Goal: Task Accomplishment & Management: Use online tool/utility

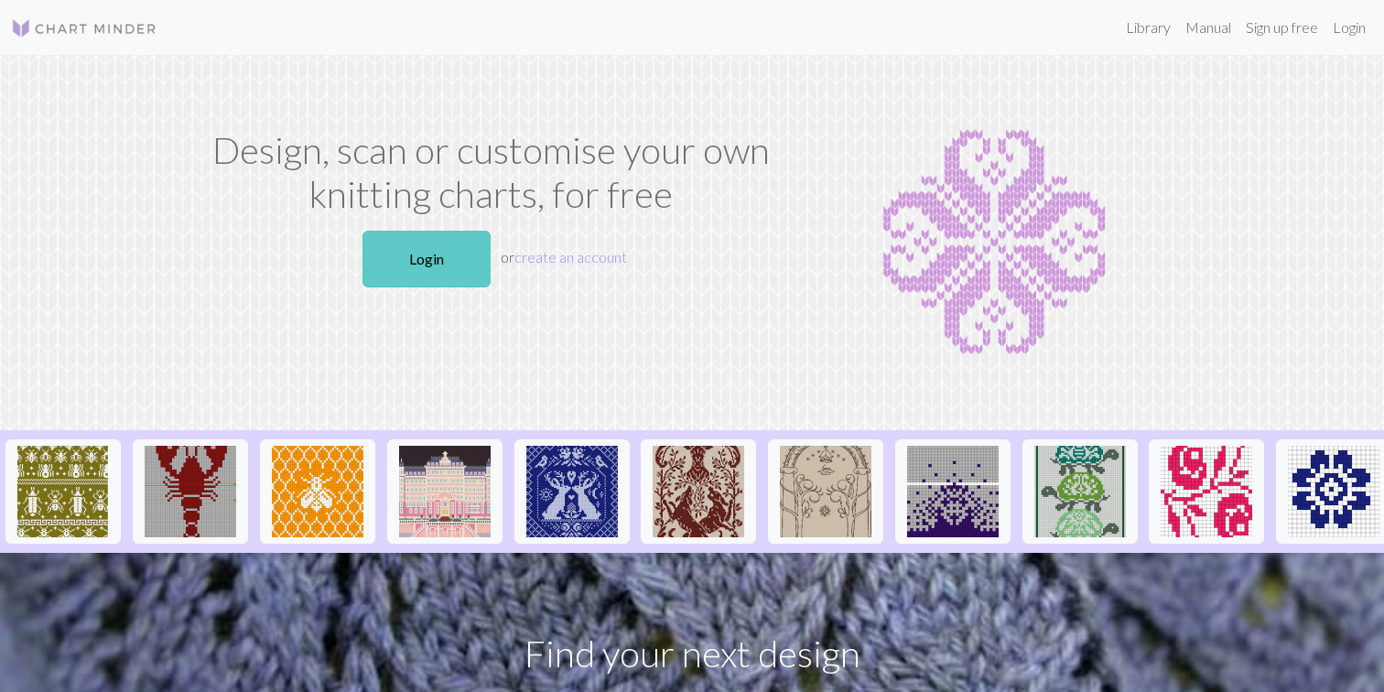
click at [426, 263] on link "Login" at bounding box center [426, 259] width 128 height 57
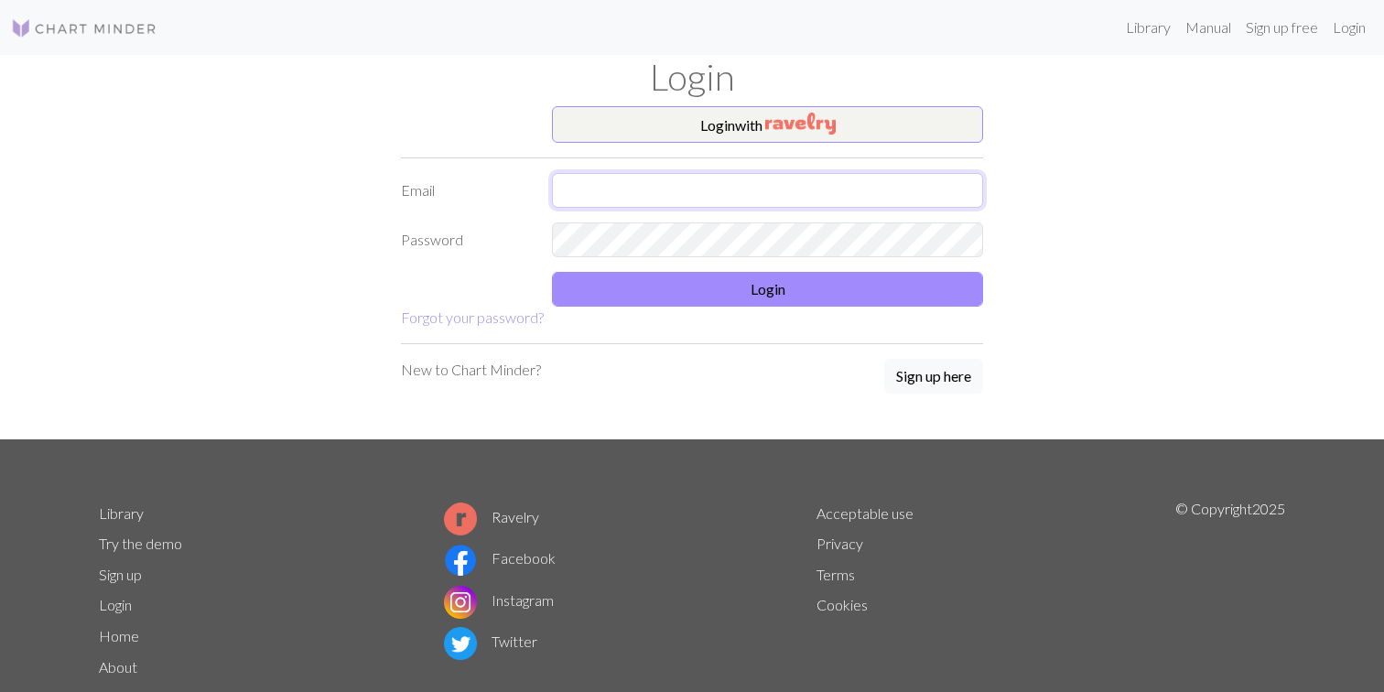
type input "chokingmimsy@gmail.com"
click at [726, 132] on button "Login with" at bounding box center [767, 124] width 431 height 37
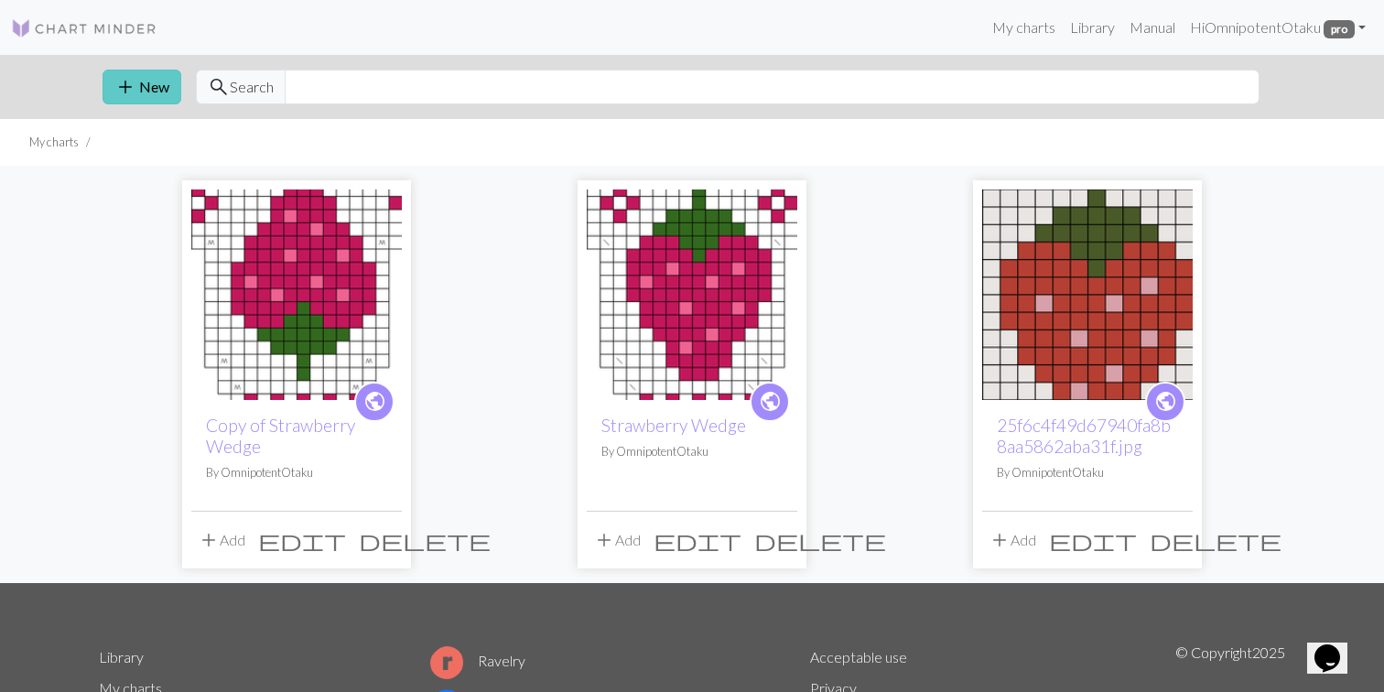
click at [165, 80] on button "add New" at bounding box center [141, 87] width 79 height 35
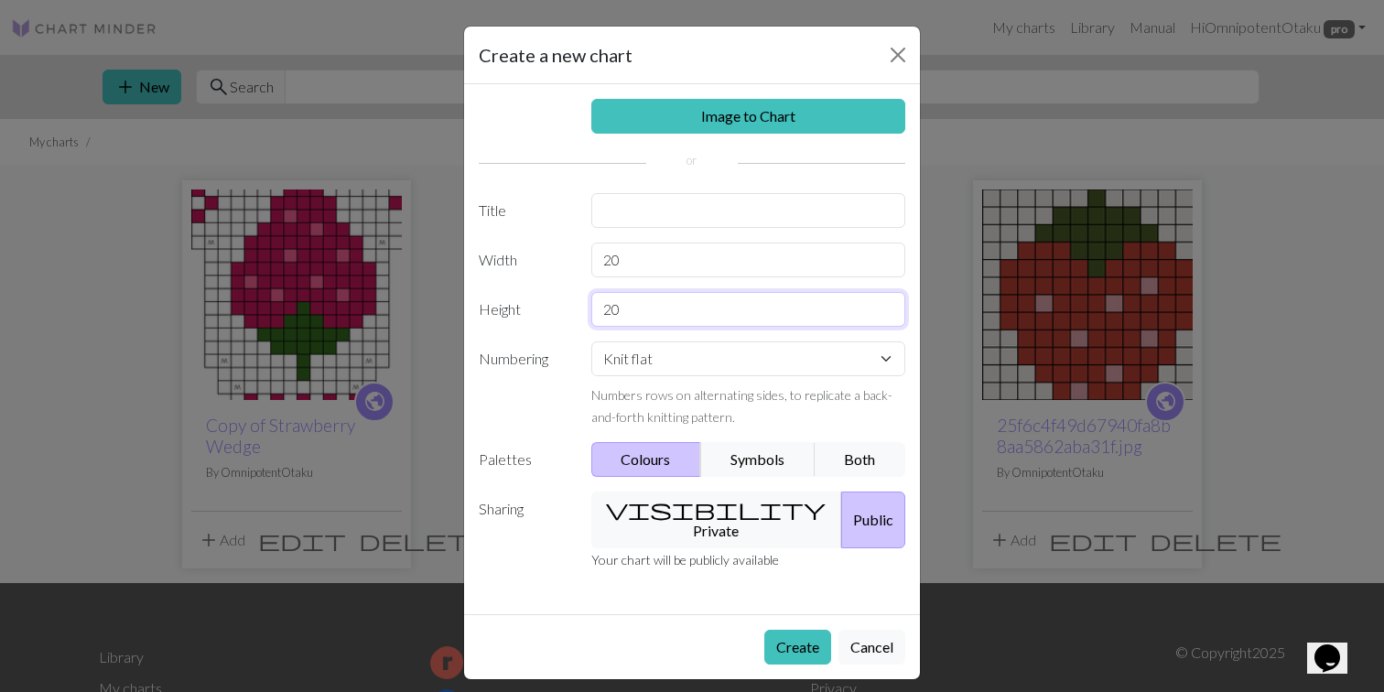
click at [633, 318] on input "20" at bounding box center [748, 309] width 315 height 35
type input "50"
click at [648, 178] on div "Image to Chart Title Width 20 Height 50 Numbering Knit flat Knit in the round L…" at bounding box center [692, 349] width 456 height 530
click at [672, 117] on link "Image to Chart" at bounding box center [748, 116] width 315 height 35
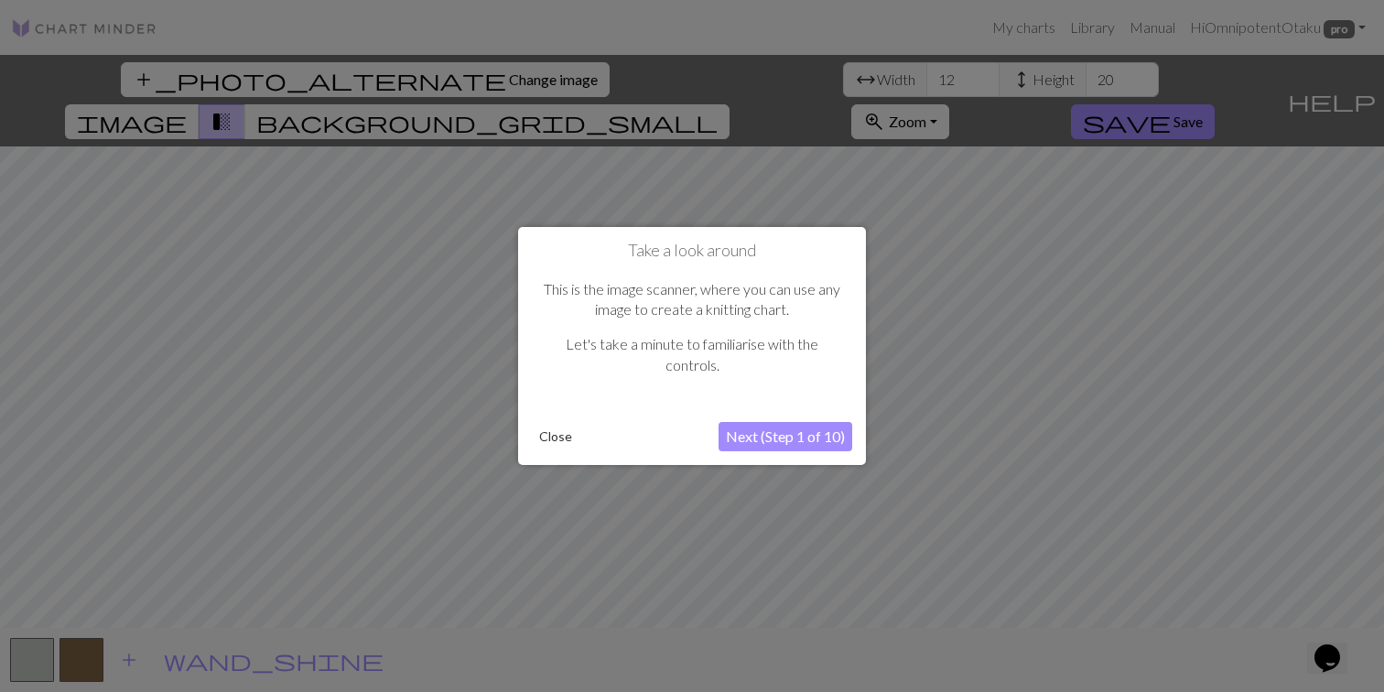
click at [558, 437] on button "Close" at bounding box center [556, 436] width 48 height 27
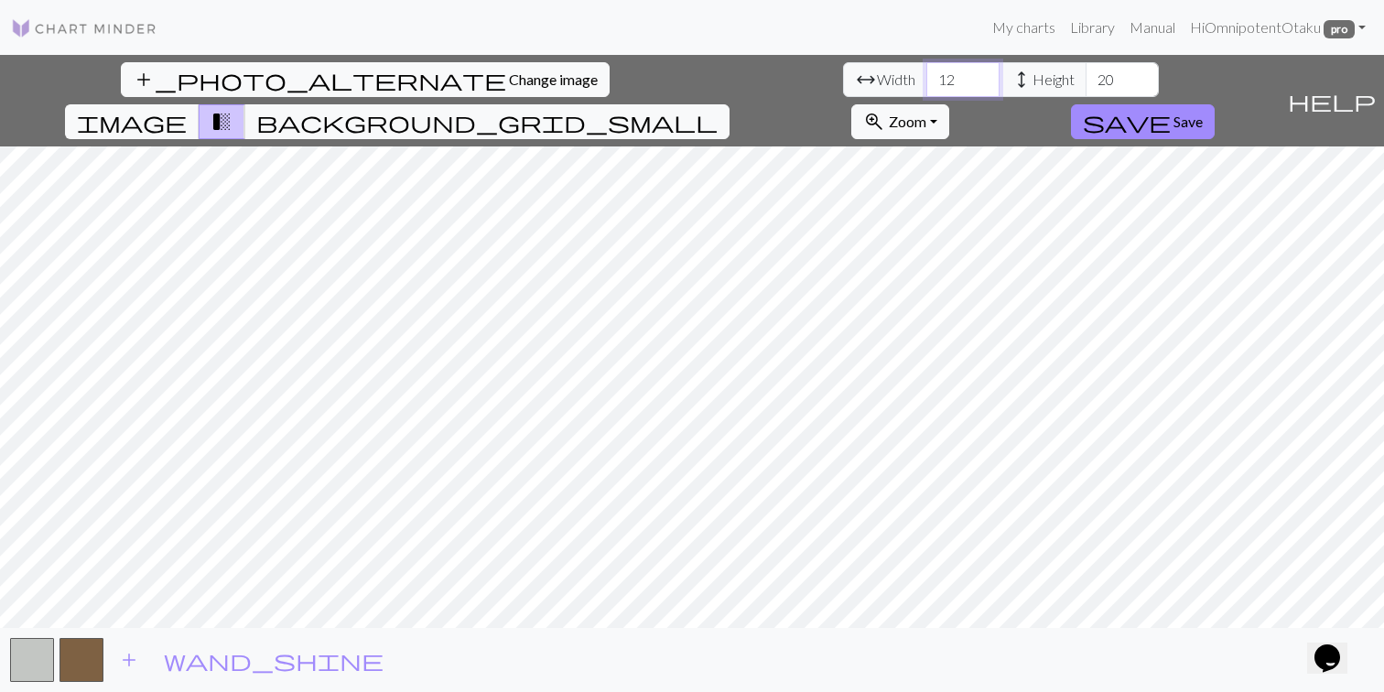
click at [926, 81] on input "12" at bounding box center [962, 79] width 73 height 35
type input "1"
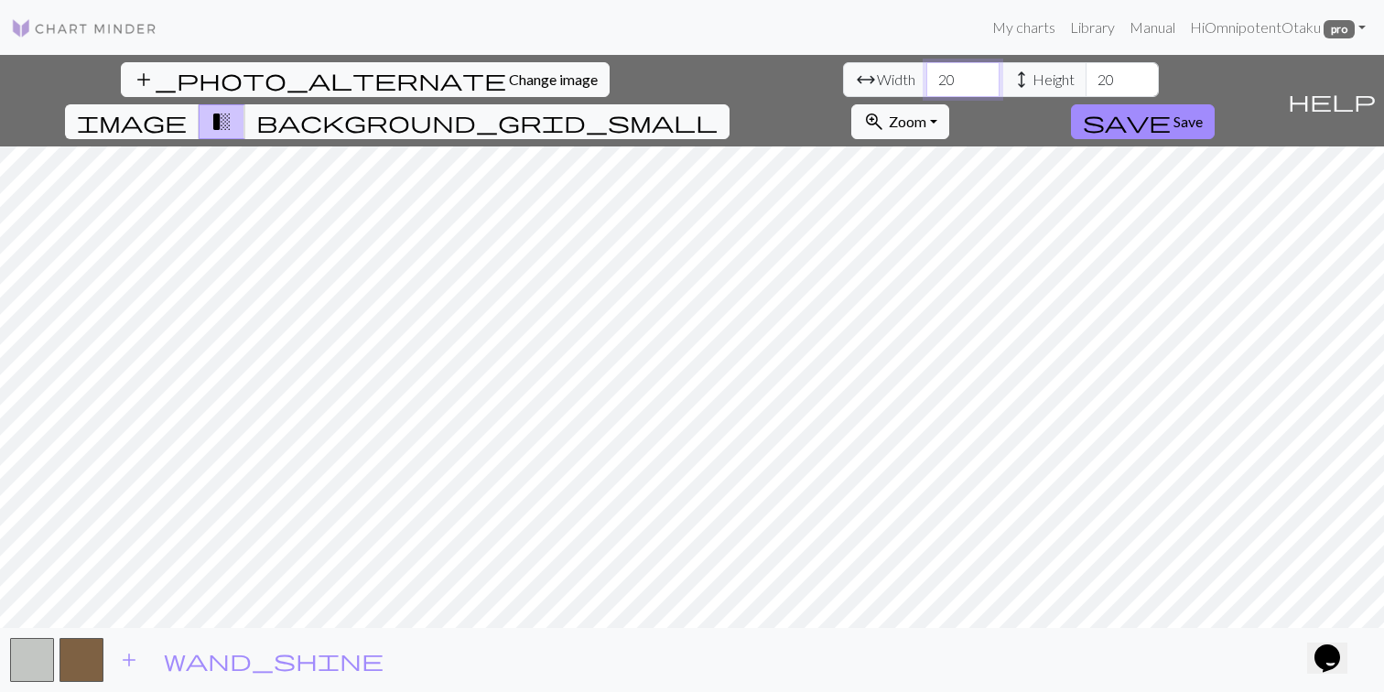
type input "20"
click at [1085, 80] on input "20" at bounding box center [1121, 79] width 73 height 35
type input "2"
type input "50"
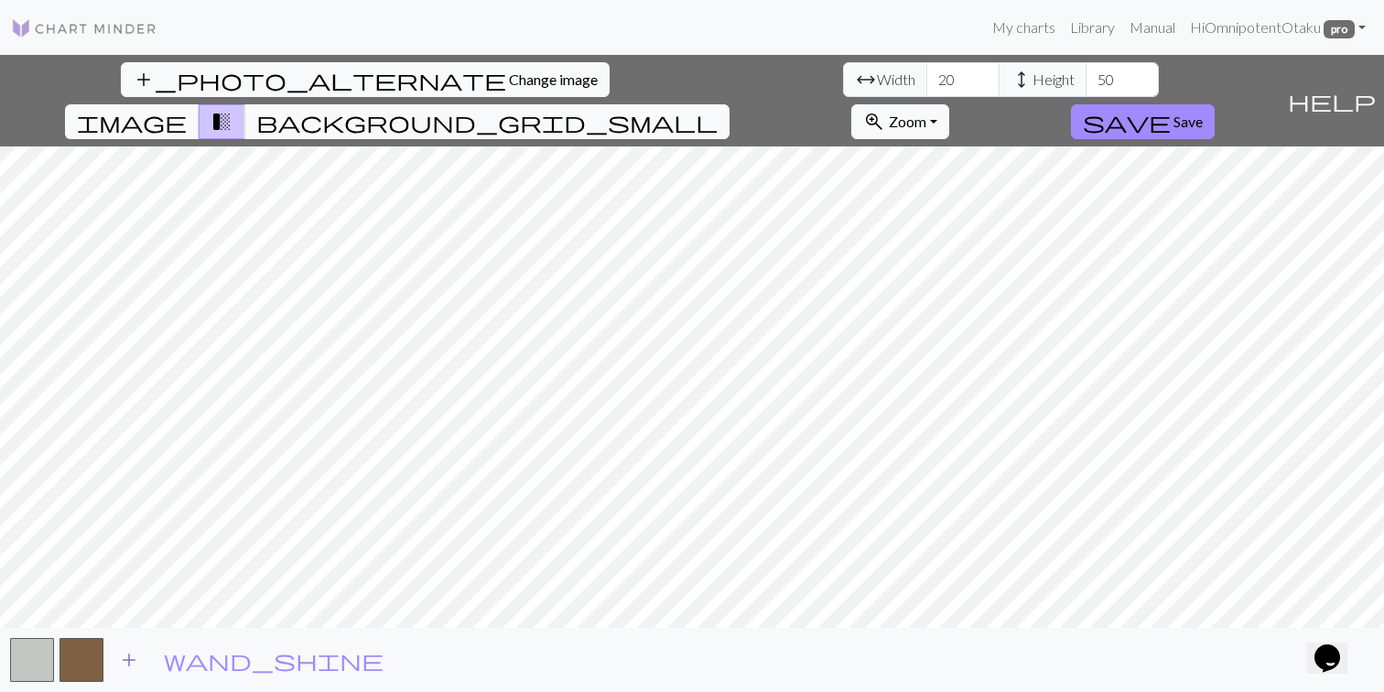
click at [125, 656] on span "add" at bounding box center [129, 660] width 22 height 26
click at [717, 109] on span "background_grid_small" at bounding box center [486, 122] width 461 height 26
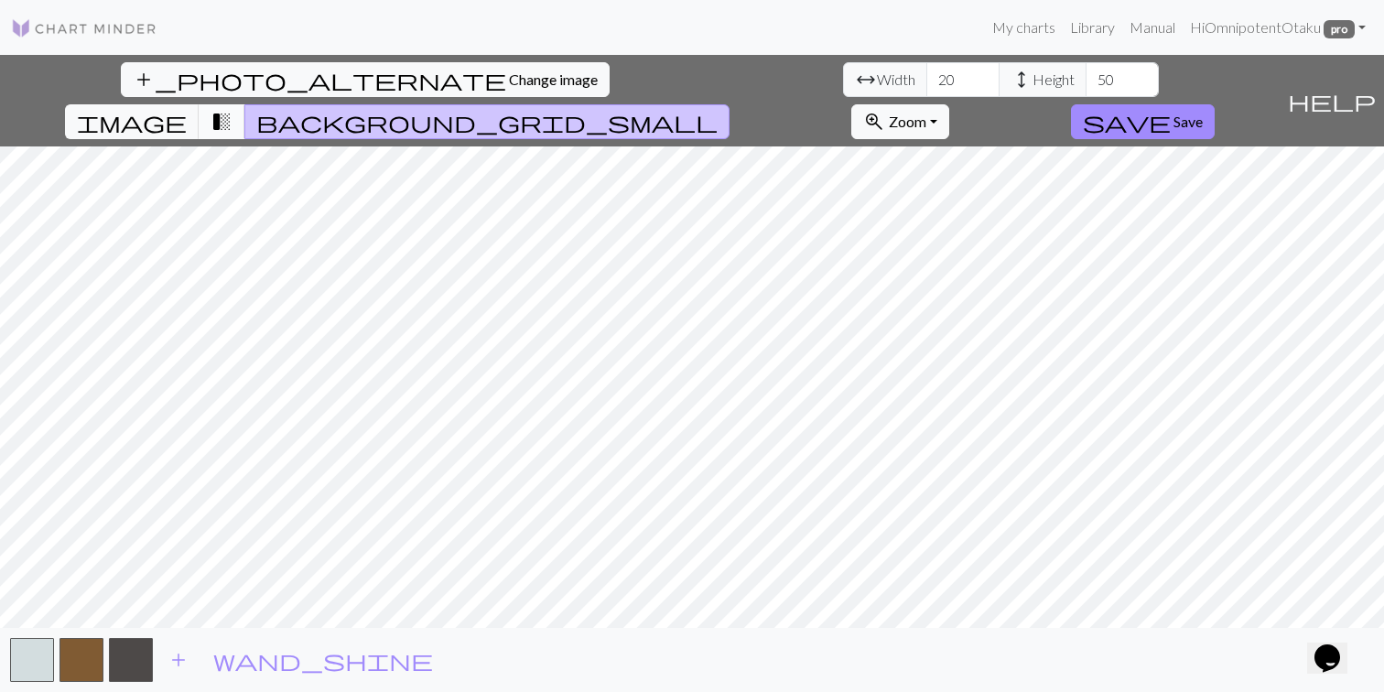
click at [232, 109] on span "transition_fade" at bounding box center [221, 122] width 22 height 26
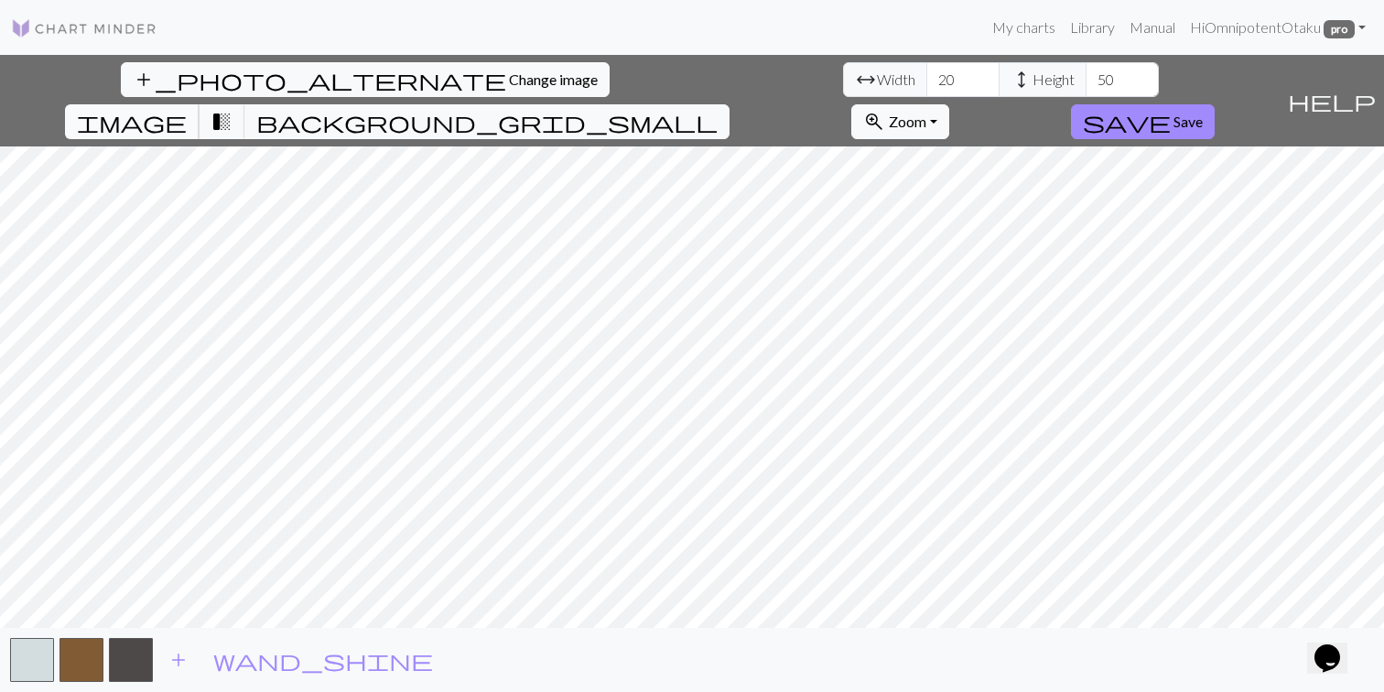
click at [187, 109] on span "image" at bounding box center [132, 122] width 110 height 26
click at [717, 109] on span "background_grid_small" at bounding box center [486, 122] width 461 height 26
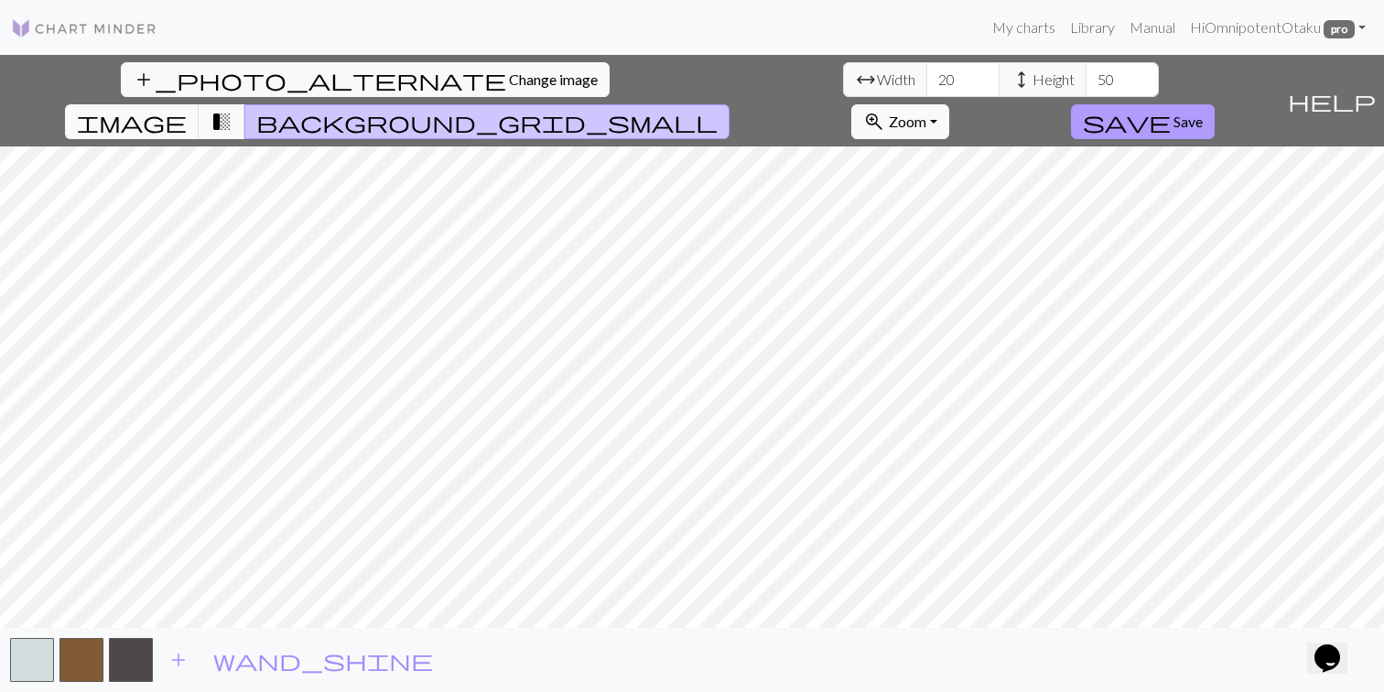
click at [1202, 113] on span "Save" at bounding box center [1187, 121] width 29 height 17
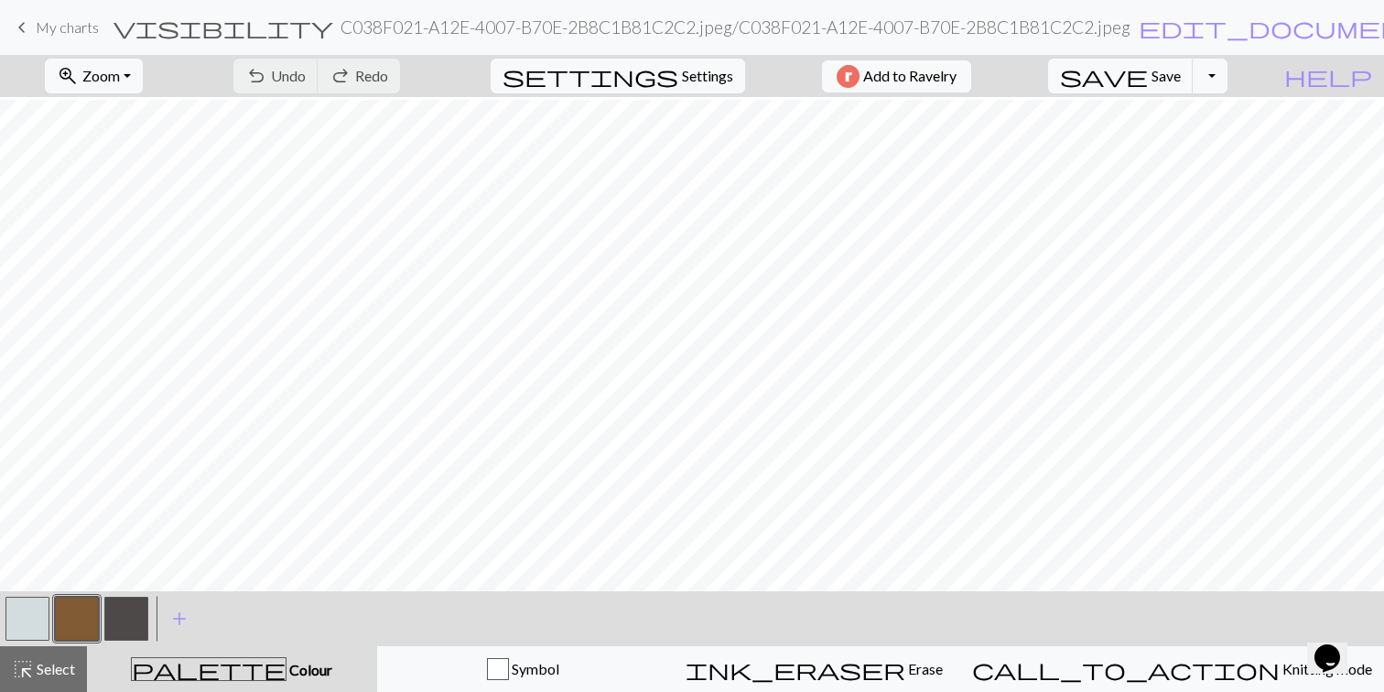
scroll to position [497, 0]
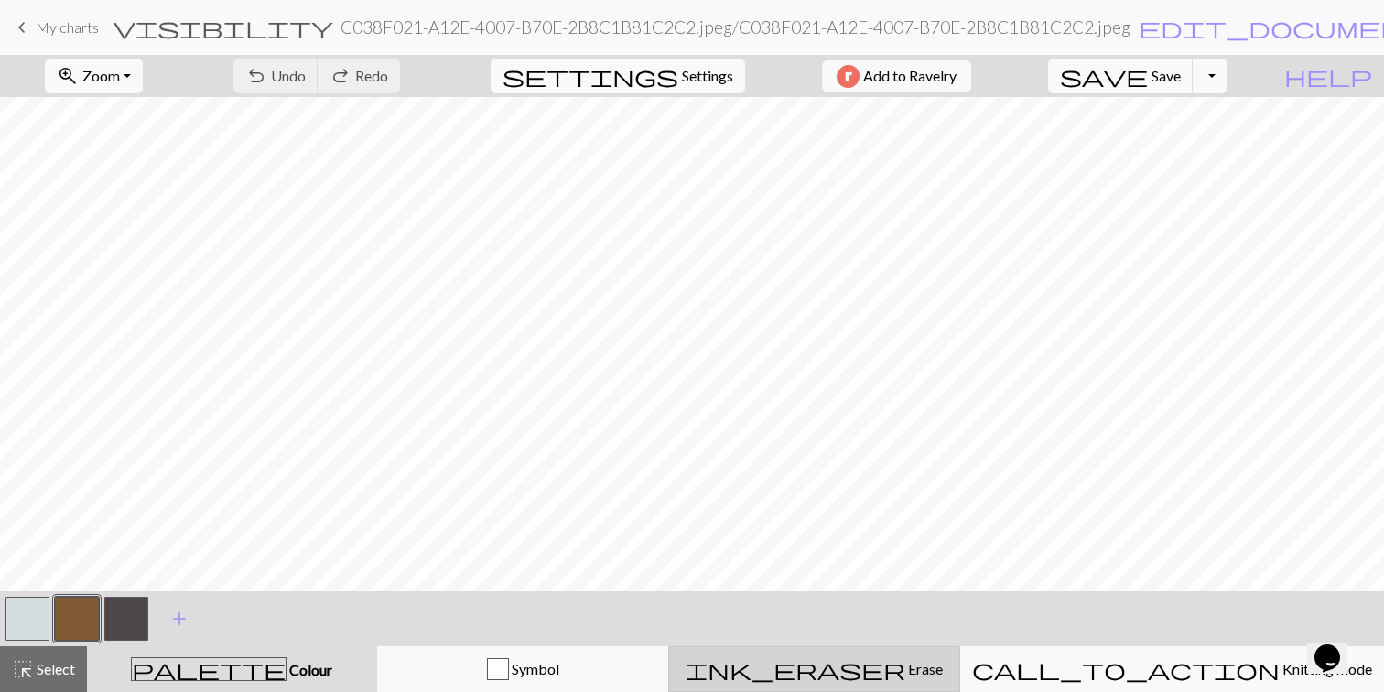
click at [914, 665] on span "Erase" at bounding box center [924, 668] width 38 height 17
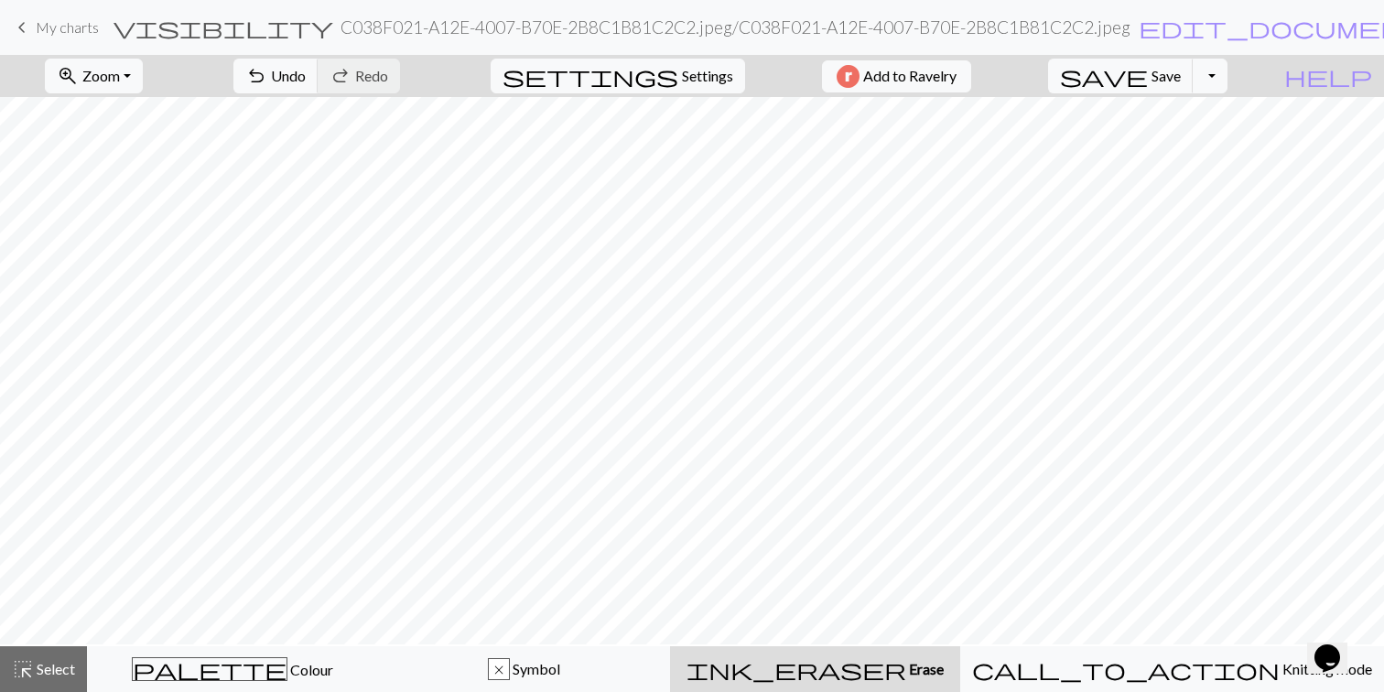
scroll to position [181, 0]
click at [1227, 78] on button "Toggle Dropdown" at bounding box center [1209, 76] width 35 height 35
click at [1061, 64] on div "zoom_in Zoom Zoom Fit all Fit width Fit height 50% 100% 150% 200% undo Undo Und…" at bounding box center [636, 76] width 1272 height 42
click at [143, 80] on button "zoom_in Zoom Zoom" at bounding box center [94, 76] width 98 height 35
click at [157, 122] on button "Fit all" at bounding box center [118, 116] width 145 height 29
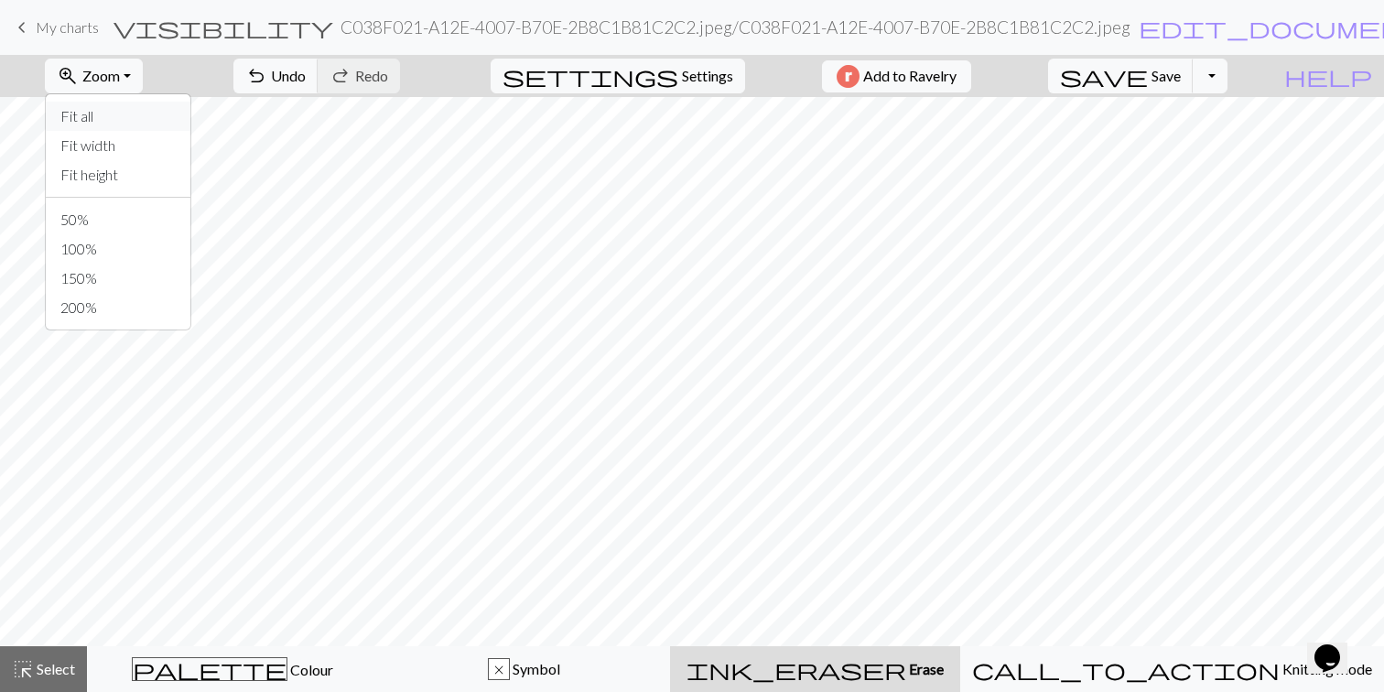
scroll to position [0, 0]
click at [656, 77] on span "settings" at bounding box center [590, 76] width 176 height 26
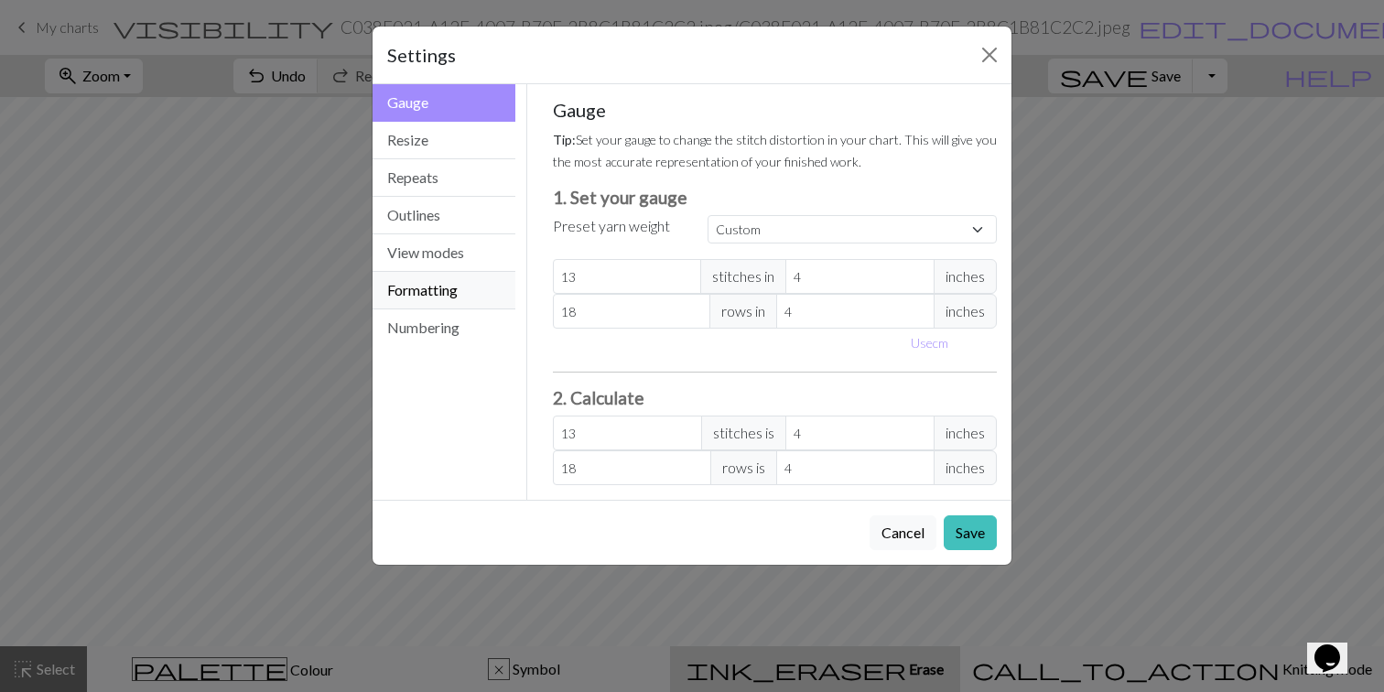
click at [455, 283] on button "Formatting" at bounding box center [443, 291] width 143 height 38
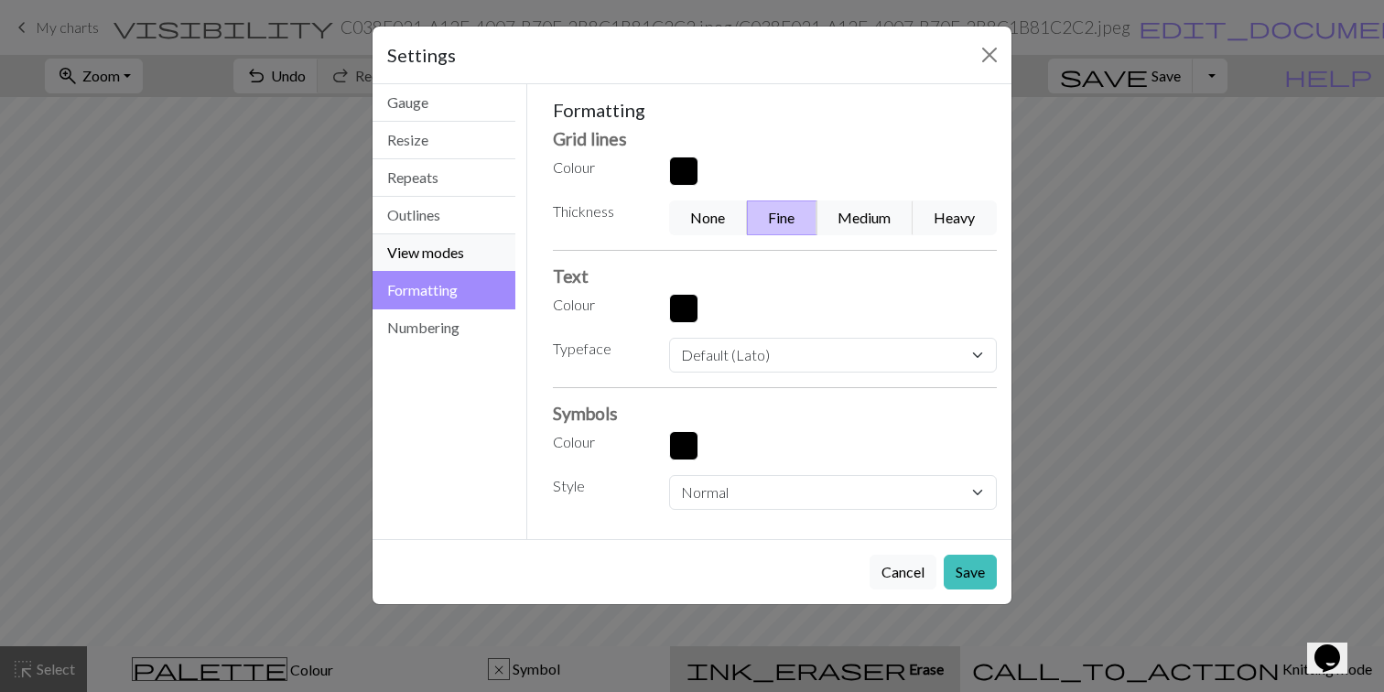
click at [447, 234] on button "View modes" at bounding box center [443, 253] width 143 height 38
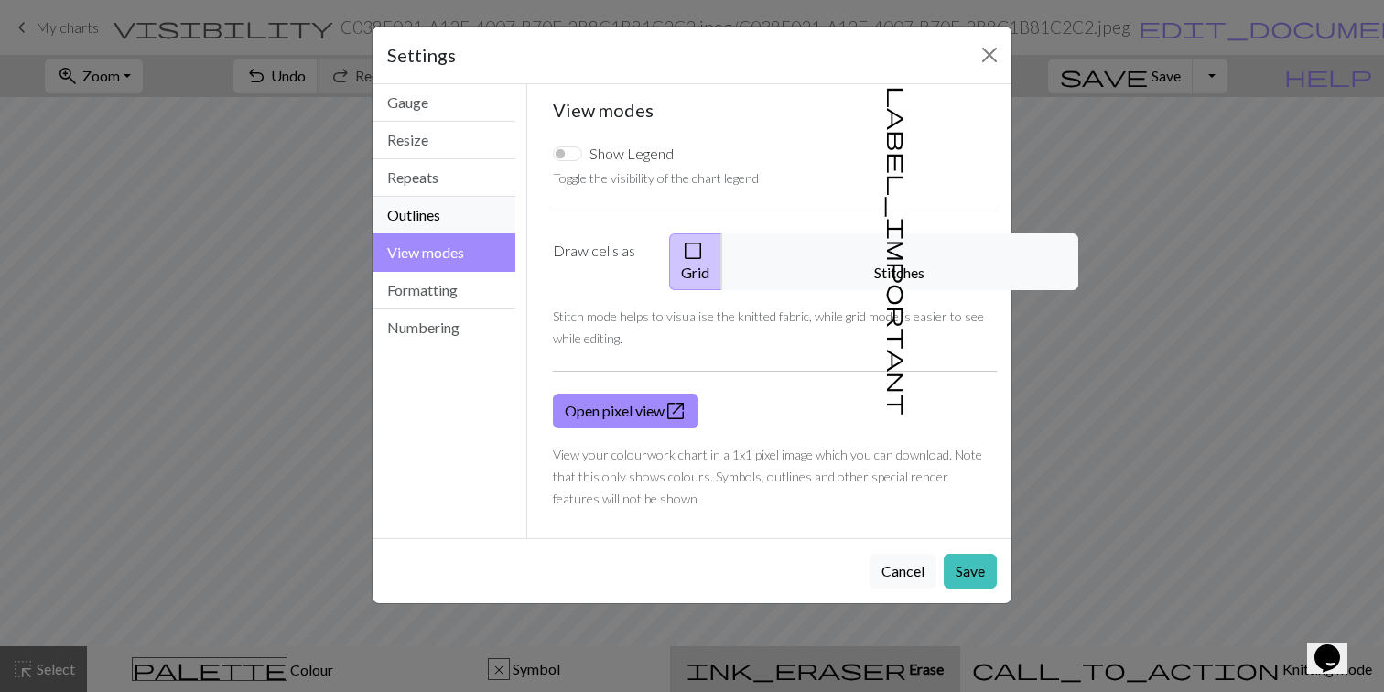
click at [480, 211] on button "Outlines" at bounding box center [443, 216] width 143 height 38
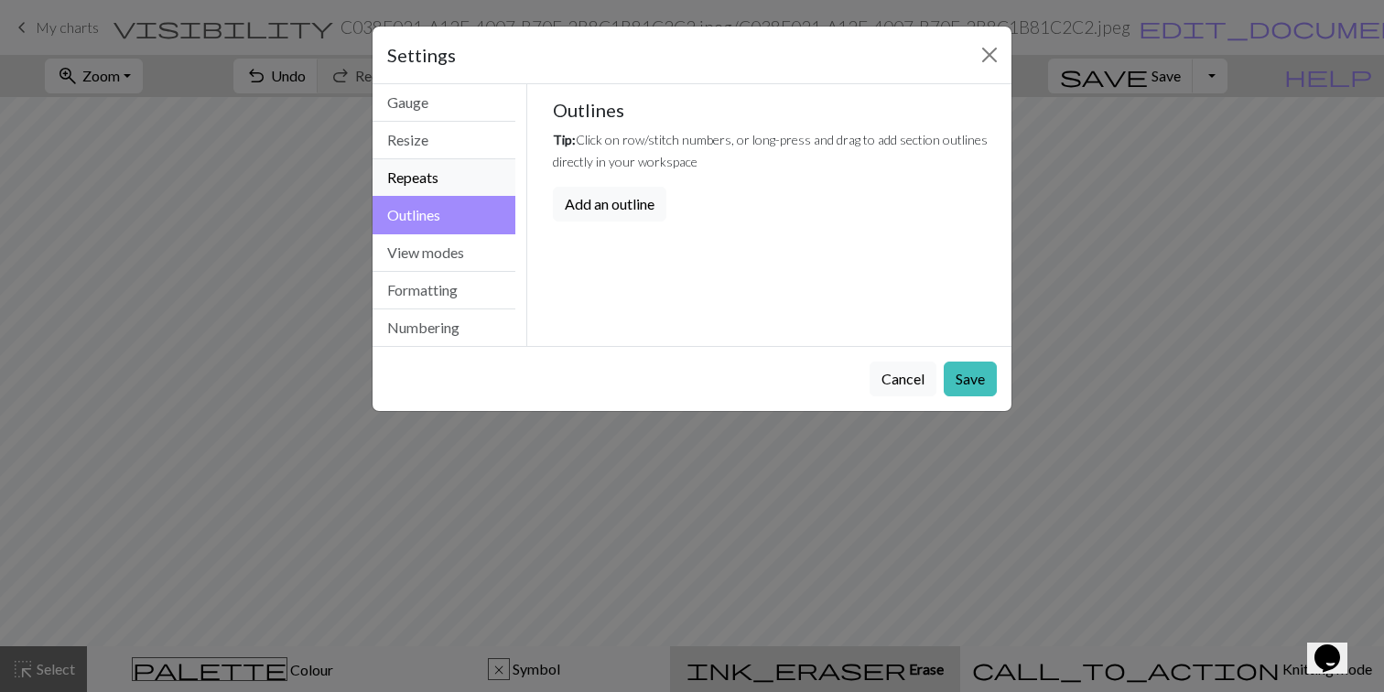
click at [430, 183] on button "Repeats" at bounding box center [443, 178] width 143 height 38
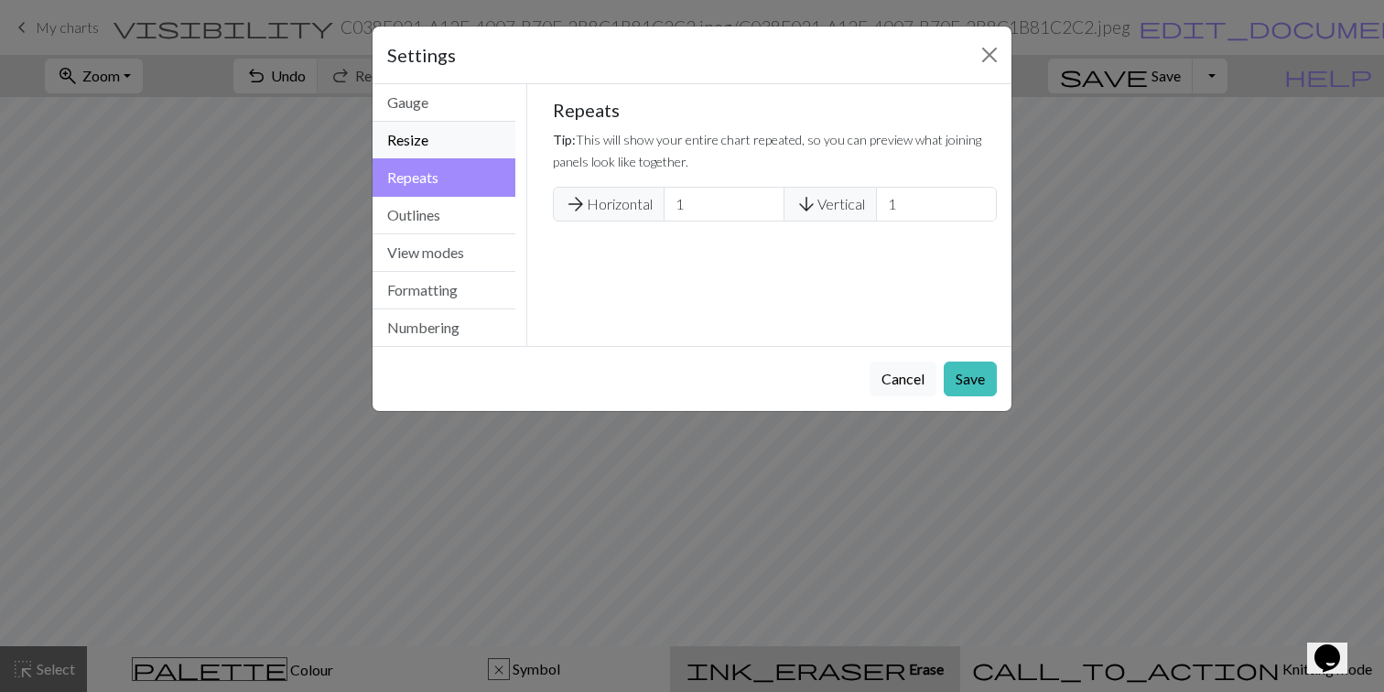
click at [427, 132] on button "Resize" at bounding box center [443, 141] width 143 height 38
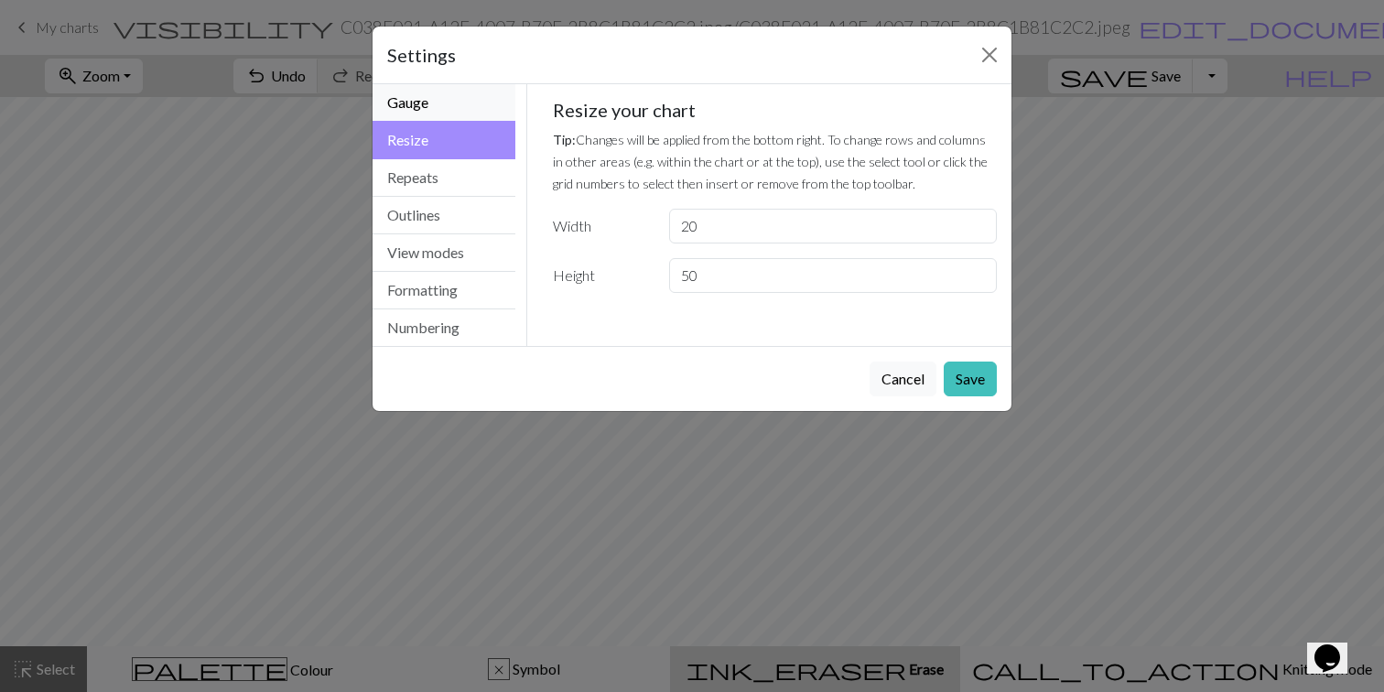
click at [433, 104] on button "Gauge" at bounding box center [443, 103] width 143 height 38
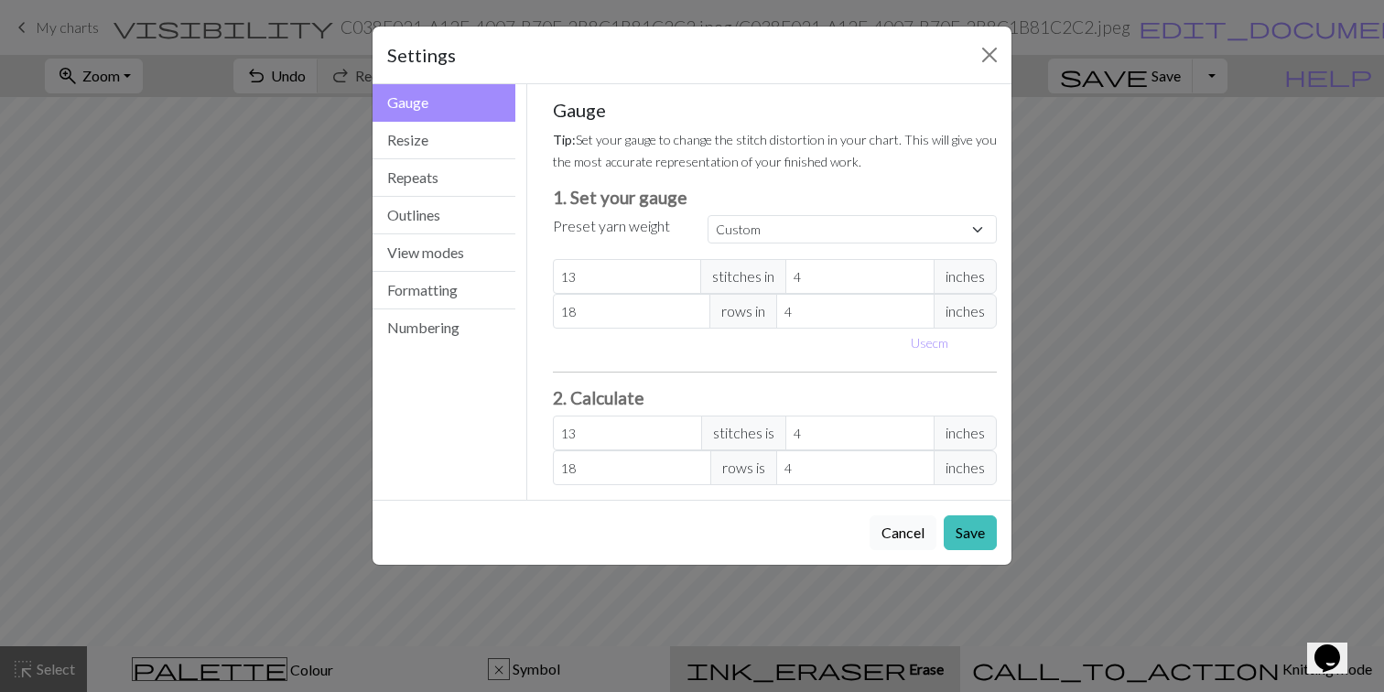
click at [894, 539] on button "Cancel" at bounding box center [902, 532] width 67 height 35
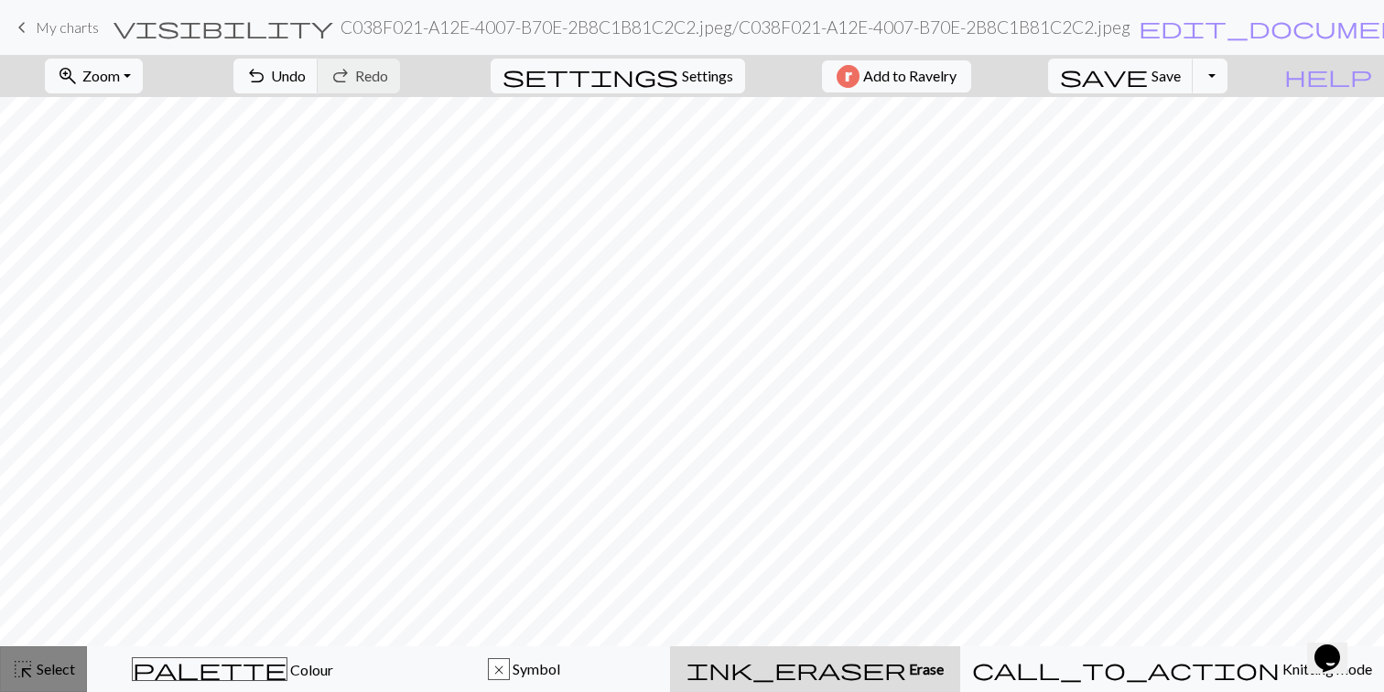
click at [76, 657] on button "highlight_alt Select Select" at bounding box center [43, 669] width 87 height 46
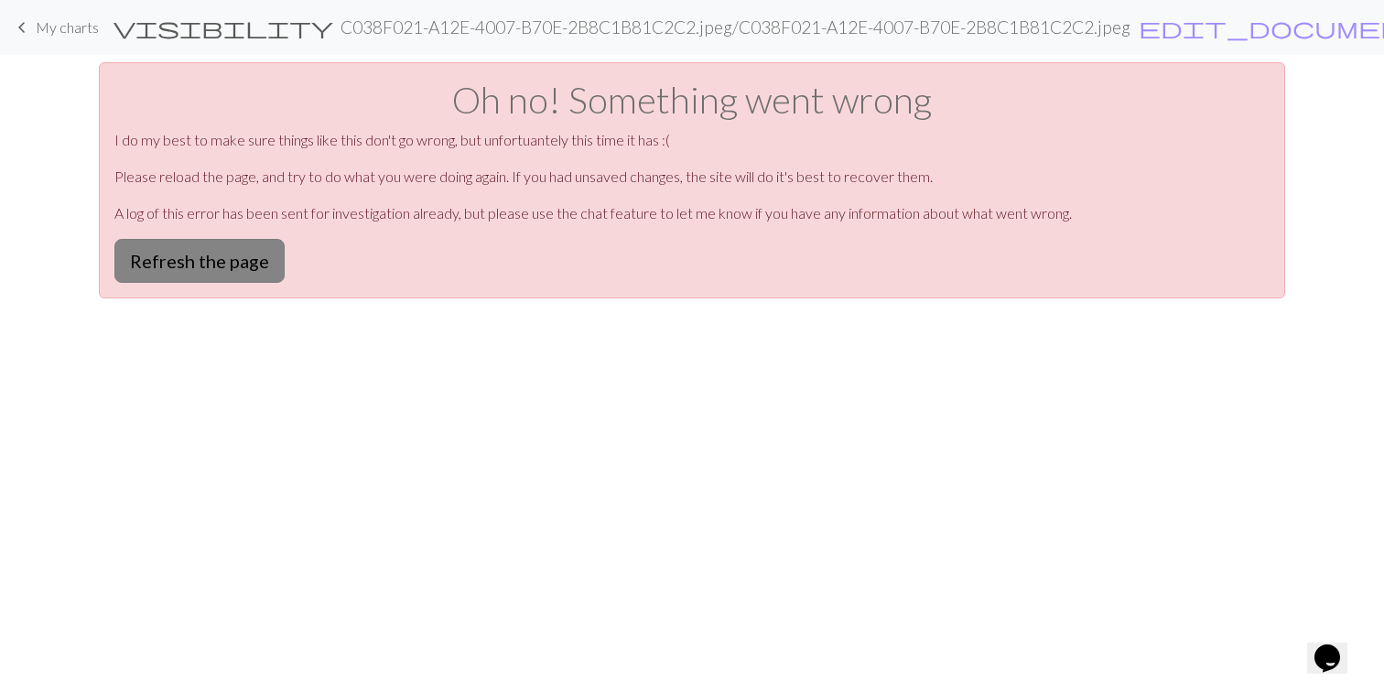
click at [219, 264] on button "Refresh the page" at bounding box center [199, 261] width 170 height 44
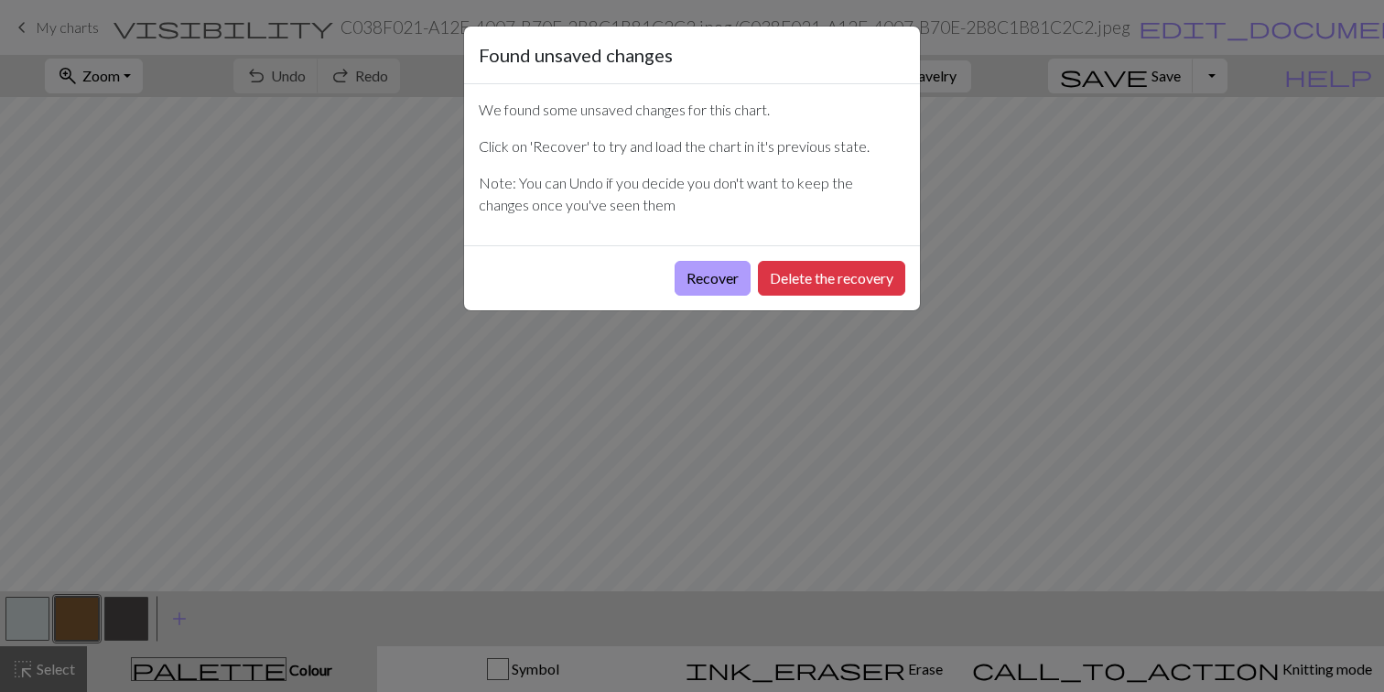
click at [723, 275] on button "Recover" at bounding box center [712, 278] width 76 height 35
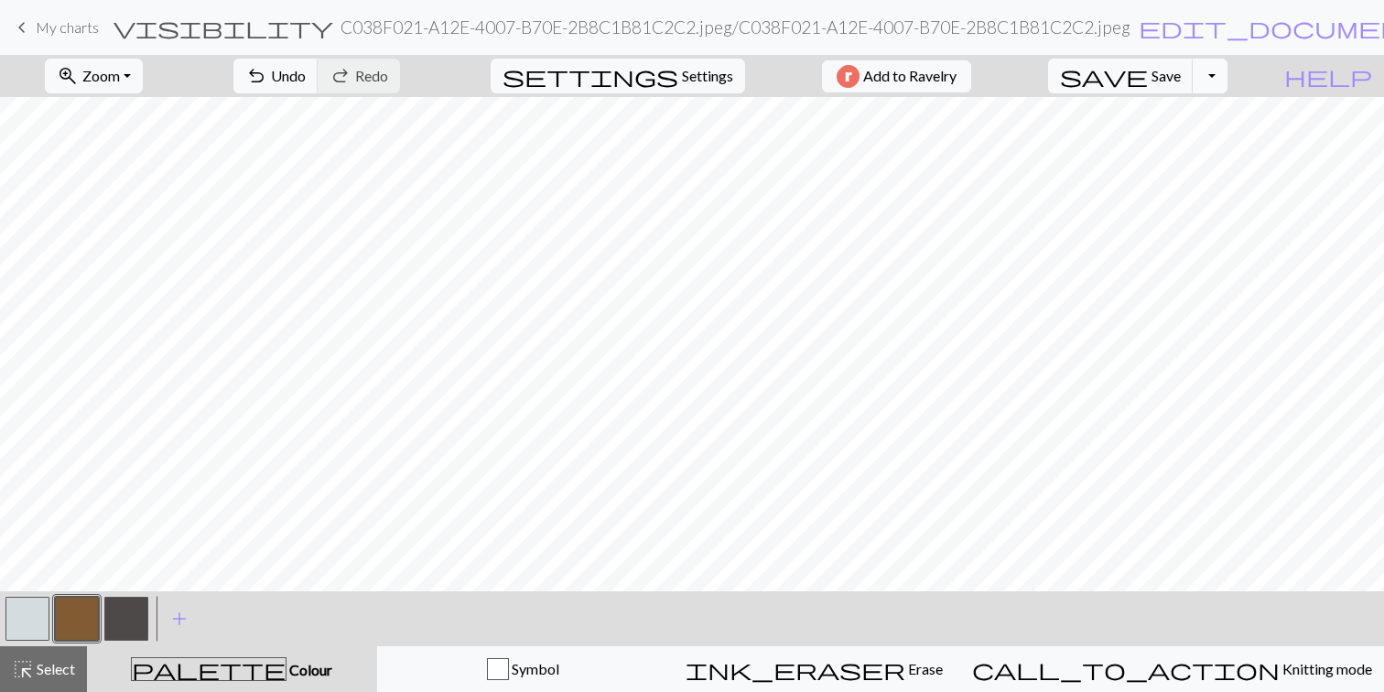
click at [1227, 82] on button "Toggle Dropdown" at bounding box center [1209, 76] width 35 height 35
click at [1081, 70] on div "zoom_in Zoom Zoom Fit all Fit width Fit height 50% 100% 150% 200% undo Undo Und…" at bounding box center [636, 76] width 1272 height 42
click at [1352, 77] on span "help" at bounding box center [1328, 76] width 88 height 26
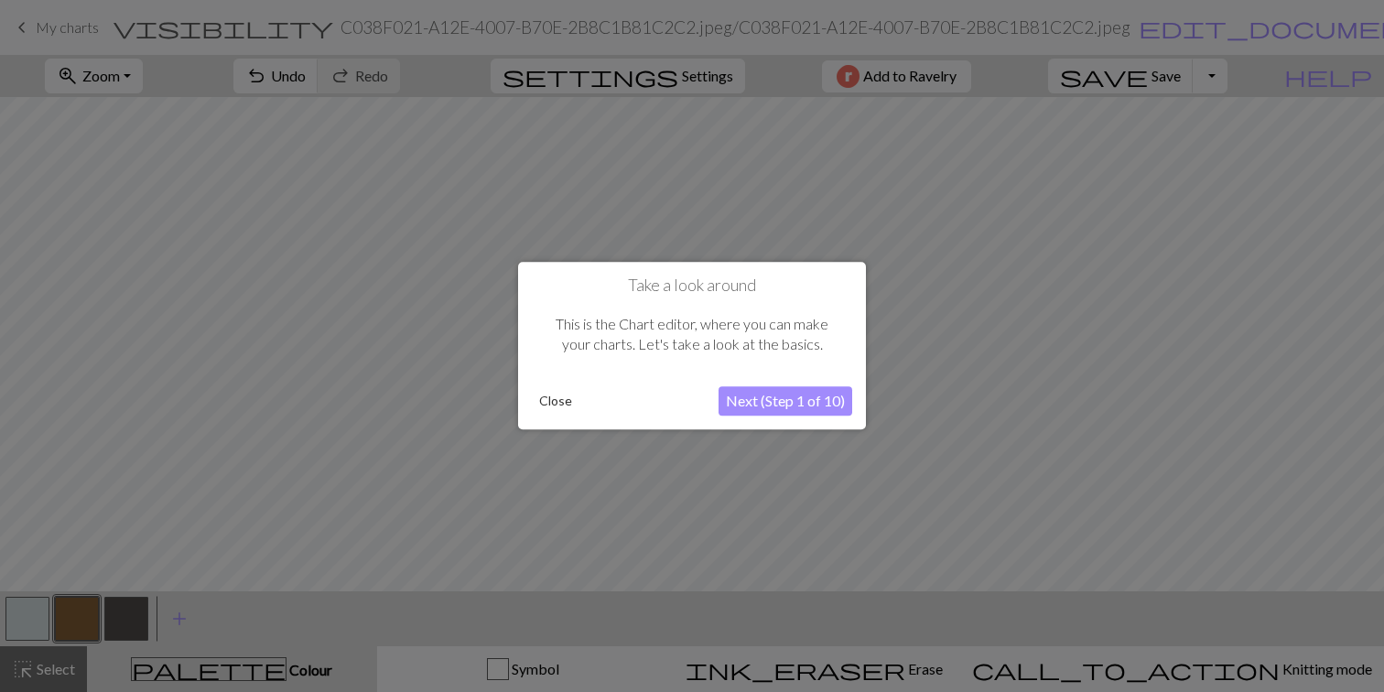
click at [550, 400] on button "Close" at bounding box center [556, 401] width 48 height 27
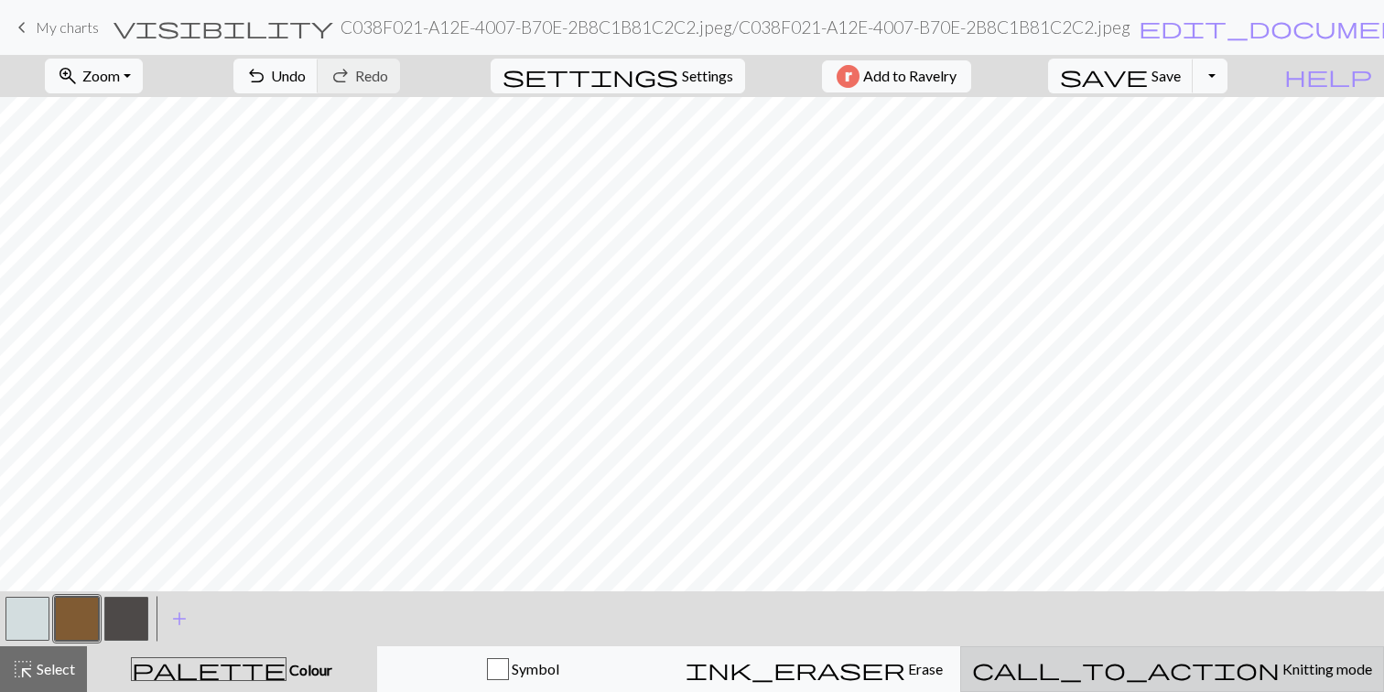
click at [1127, 652] on button "call_to_action Knitting mode Knitting mode" at bounding box center [1172, 669] width 424 height 46
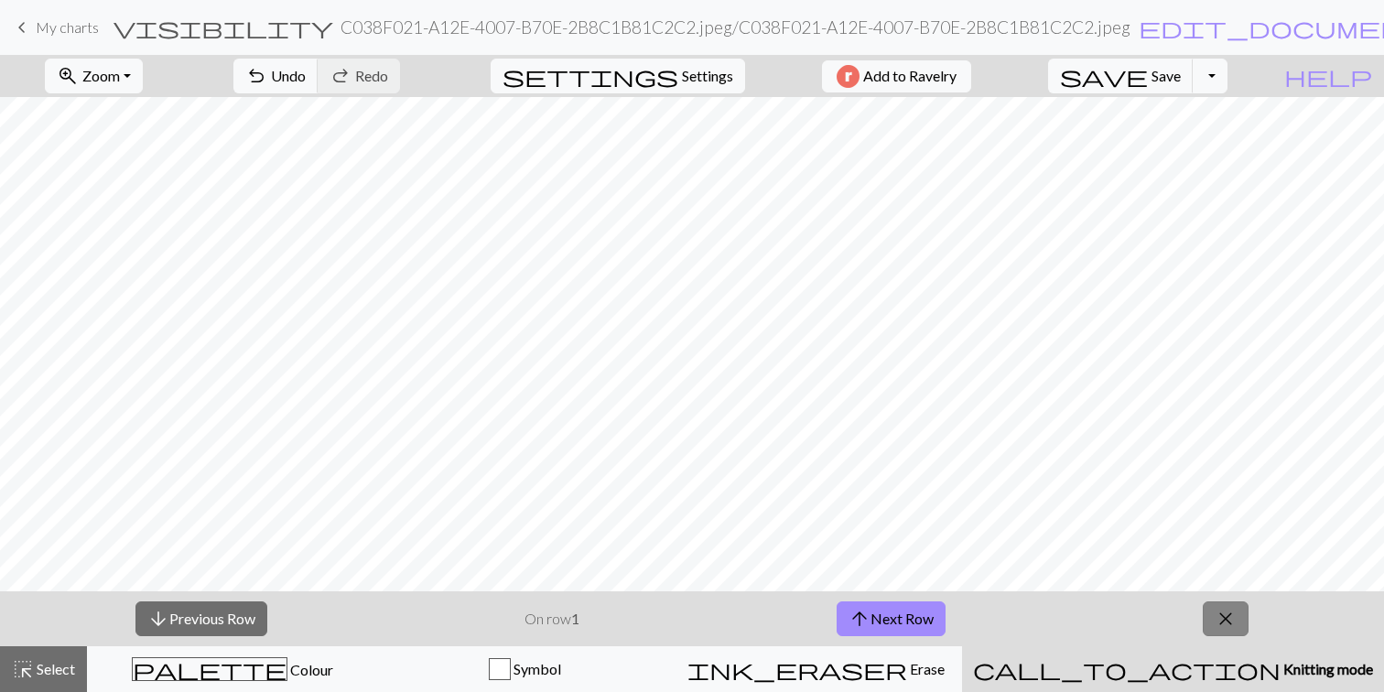
click at [1230, 615] on span "close" at bounding box center [1225, 619] width 22 height 26
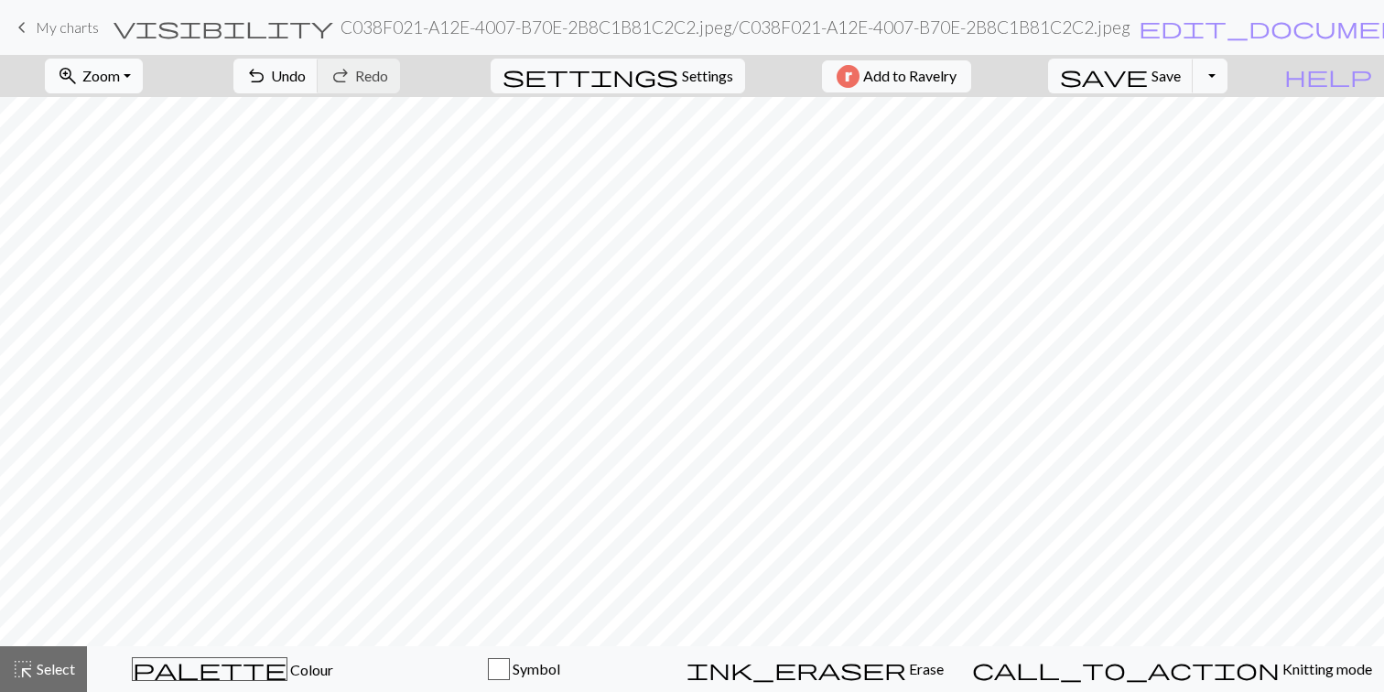
click at [143, 89] on button "zoom_in Zoom Zoom" at bounding box center [94, 76] width 98 height 35
click at [663, 72] on span "settings" at bounding box center [590, 76] width 176 height 26
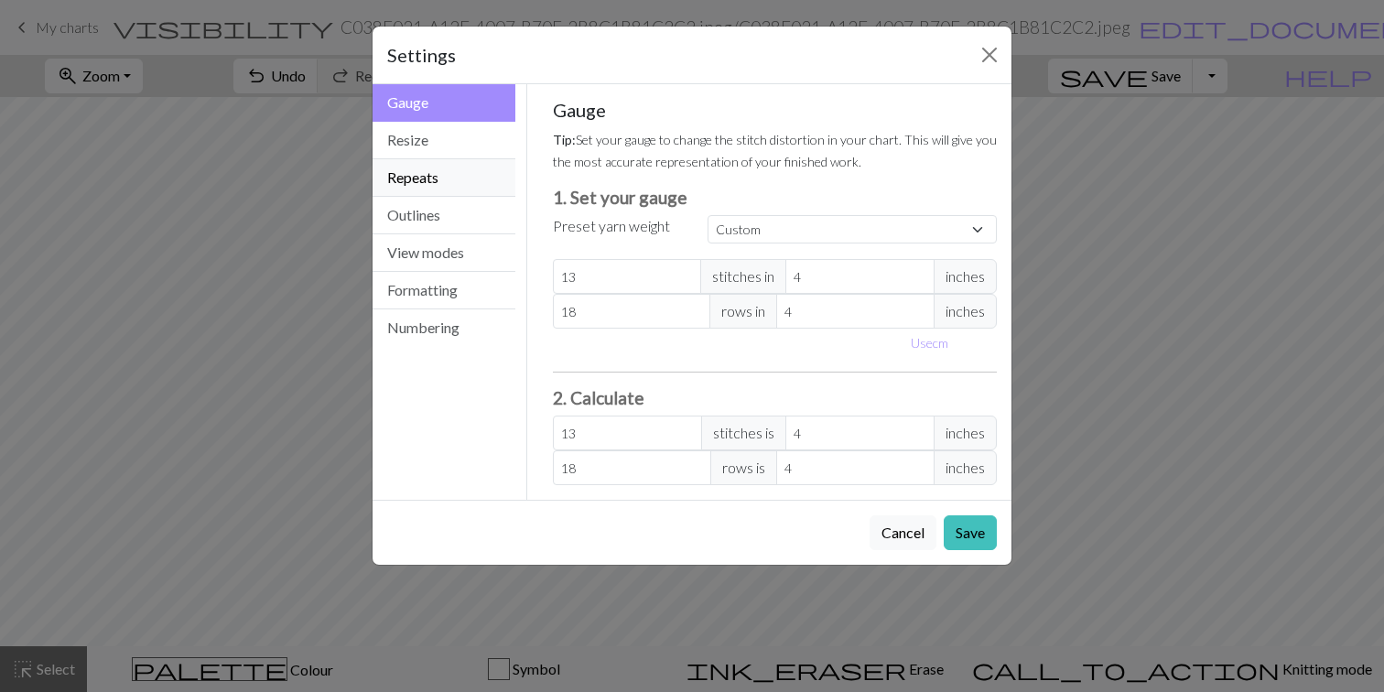
click at [428, 182] on button "Repeats" at bounding box center [443, 178] width 143 height 38
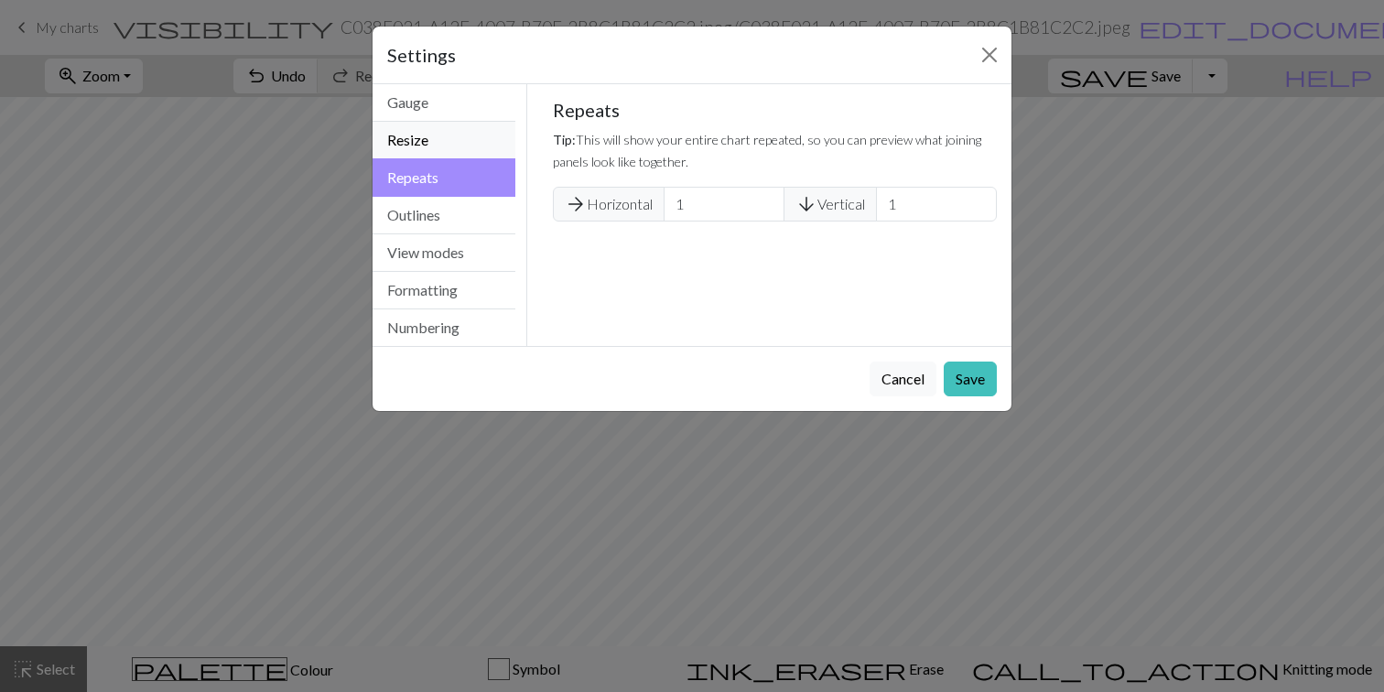
click at [434, 147] on button "Resize" at bounding box center [443, 141] width 143 height 38
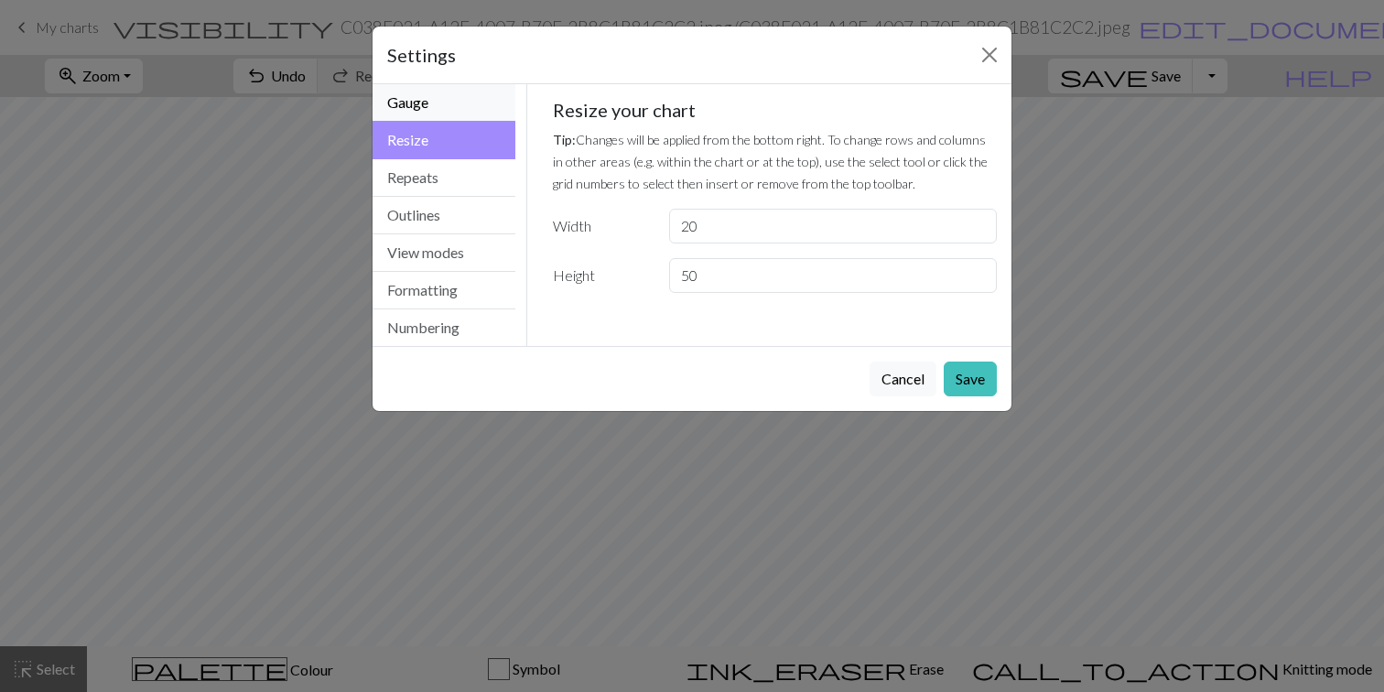
click at [444, 106] on button "Gauge" at bounding box center [443, 103] width 143 height 38
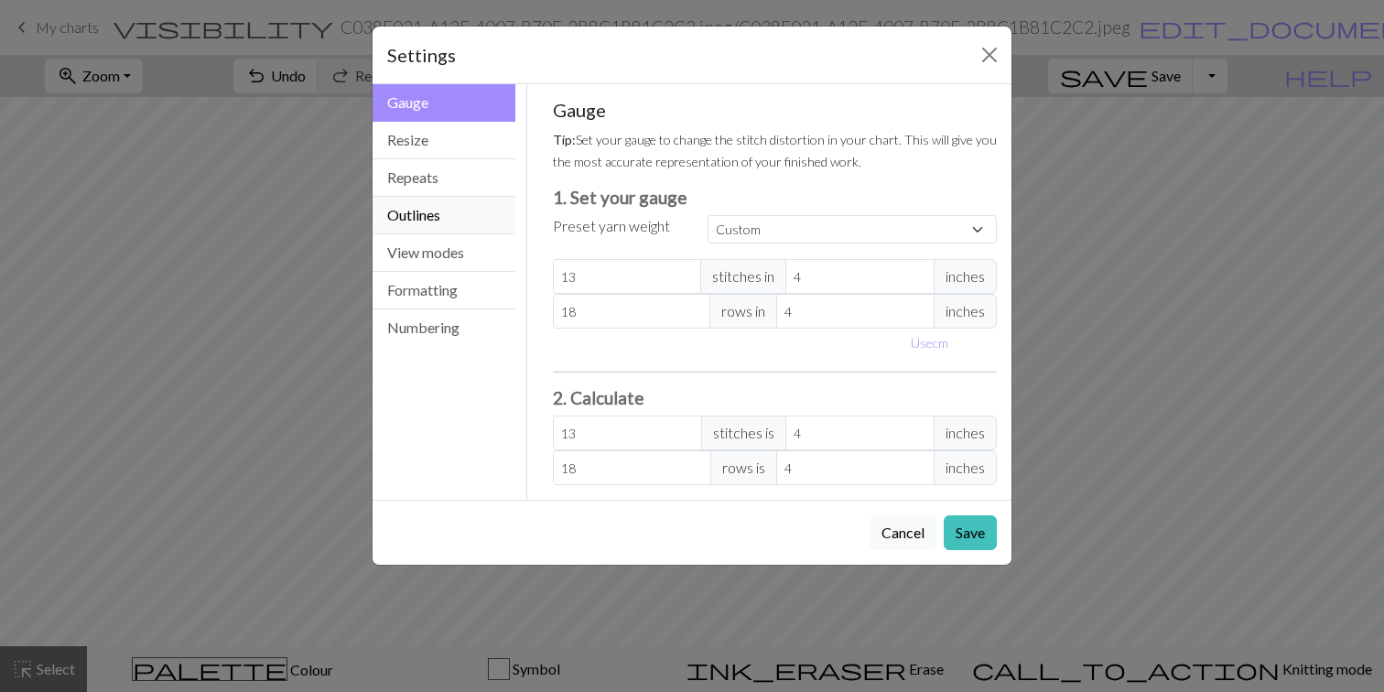
click at [443, 211] on button "Outlines" at bounding box center [443, 216] width 143 height 38
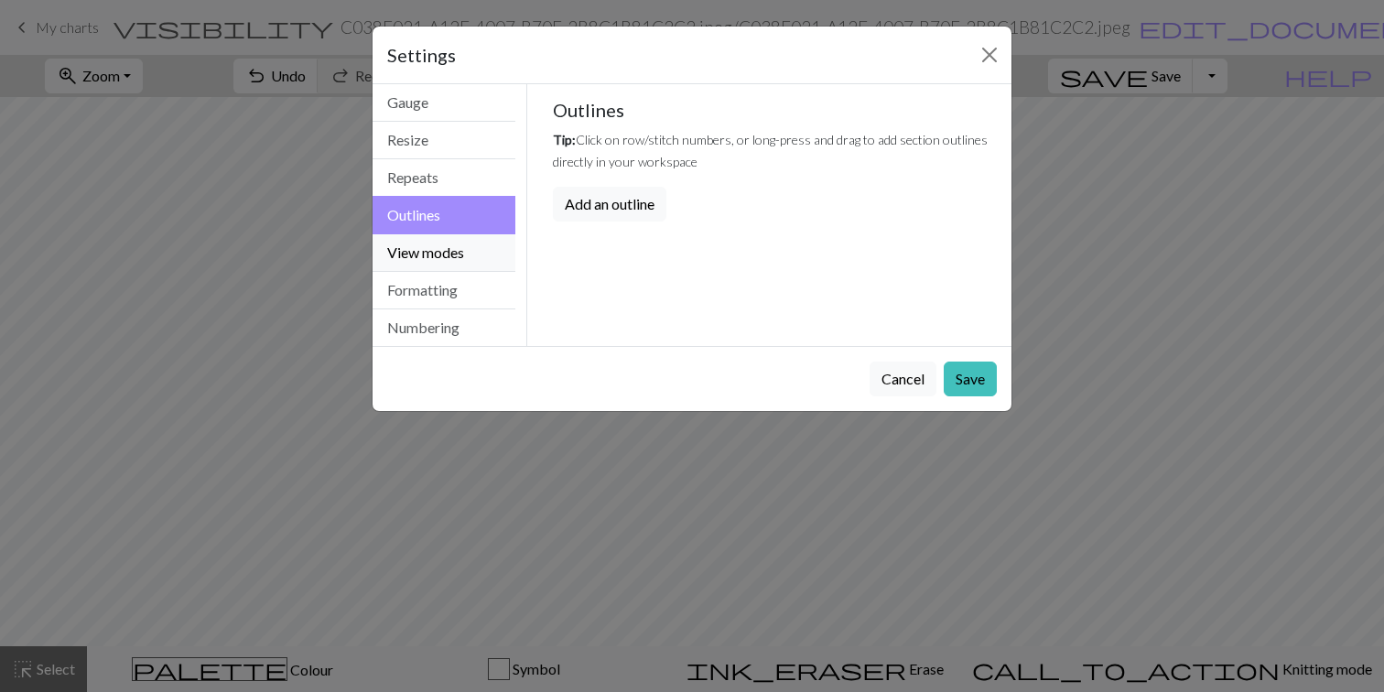
click at [447, 242] on button "View modes" at bounding box center [443, 253] width 143 height 38
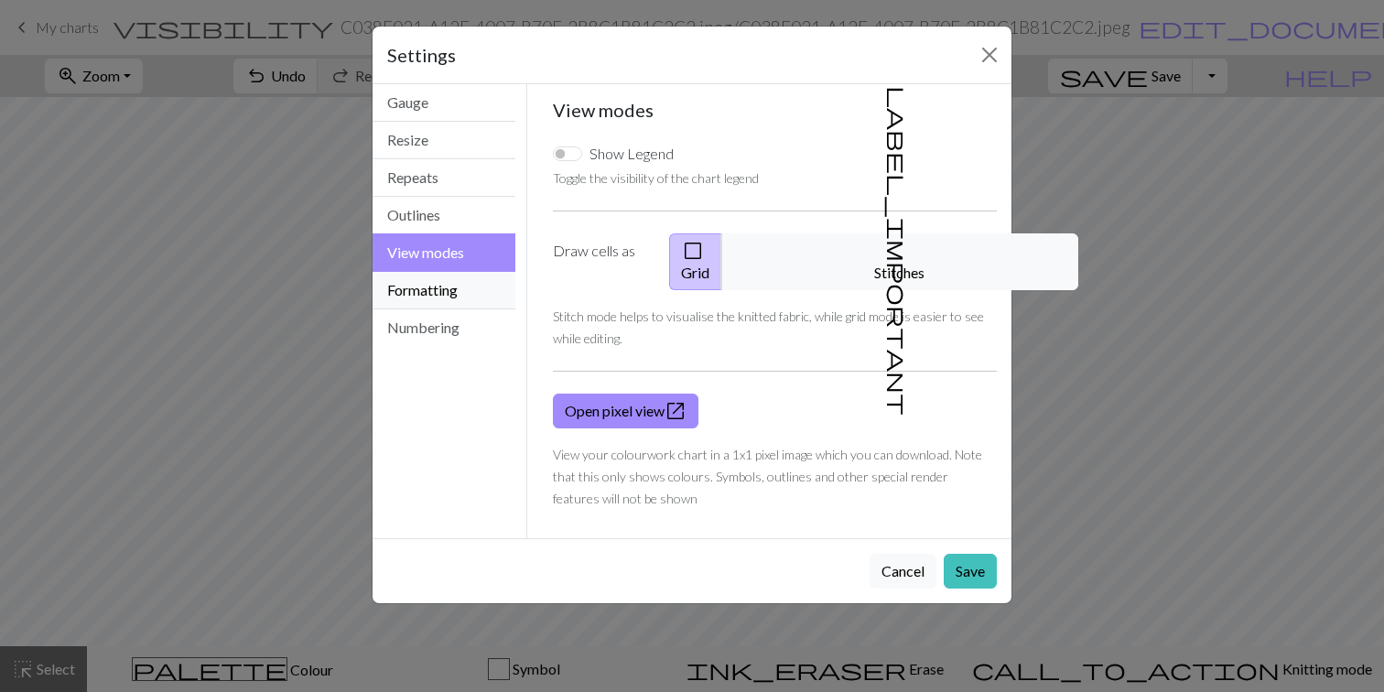
click at [465, 293] on button "Formatting" at bounding box center [443, 291] width 143 height 38
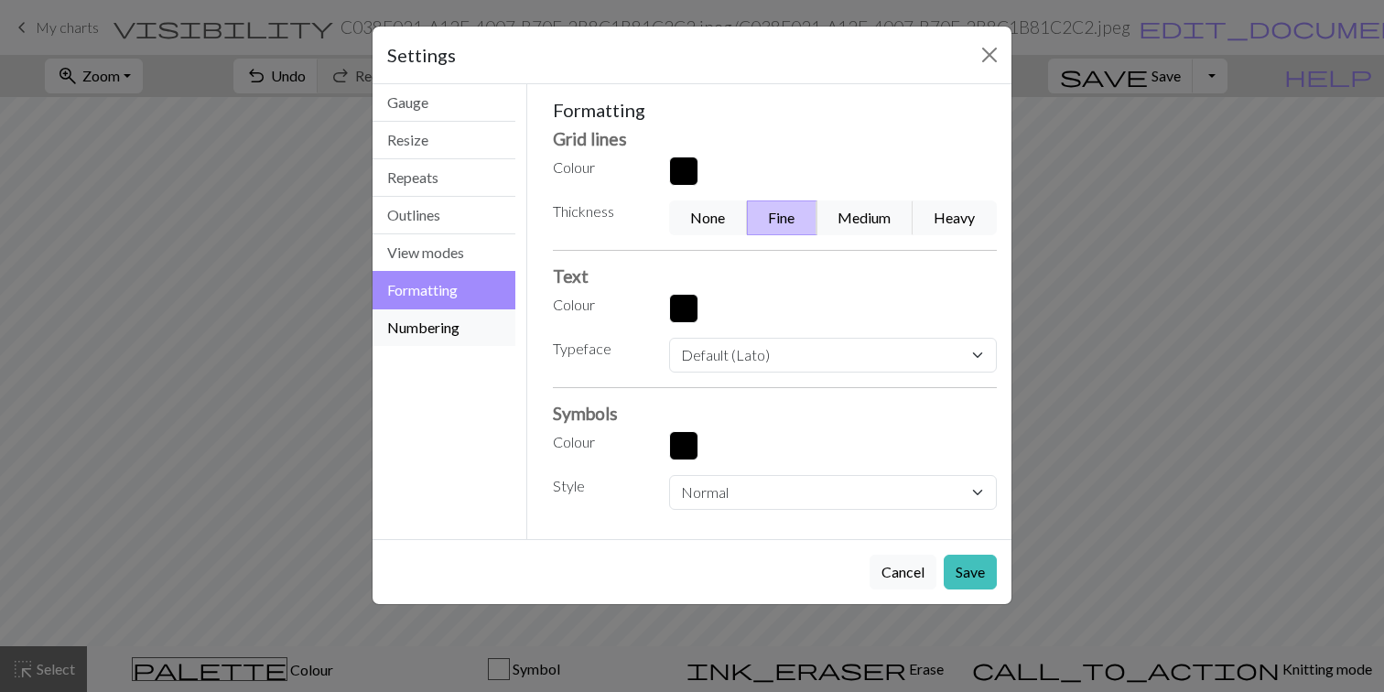
click at [449, 325] on button "Numbering" at bounding box center [443, 327] width 143 height 37
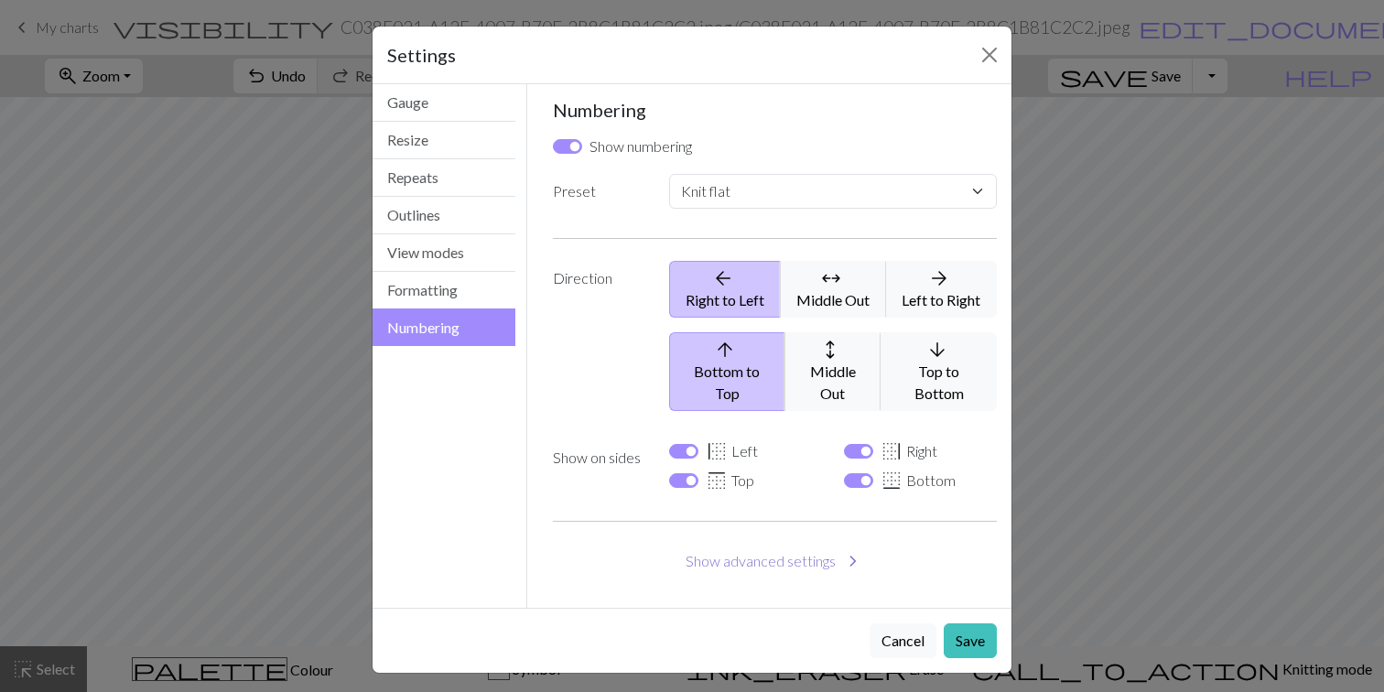
click at [835, 544] on button "Show advanced settings chevron_right" at bounding box center [775, 561] width 445 height 35
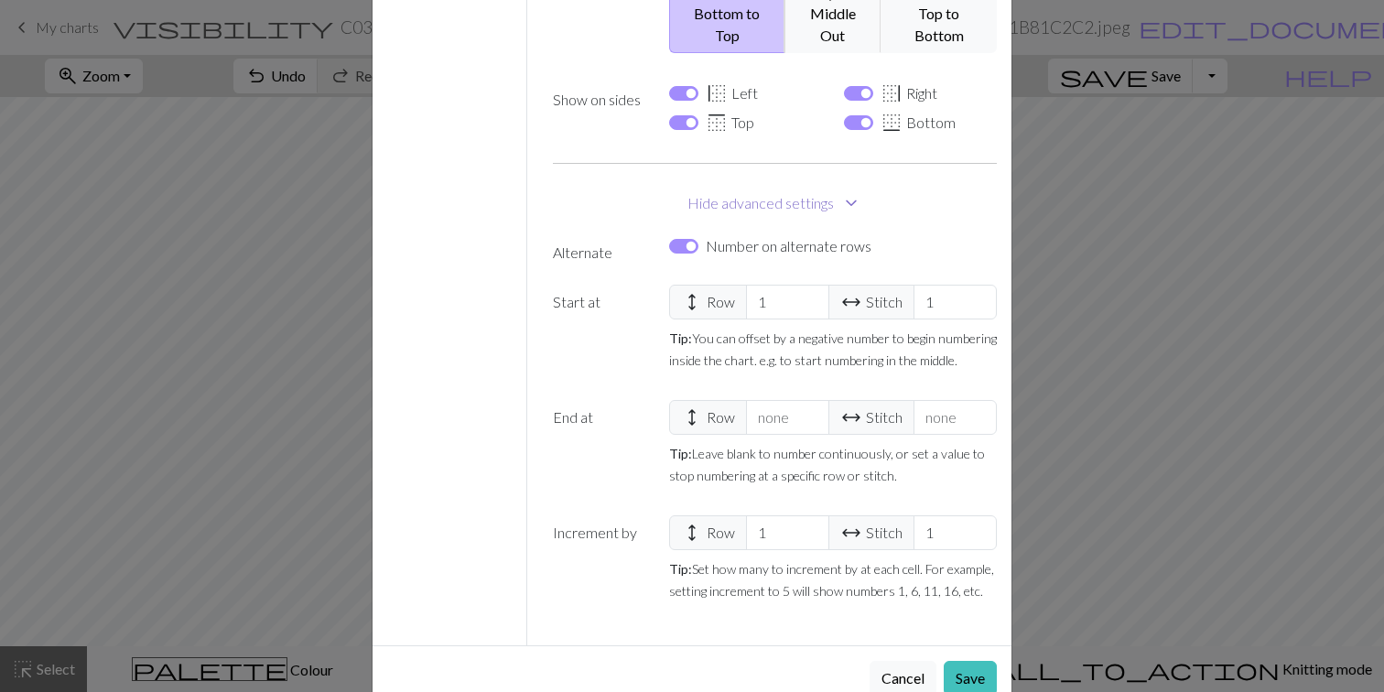
scroll to position [381, 0]
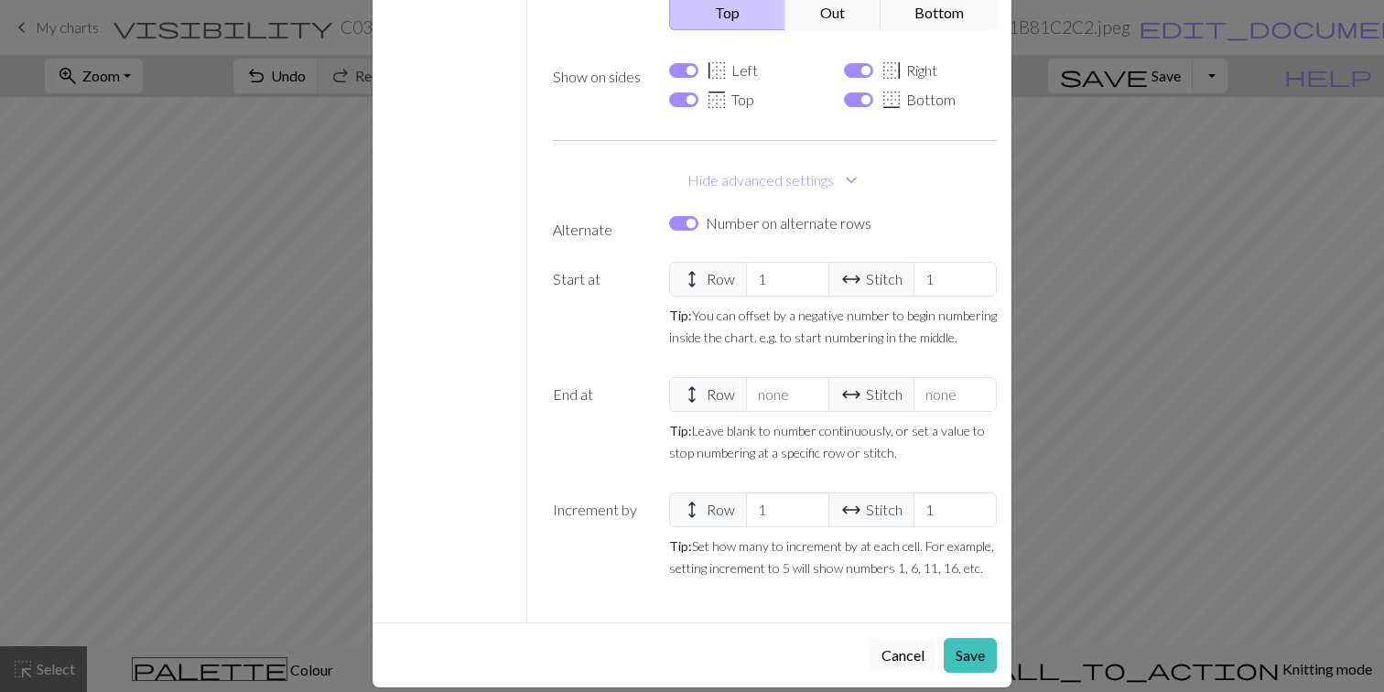
click at [900, 638] on button "Cancel" at bounding box center [902, 655] width 67 height 35
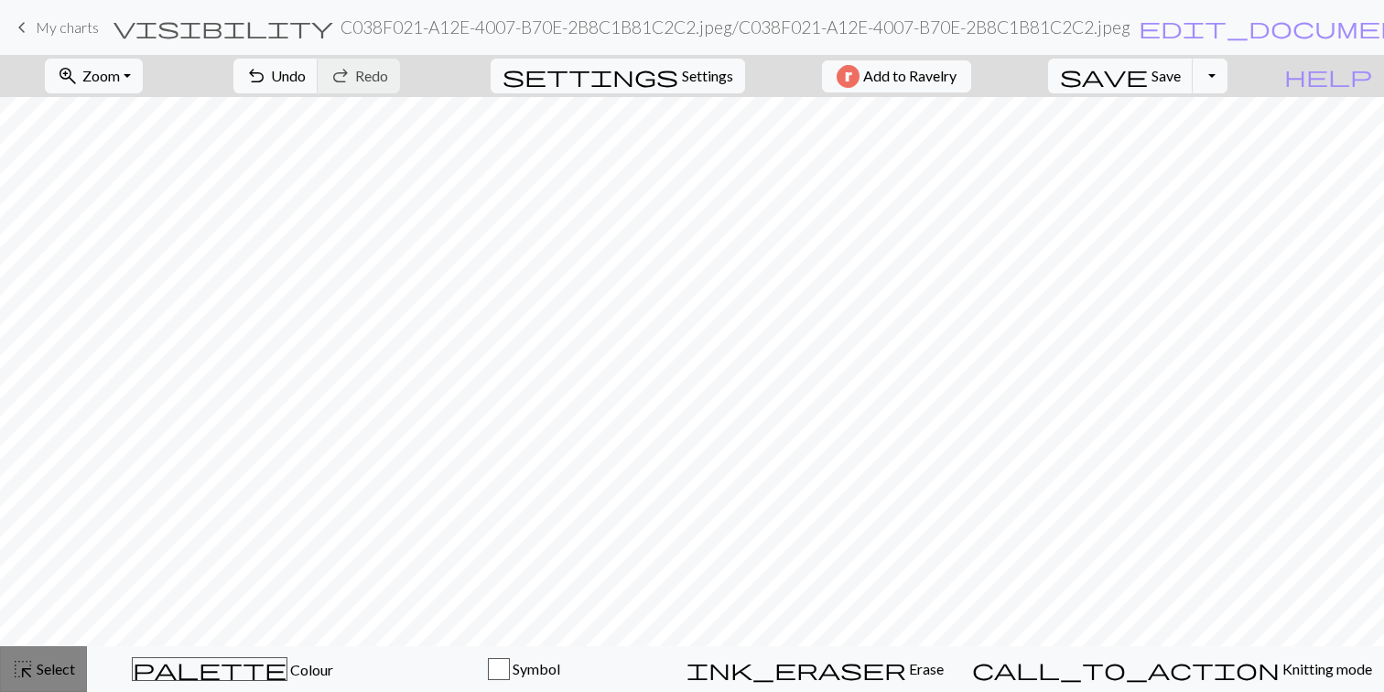
click at [63, 663] on span "Select" at bounding box center [54, 668] width 41 height 17
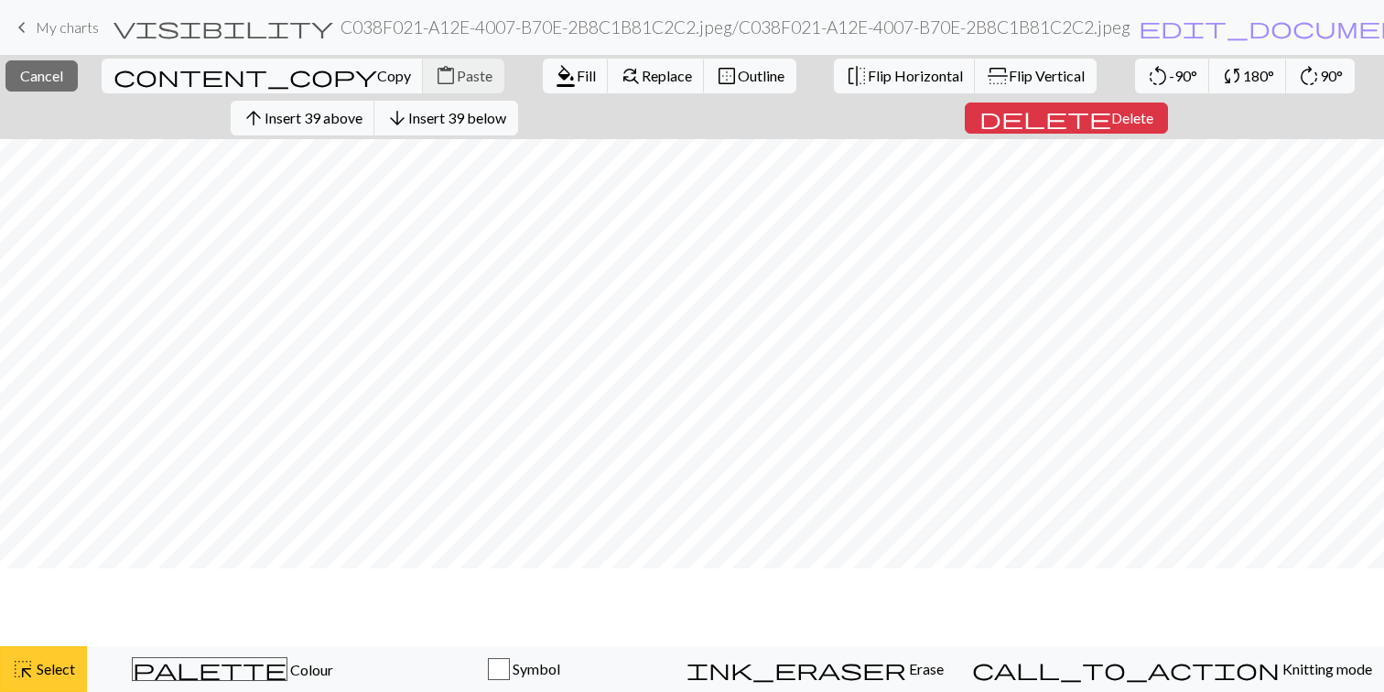
scroll to position [491, 0]
click at [1243, 79] on span "180°" at bounding box center [1258, 75] width 31 height 17
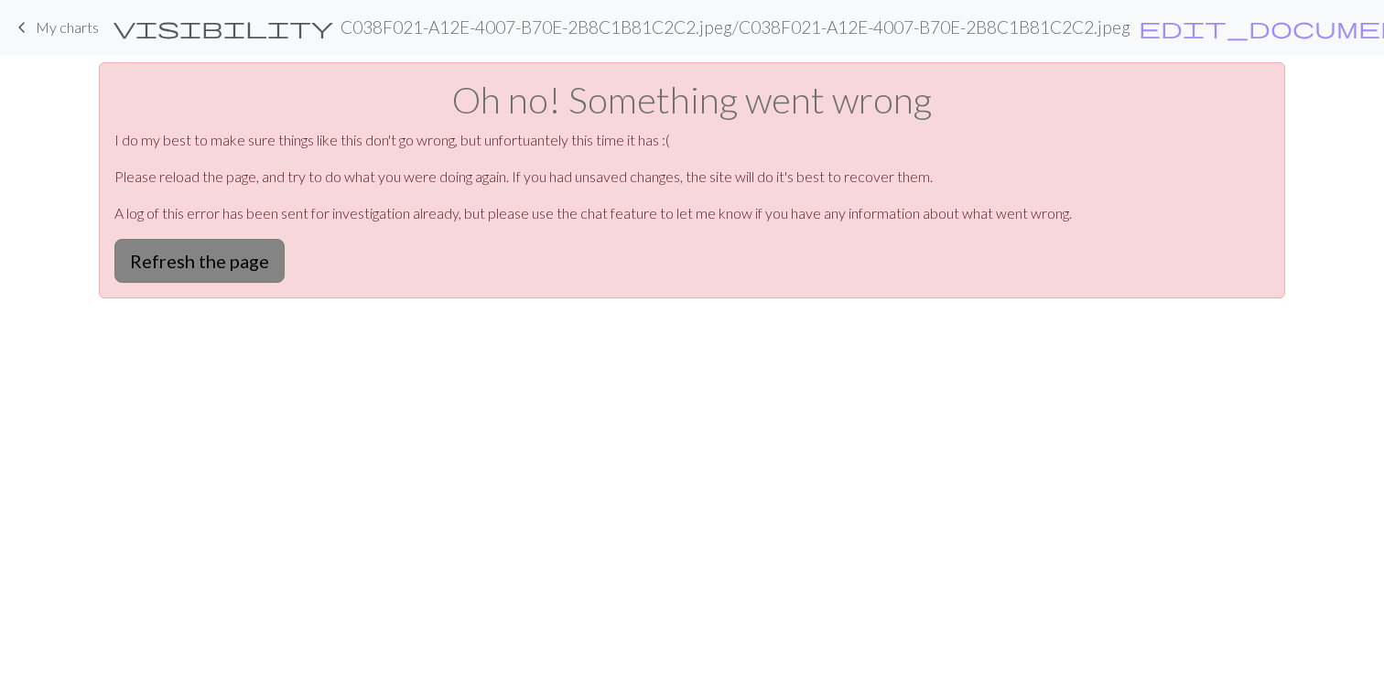
click at [217, 255] on button "Refresh the page" at bounding box center [199, 261] width 170 height 44
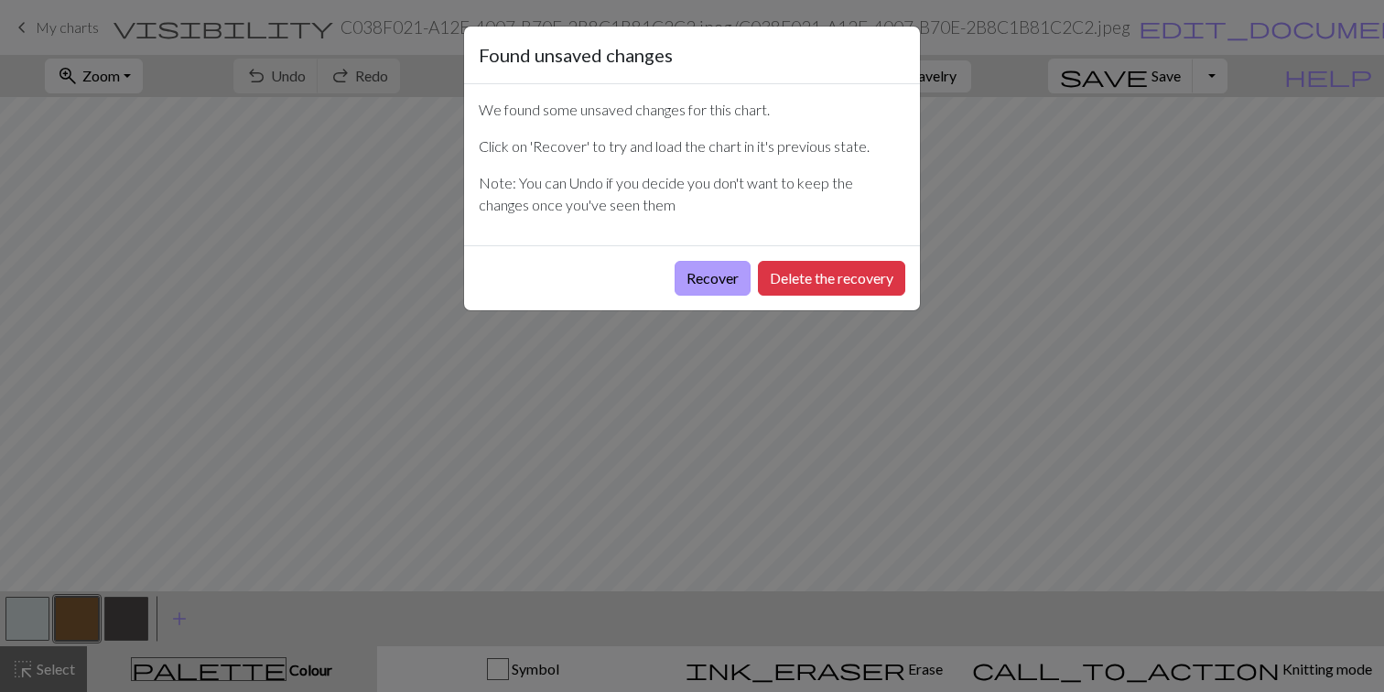
click at [711, 280] on button "Recover" at bounding box center [712, 278] width 76 height 35
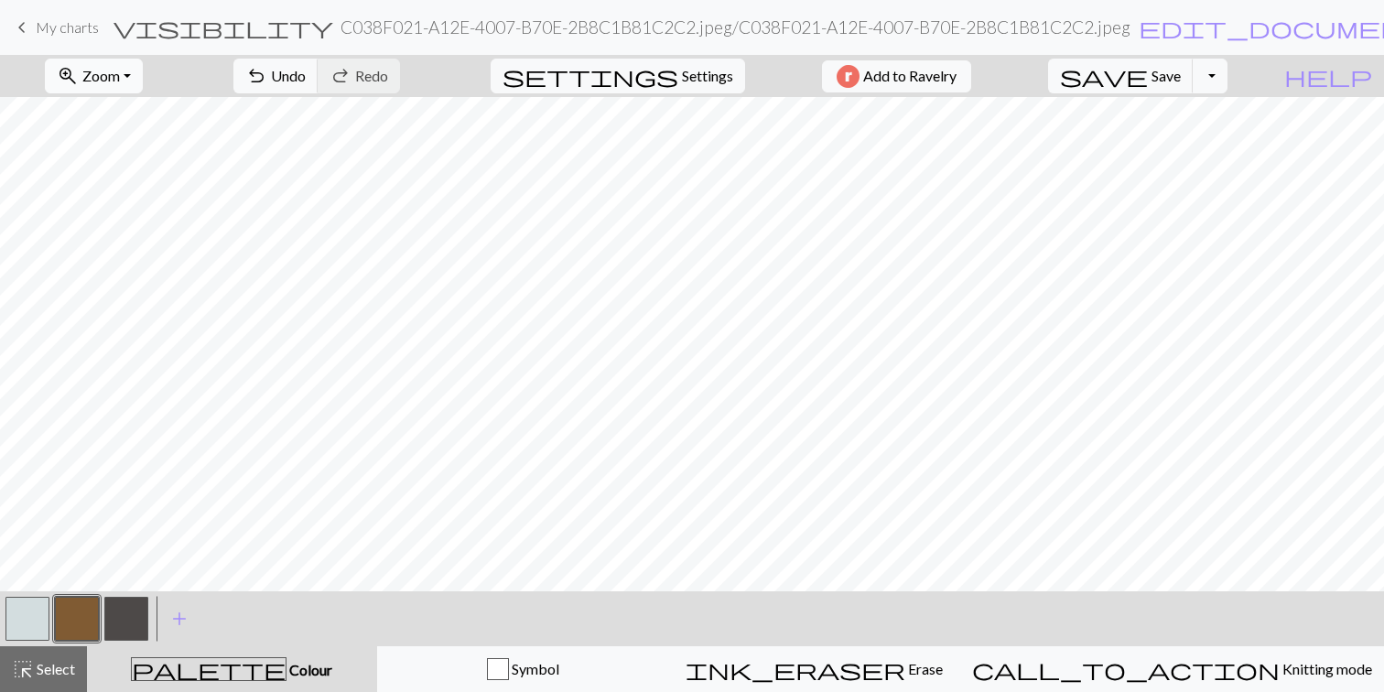
click at [143, 81] on button "zoom_in Zoom Zoom" at bounding box center [94, 76] width 98 height 35
click at [142, 115] on button "Fit all" at bounding box center [118, 116] width 145 height 29
click at [143, 81] on button "zoom_in Zoom Zoom" at bounding box center [94, 76] width 98 height 35
click at [132, 173] on button "Fit height" at bounding box center [118, 174] width 145 height 29
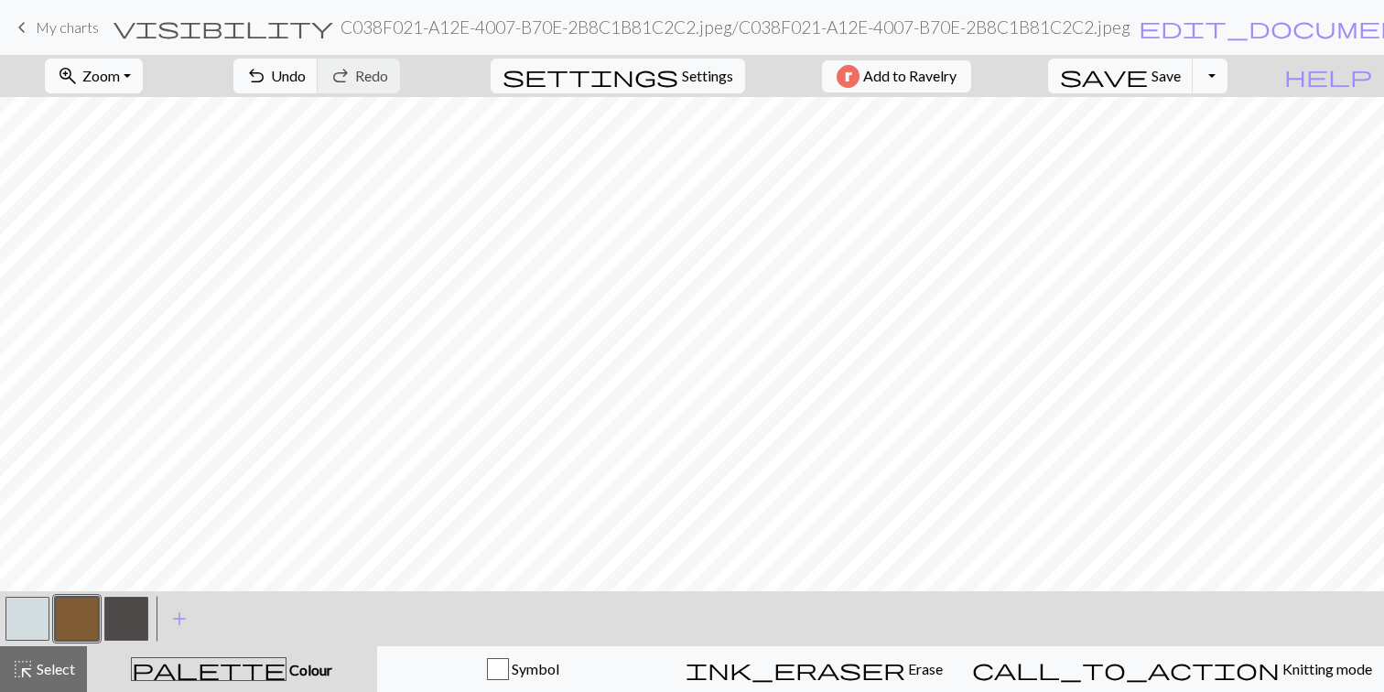
click at [139, 66] on button "zoom_in Zoom Zoom" at bounding box center [94, 76] width 98 height 35
click at [126, 232] on button "50%" at bounding box center [118, 219] width 145 height 29
click at [70, 612] on button "button" at bounding box center [77, 619] width 44 height 44
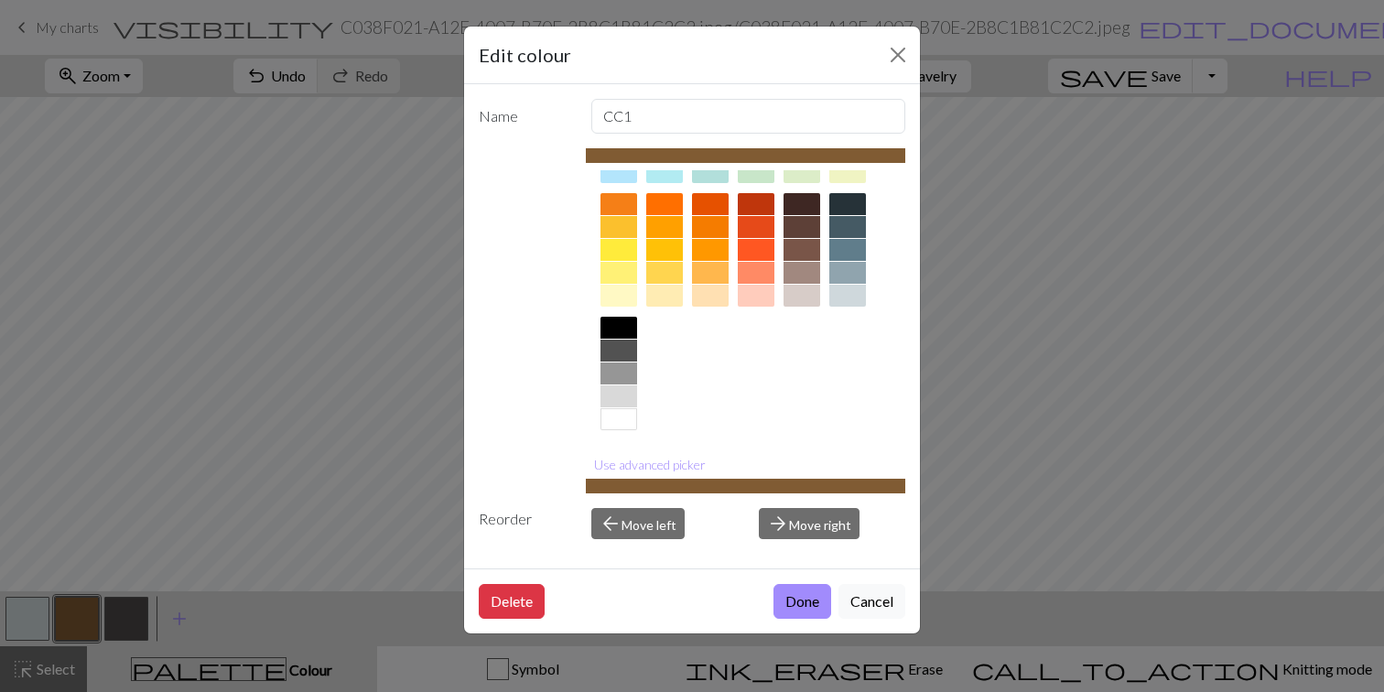
scroll to position [240, 0]
click at [620, 251] on div at bounding box center [618, 249] width 37 height 22
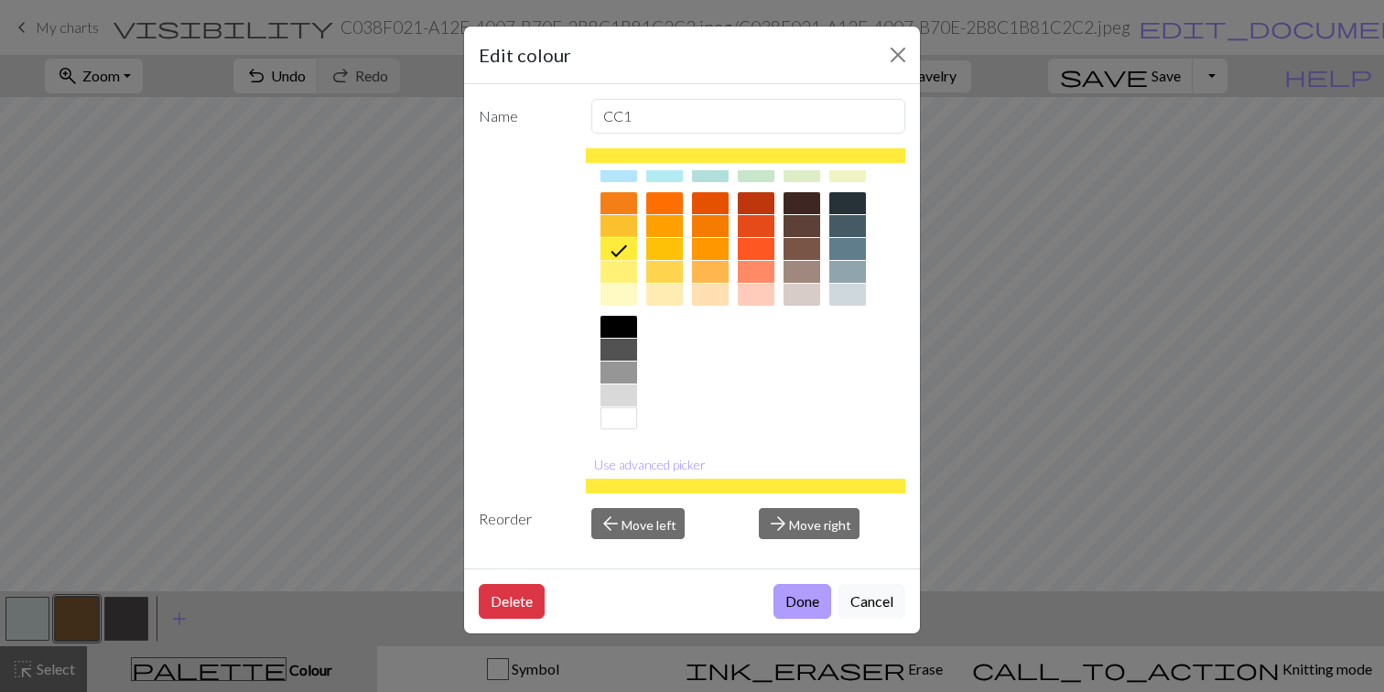
click at [794, 601] on button "Done" at bounding box center [802, 601] width 58 height 35
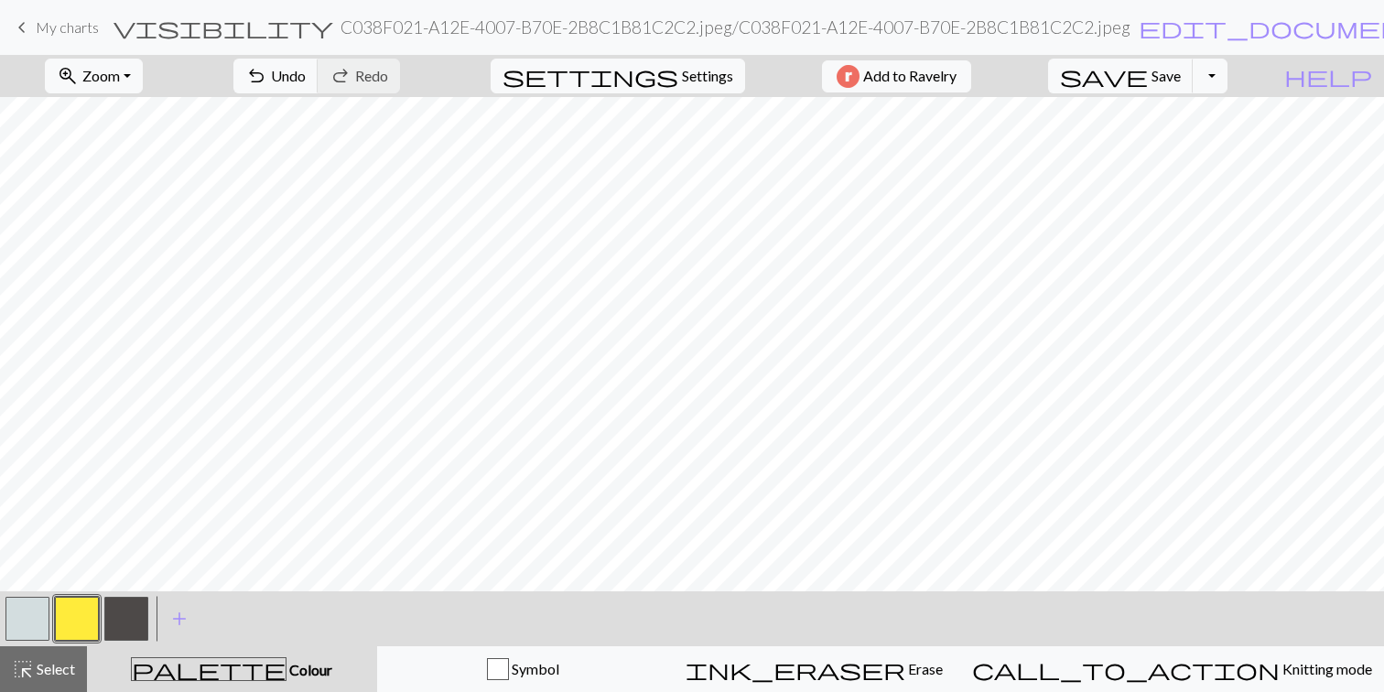
click at [44, 612] on button "button" at bounding box center [27, 619] width 44 height 44
click at [25, 612] on button "button" at bounding box center [27, 619] width 44 height 44
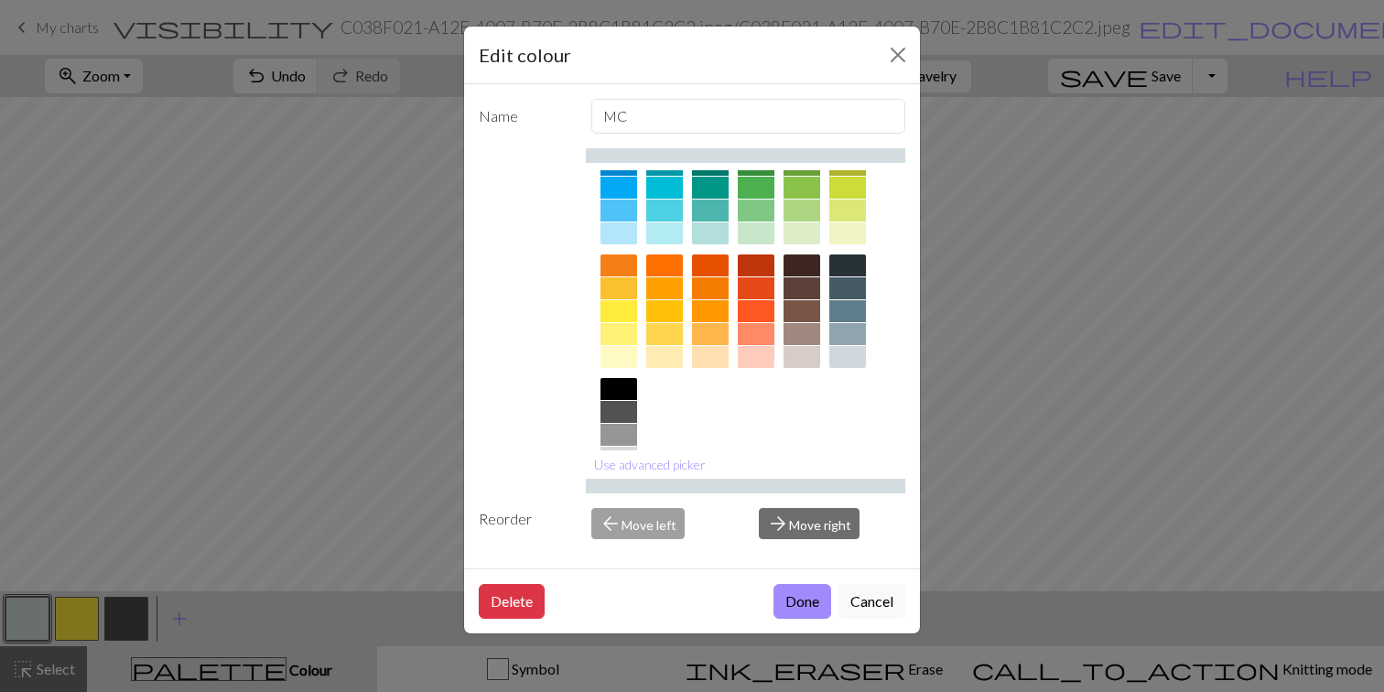
scroll to position [199, 0]
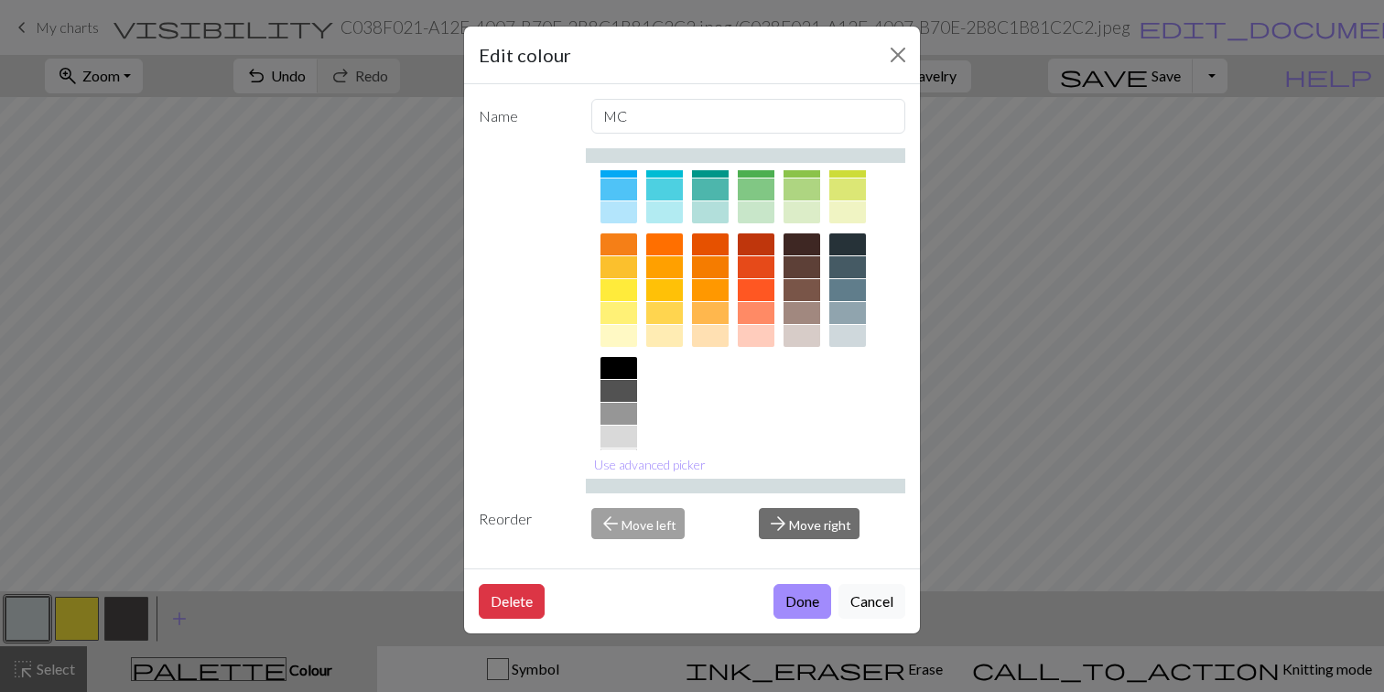
click at [614, 395] on div at bounding box center [618, 391] width 37 height 22
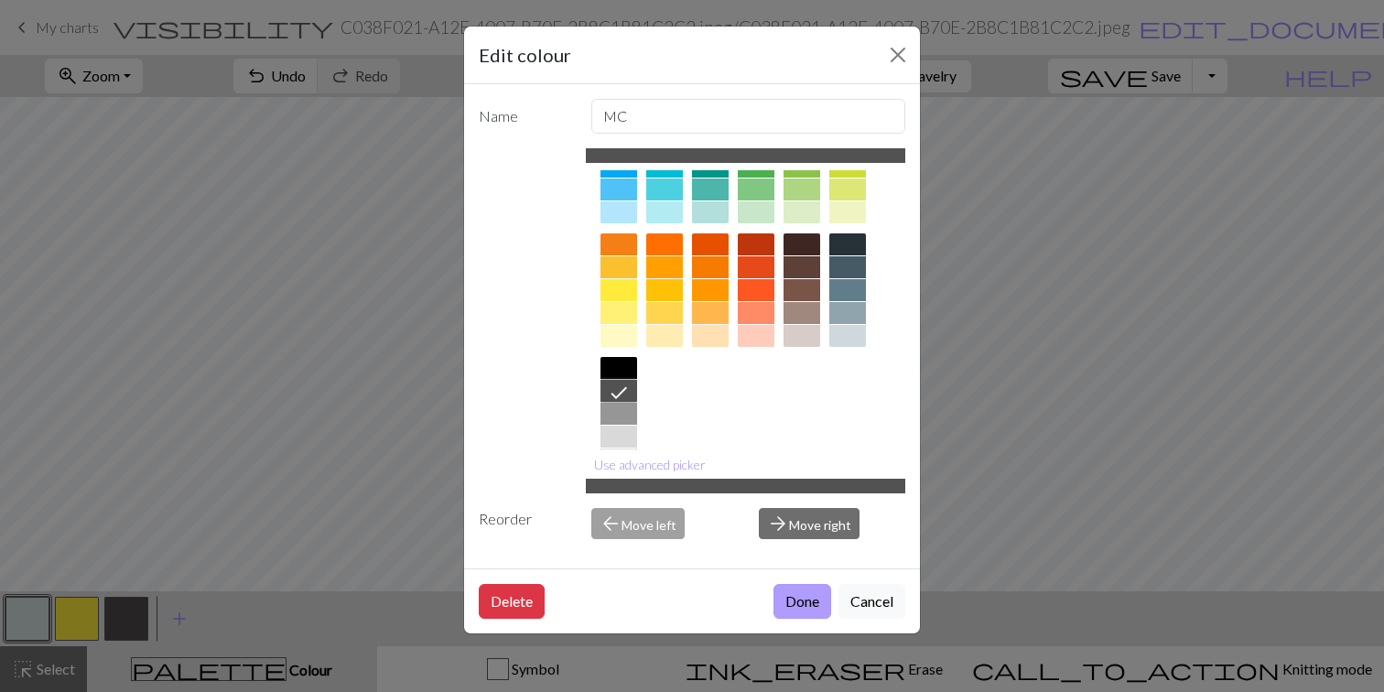
click at [803, 609] on button "Done" at bounding box center [802, 601] width 58 height 35
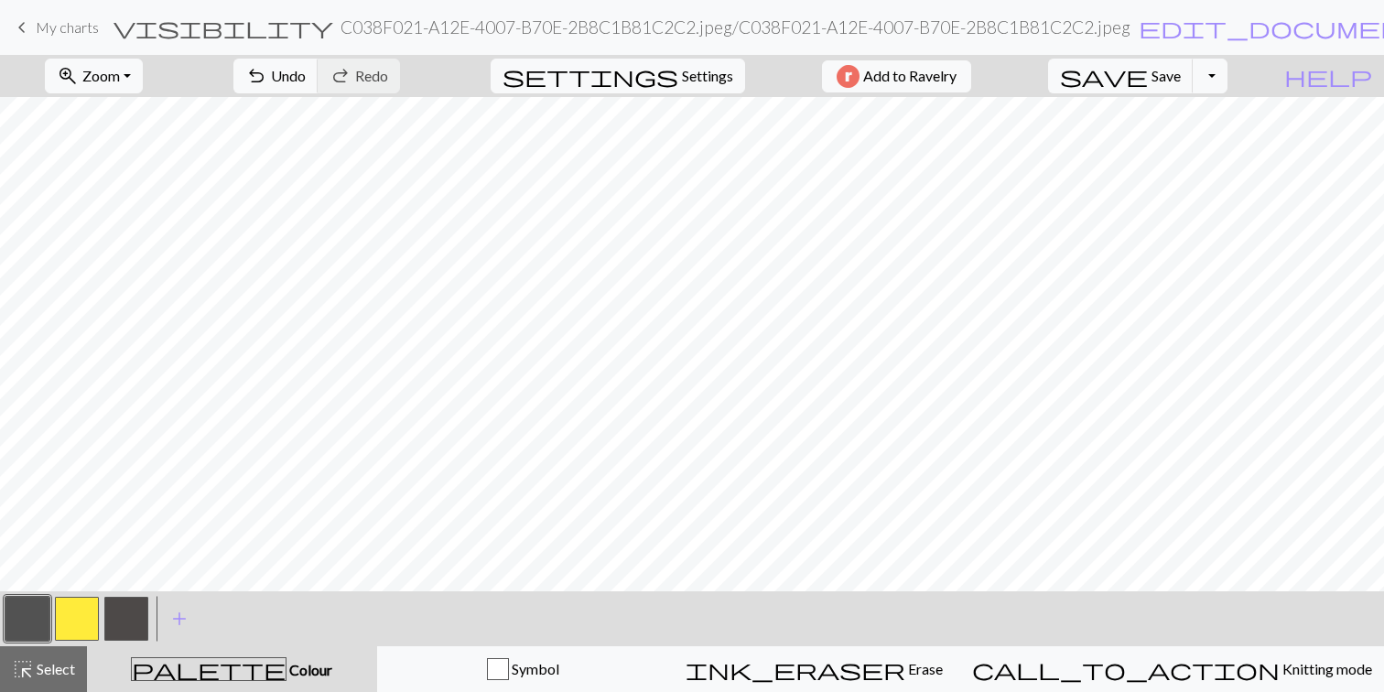
click at [129, 610] on button "button" at bounding box center [126, 619] width 44 height 44
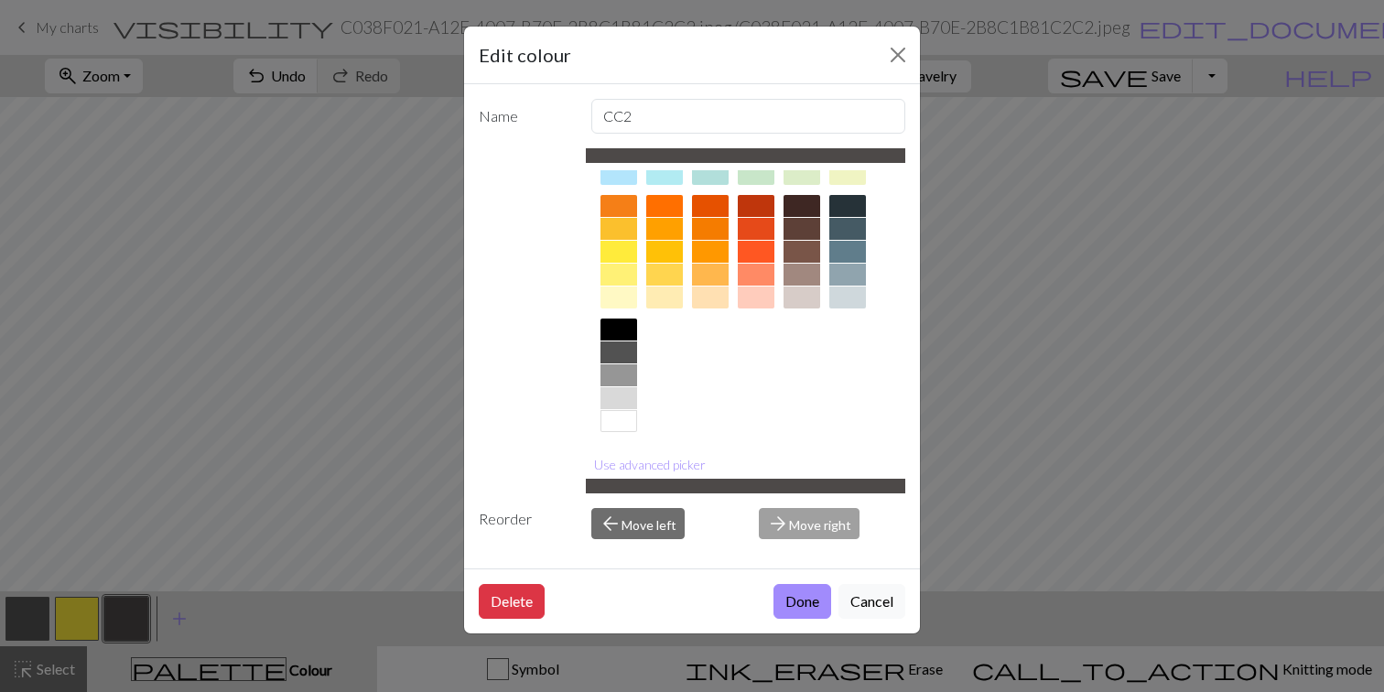
scroll to position [239, 0]
click at [621, 324] on div at bounding box center [618, 328] width 37 height 22
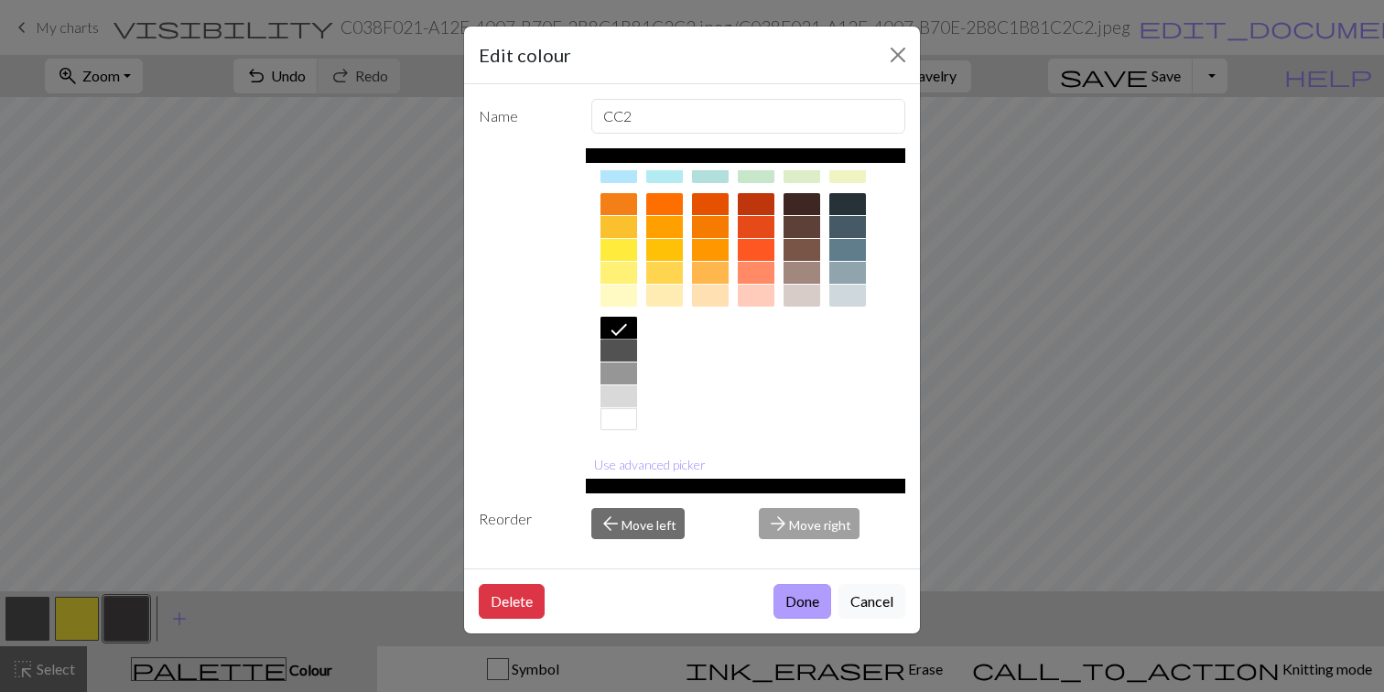
click at [800, 610] on button "Done" at bounding box center [802, 601] width 58 height 35
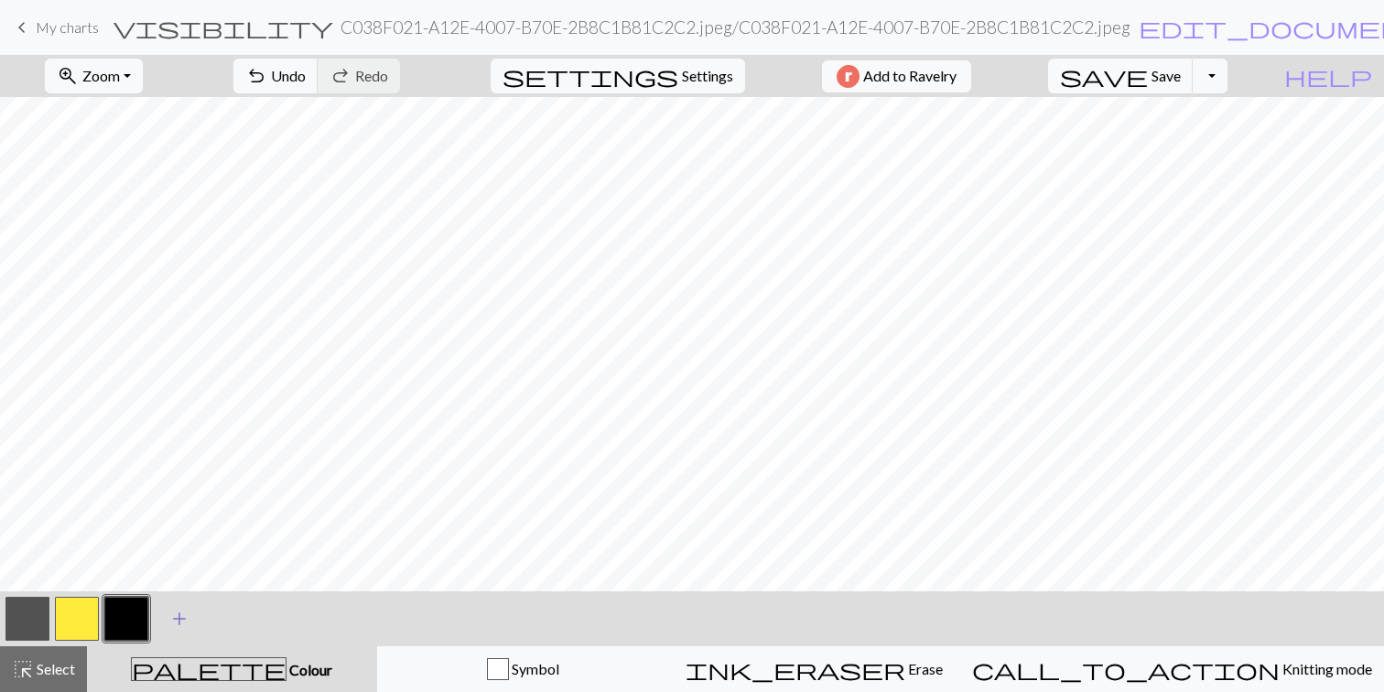
click at [178, 615] on span "add" at bounding box center [179, 619] width 22 height 26
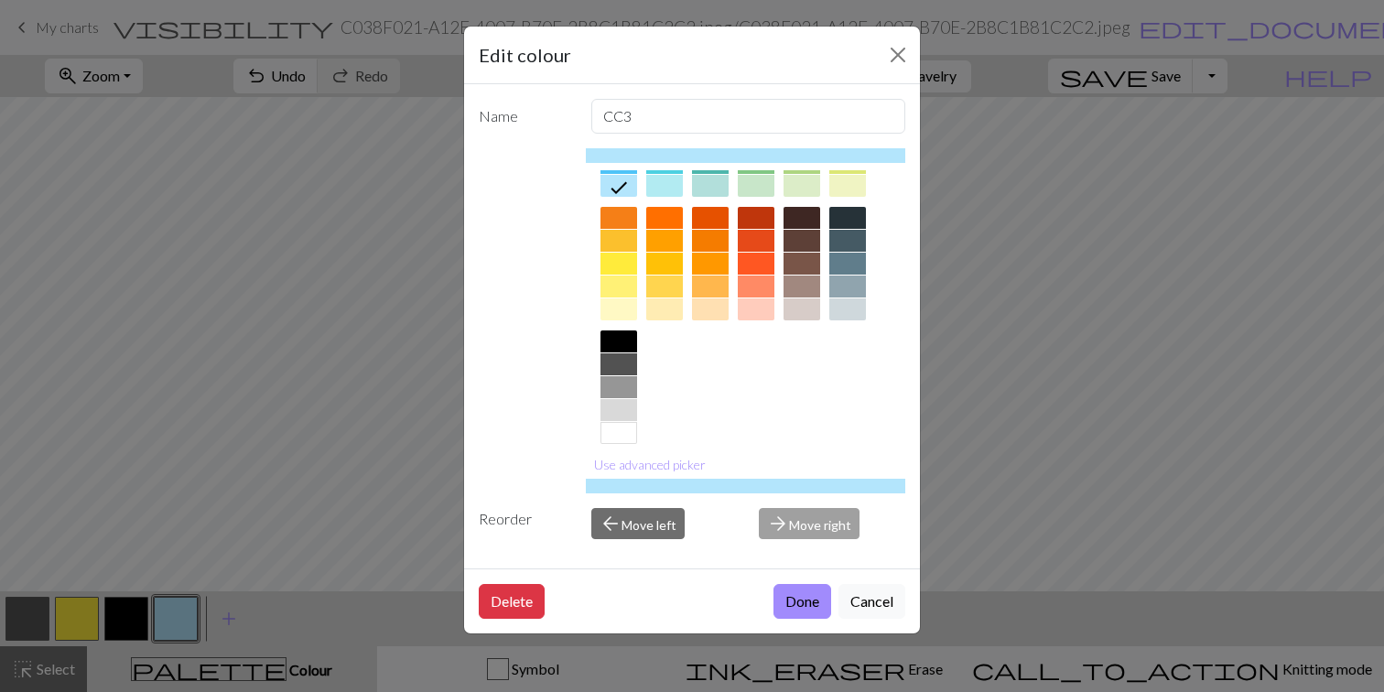
scroll to position [240, 0]
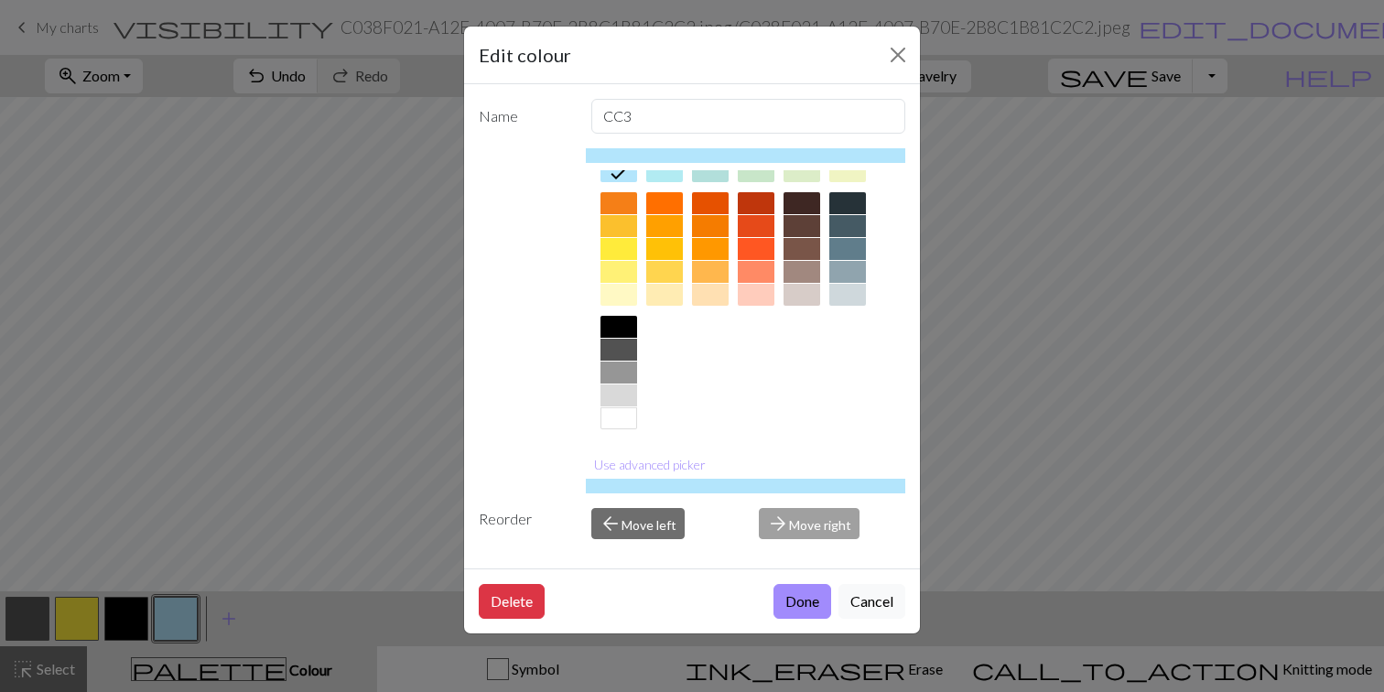
click at [627, 416] on div at bounding box center [618, 418] width 37 height 22
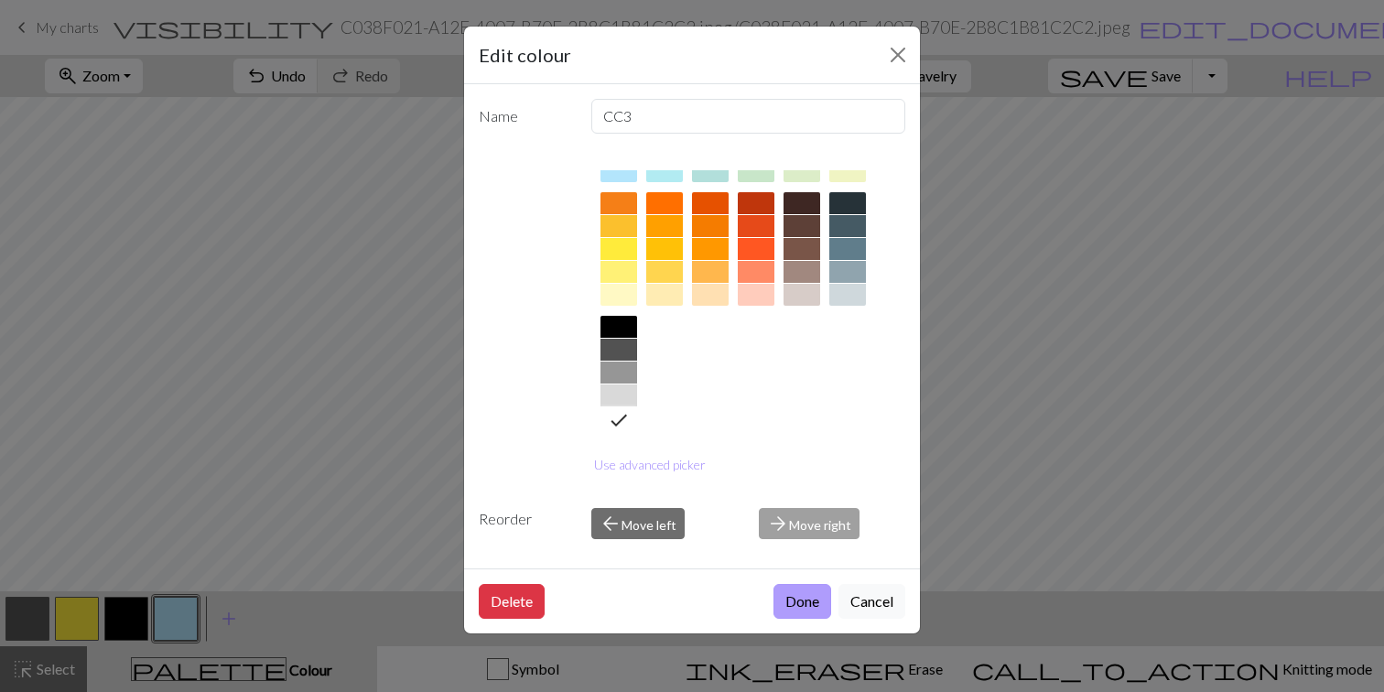
click at [799, 598] on button "Done" at bounding box center [802, 601] width 58 height 35
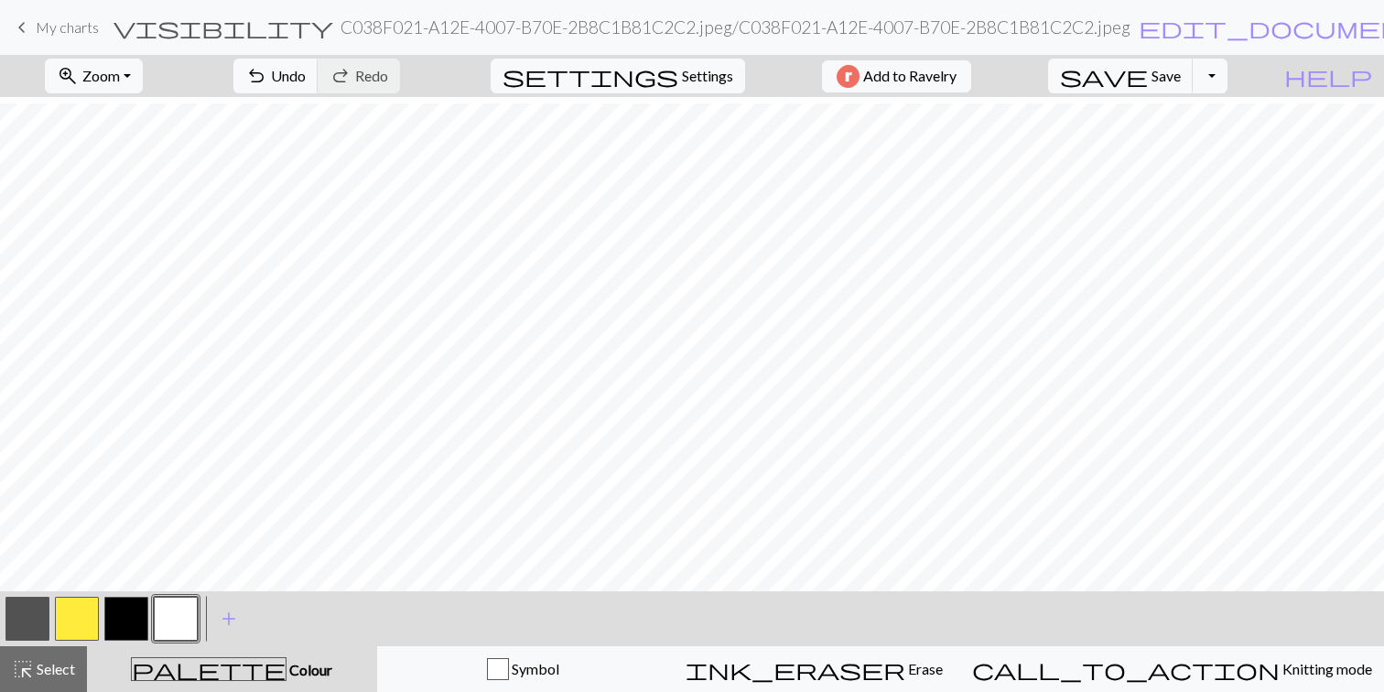
scroll to position [27, 0]
click at [82, 616] on button "button" at bounding box center [77, 619] width 44 height 44
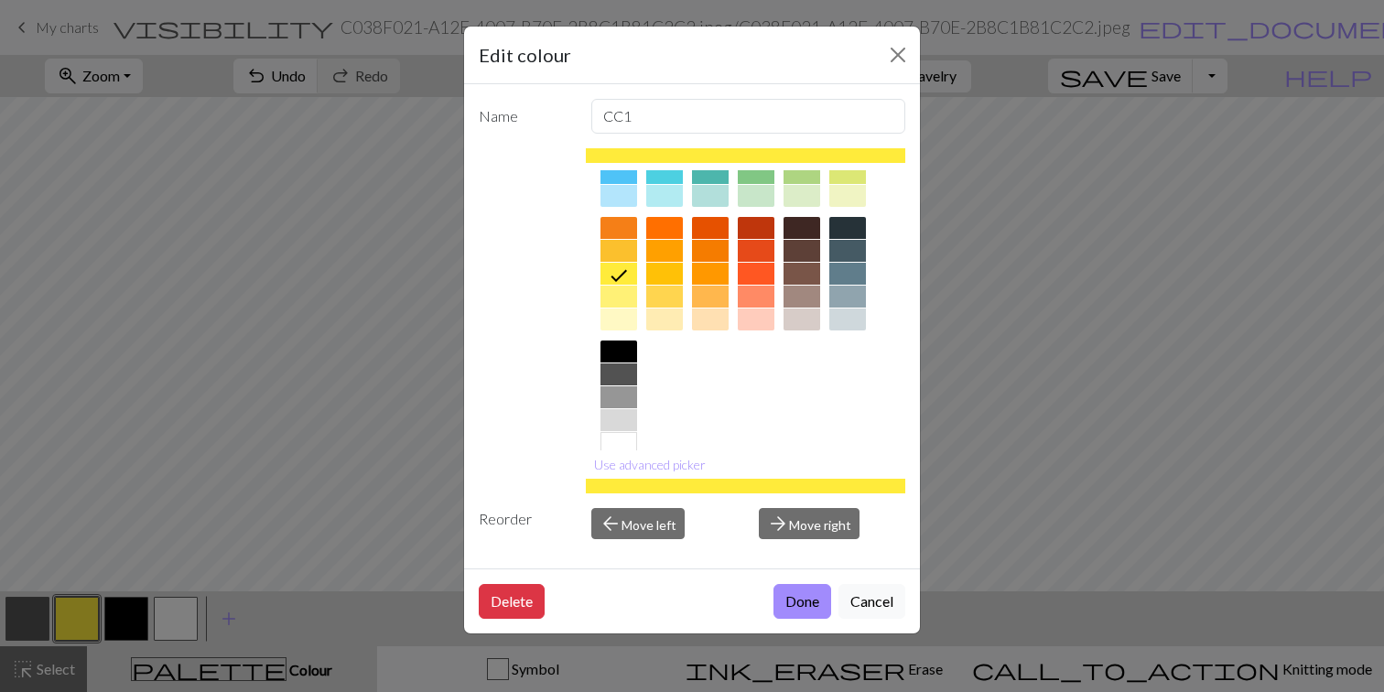
scroll to position [219, 0]
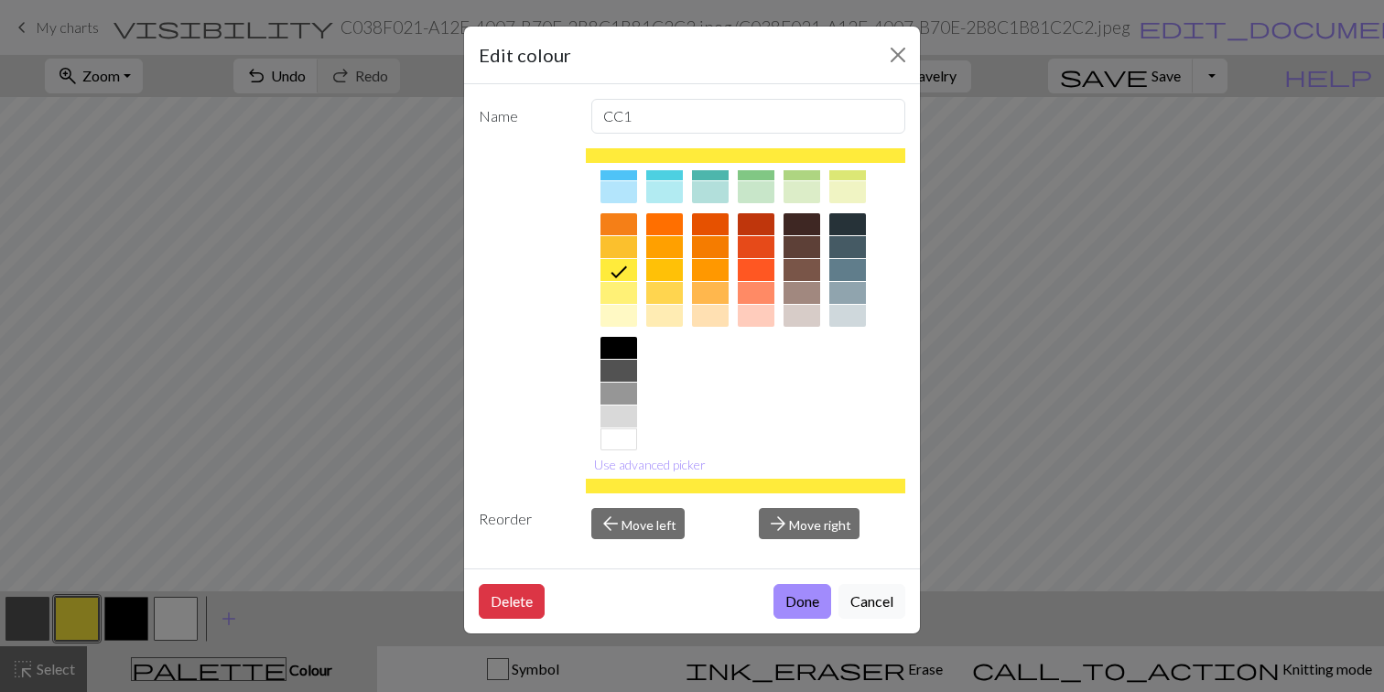
click at [623, 250] on div at bounding box center [618, 247] width 37 height 22
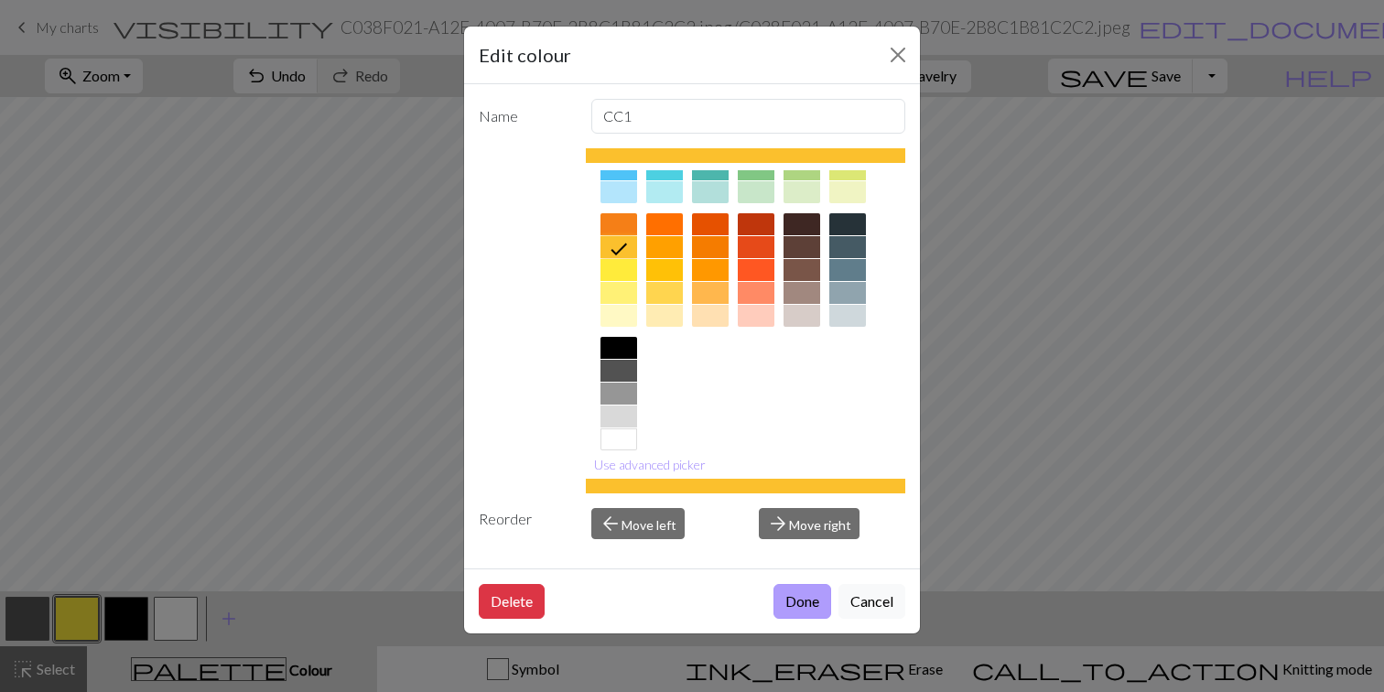
click at [793, 602] on button "Done" at bounding box center [802, 601] width 58 height 35
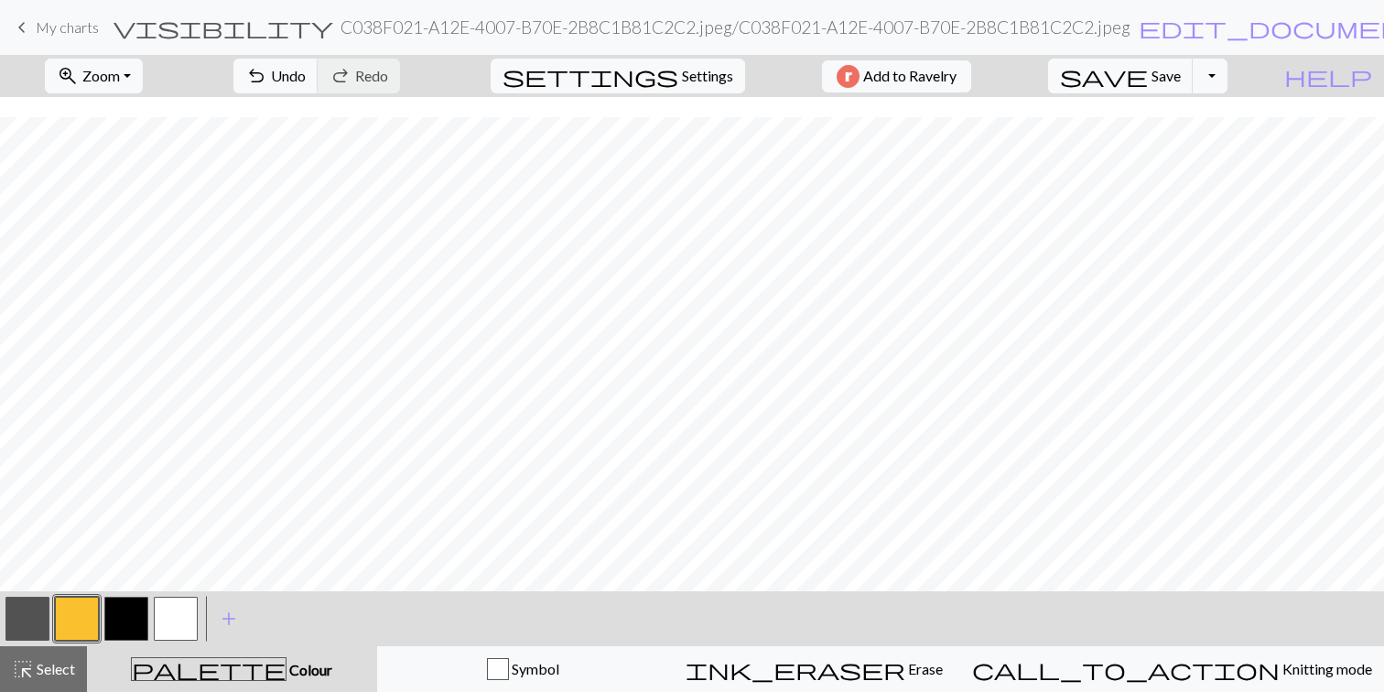
scroll to position [27, 0]
click at [38, 608] on button "button" at bounding box center [27, 619] width 44 height 44
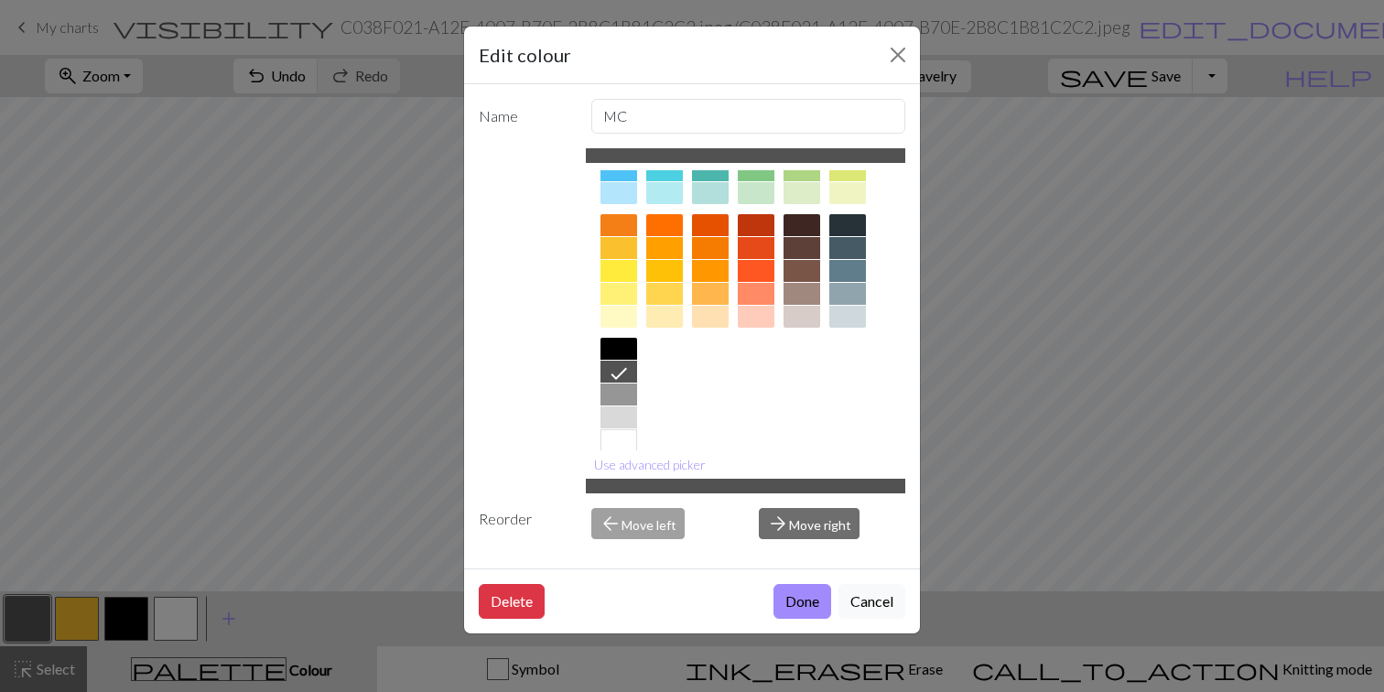
scroll to position [240, 0]
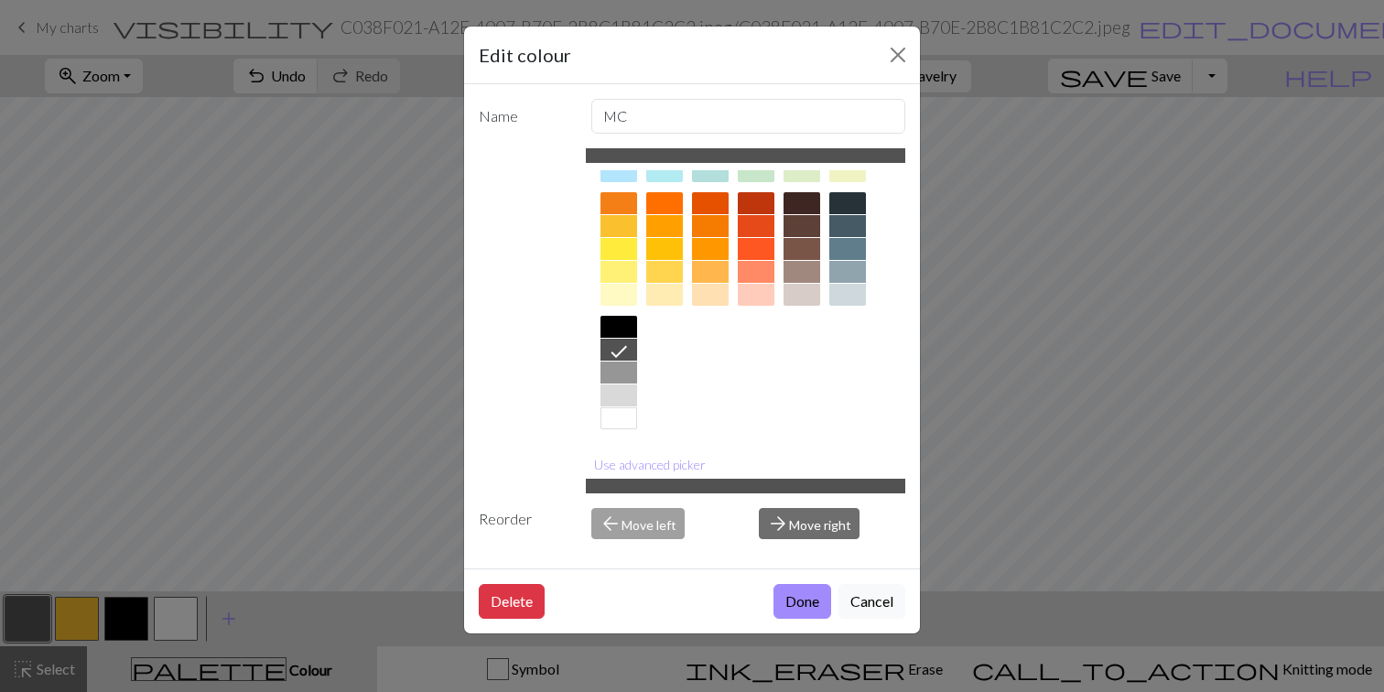
click at [620, 372] on div at bounding box center [618, 372] width 37 height 22
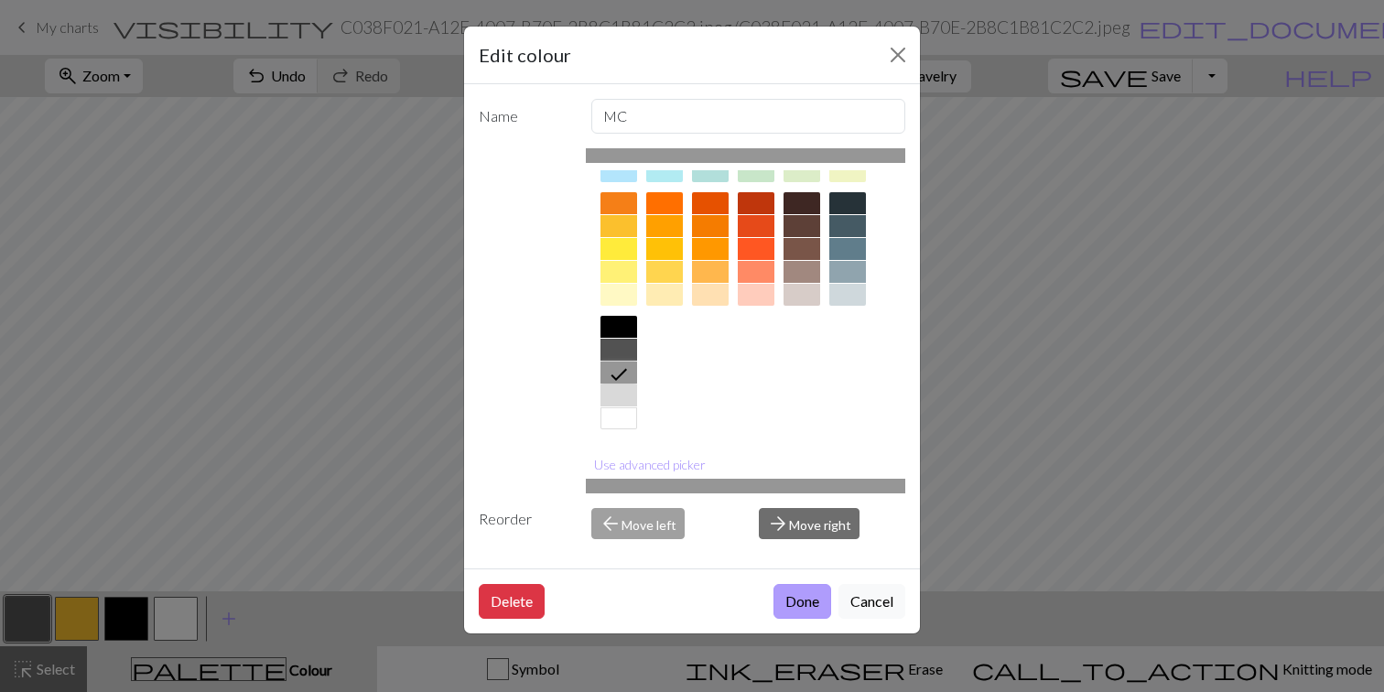
click at [792, 598] on button "Done" at bounding box center [802, 601] width 58 height 35
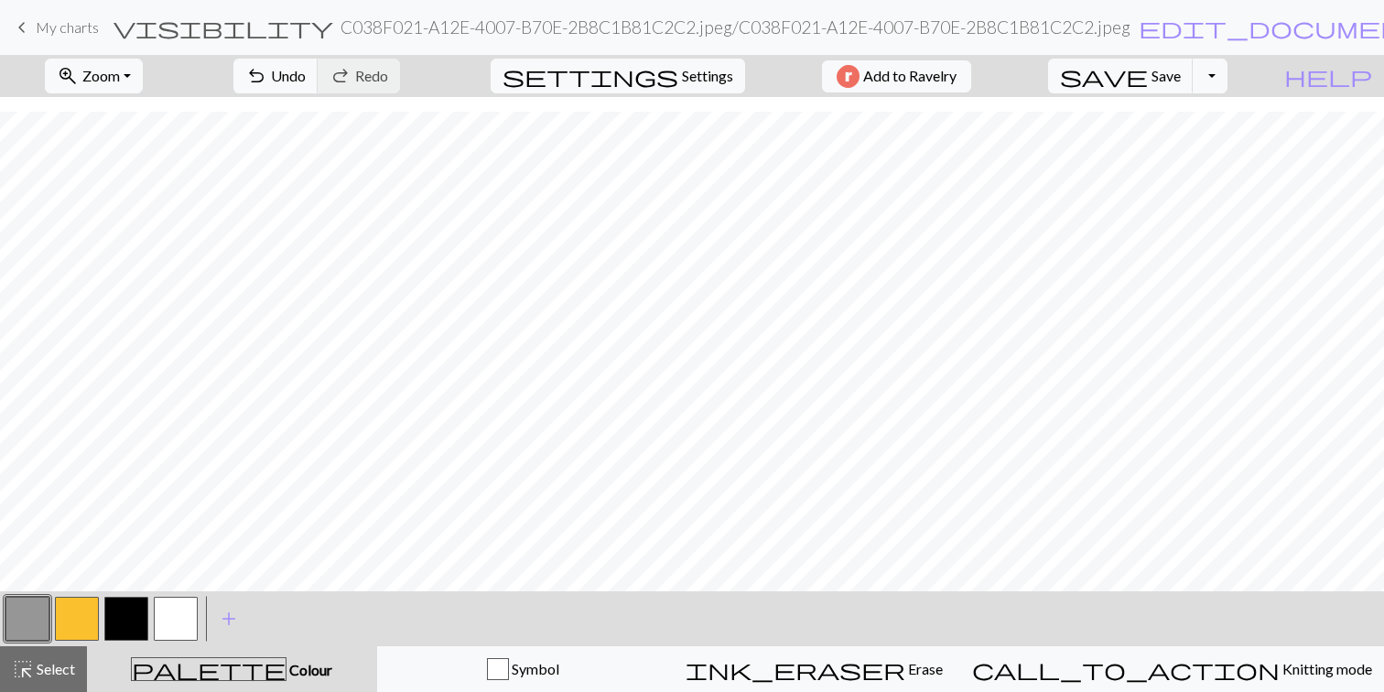
scroll to position [27, 0]
click at [665, 73] on span "settings" at bounding box center [590, 76] width 176 height 26
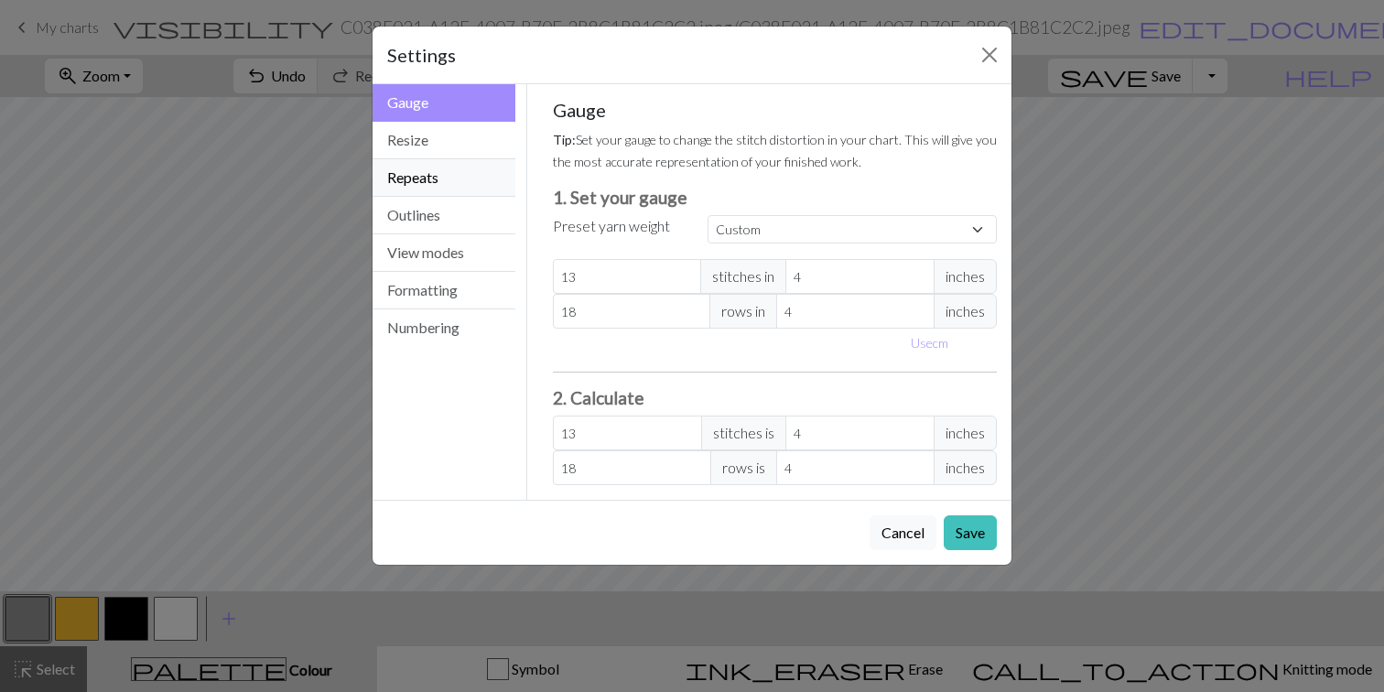
click at [420, 174] on button "Repeats" at bounding box center [443, 178] width 143 height 38
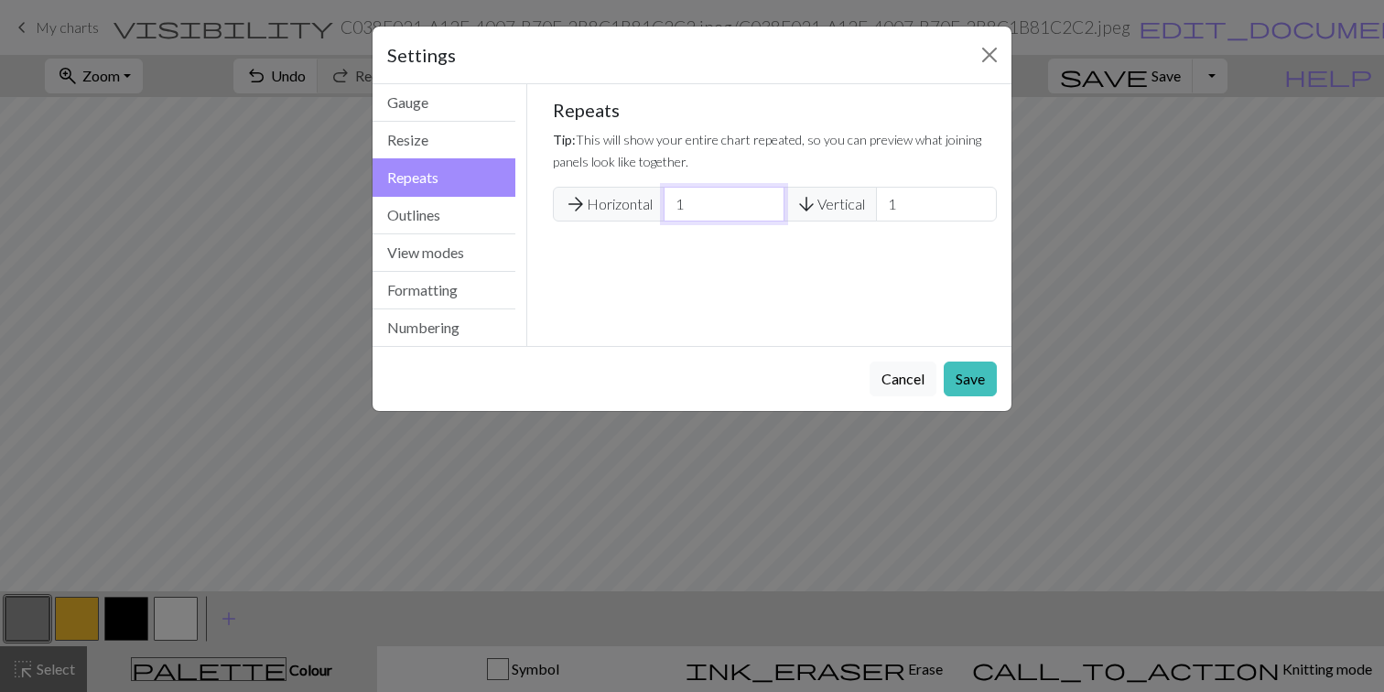
click at [762, 198] on input "2" at bounding box center [723, 204] width 121 height 35
click at [762, 198] on input "3" at bounding box center [723, 204] width 121 height 35
type input "4"
click at [762, 198] on input "4" at bounding box center [723, 204] width 121 height 35
click at [996, 390] on button "Save" at bounding box center [969, 378] width 53 height 35
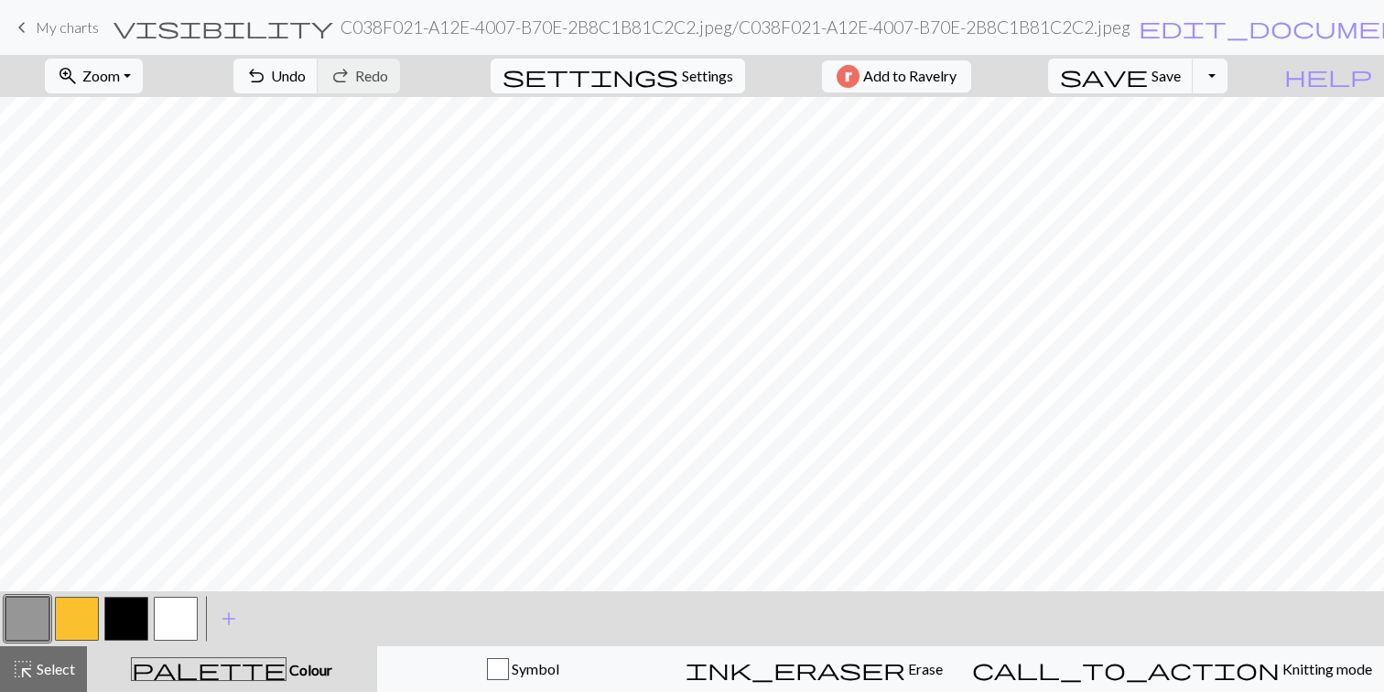
click at [717, 78] on span "Settings" at bounding box center [707, 76] width 51 height 22
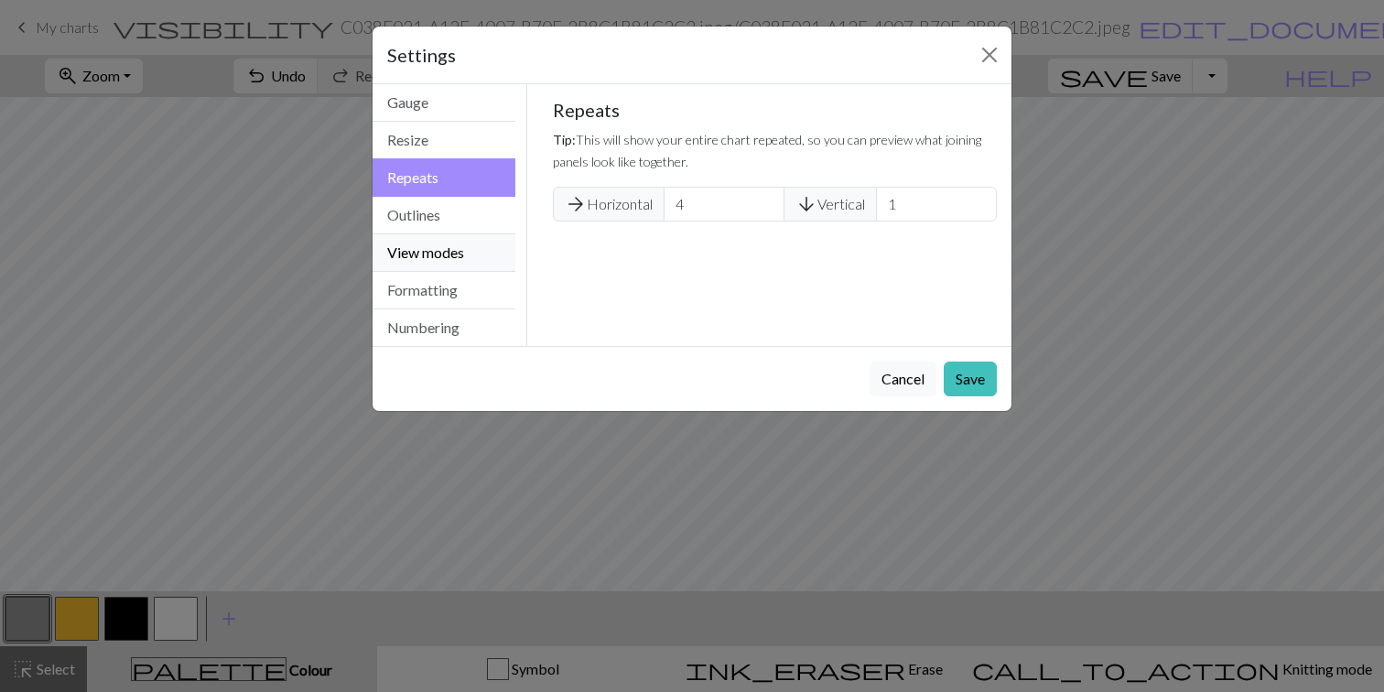
click at [420, 253] on button "View modes" at bounding box center [443, 253] width 143 height 38
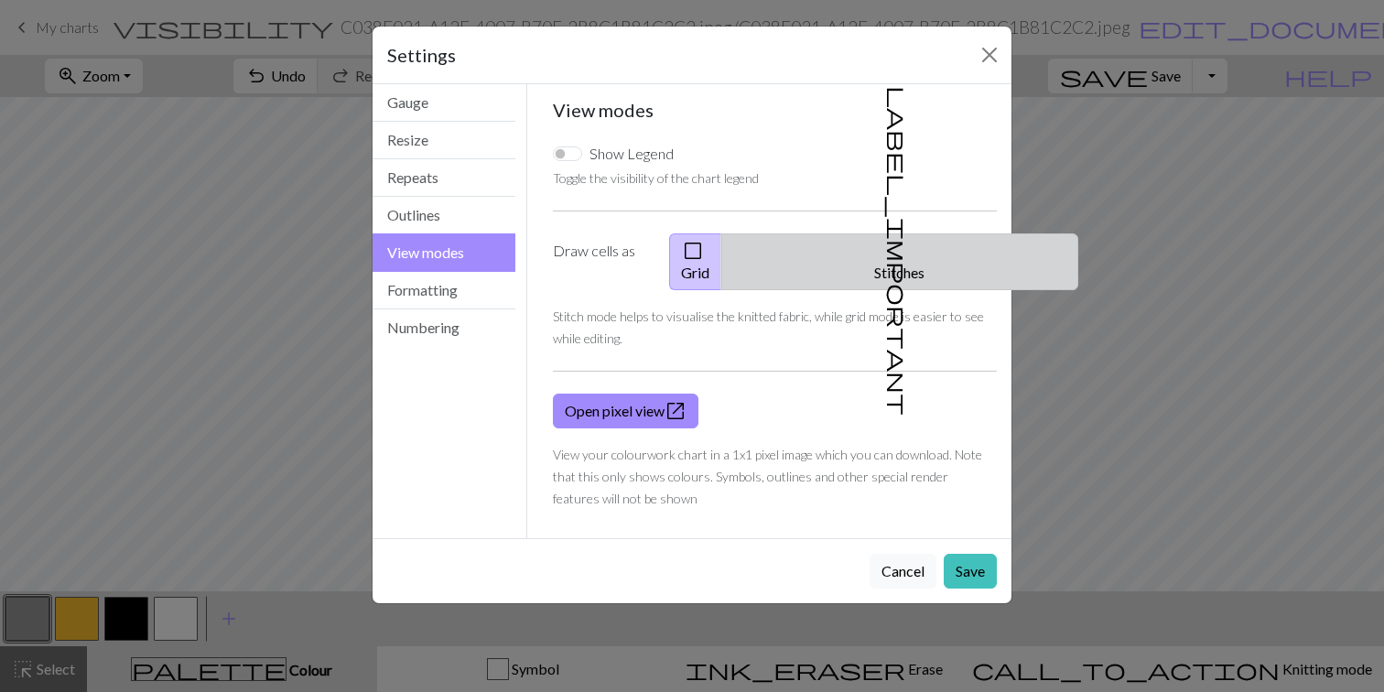
click at [916, 250] on button "label_important Stitches" at bounding box center [899, 261] width 357 height 57
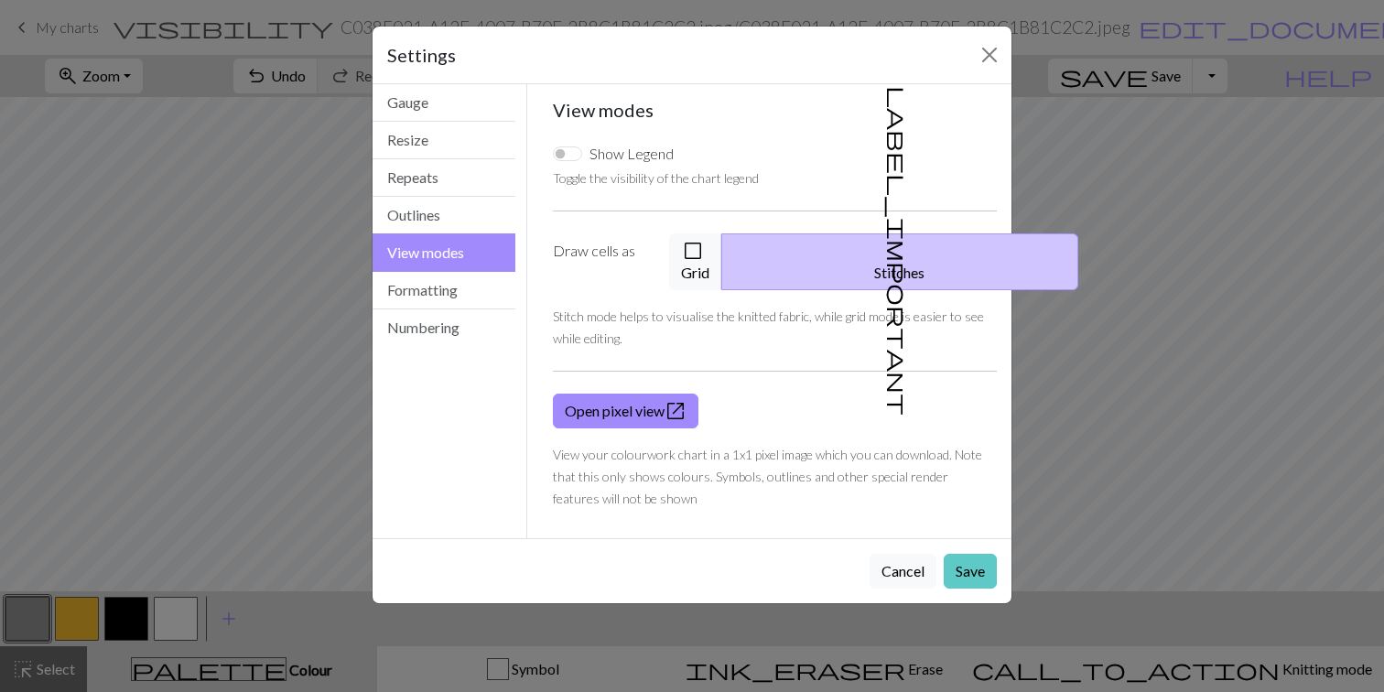
click at [961, 554] on button "Save" at bounding box center [969, 571] width 53 height 35
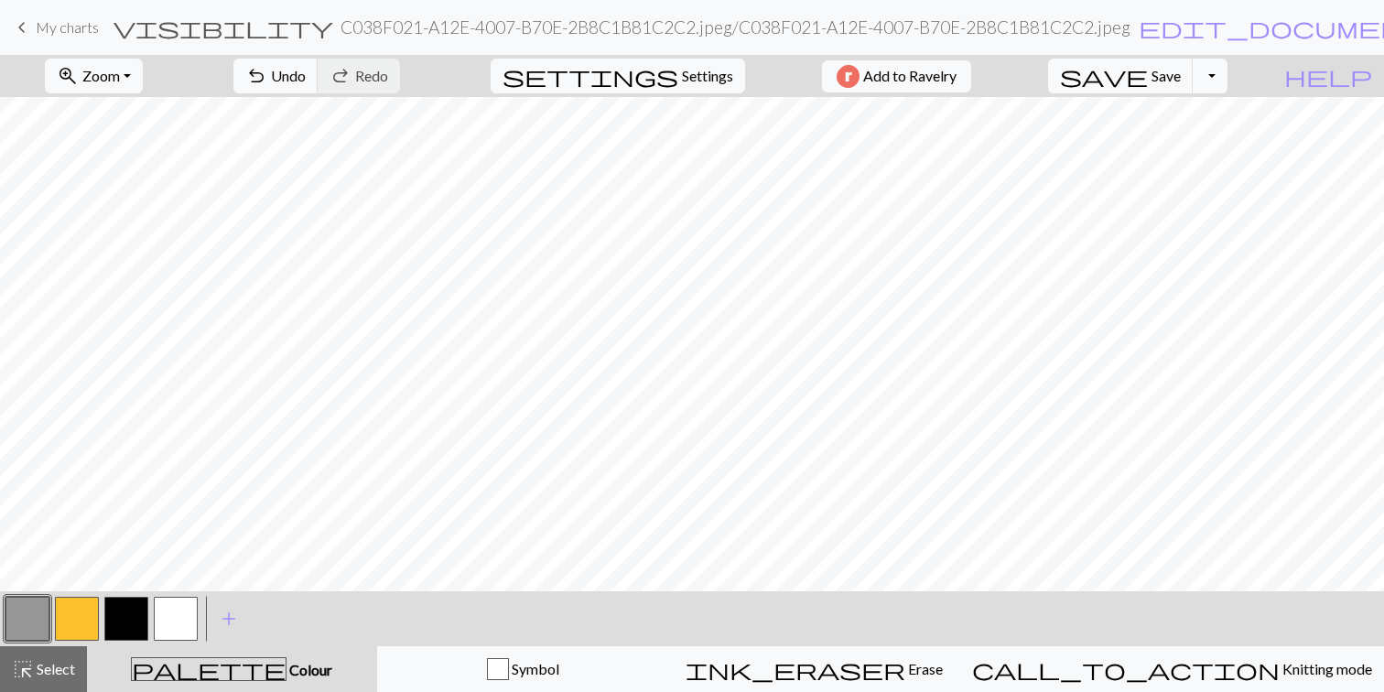
click at [1227, 72] on button "Toggle Dropdown" at bounding box center [1209, 76] width 35 height 35
click at [1148, 71] on span "save" at bounding box center [1104, 76] width 88 height 26
click at [1227, 77] on button "Toggle Dropdown" at bounding box center [1209, 76] width 35 height 35
click at [1175, 157] on button "save_alt Download" at bounding box center [1075, 145] width 302 height 29
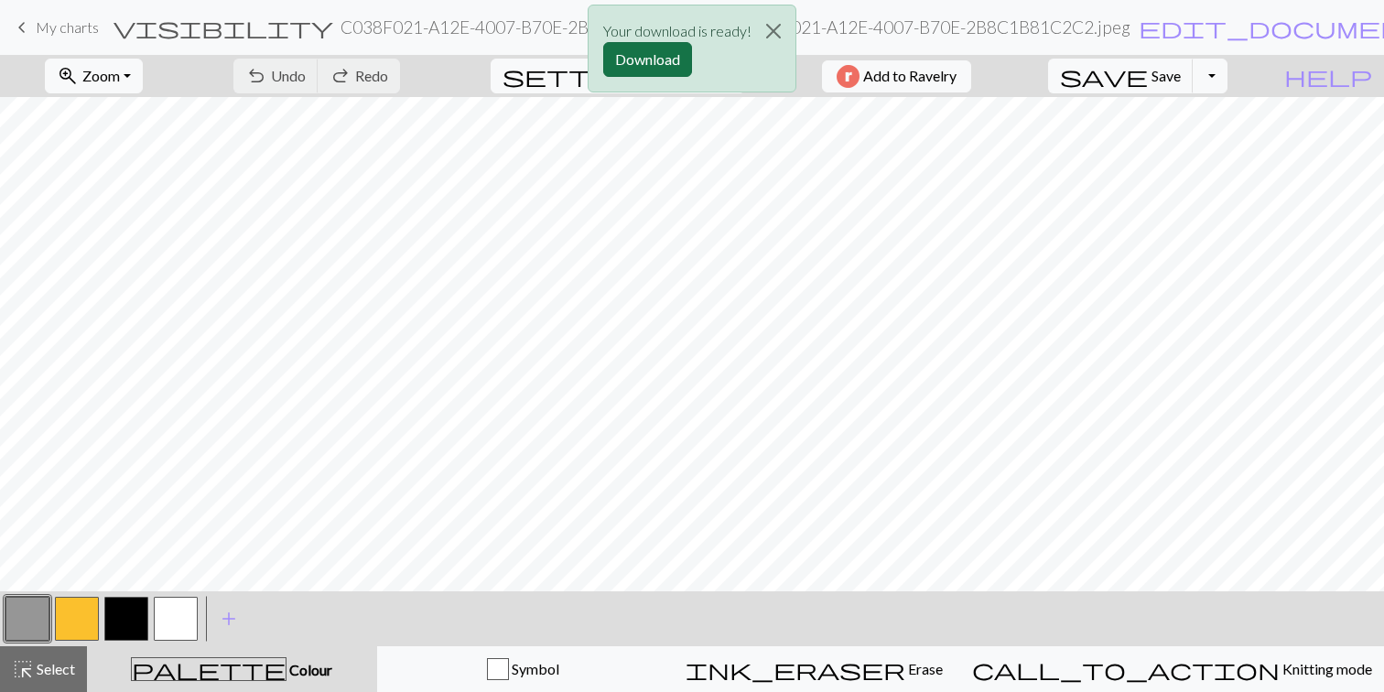
click at [639, 45] on button "Download" at bounding box center [647, 59] width 89 height 35
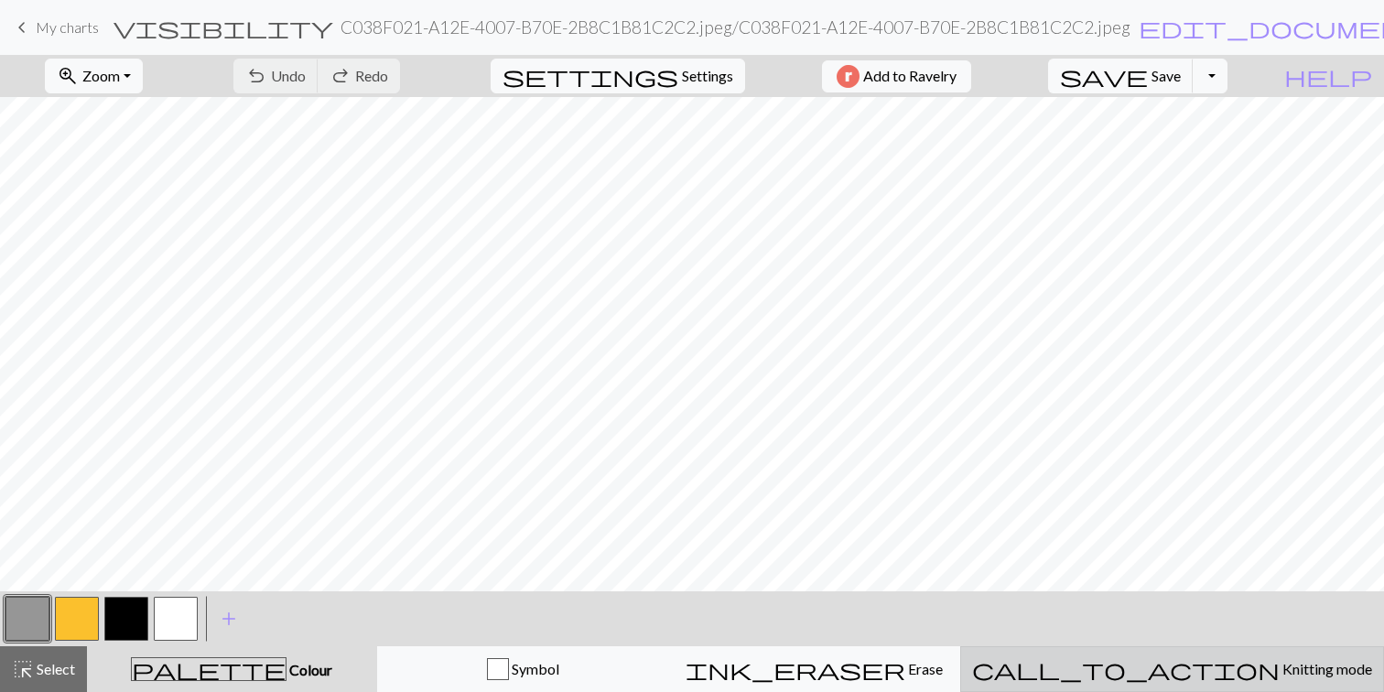
click at [1279, 664] on span "Knitting mode" at bounding box center [1325, 668] width 92 height 17
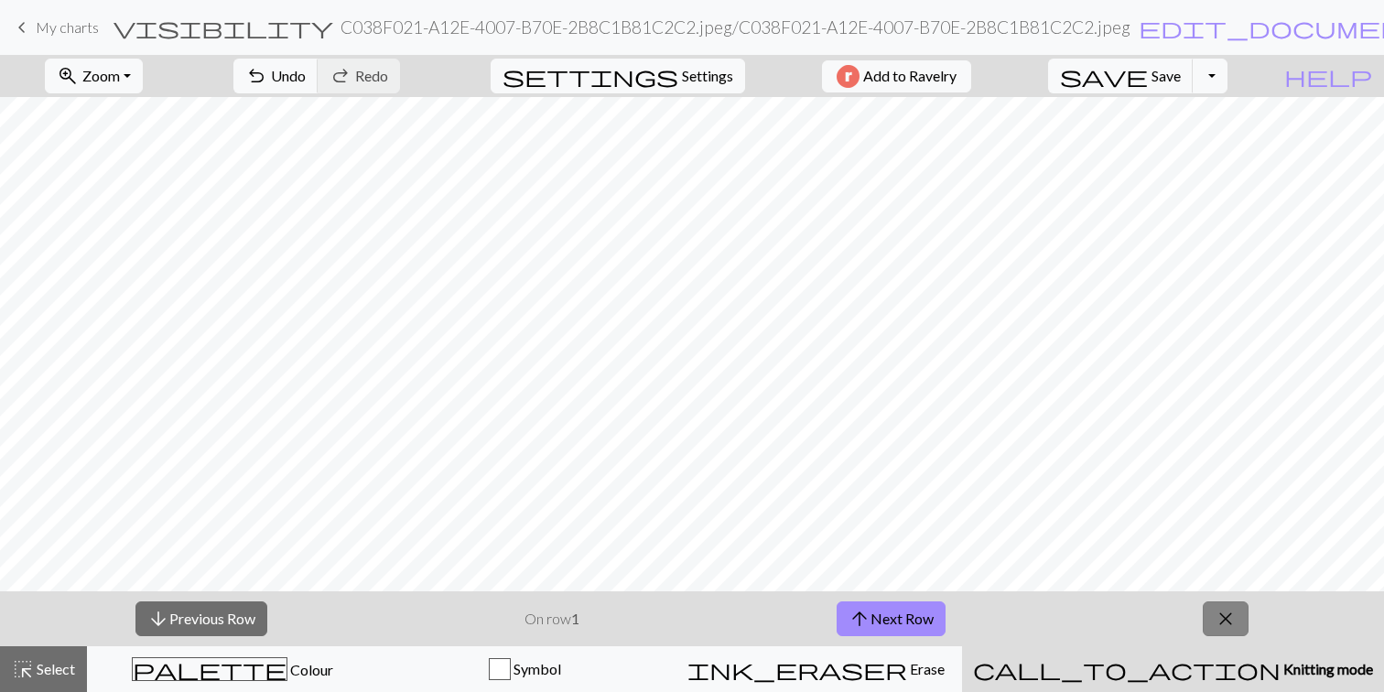
click at [1230, 619] on span "close" at bounding box center [1225, 619] width 22 height 26
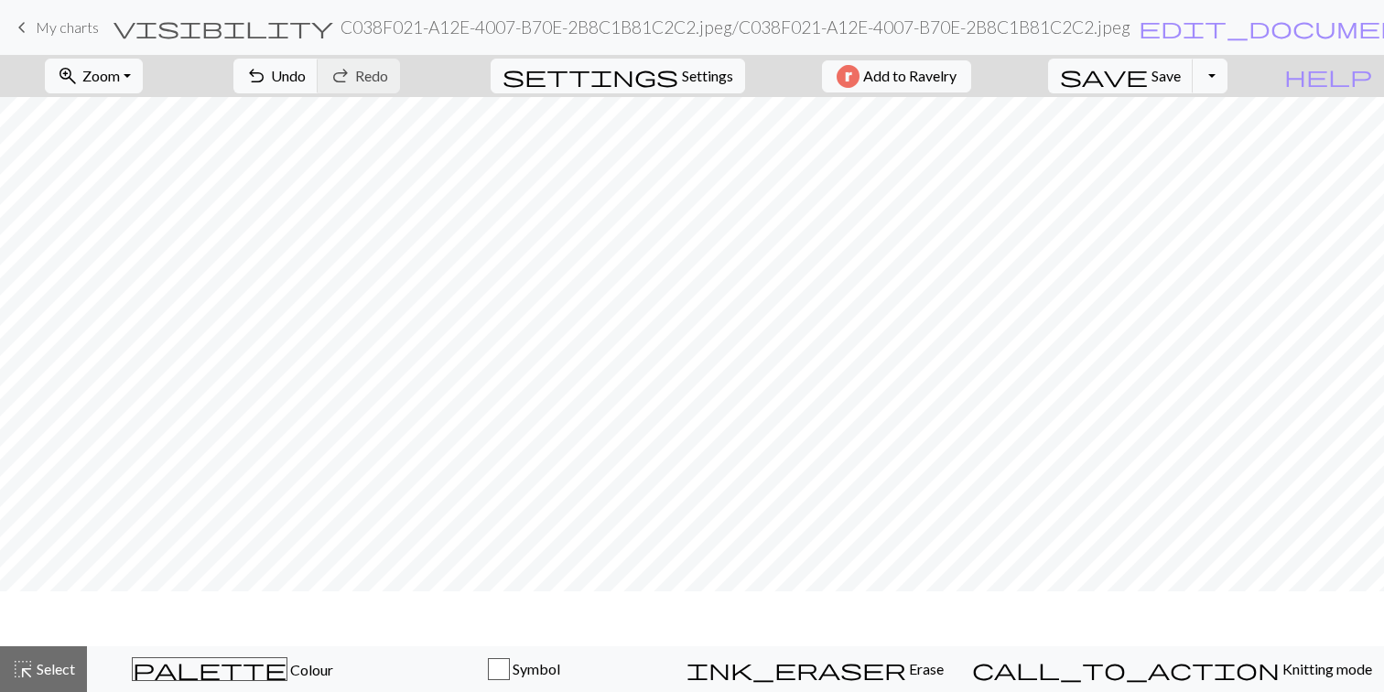
scroll to position [0, 0]
click at [666, 88] on button "settings Settings" at bounding box center [618, 76] width 254 height 35
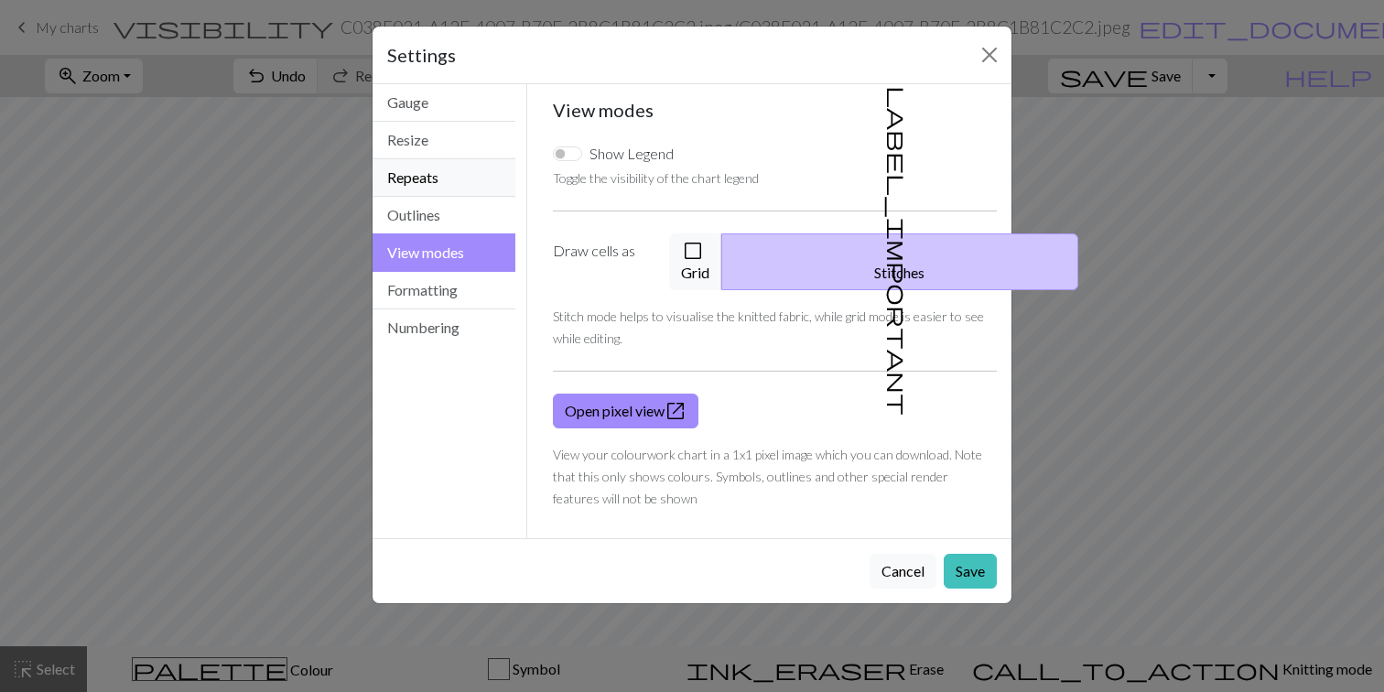
click at [440, 170] on button "Repeats" at bounding box center [443, 178] width 143 height 38
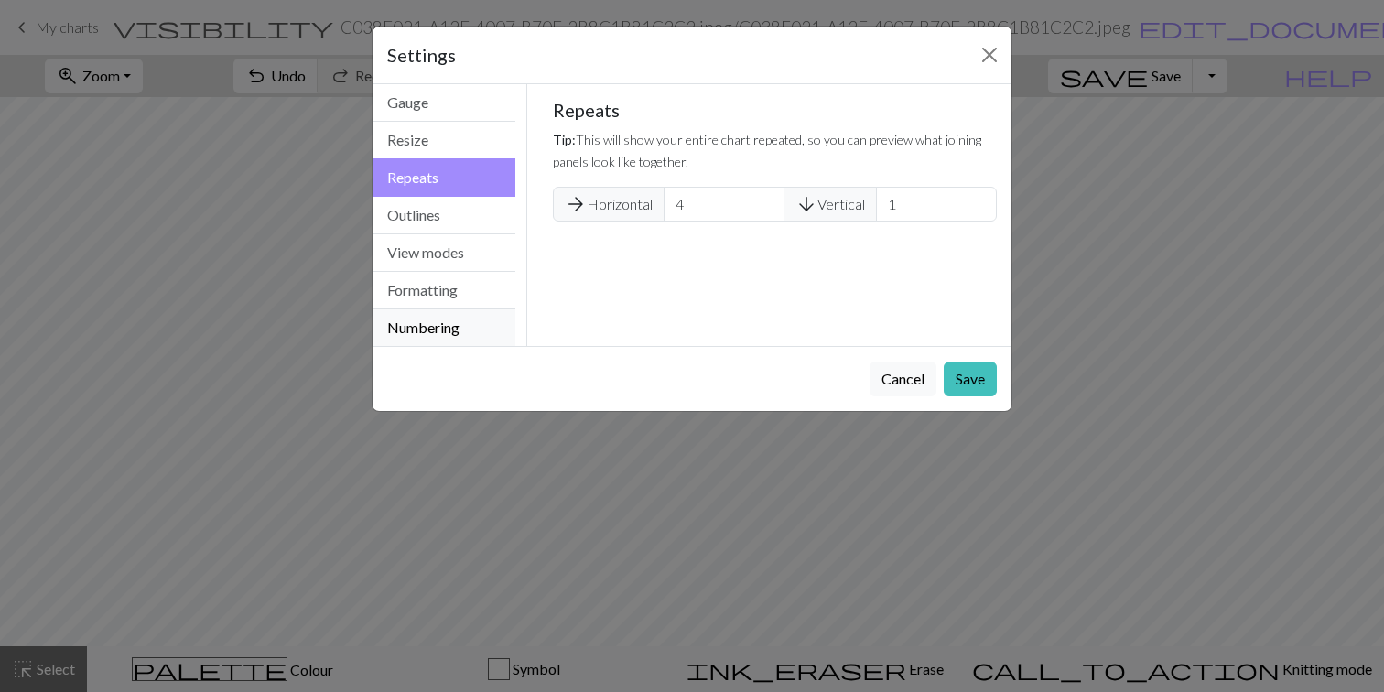
click at [437, 312] on button "Numbering" at bounding box center [443, 327] width 143 height 37
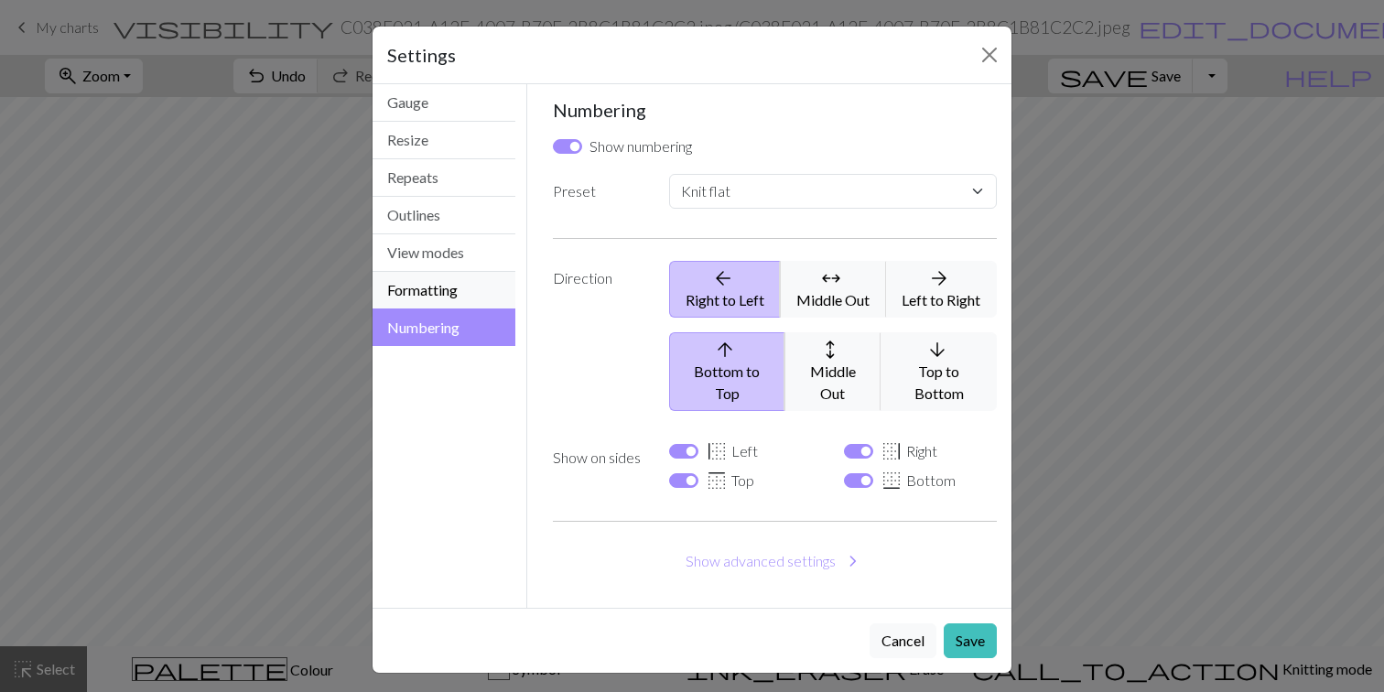
click at [443, 282] on button "Formatting" at bounding box center [443, 291] width 143 height 38
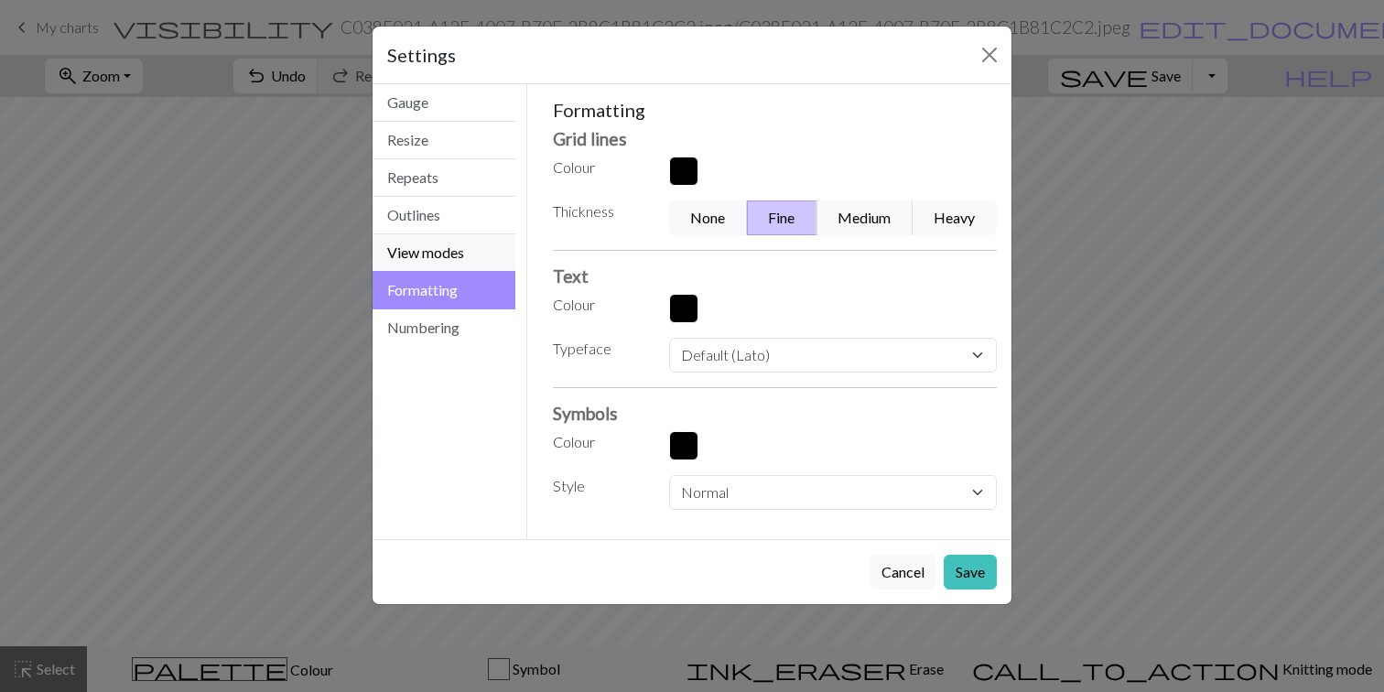
click at [447, 244] on button "View modes" at bounding box center [443, 253] width 143 height 38
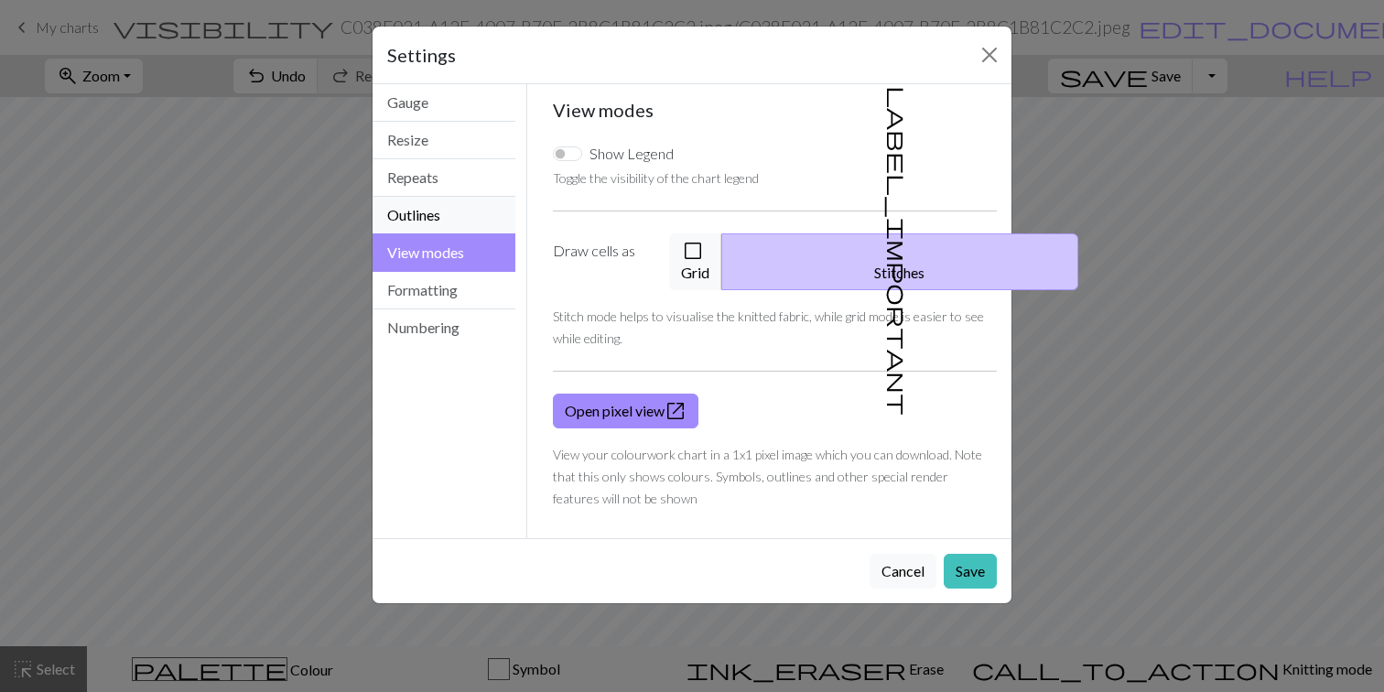
click at [443, 221] on button "Outlines" at bounding box center [443, 216] width 143 height 38
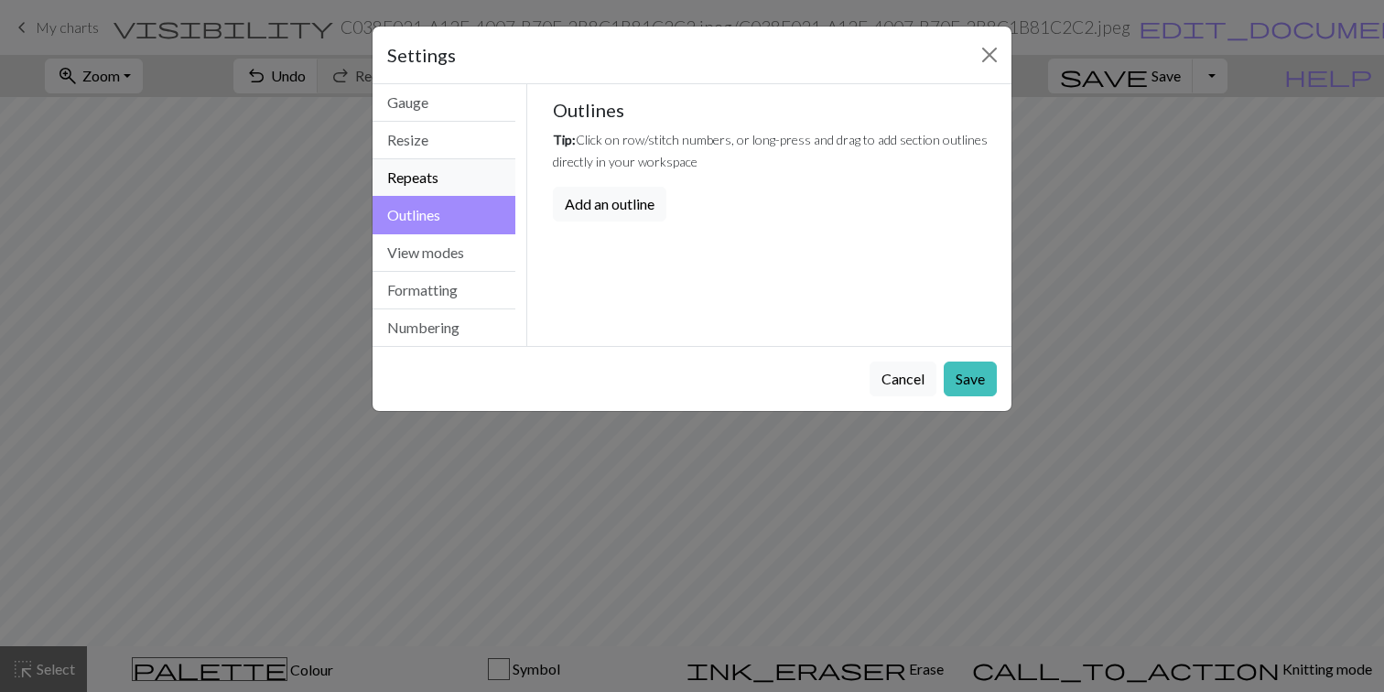
click at [443, 177] on button "Repeats" at bounding box center [443, 178] width 143 height 38
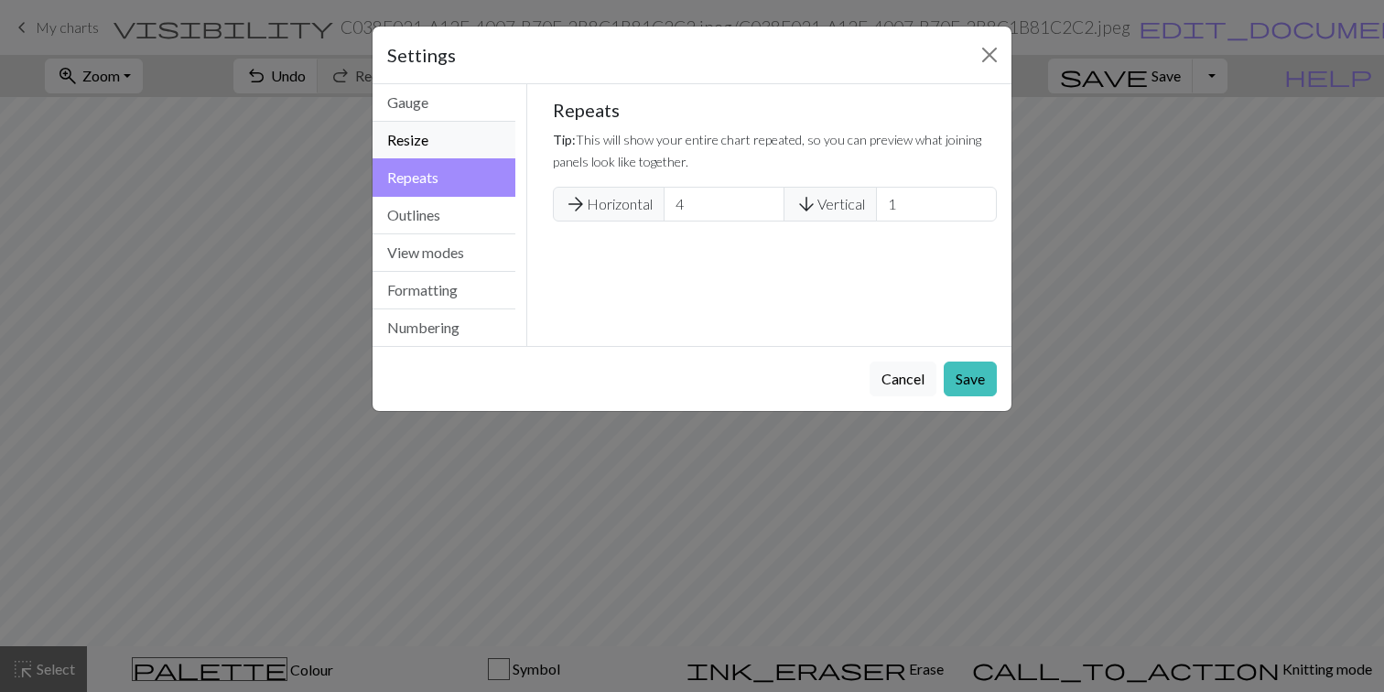
click at [447, 147] on button "Resize" at bounding box center [443, 141] width 143 height 38
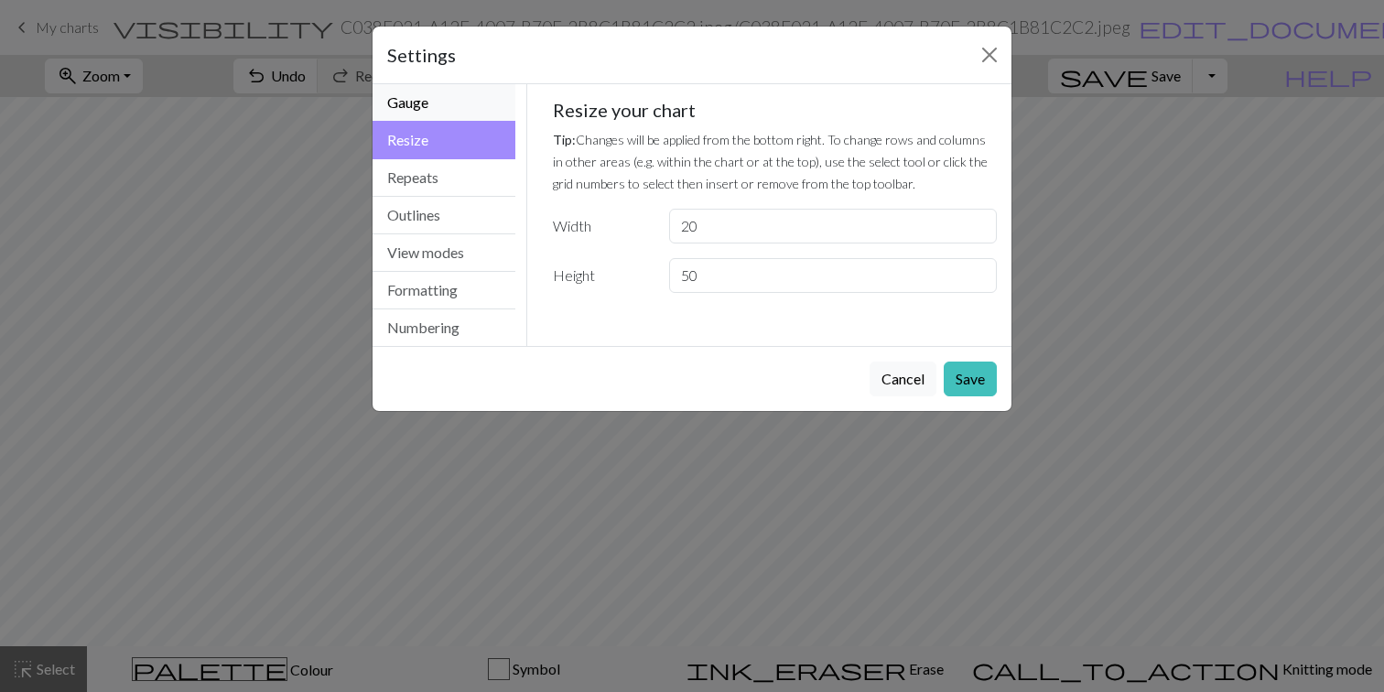
click at [447, 96] on button "Gauge" at bounding box center [443, 103] width 143 height 38
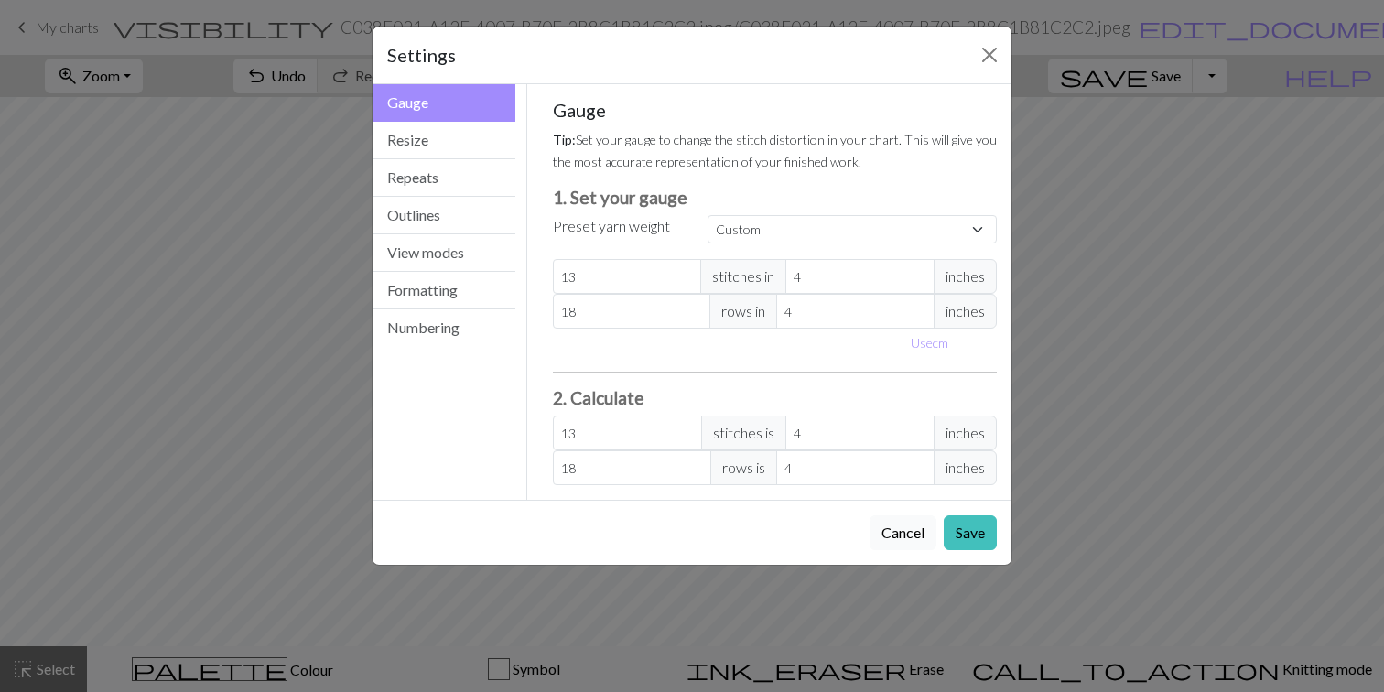
click at [890, 532] on button "Cancel" at bounding box center [902, 532] width 67 height 35
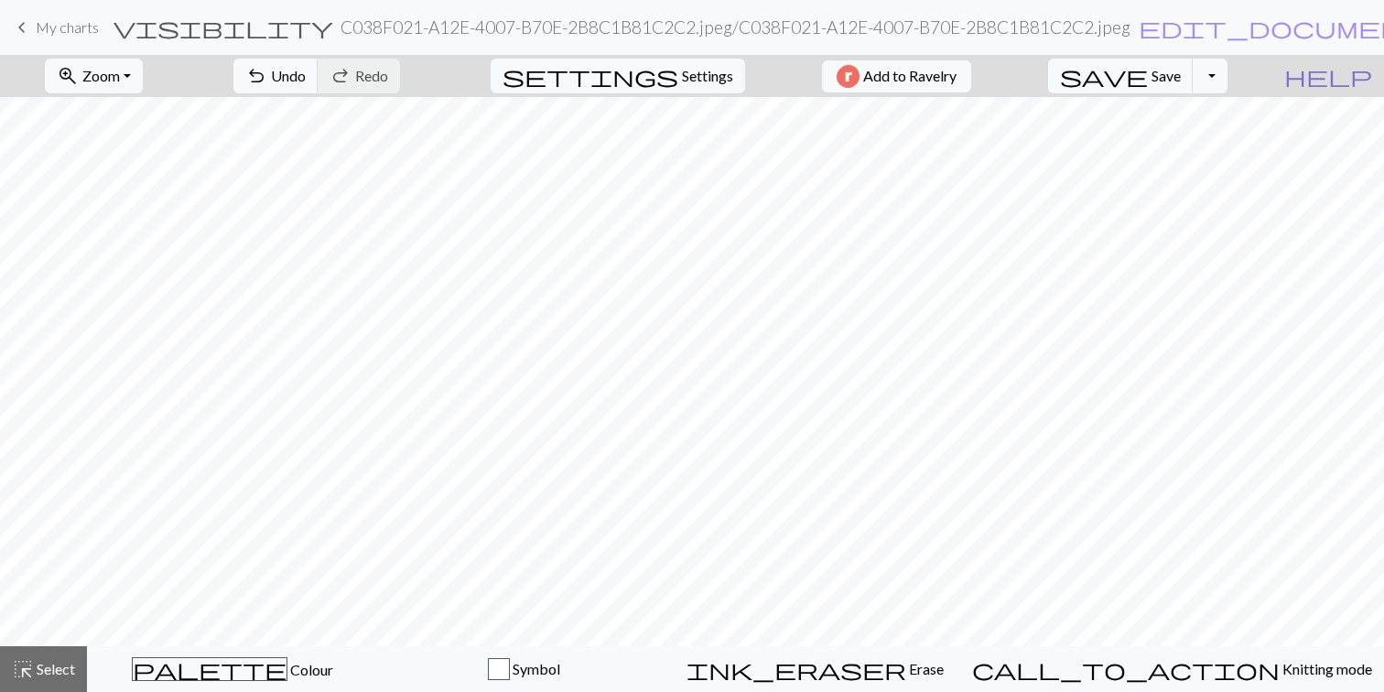
click at [1364, 72] on span "help" at bounding box center [1328, 76] width 88 height 26
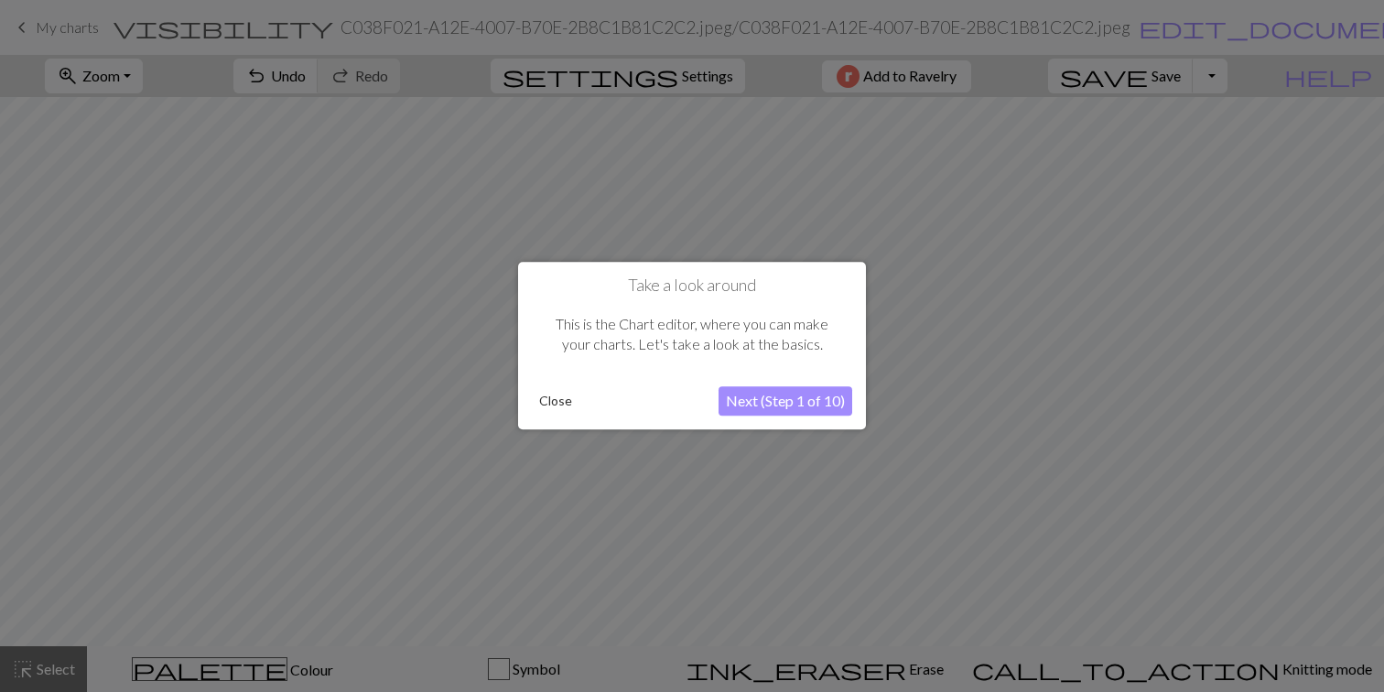
click at [555, 401] on button "Close" at bounding box center [556, 401] width 48 height 27
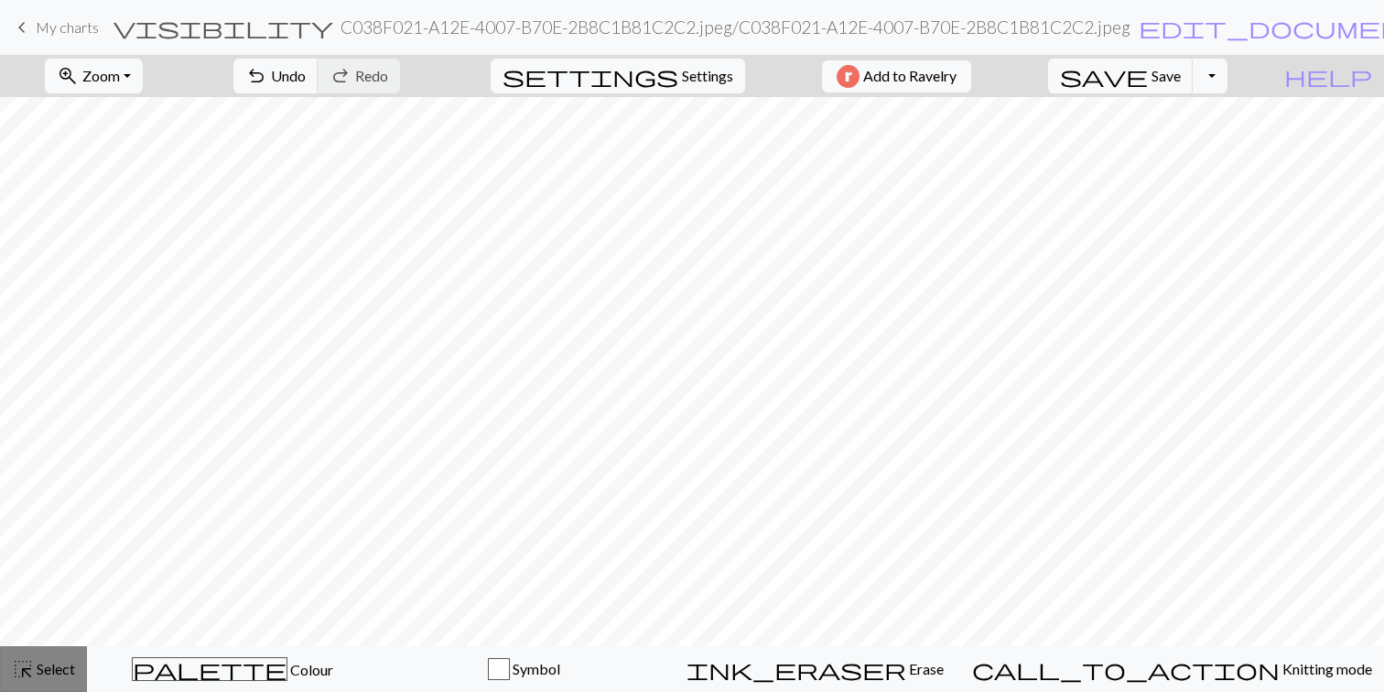
click at [55, 670] on span "Select" at bounding box center [54, 668] width 41 height 17
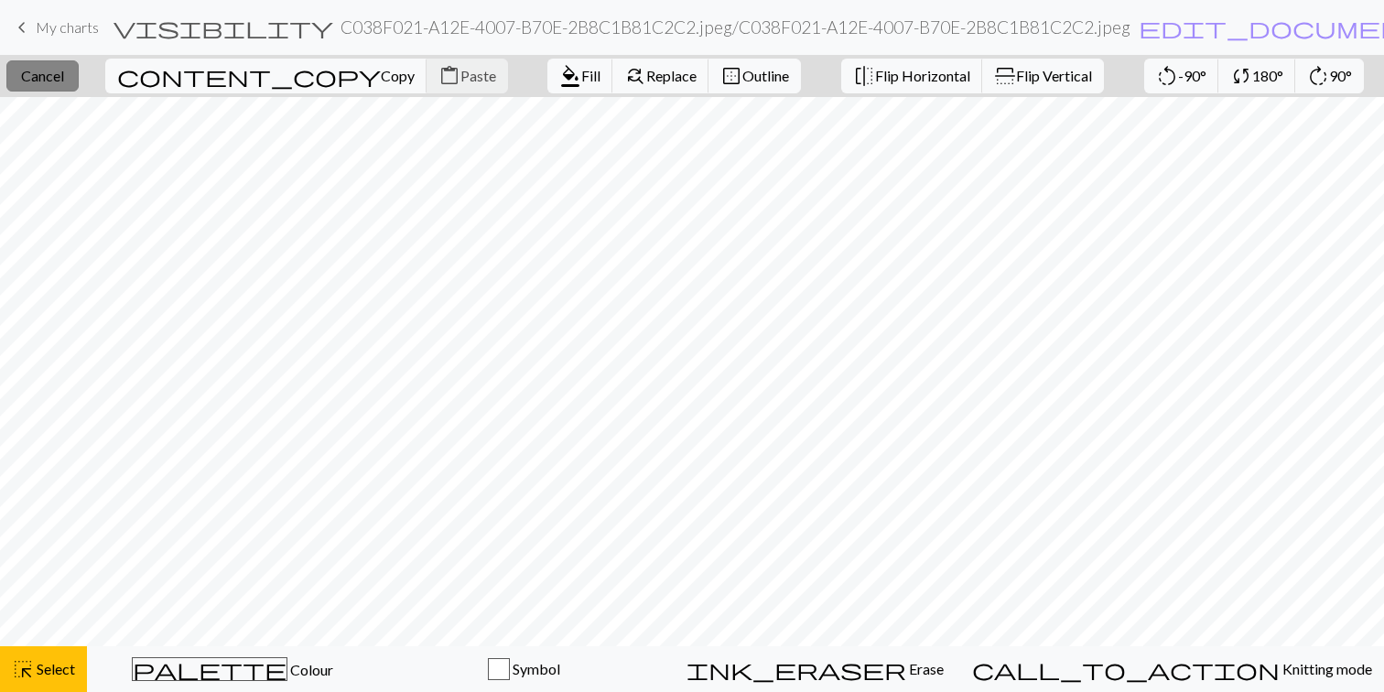
click at [64, 79] on span "Cancel" at bounding box center [42, 75] width 43 height 17
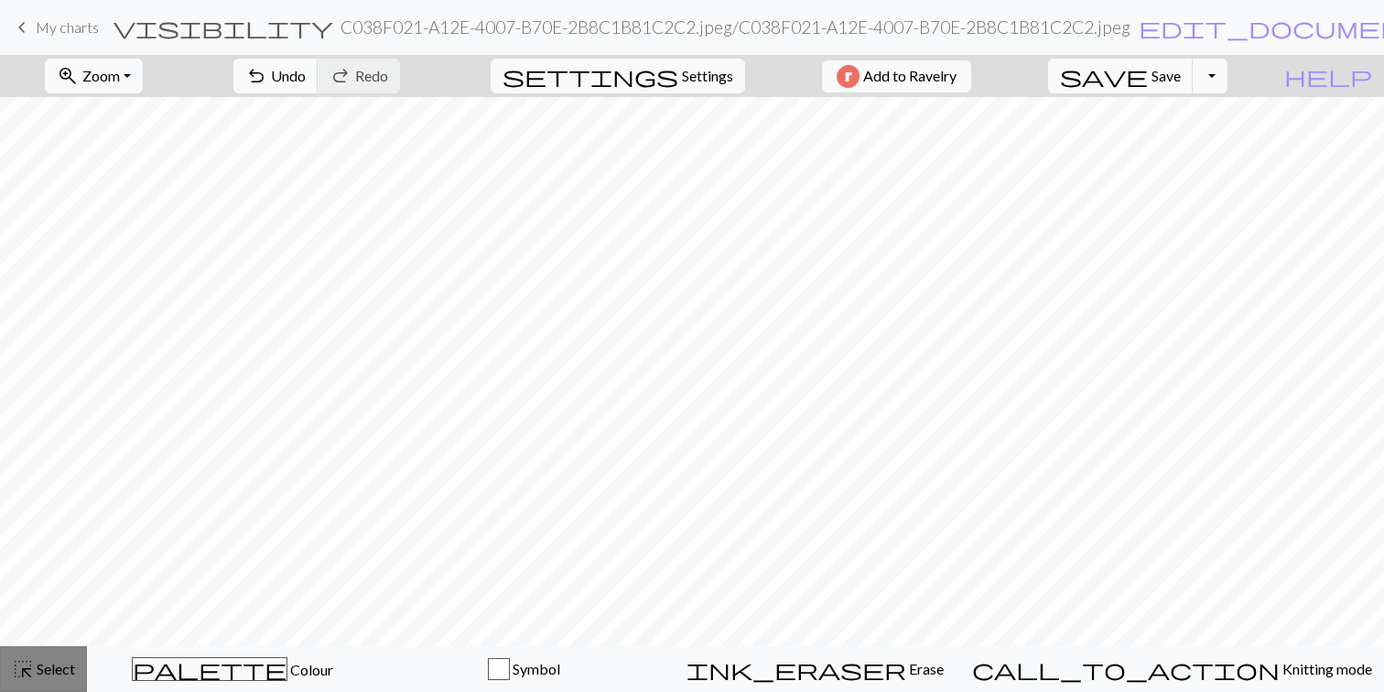
click at [49, 658] on div "highlight_alt Select Select" at bounding box center [43, 669] width 63 height 22
click at [684, 65] on span "Settings" at bounding box center [707, 76] width 51 height 22
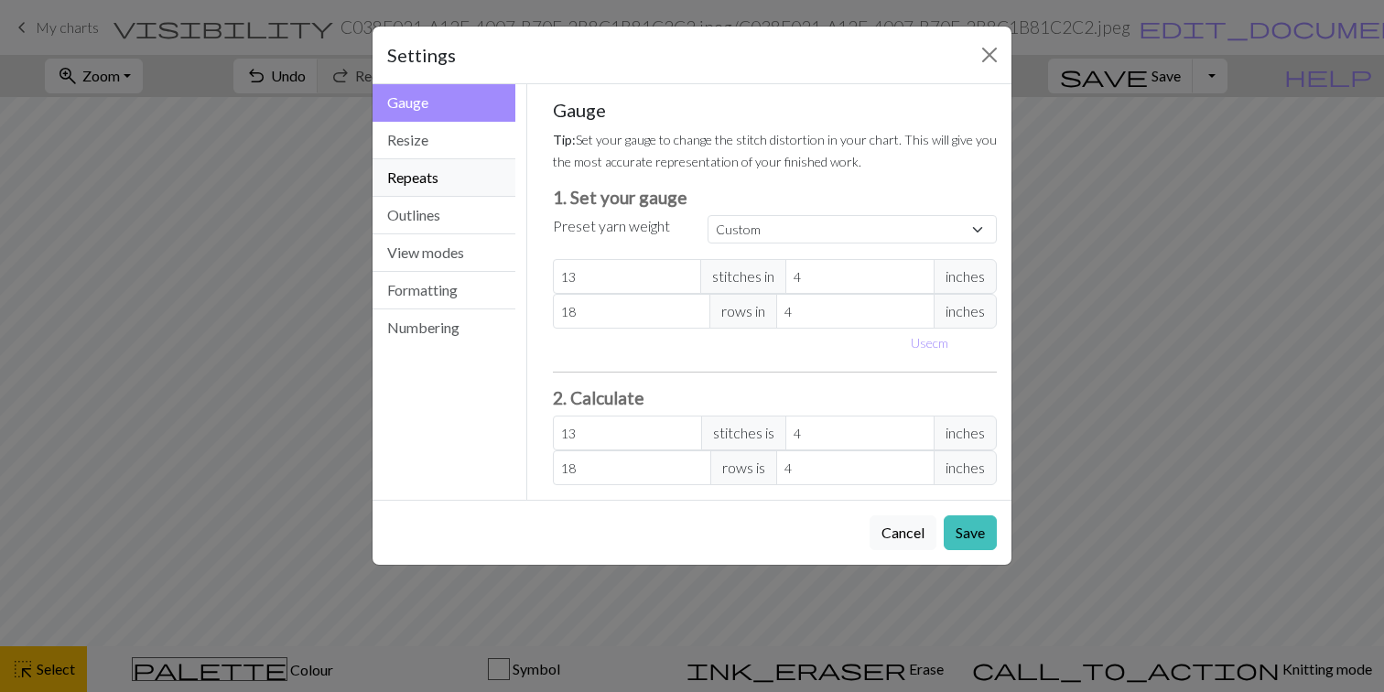
click at [422, 176] on button "Repeats" at bounding box center [443, 178] width 143 height 38
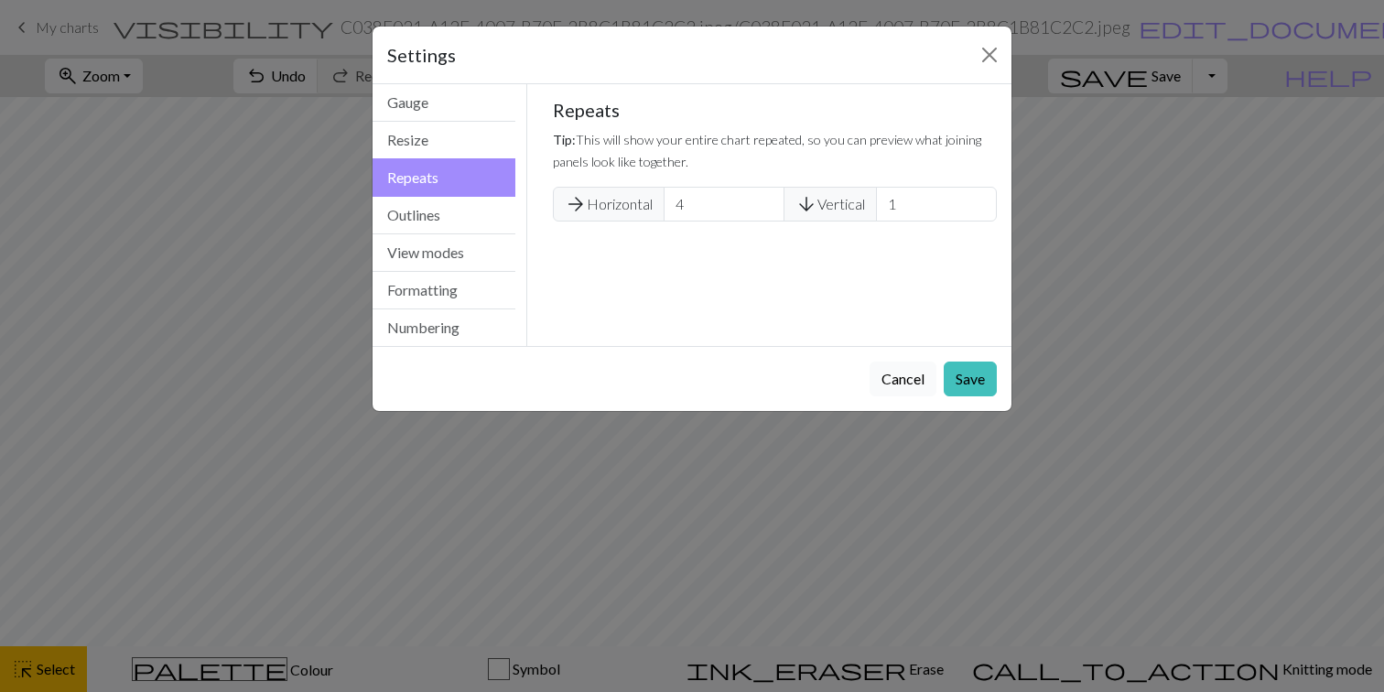
click at [909, 380] on button "Cancel" at bounding box center [902, 378] width 67 height 35
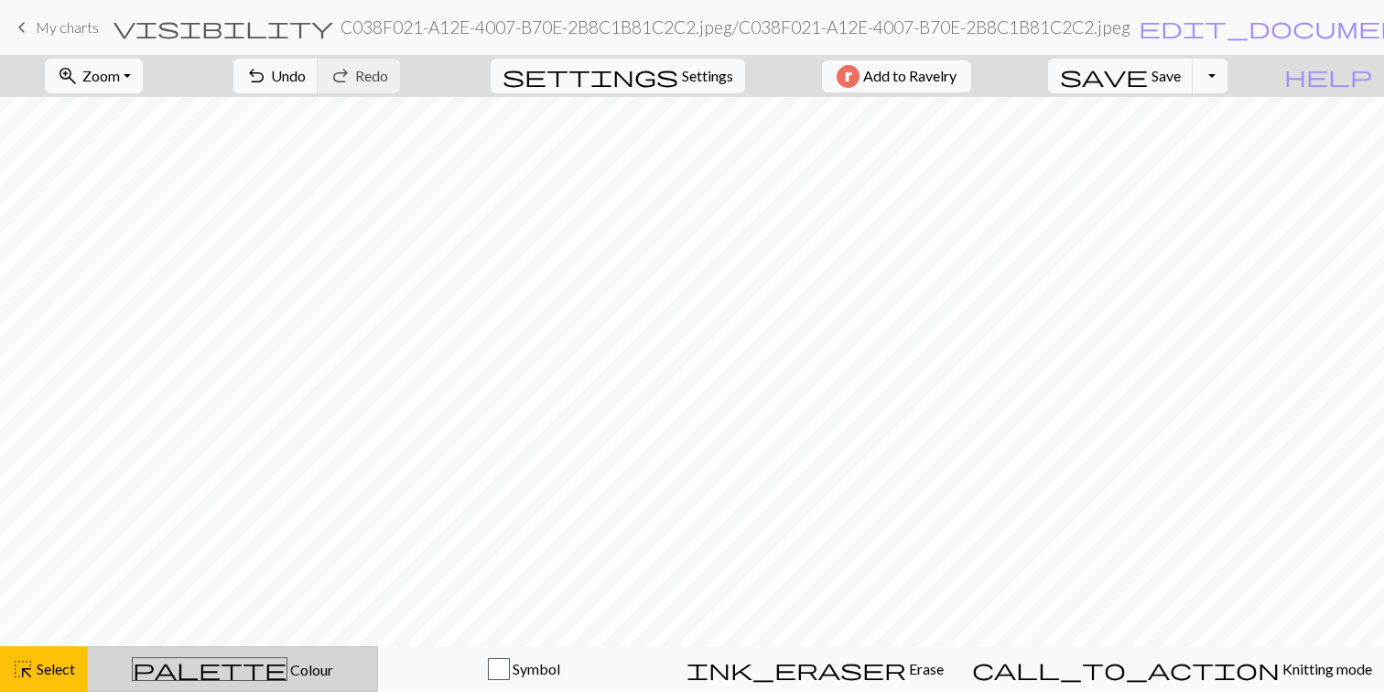
click at [337, 674] on div "palette Colour Colour" at bounding box center [232, 669] width 267 height 24
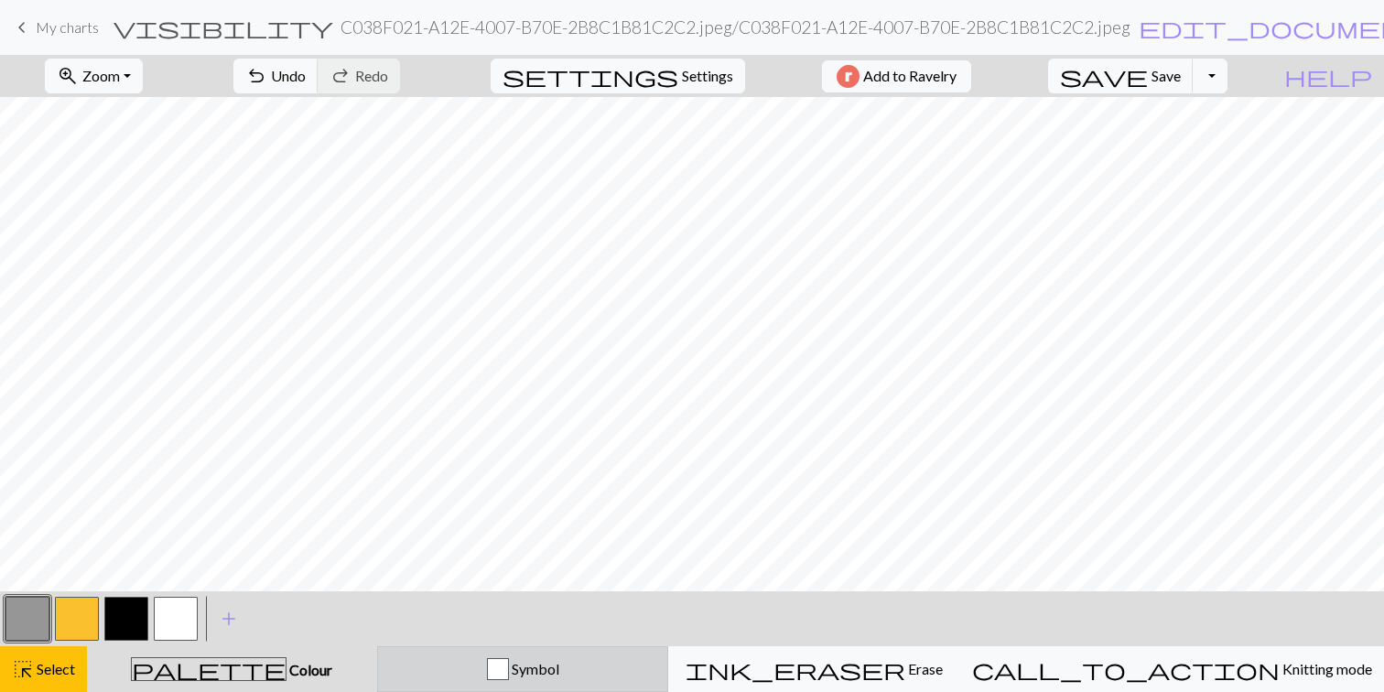
click at [473, 652] on button "Symbol" at bounding box center [523, 669] width 292 height 46
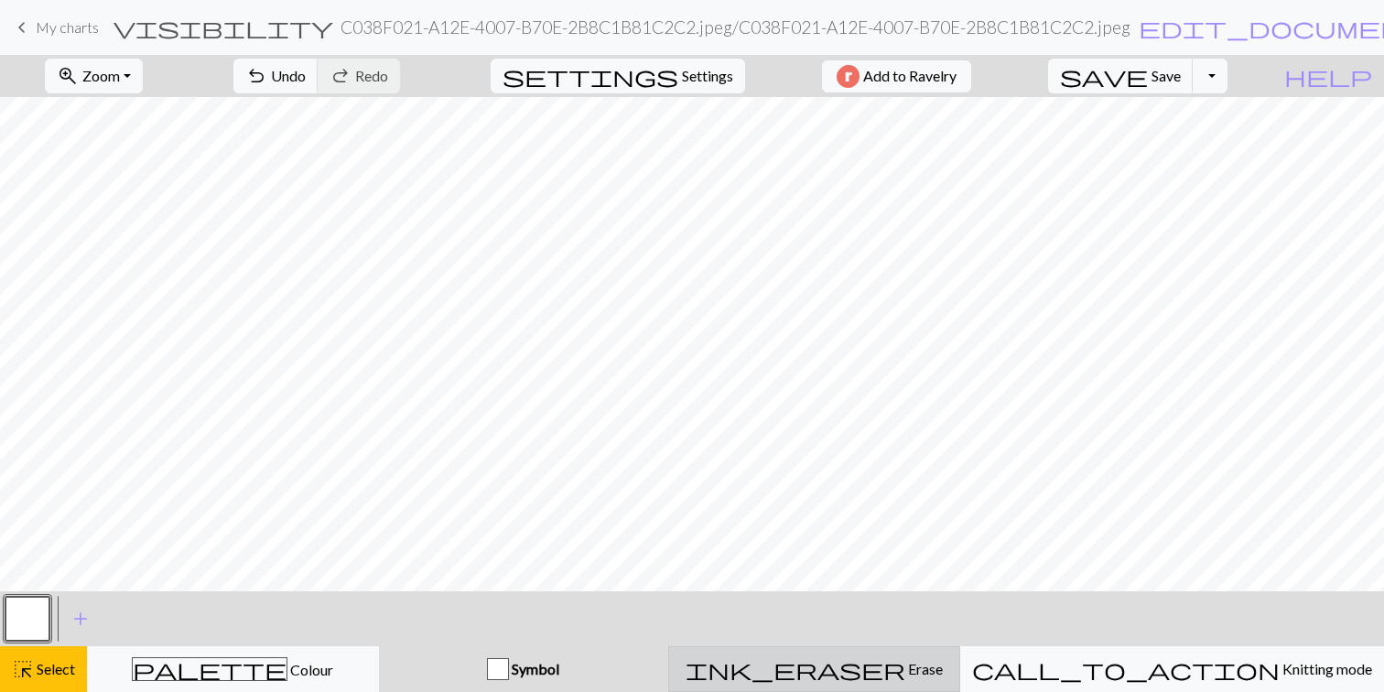
click at [762, 663] on div "ink_eraser Erase Erase" at bounding box center [814, 669] width 268 height 22
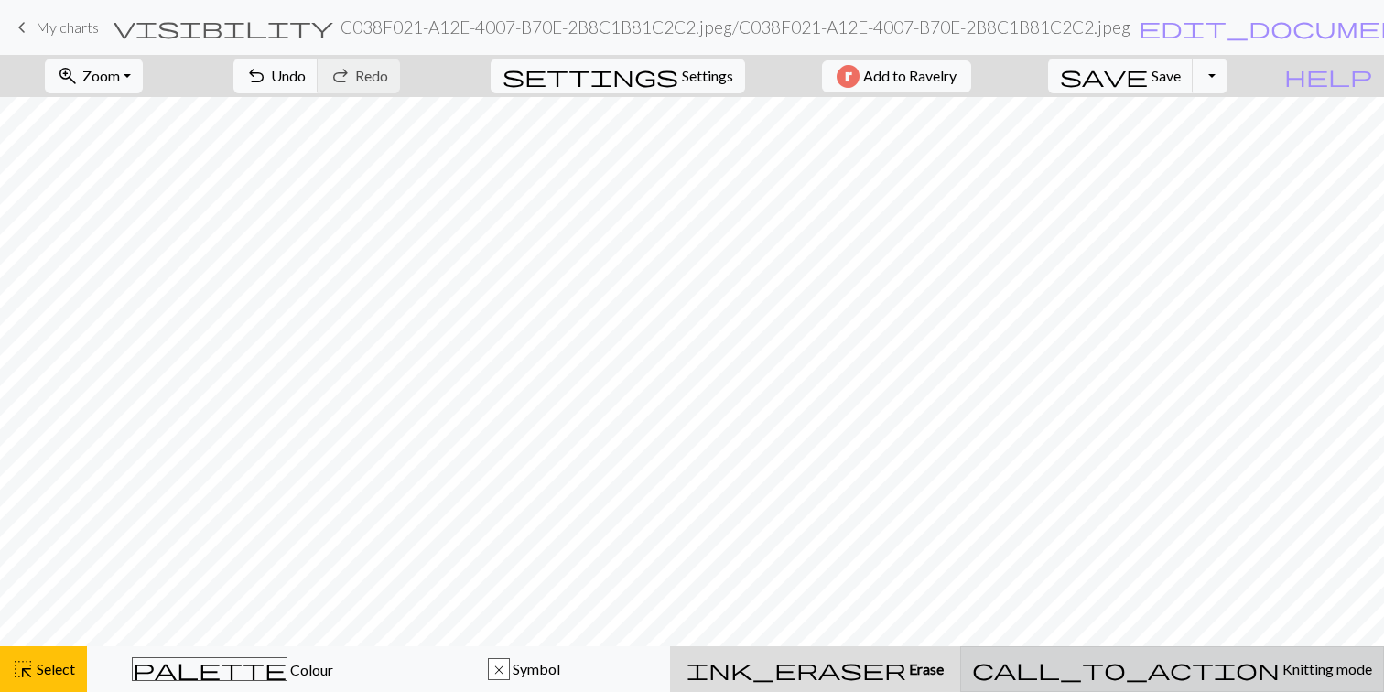
click at [1139, 659] on div "call_to_action Knitting mode Knitting mode" at bounding box center [1172, 669] width 400 height 22
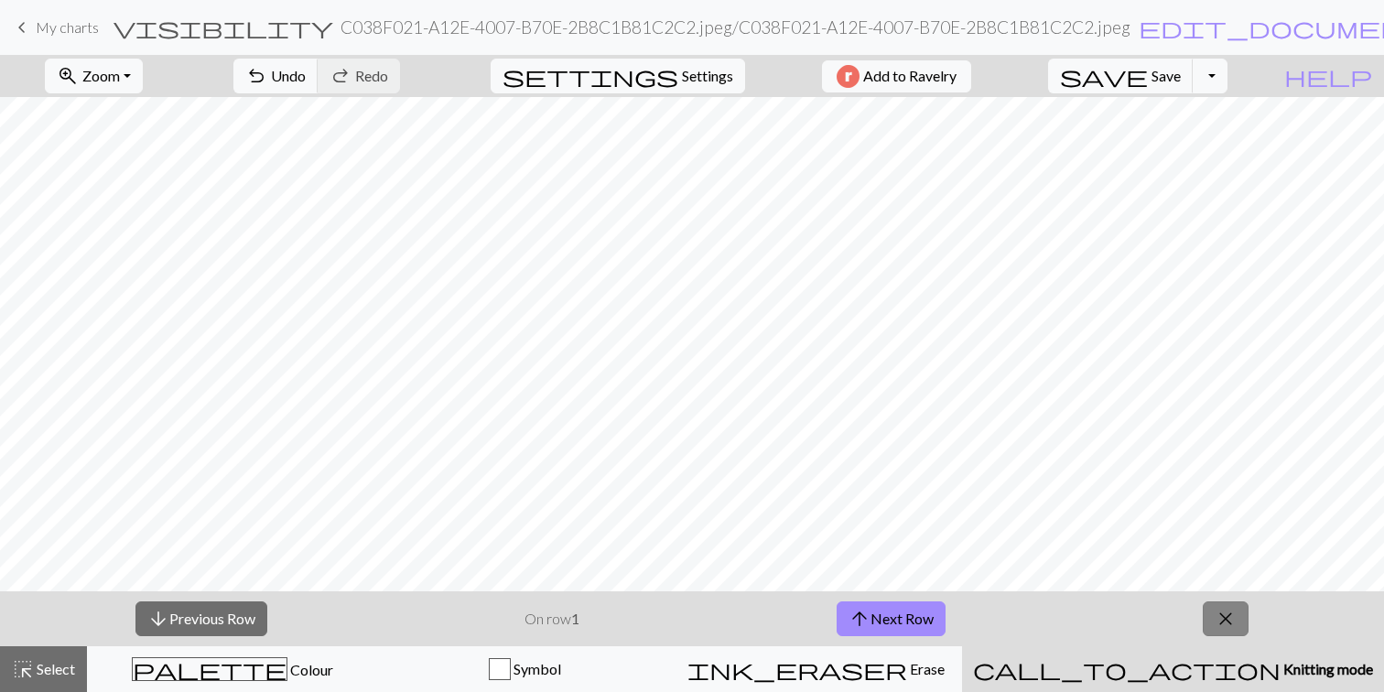
click at [1235, 621] on span "close" at bounding box center [1225, 619] width 22 height 26
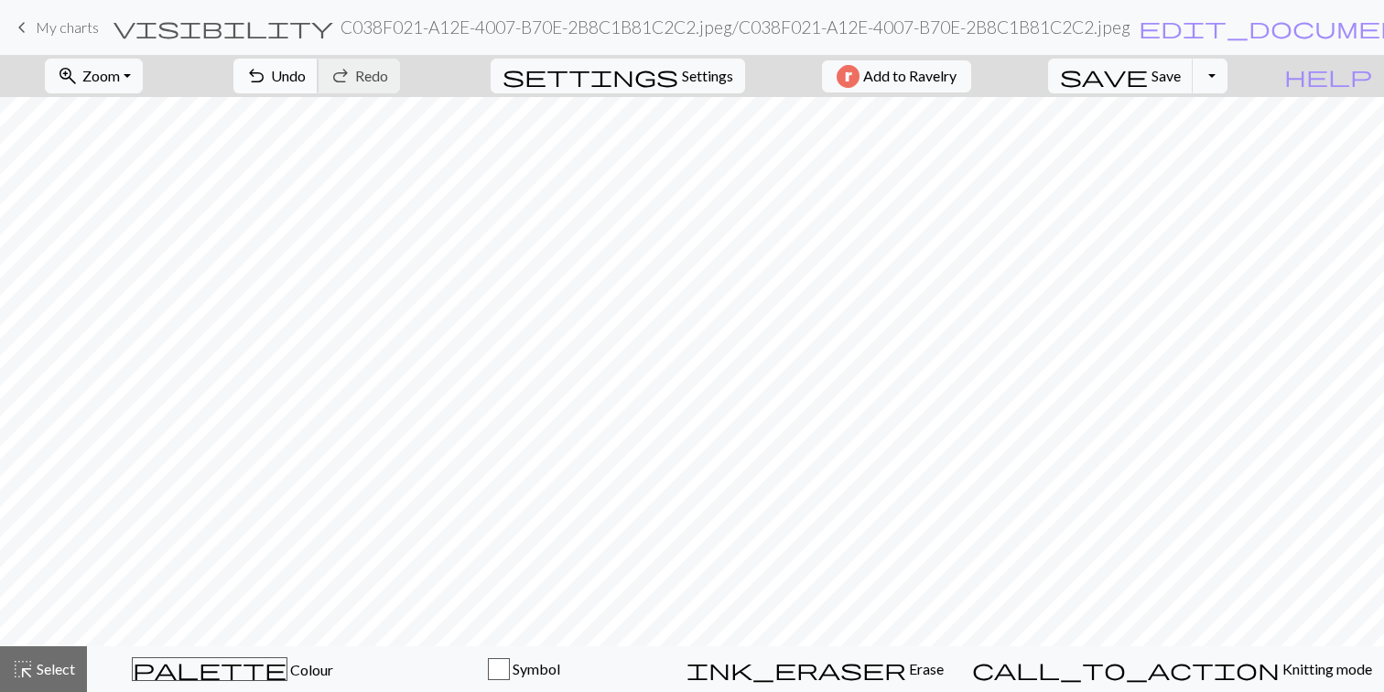
click at [318, 76] on button "undo Undo Undo" at bounding box center [275, 76] width 85 height 35
click at [29, 664] on span "highlight_alt" at bounding box center [23, 669] width 22 height 26
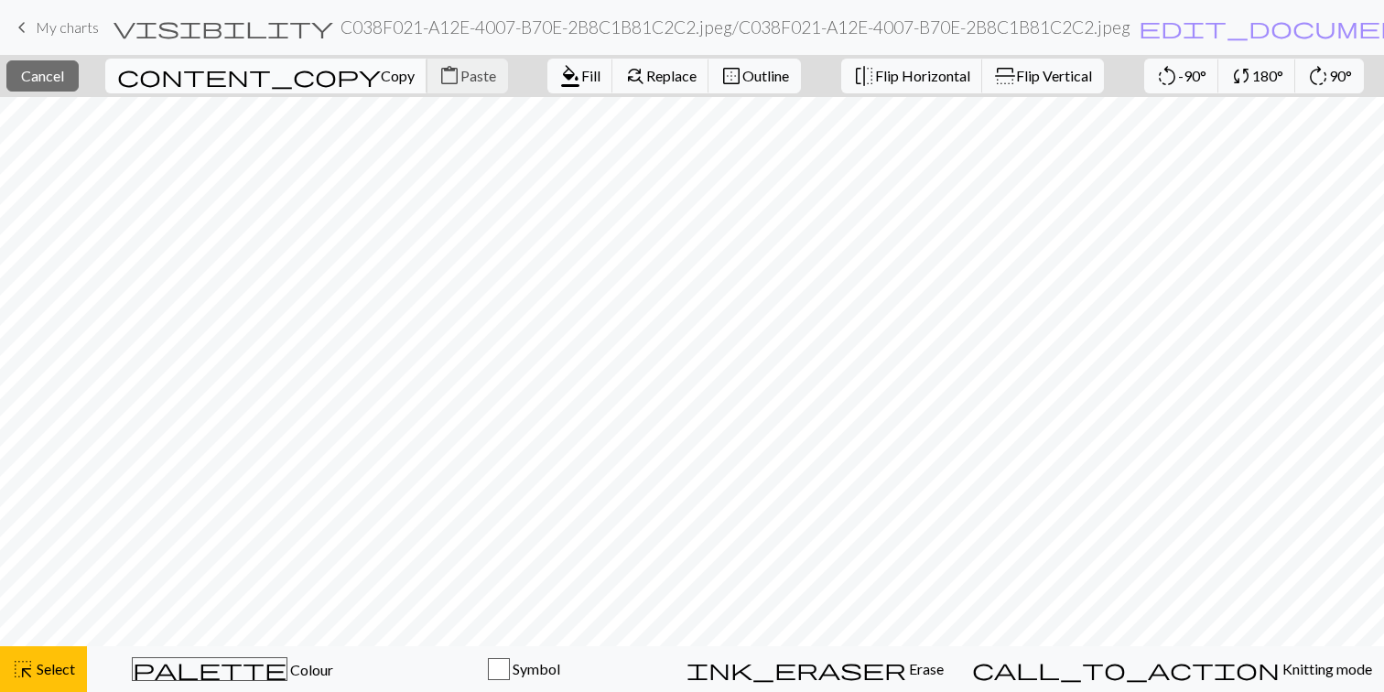
click at [381, 75] on span "Copy" at bounding box center [398, 75] width 34 height 17
click at [426, 86] on button "content_paste Paste" at bounding box center [466, 76] width 81 height 35
click at [242, 82] on button "content_copy Copy" at bounding box center [266, 76] width 322 height 35
click at [460, 84] on span "Paste" at bounding box center [478, 75] width 36 height 17
click at [381, 74] on span "Copy" at bounding box center [398, 75] width 34 height 17
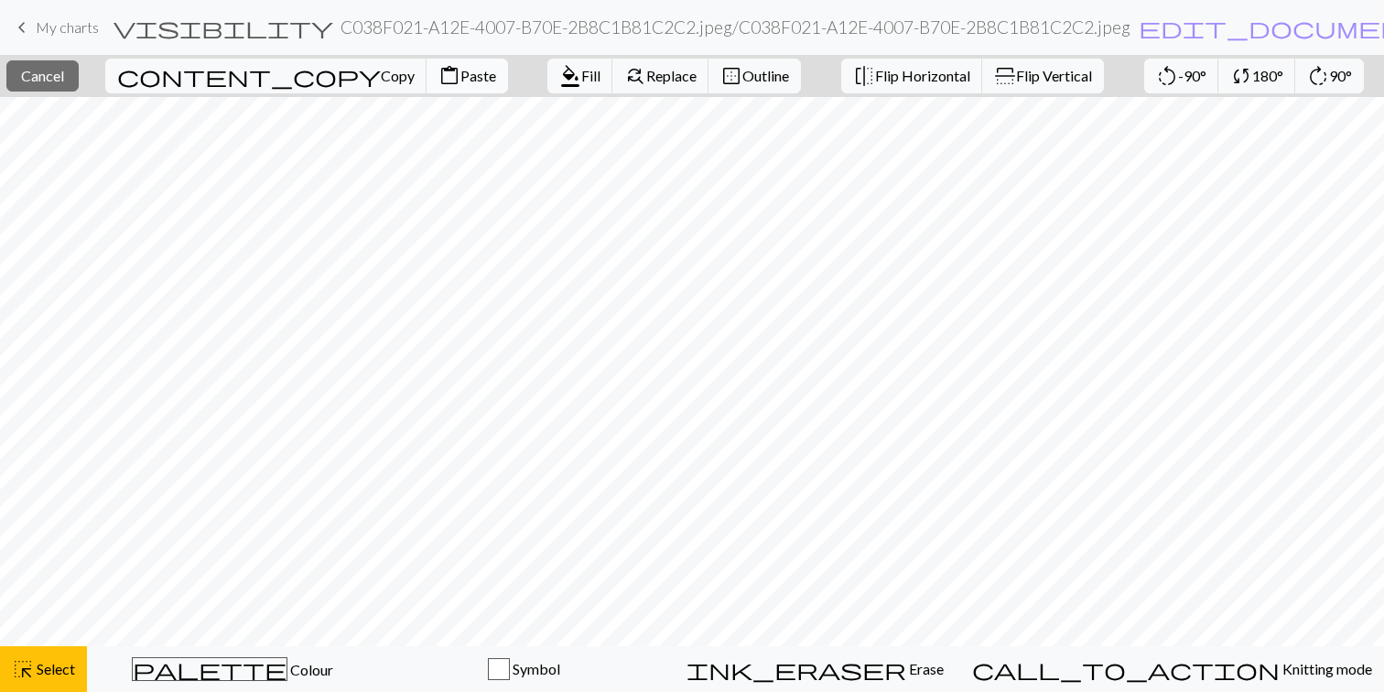
click at [460, 81] on span "Paste" at bounding box center [478, 75] width 36 height 17
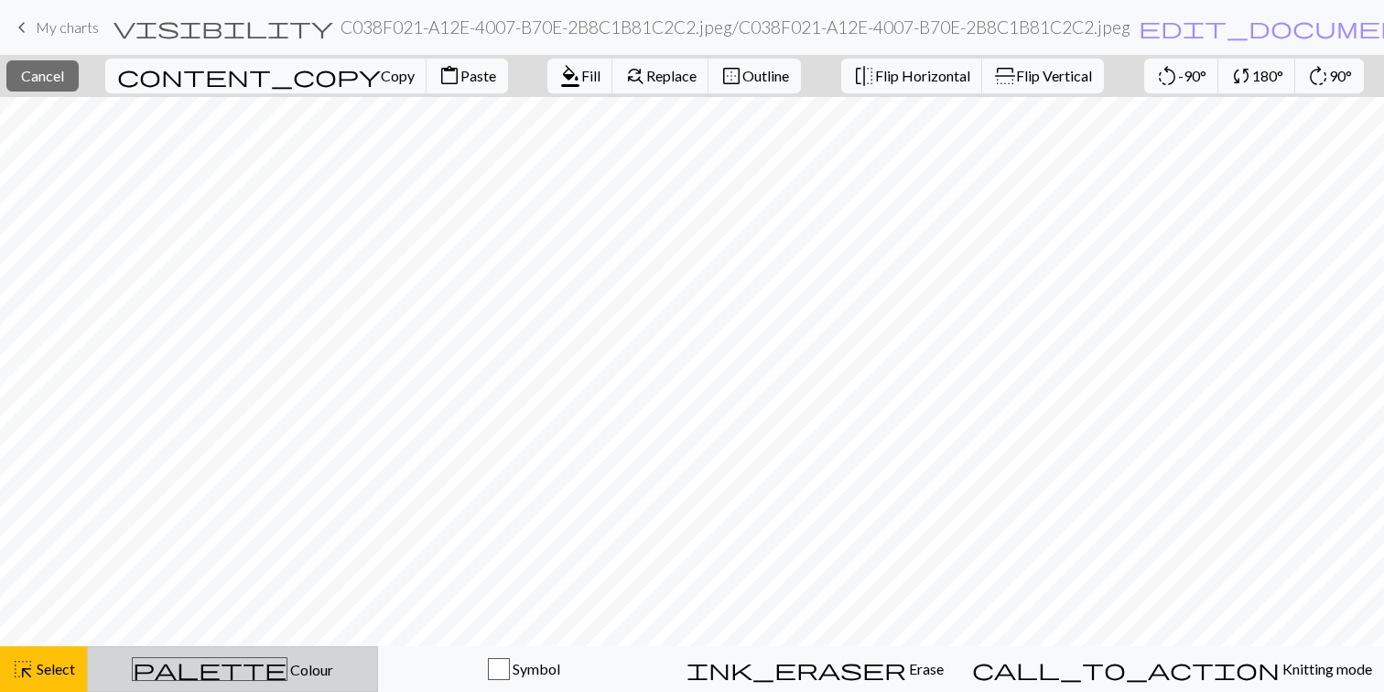
click at [287, 663] on span "Colour" at bounding box center [310, 669] width 46 height 17
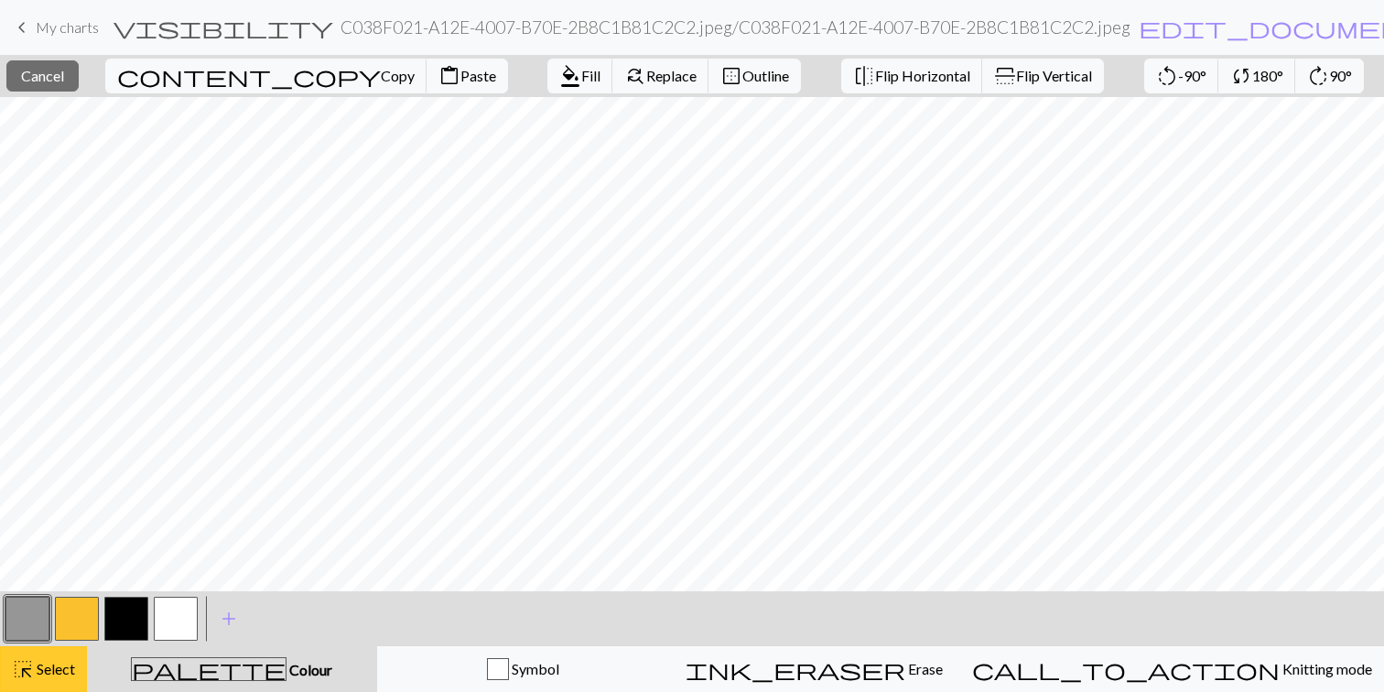
click at [36, 672] on span "Select" at bounding box center [54, 668] width 41 height 17
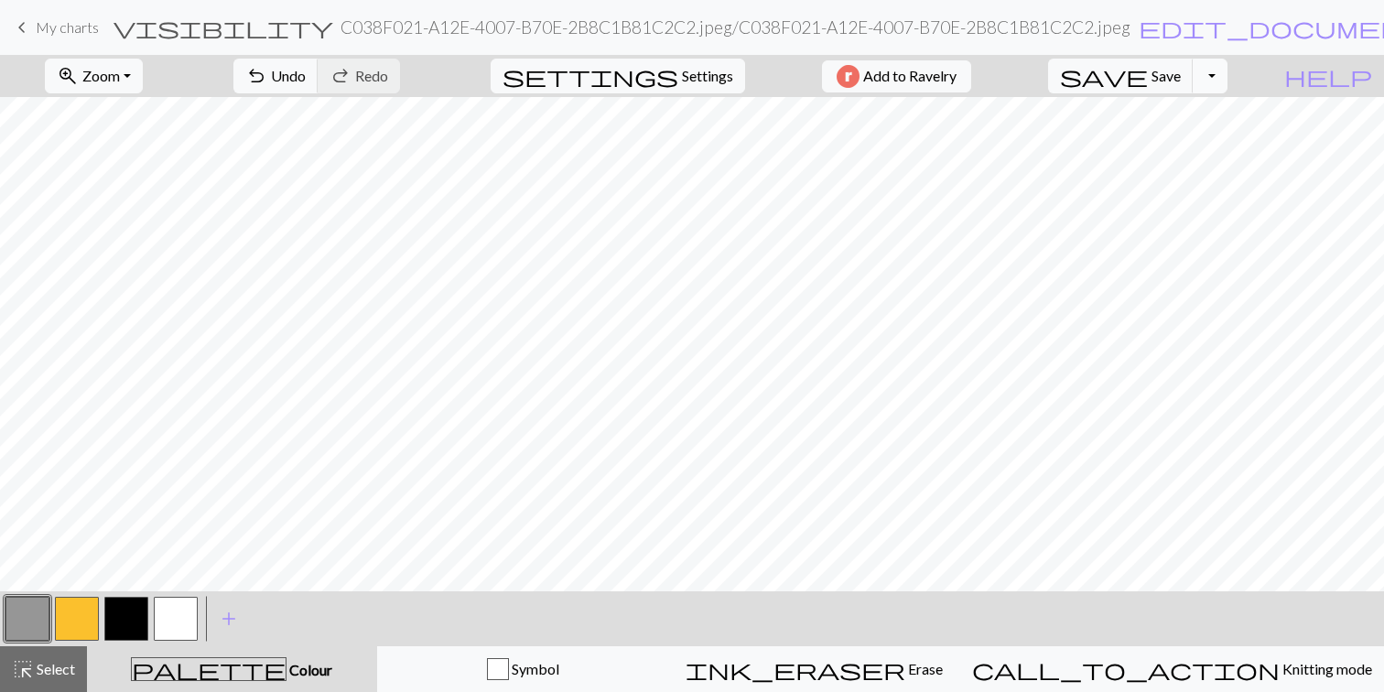
click at [1227, 78] on button "Toggle Dropdown" at bounding box center [1209, 76] width 35 height 35
click at [1172, 145] on button "save_alt Download" at bounding box center [1075, 145] width 302 height 29
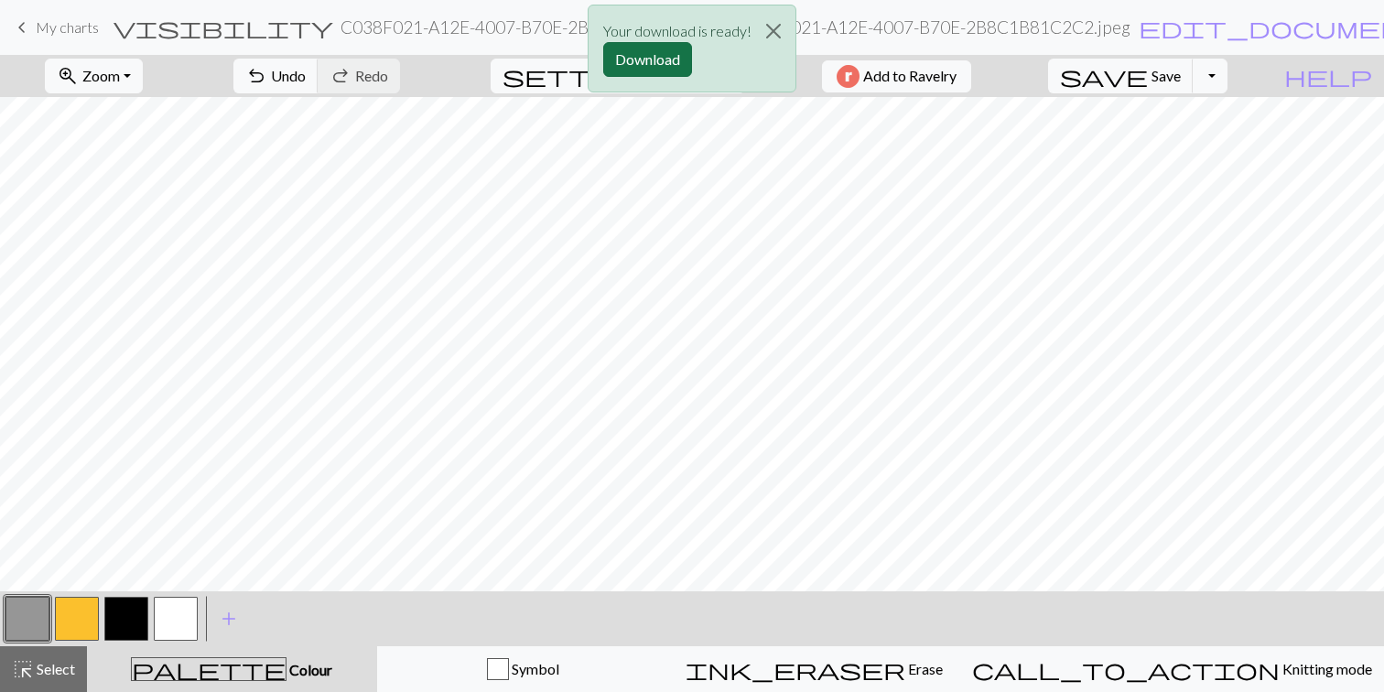
click at [653, 60] on button "Download" at bounding box center [647, 59] width 89 height 35
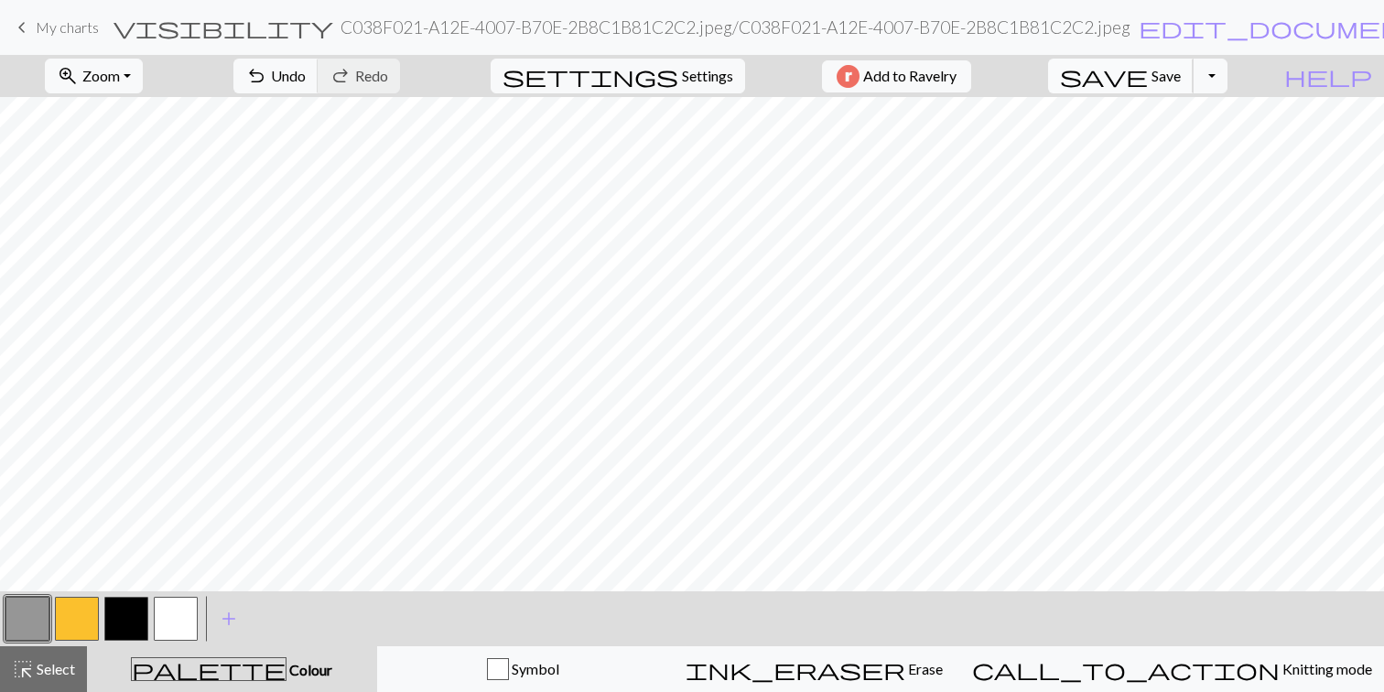
click at [1193, 86] on button "save Save Save" at bounding box center [1121, 76] width 146 height 35
click at [23, 617] on button "button" at bounding box center [27, 619] width 44 height 44
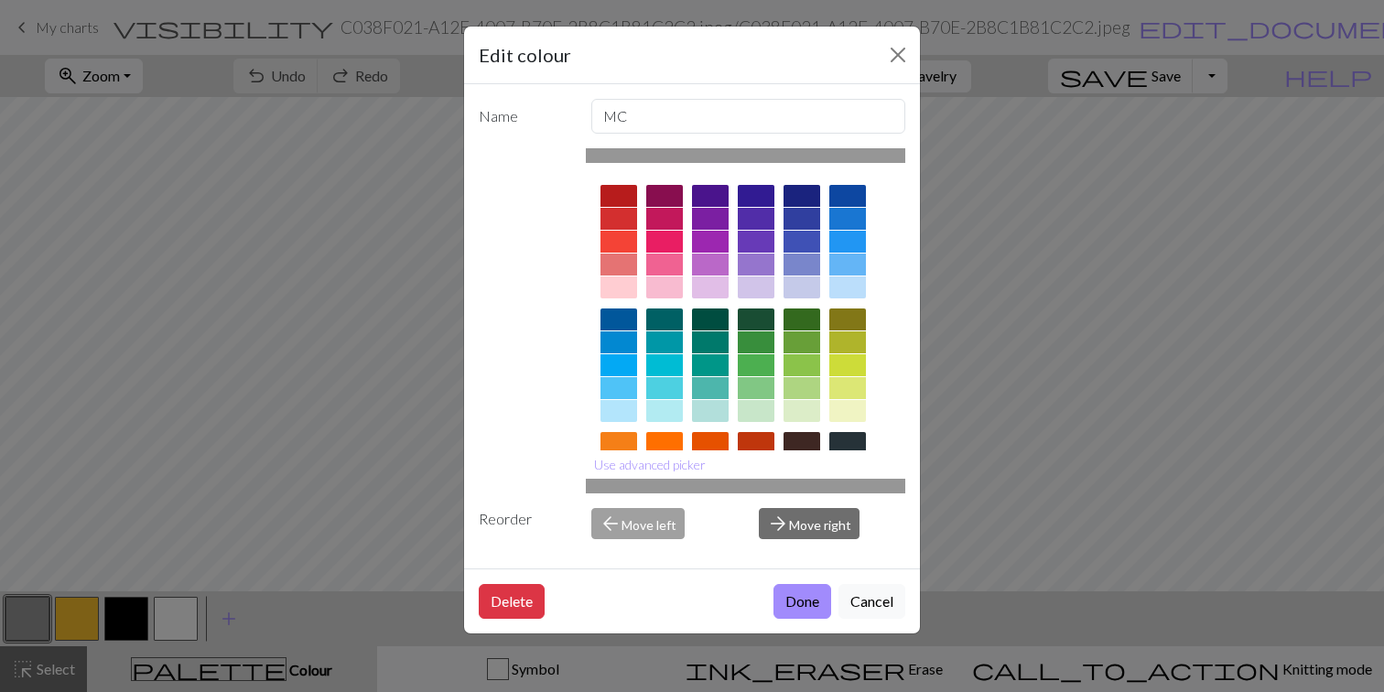
scroll to position [6, 0]
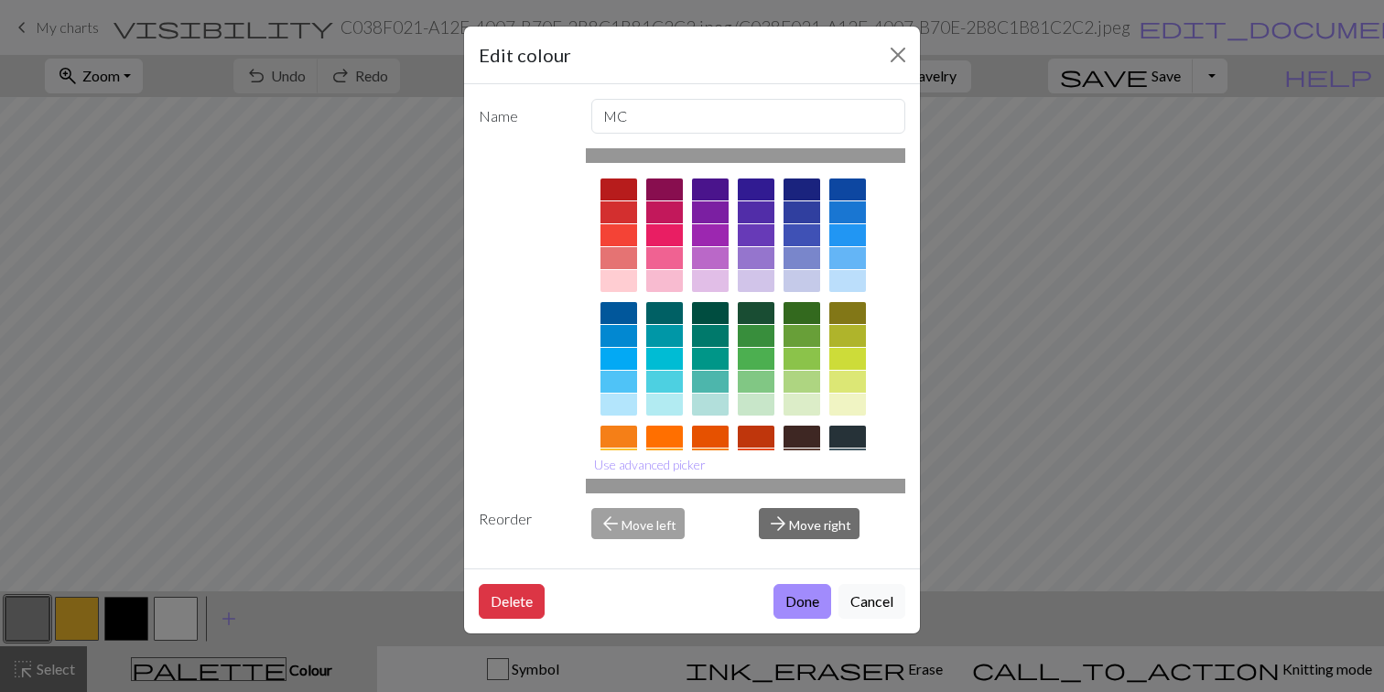
click at [621, 186] on div at bounding box center [618, 189] width 37 height 22
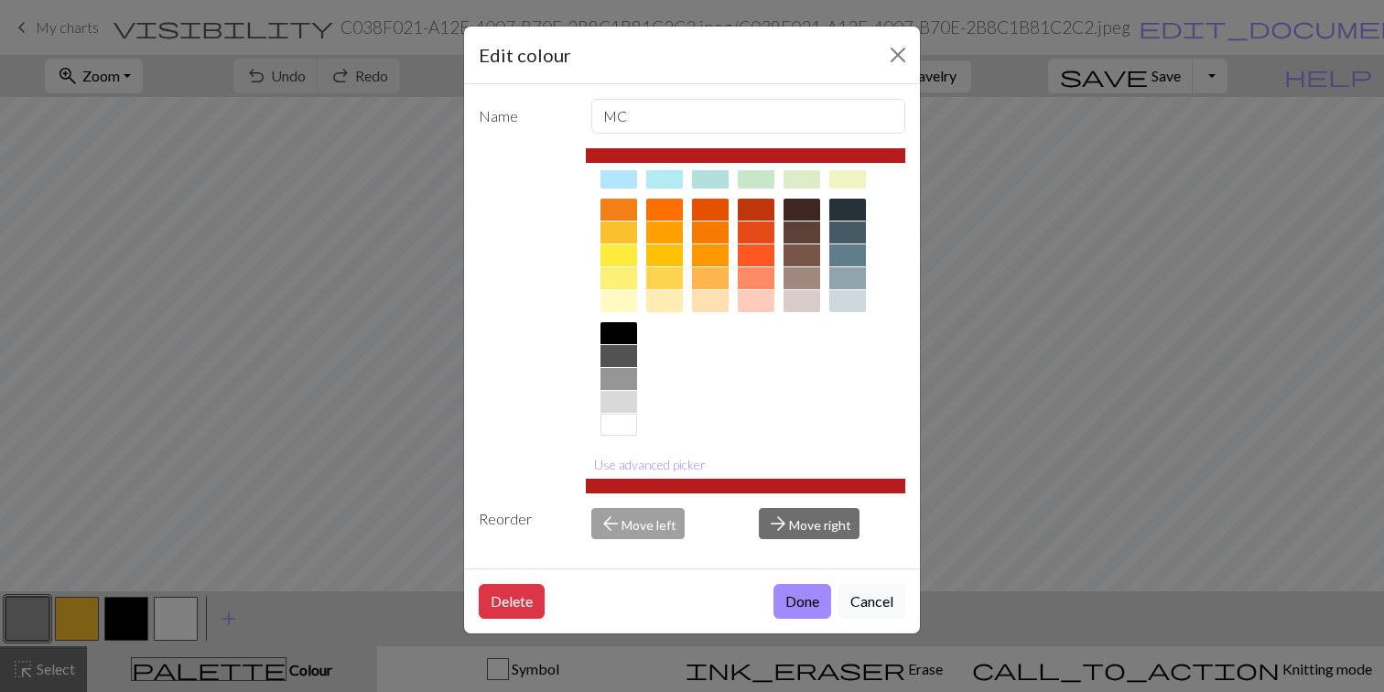
scroll to position [240, 0]
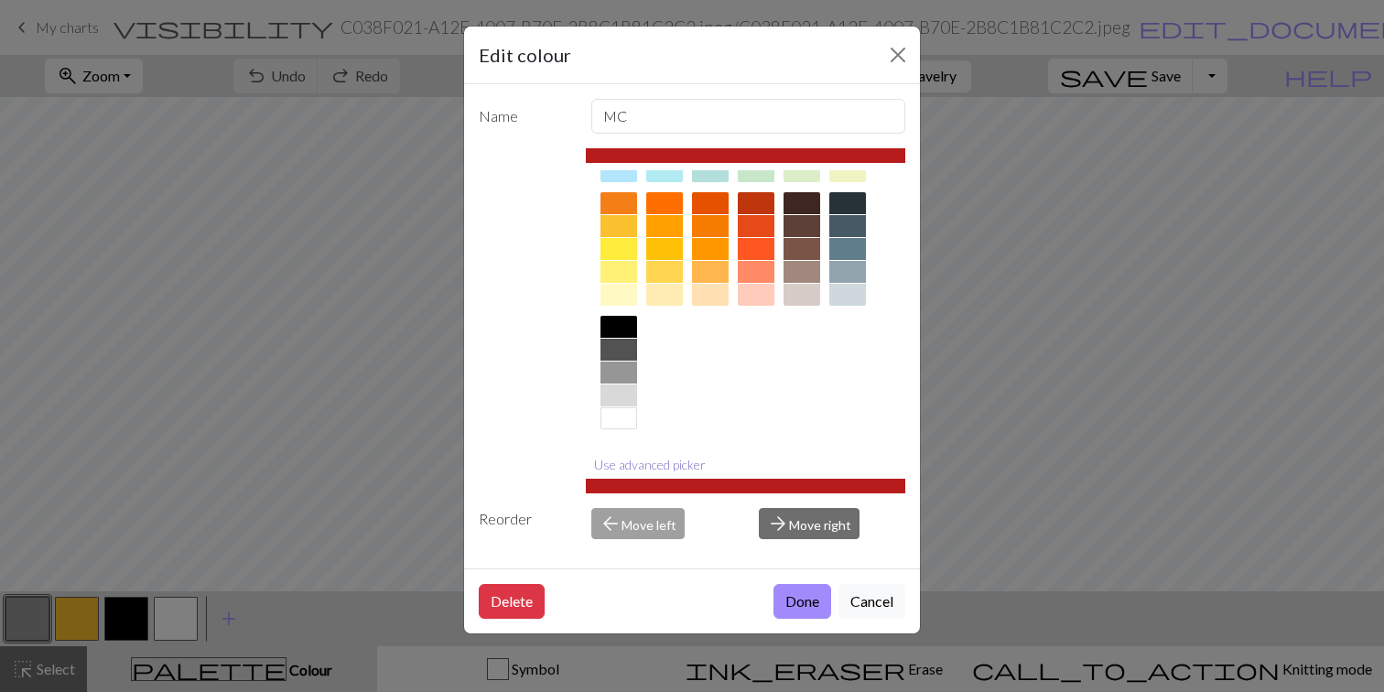
click at [681, 459] on button "Use advanced picker" at bounding box center [650, 464] width 128 height 28
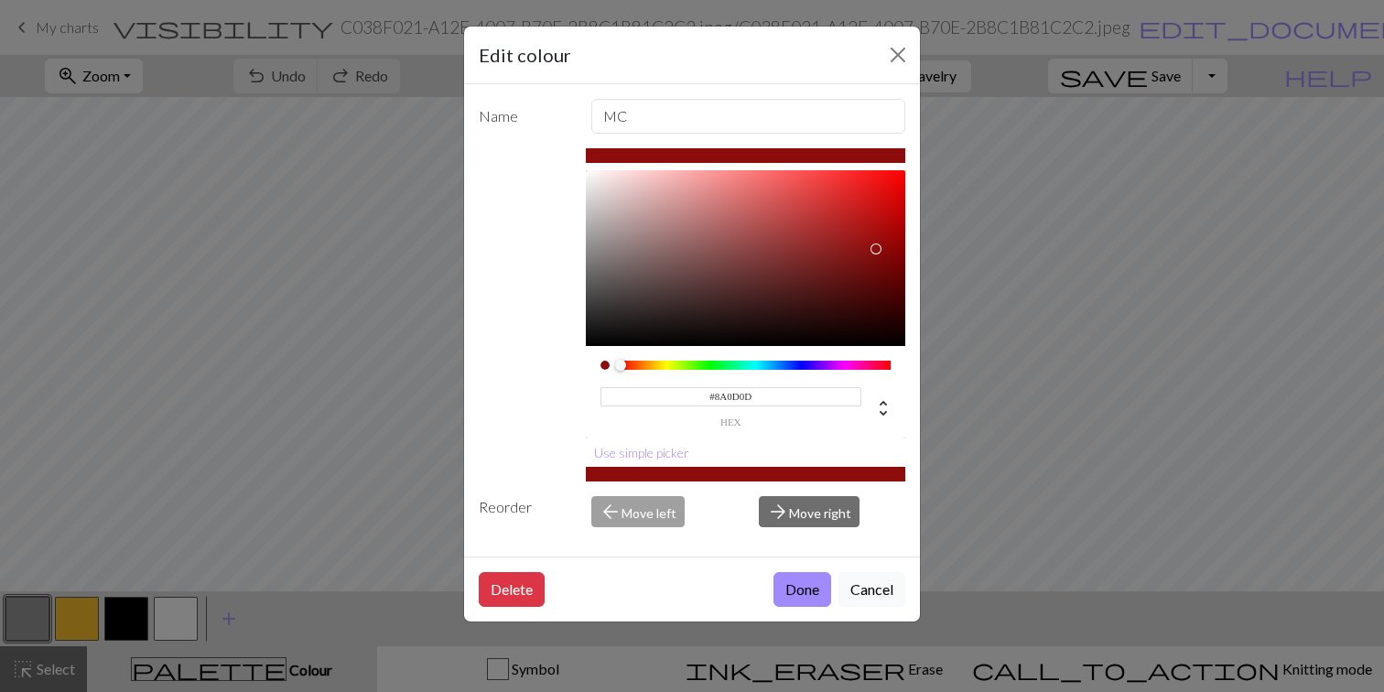
type input "#890D0D"
drag, startPoint x: 859, startPoint y: 219, endPoint x: 876, endPoint y: 252, distance: 36.8
click at [876, 252] on div at bounding box center [874, 251] width 11 height 11
click at [793, 584] on button "Done" at bounding box center [802, 589] width 58 height 35
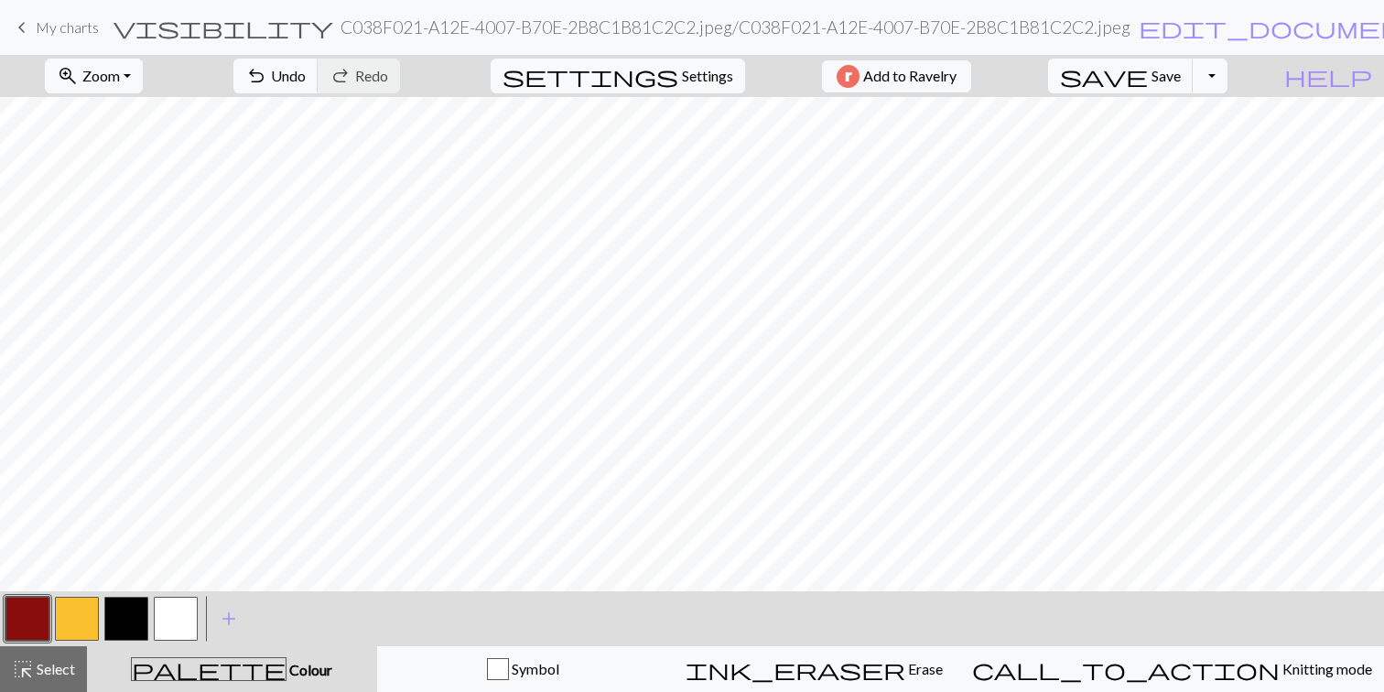
scroll to position [27, 0]
click at [25, 620] on button "button" at bounding box center [27, 619] width 44 height 44
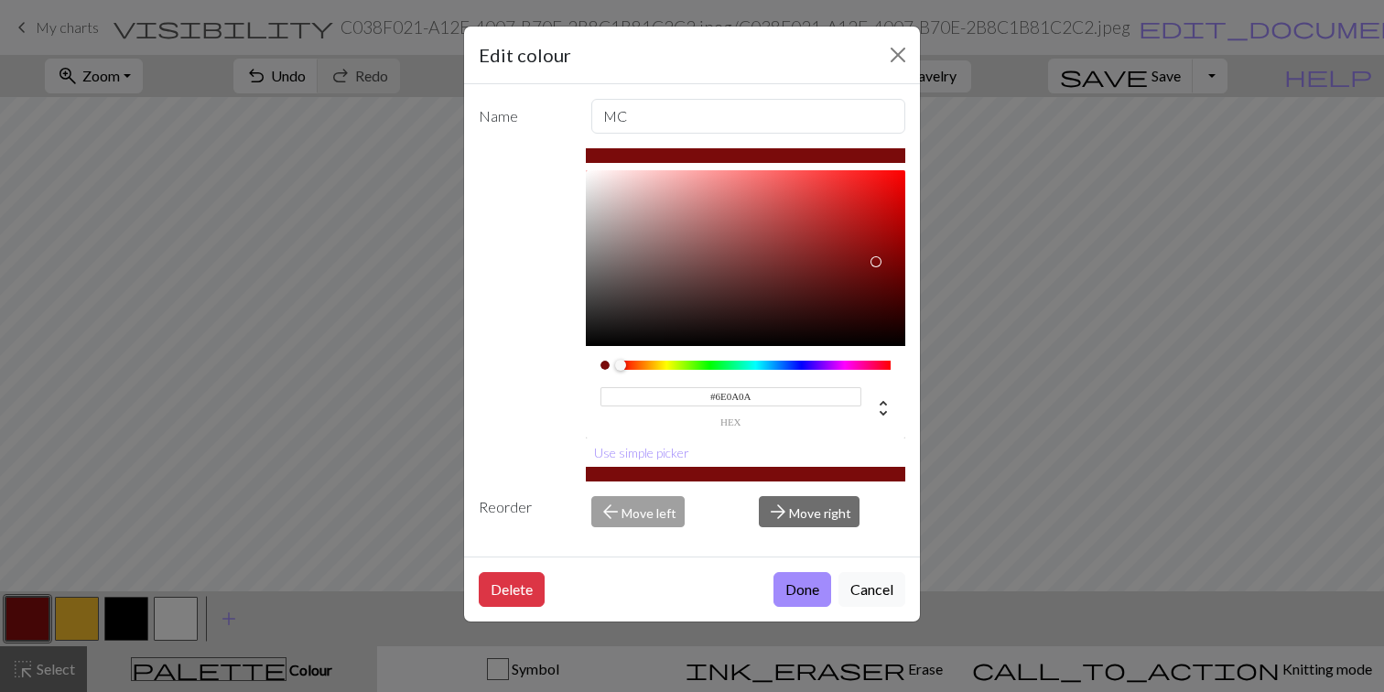
type input "#6C0A0A"
drag, startPoint x: 878, startPoint y: 253, endPoint x: 877, endPoint y: 272, distance: 18.3
click at [877, 272] on div at bounding box center [875, 271] width 11 height 11
click at [803, 590] on button "Done" at bounding box center [802, 589] width 58 height 35
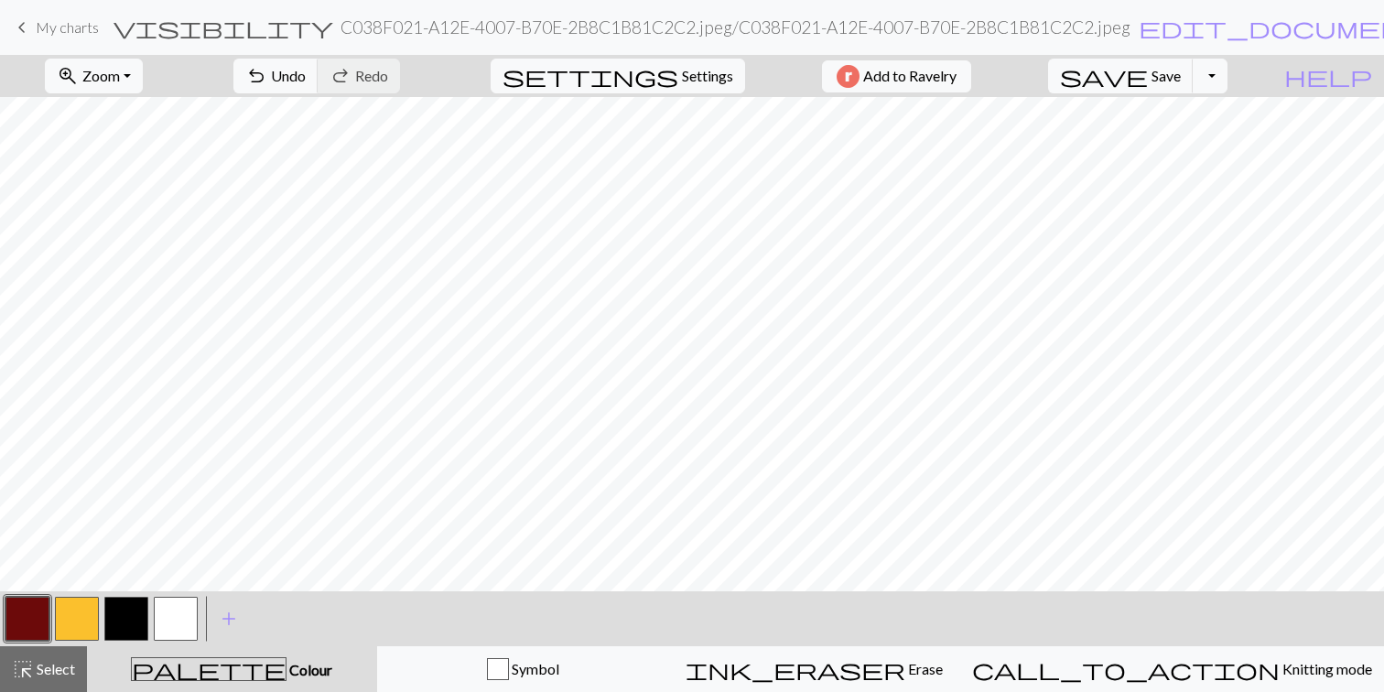
click at [85, 623] on button "button" at bounding box center [77, 619] width 44 height 44
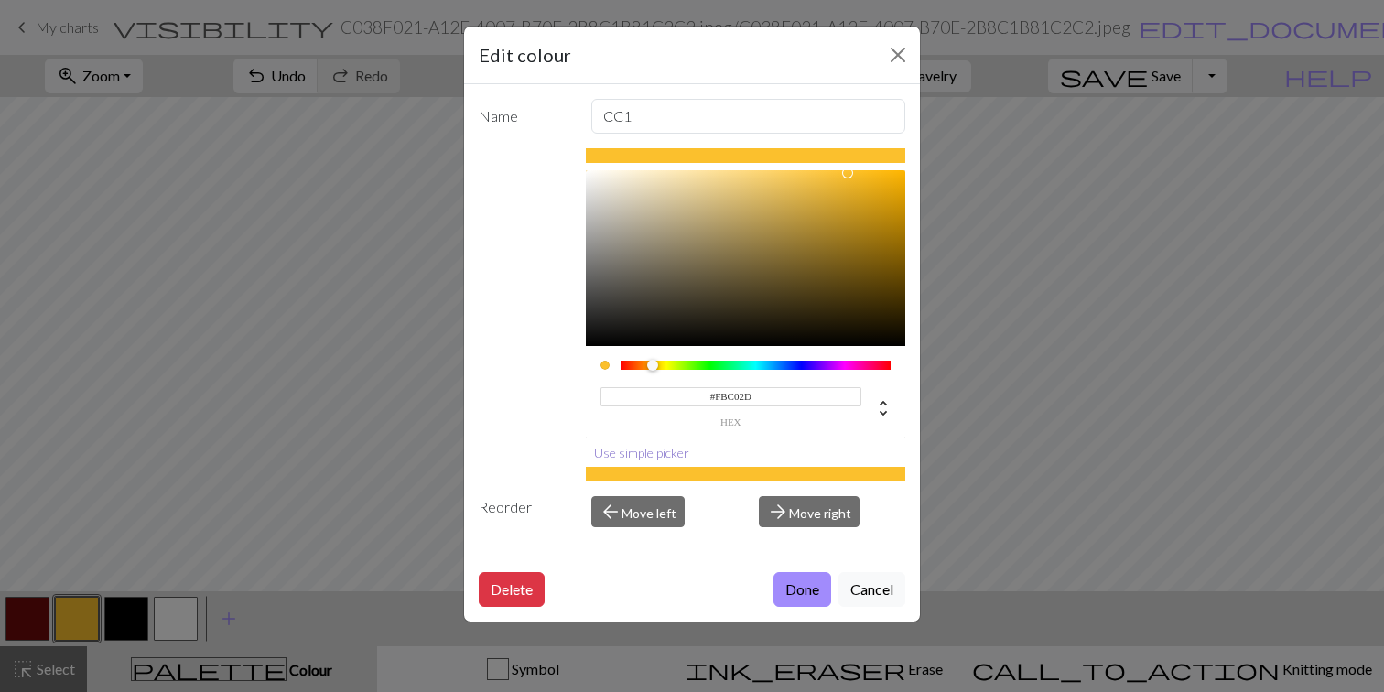
click at [662, 455] on button "Use simple picker" at bounding box center [642, 452] width 112 height 28
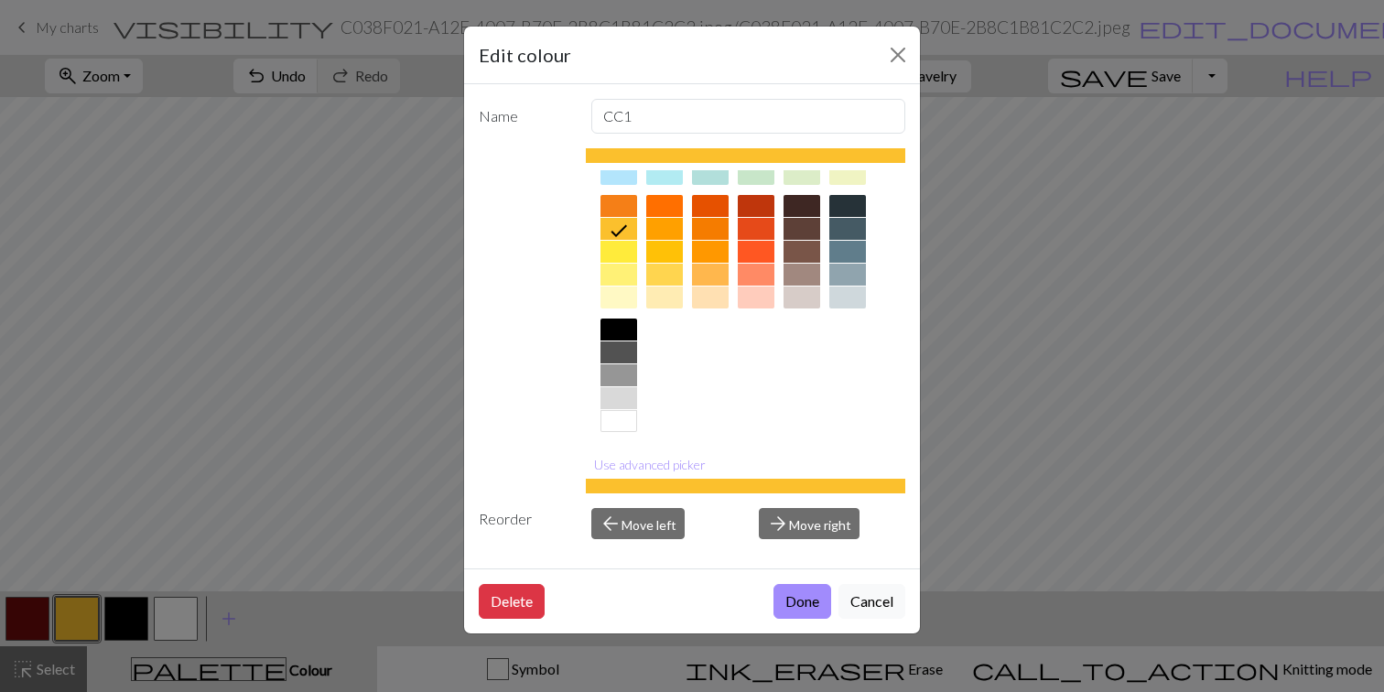
scroll to position [240, 0]
click at [624, 267] on div at bounding box center [618, 272] width 37 height 22
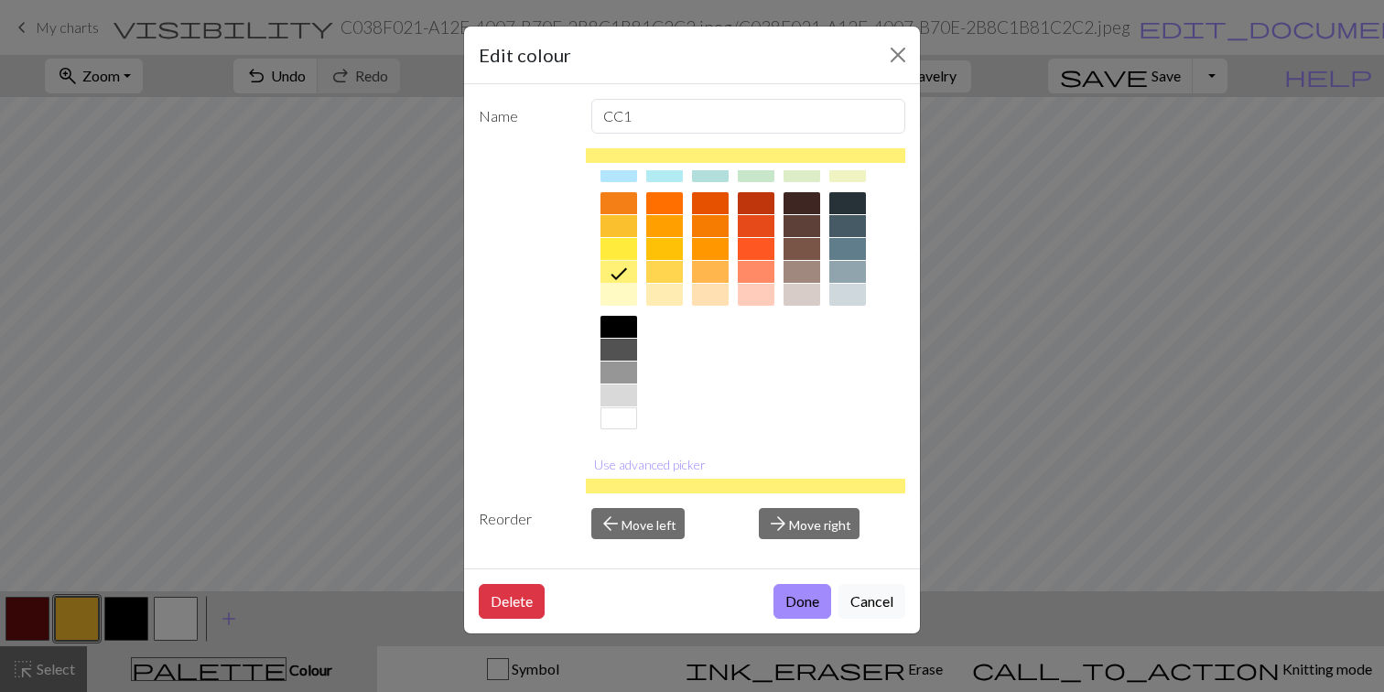
click at [622, 394] on div at bounding box center [618, 395] width 37 height 22
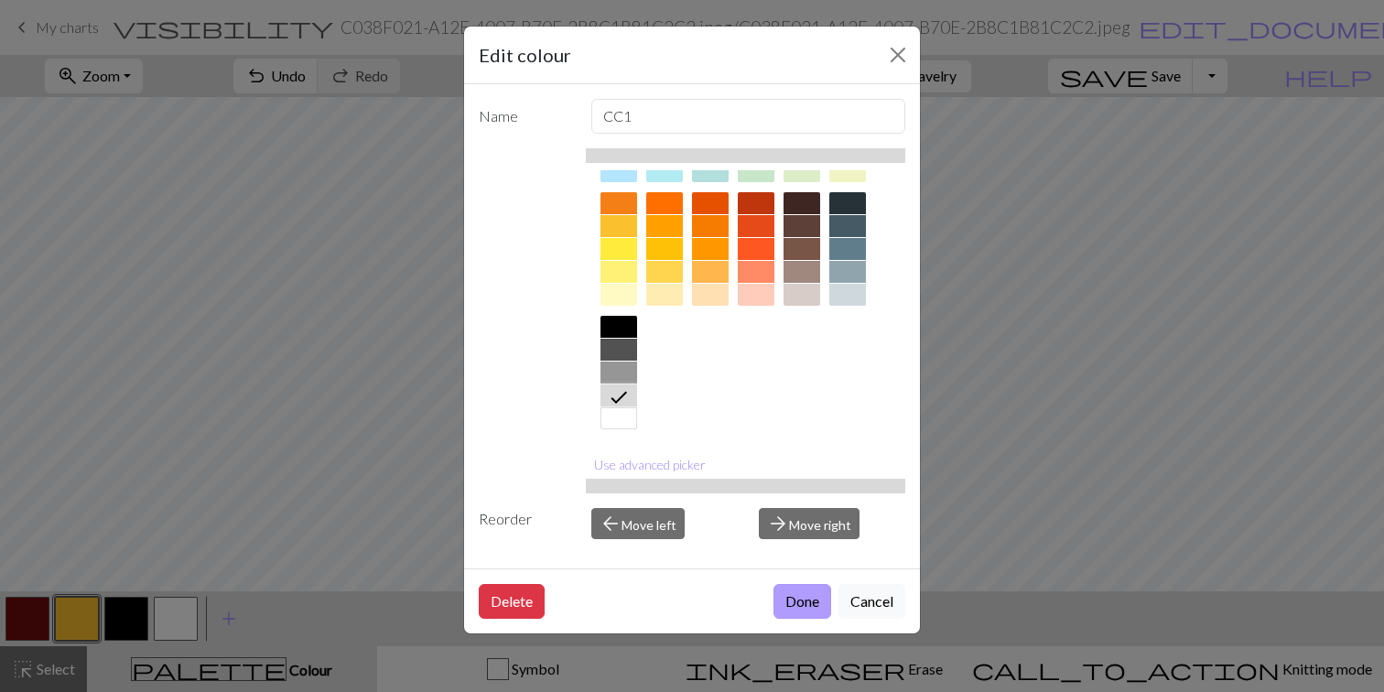
click at [791, 597] on button "Done" at bounding box center [802, 601] width 58 height 35
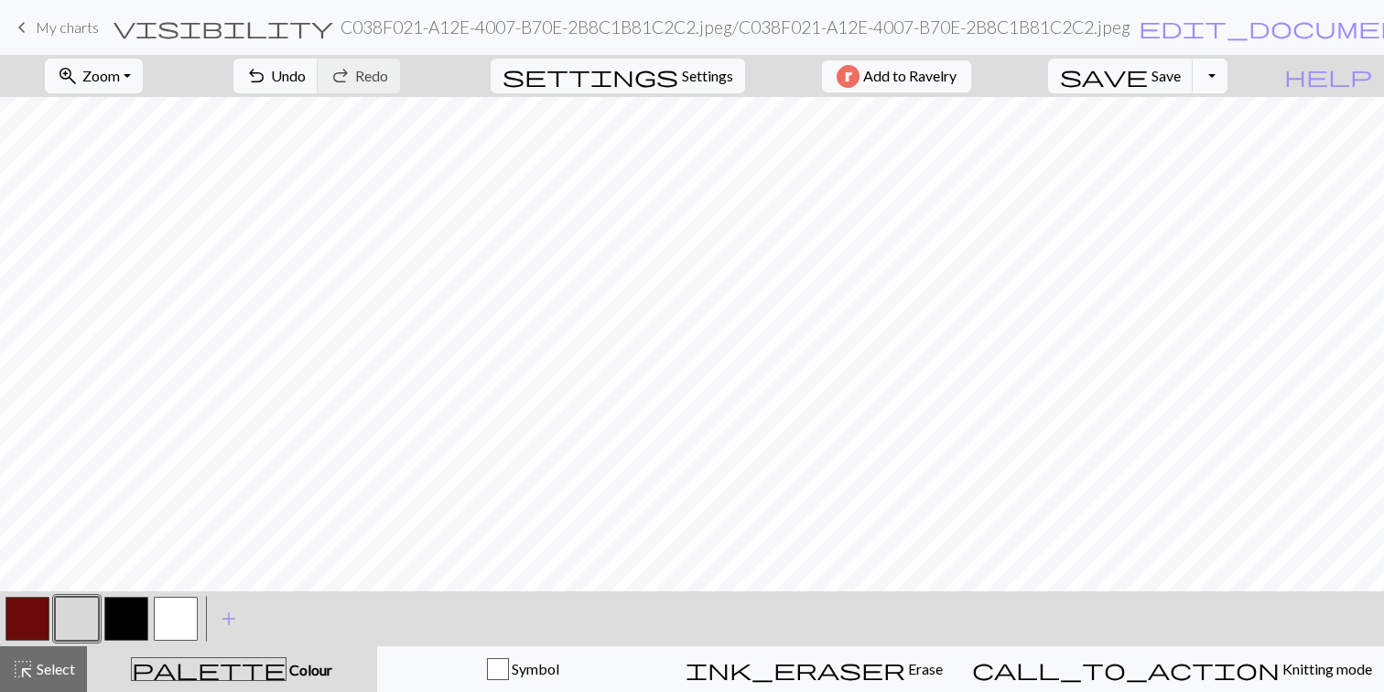
click at [1227, 70] on button "Toggle Dropdown" at bounding box center [1209, 76] width 35 height 35
click at [1175, 146] on button "save_alt Download" at bounding box center [1075, 145] width 302 height 29
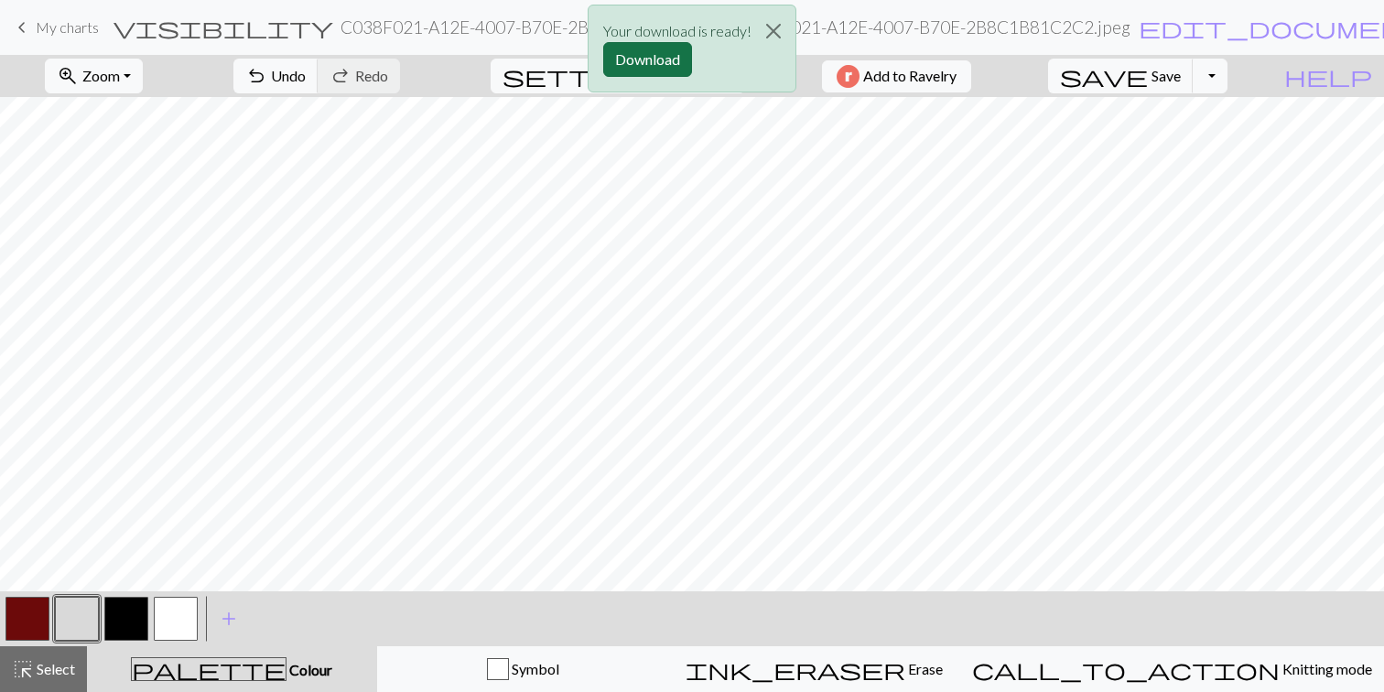
click at [621, 62] on button "Download" at bounding box center [647, 59] width 89 height 35
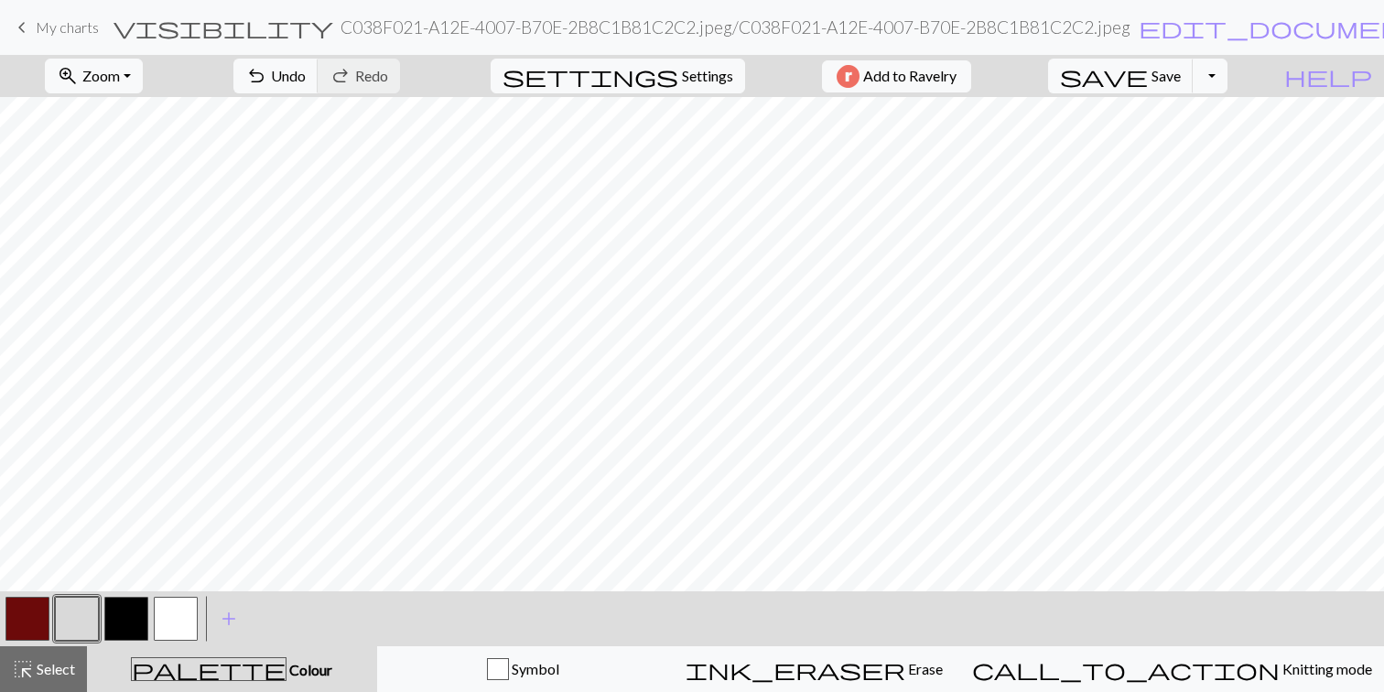
click at [124, 620] on button "button" at bounding box center [126, 619] width 44 height 44
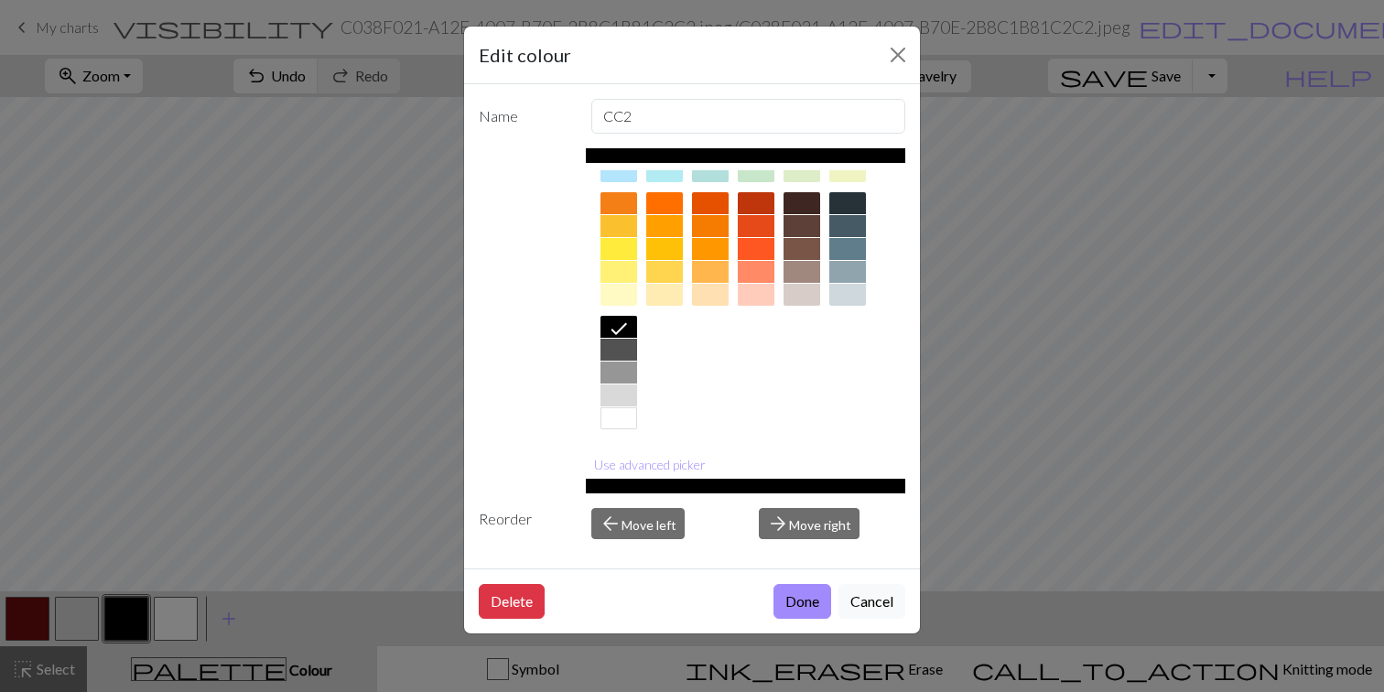
click at [614, 421] on div at bounding box center [618, 418] width 37 height 22
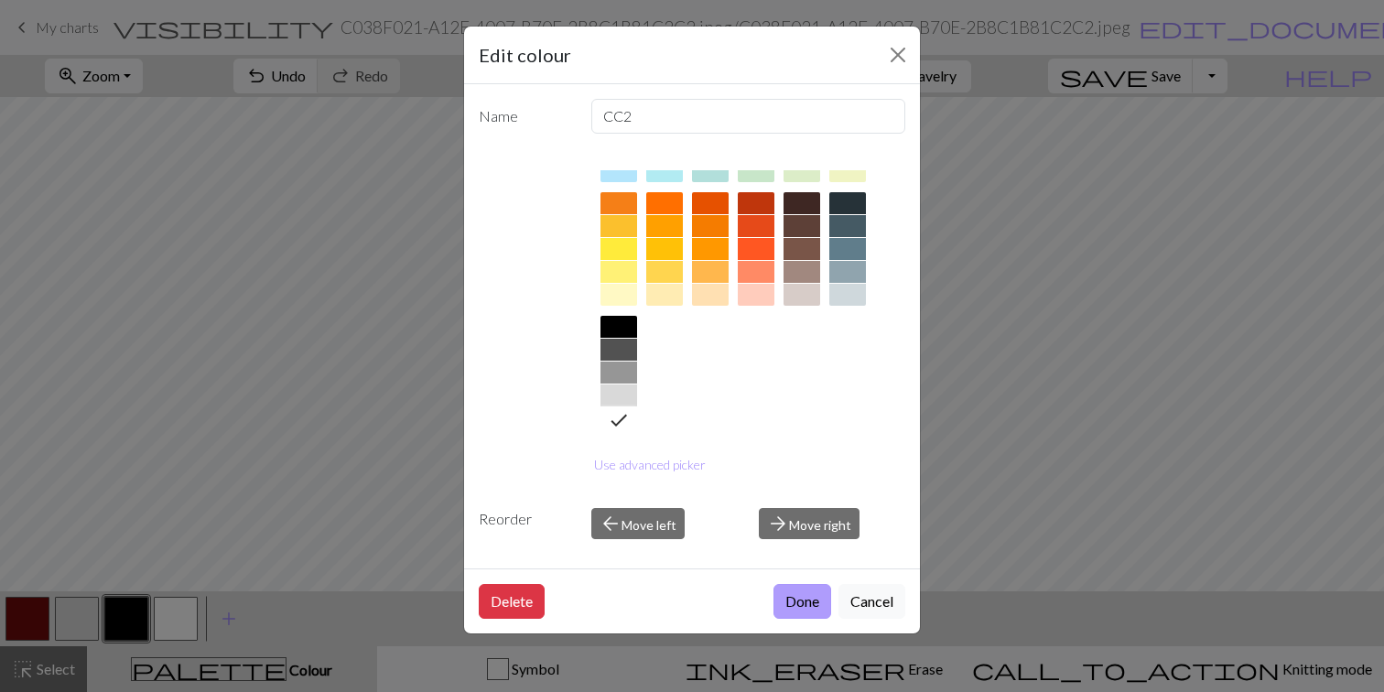
click at [788, 600] on button "Done" at bounding box center [802, 601] width 58 height 35
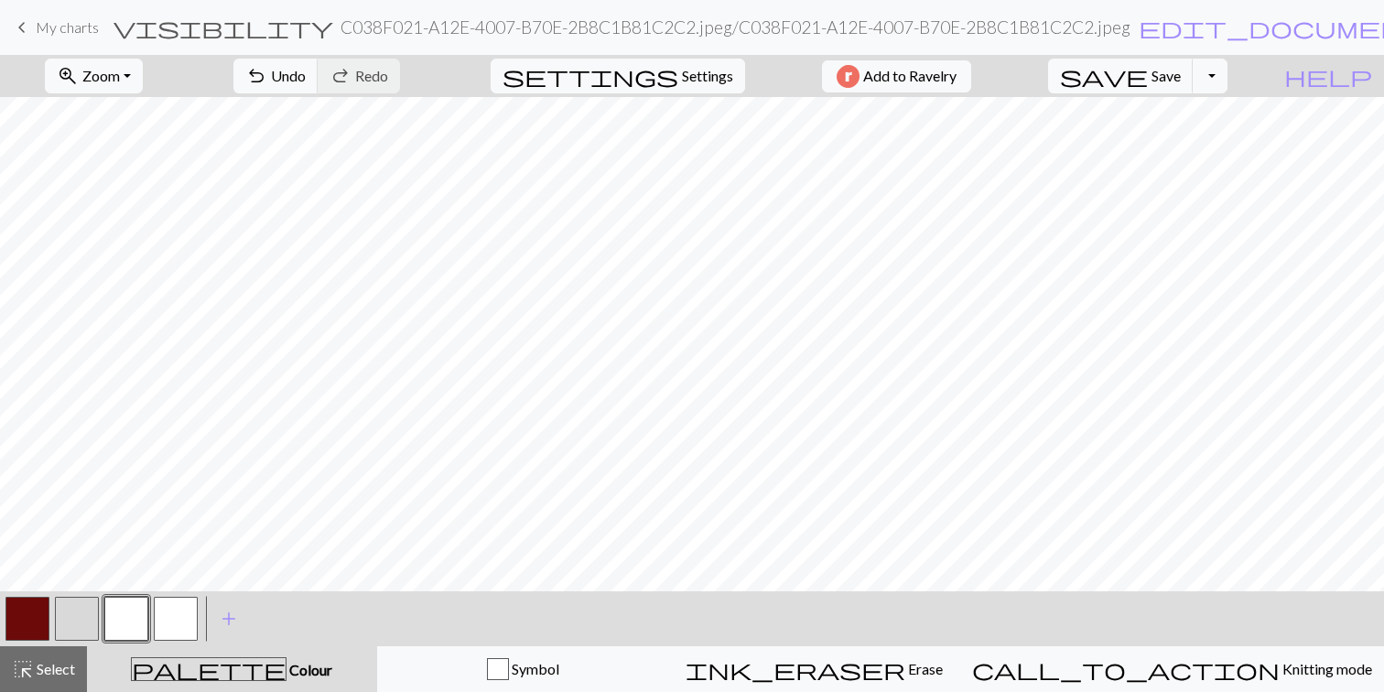
click at [169, 615] on button "button" at bounding box center [176, 619] width 44 height 44
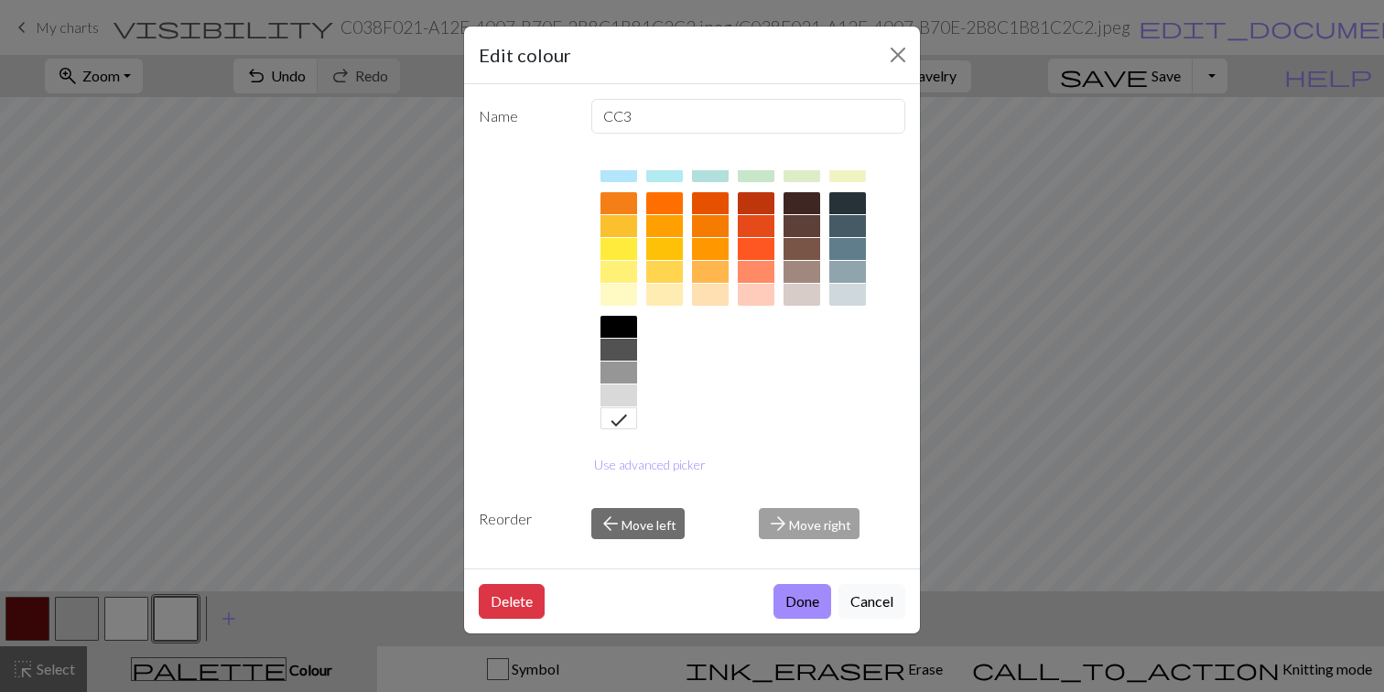
click at [613, 326] on div at bounding box center [618, 327] width 37 height 22
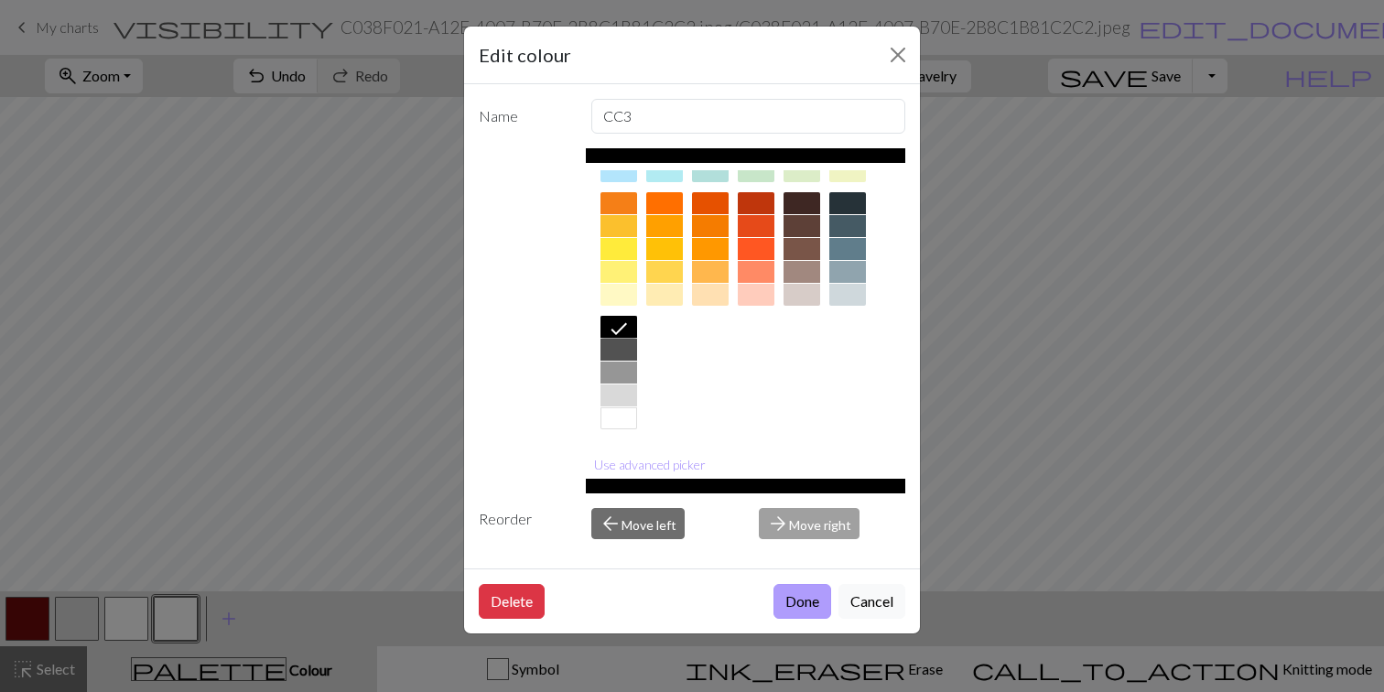
click at [801, 596] on button "Done" at bounding box center [802, 601] width 58 height 35
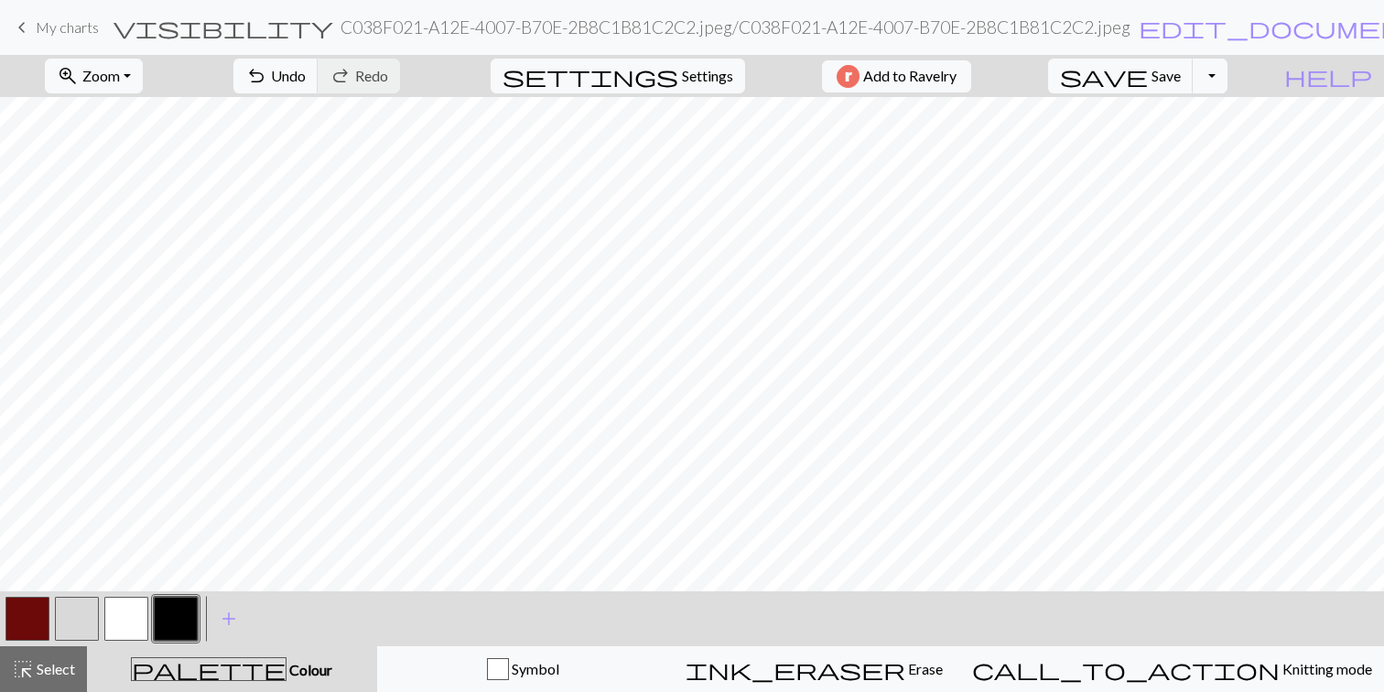
click at [78, 621] on button "button" at bounding box center [77, 619] width 44 height 44
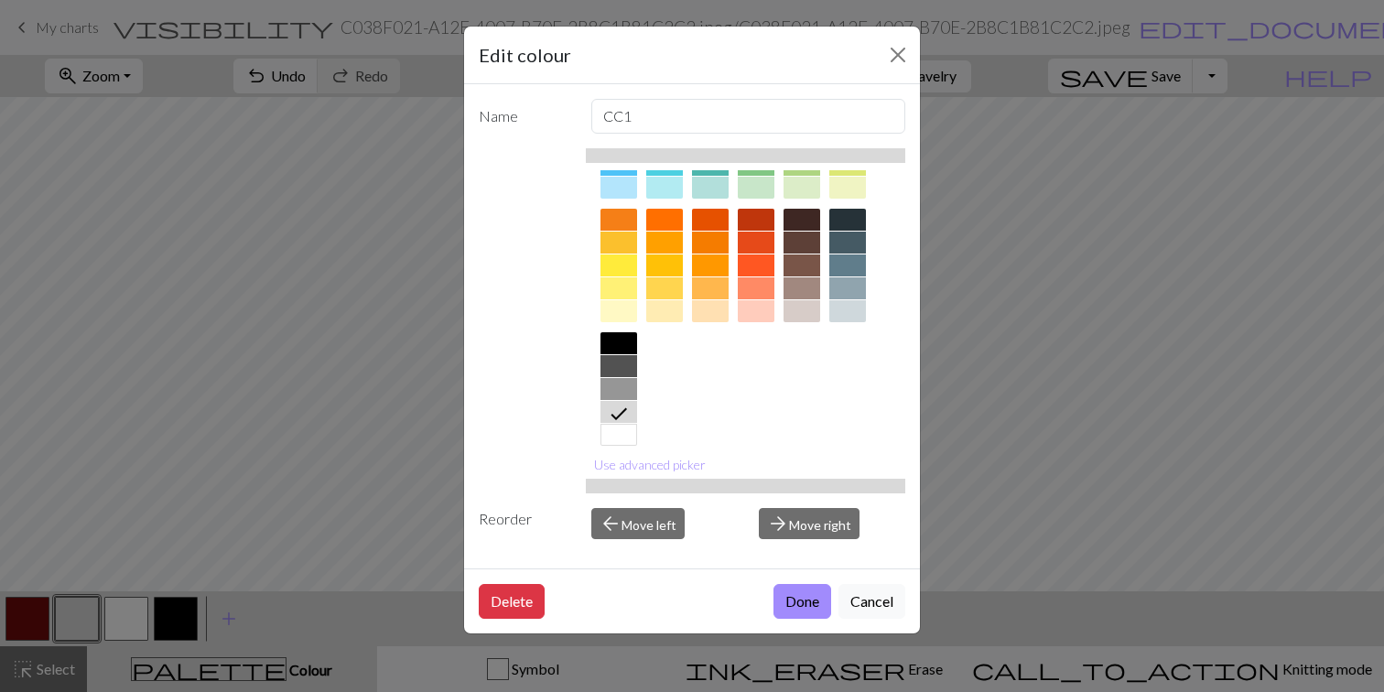
scroll to position [226, 0]
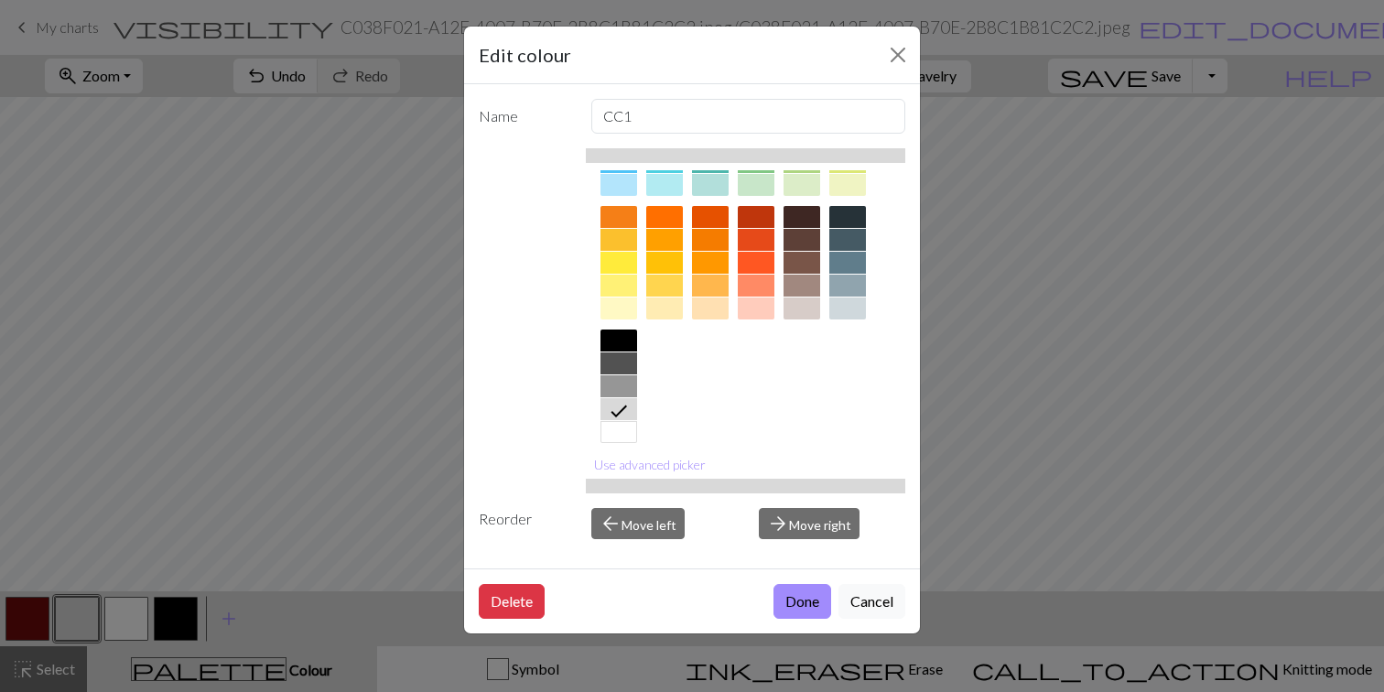
click at [762, 221] on div at bounding box center [756, 217] width 37 height 22
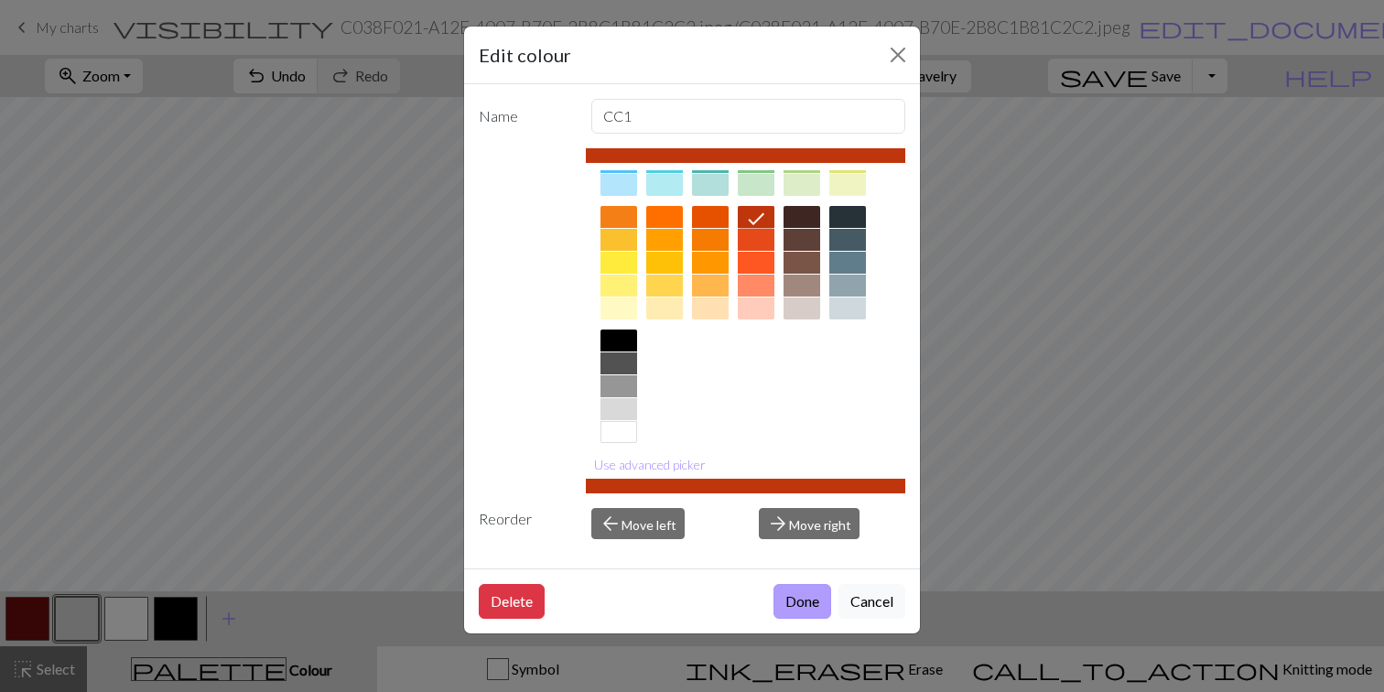
click at [793, 597] on button "Done" at bounding box center [802, 601] width 58 height 35
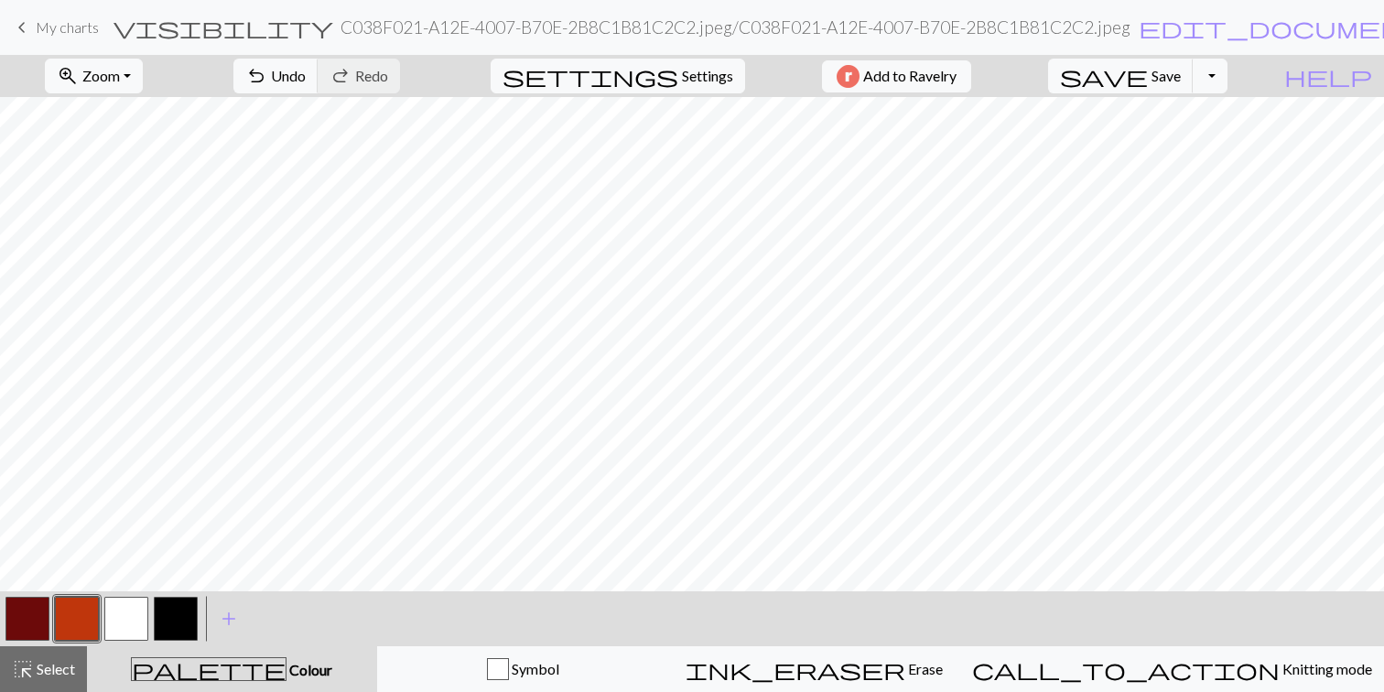
click at [18, 624] on button "button" at bounding box center [27, 619] width 44 height 44
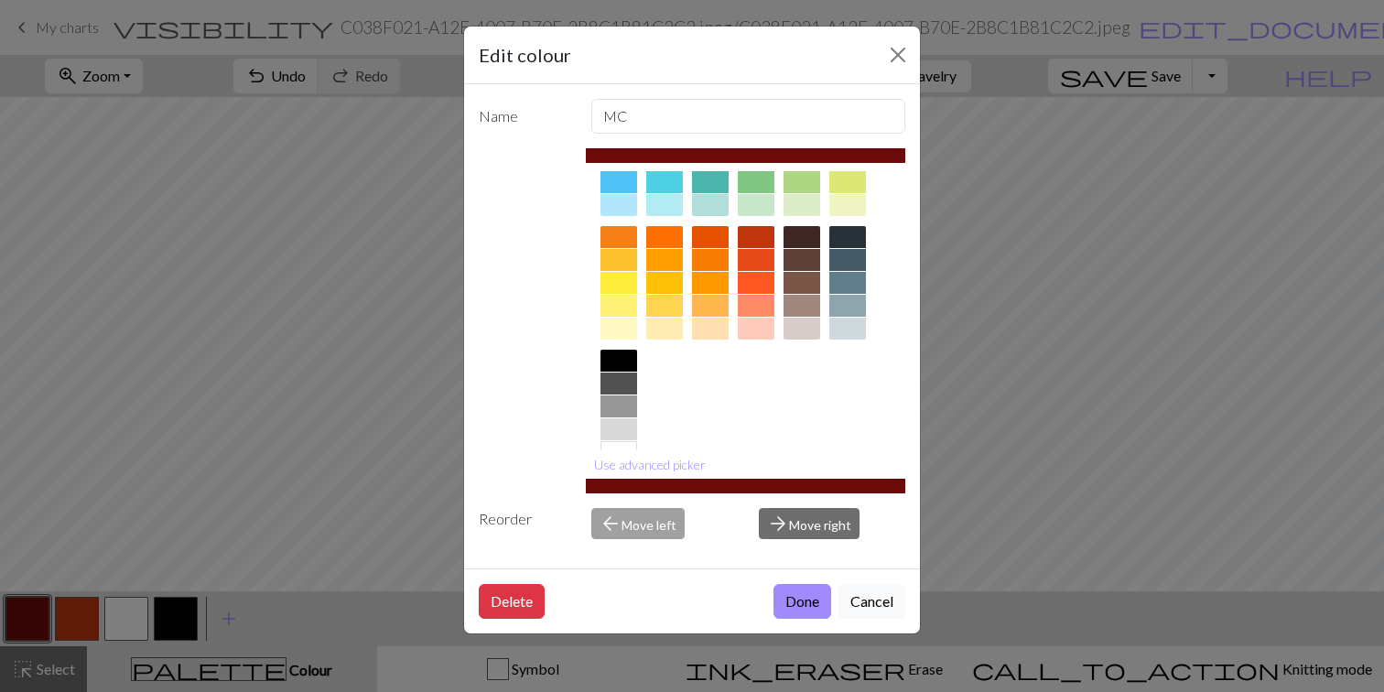
scroll to position [240, 0]
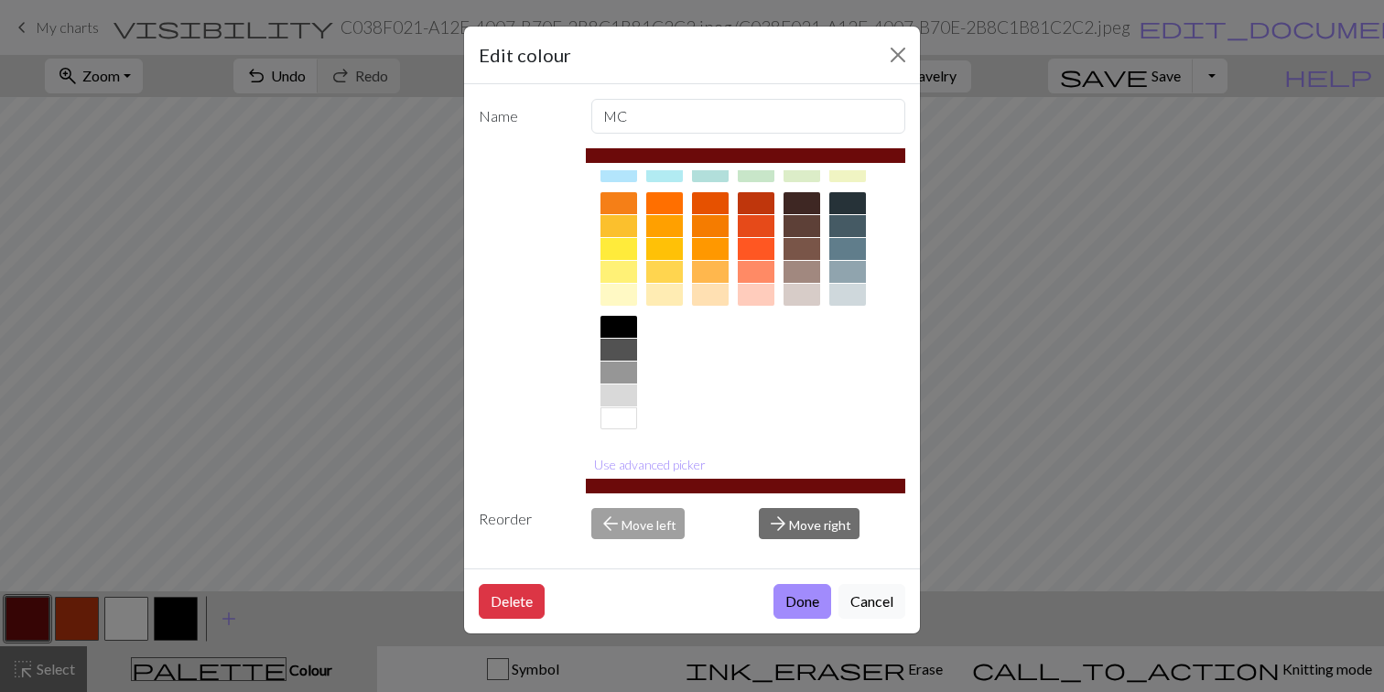
click at [616, 323] on div at bounding box center [618, 327] width 37 height 22
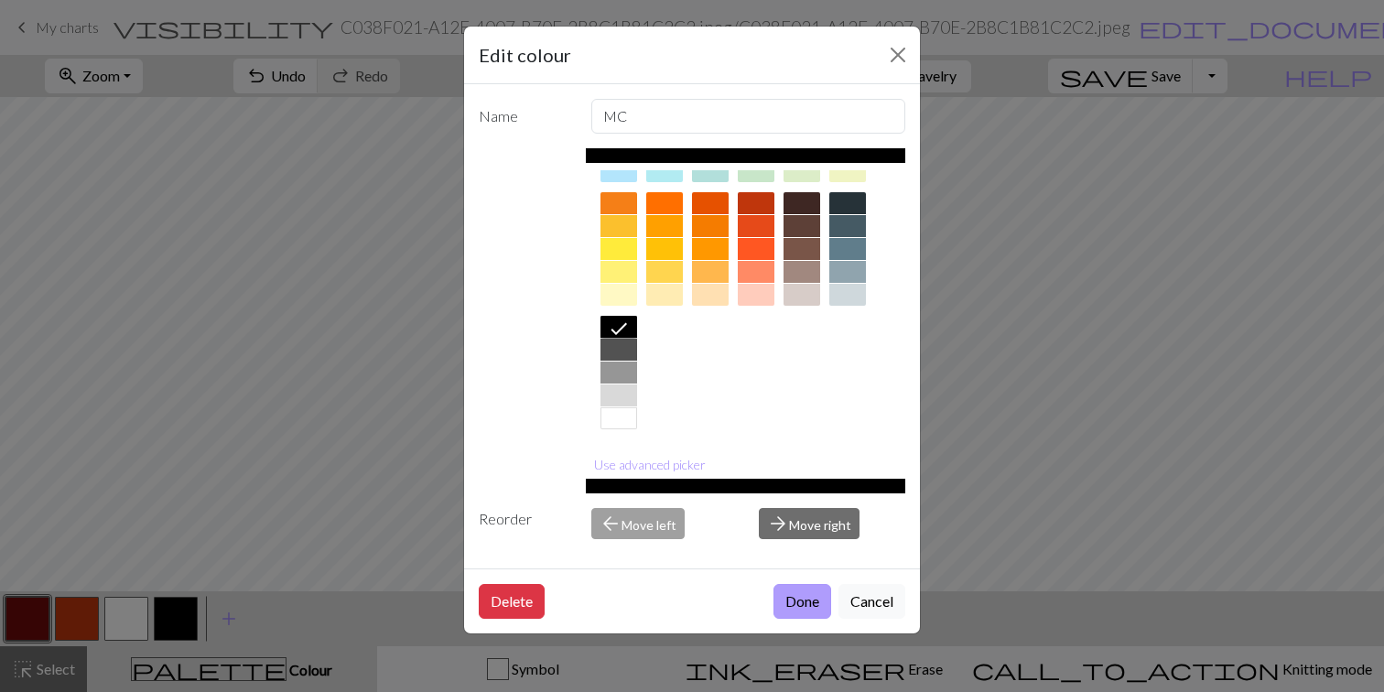
click at [793, 602] on button "Done" at bounding box center [802, 601] width 58 height 35
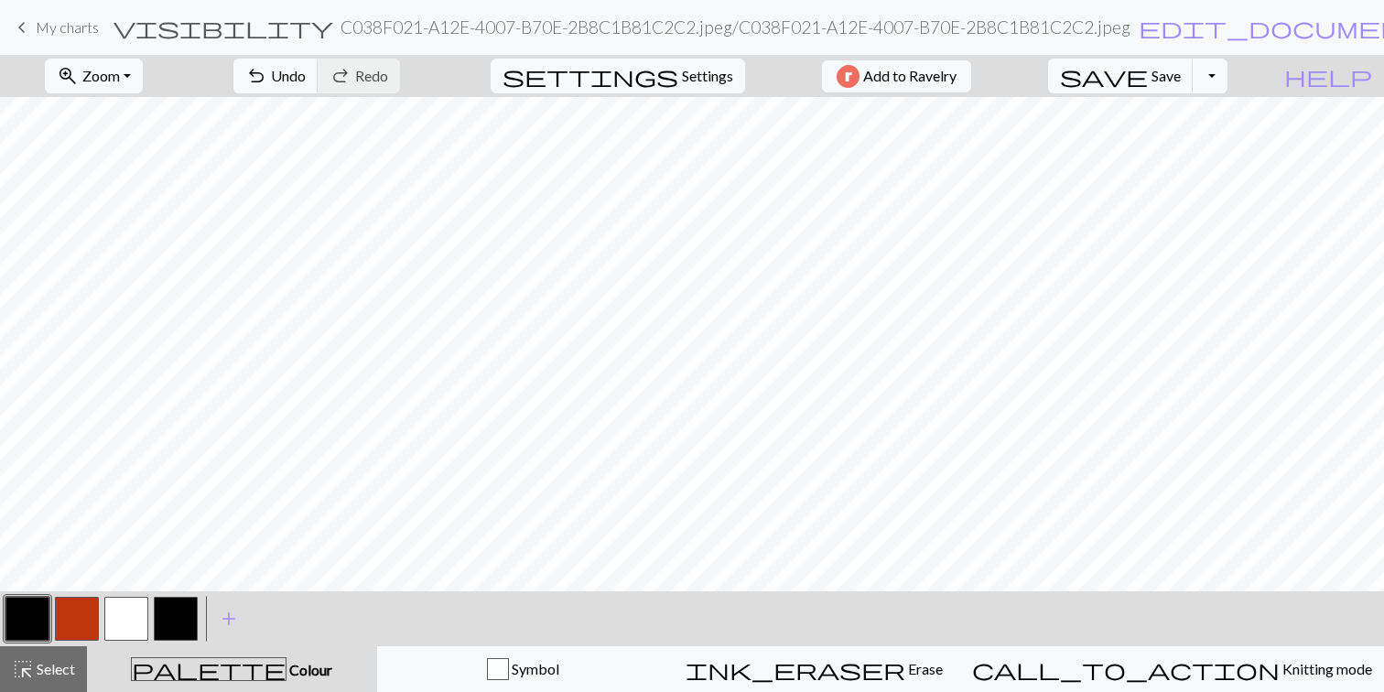
click at [93, 624] on button "button" at bounding box center [77, 619] width 44 height 44
click at [77, 620] on button "button" at bounding box center [77, 619] width 44 height 44
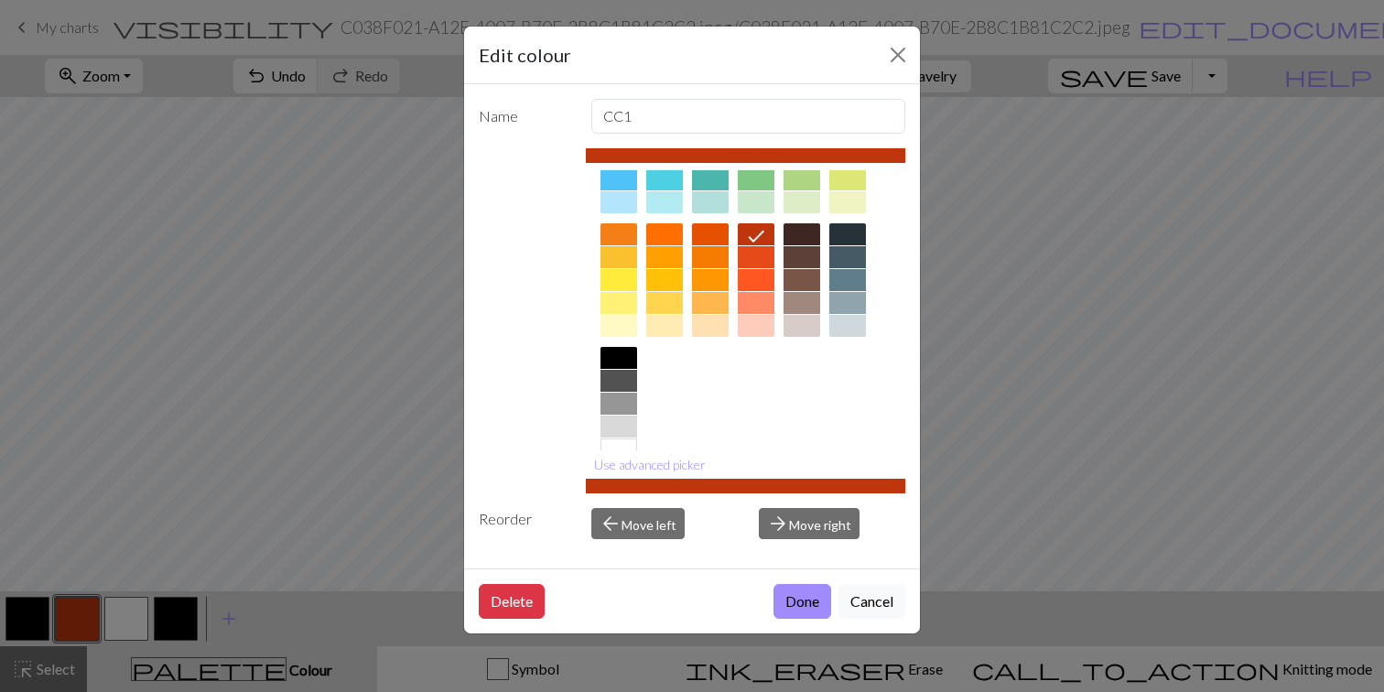
scroll to position [213, 0]
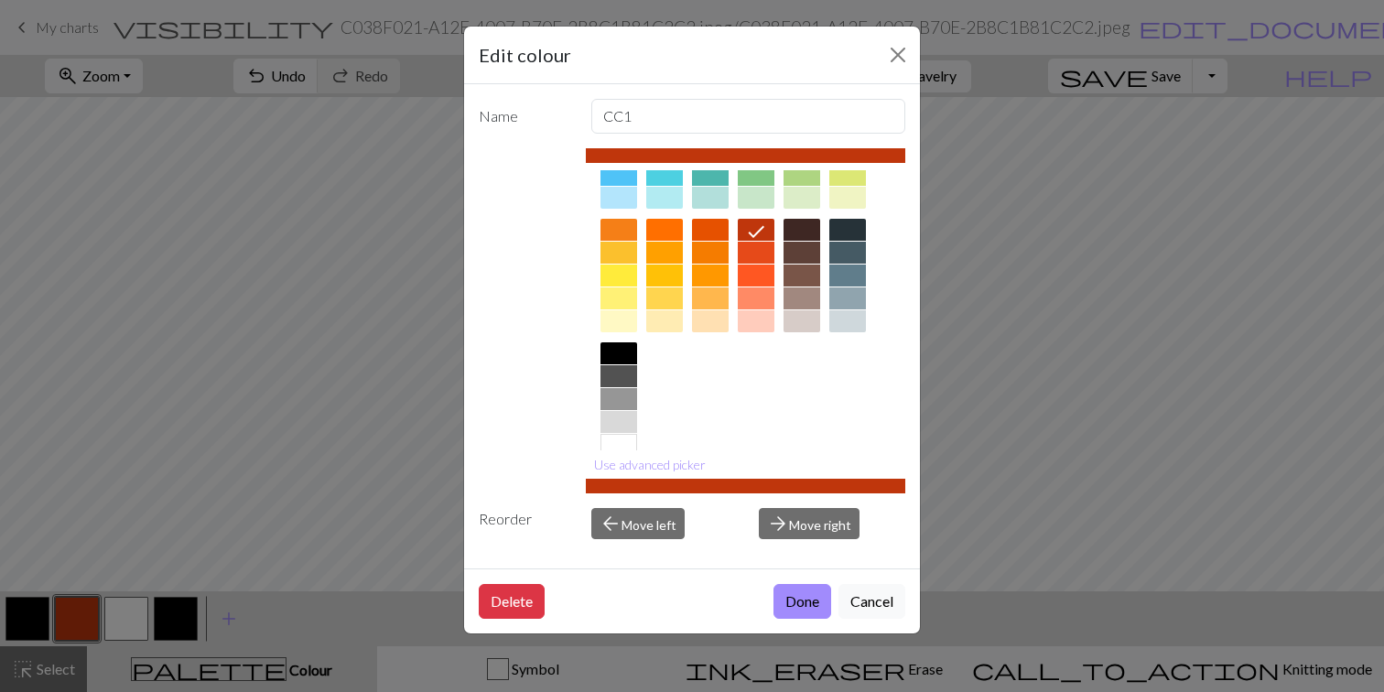
click at [625, 254] on div at bounding box center [618, 253] width 37 height 22
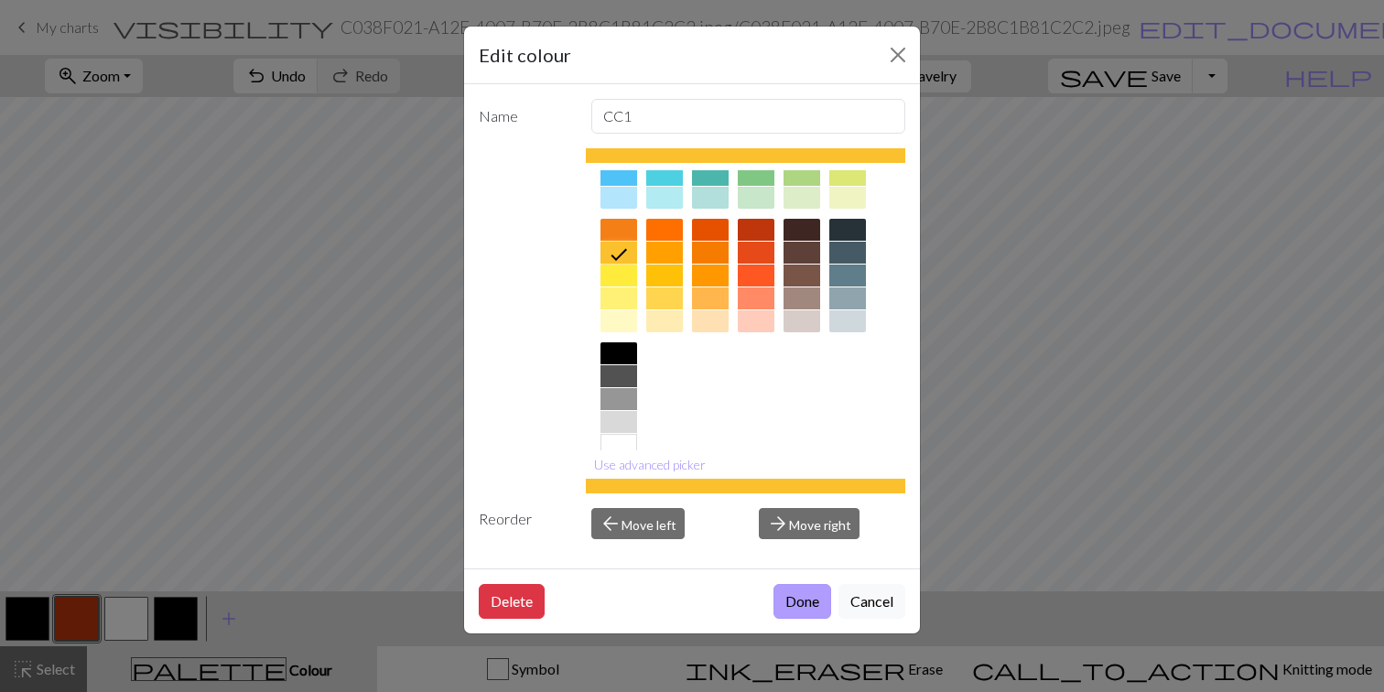
click at [790, 590] on button "Done" at bounding box center [802, 601] width 58 height 35
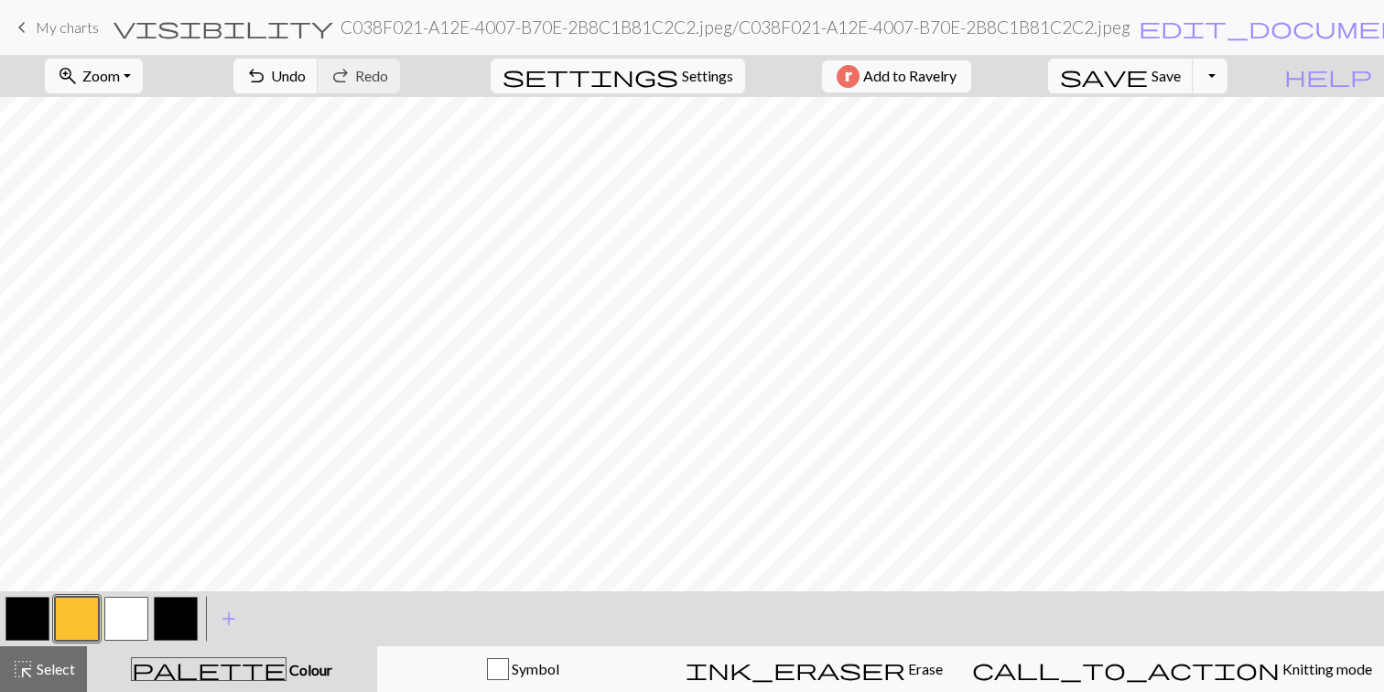
click at [124, 627] on button "button" at bounding box center [126, 619] width 44 height 44
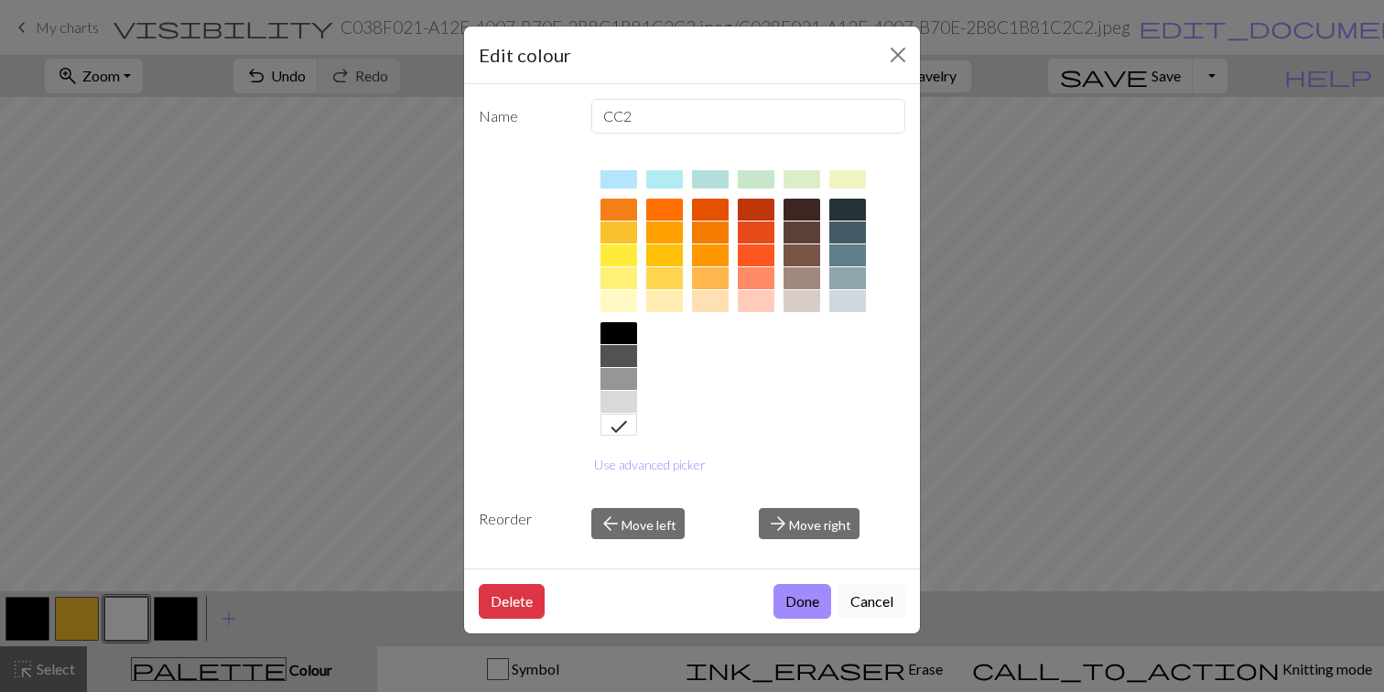
scroll to position [240, 0]
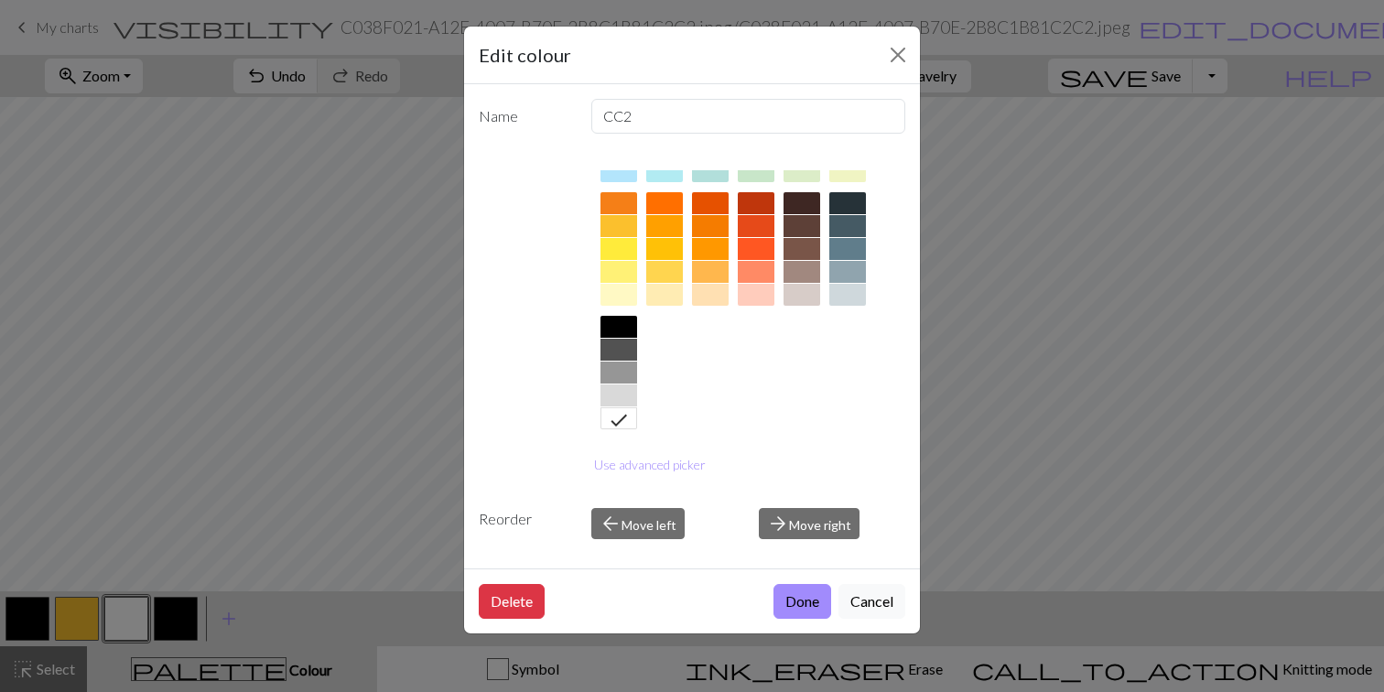
click at [609, 398] on div at bounding box center [618, 395] width 37 height 22
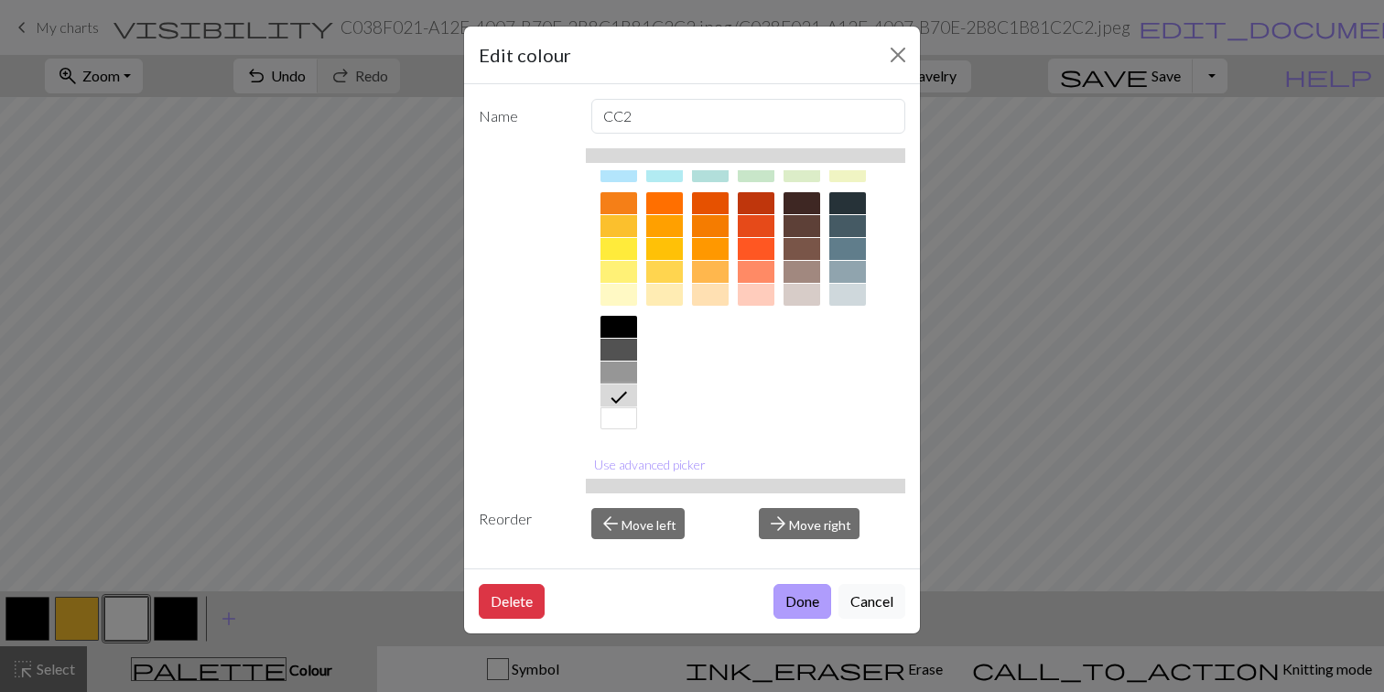
click at [793, 605] on button "Done" at bounding box center [802, 601] width 58 height 35
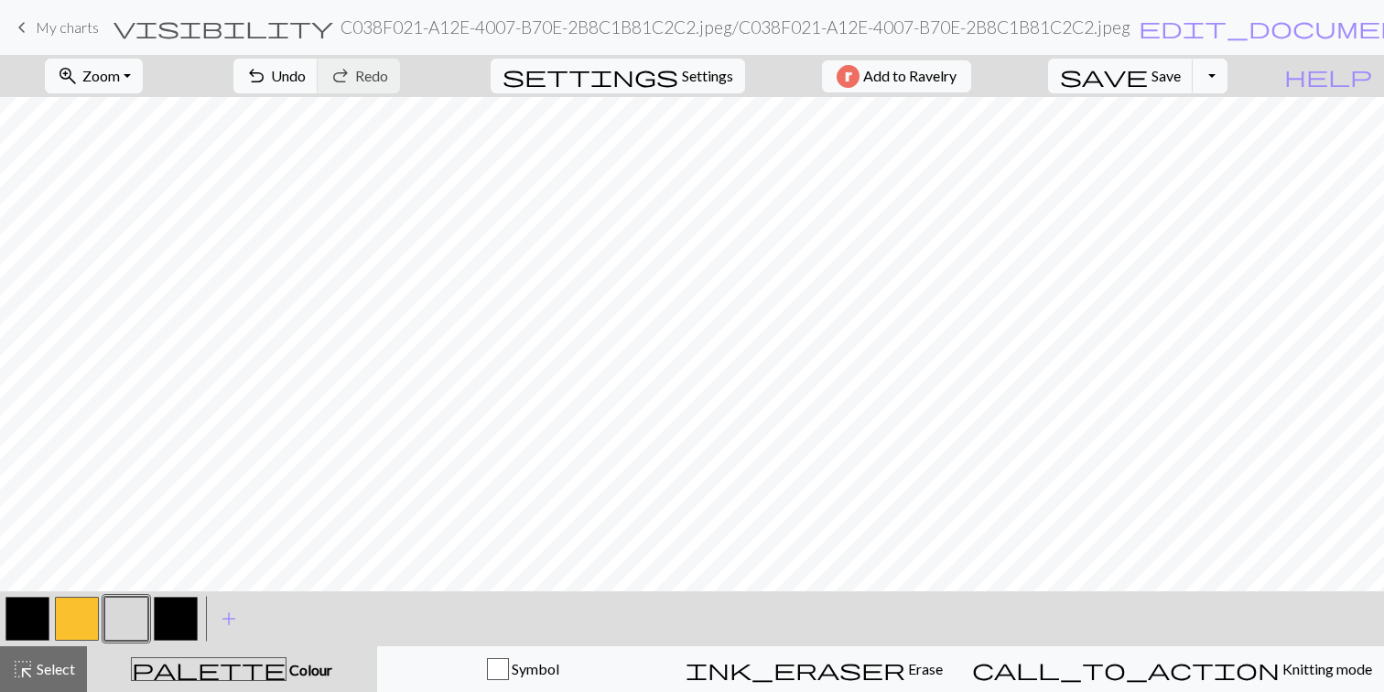
click at [128, 621] on button "button" at bounding box center [126, 619] width 44 height 44
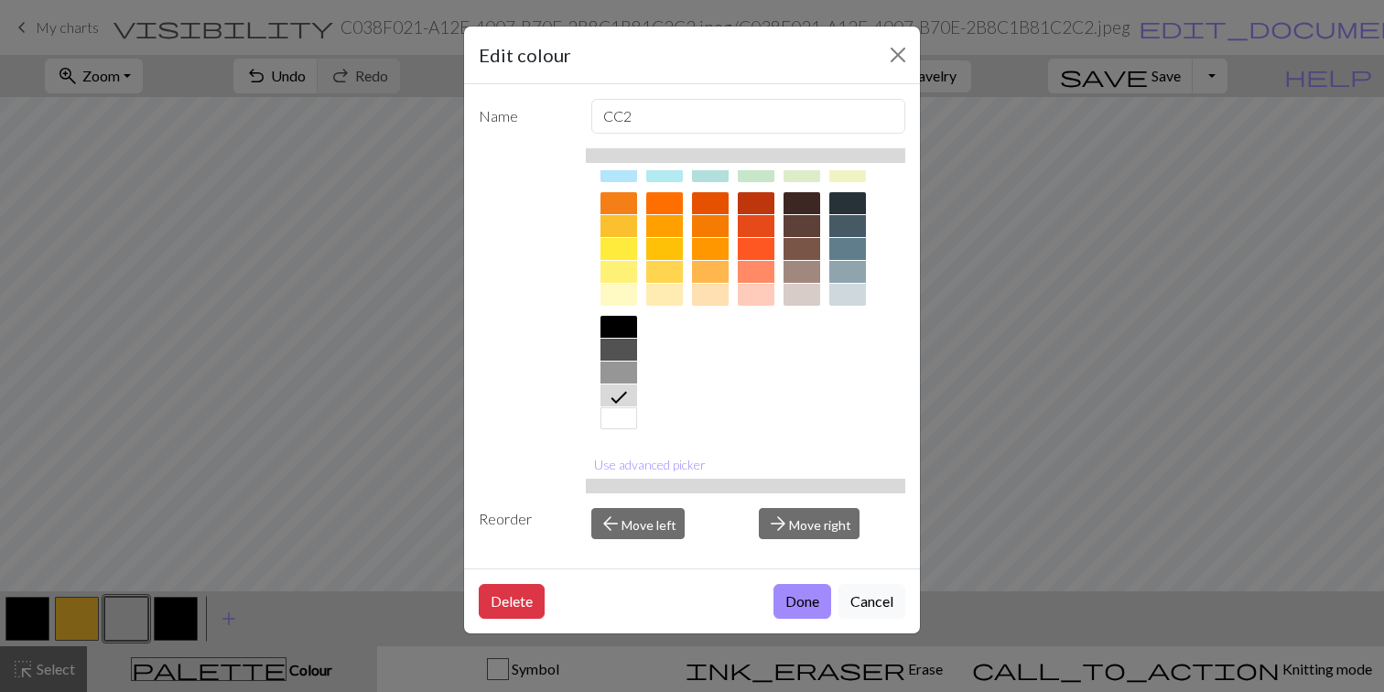
click at [620, 370] on div at bounding box center [618, 372] width 37 height 22
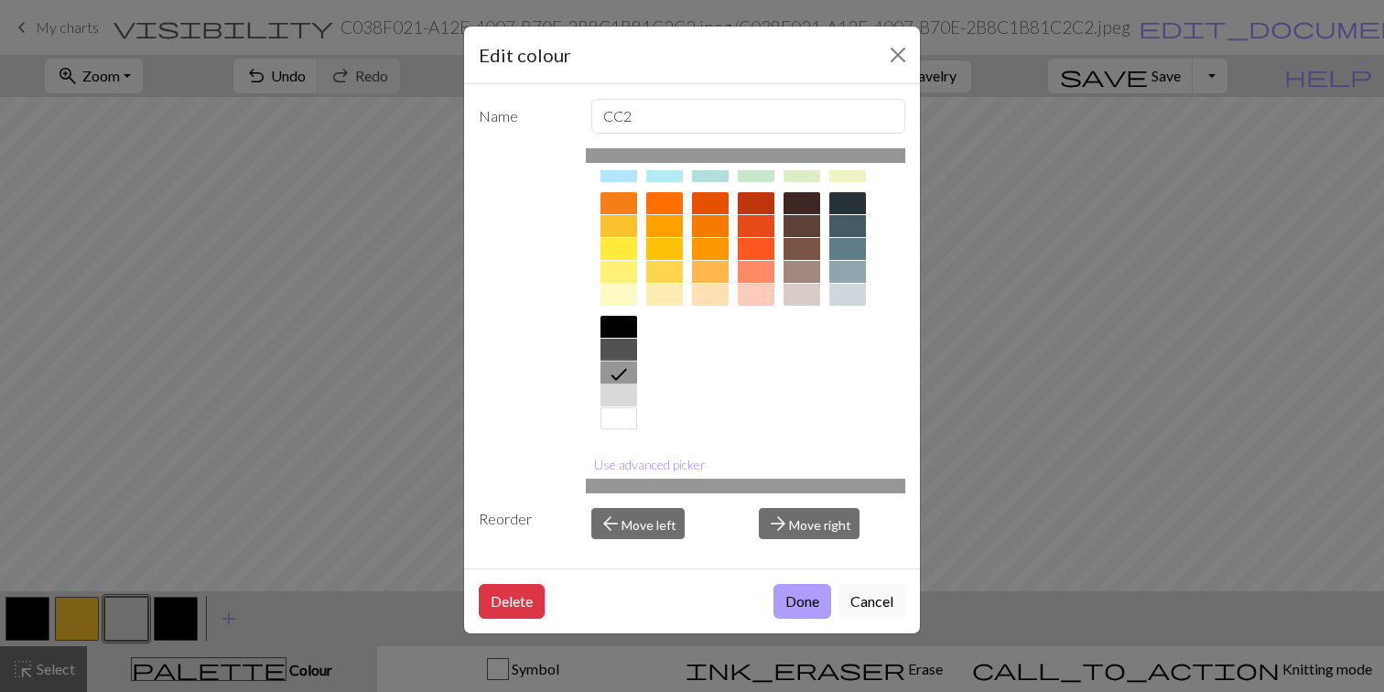
click at [813, 598] on button "Done" at bounding box center [802, 601] width 58 height 35
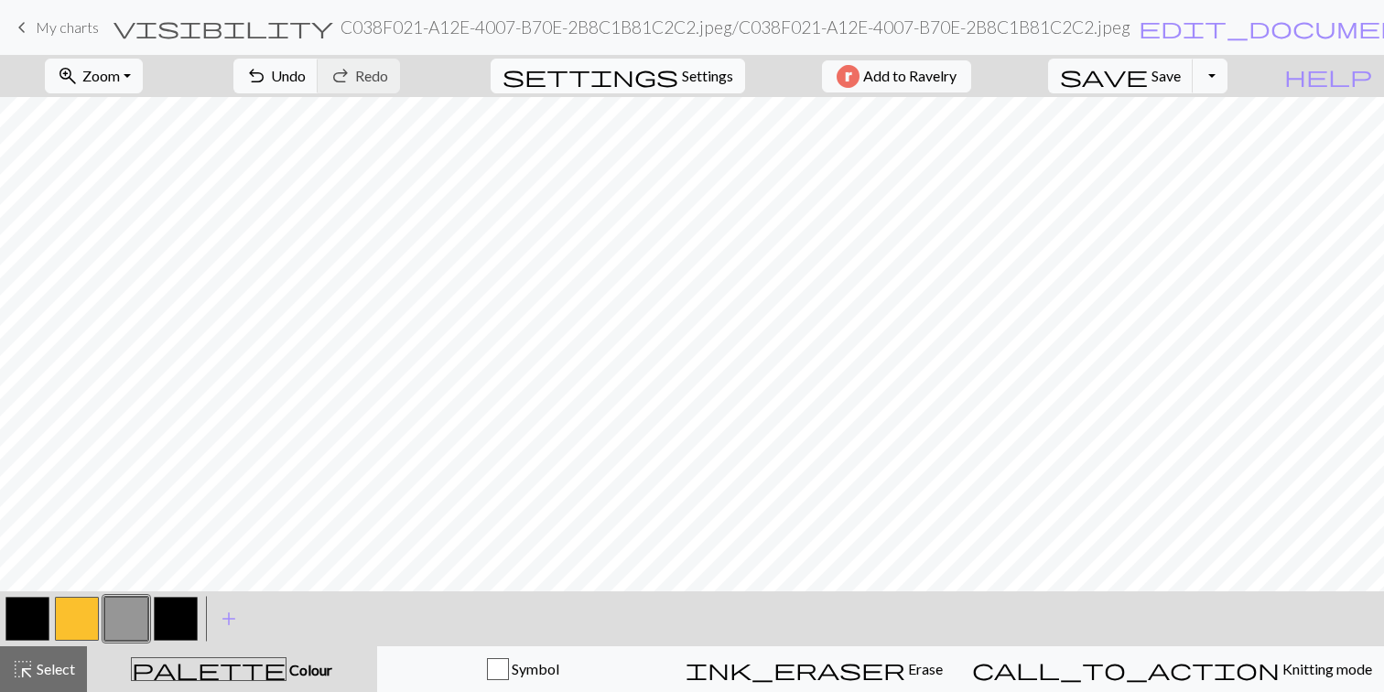
click at [704, 66] on span "Settings" at bounding box center [707, 76] width 51 height 22
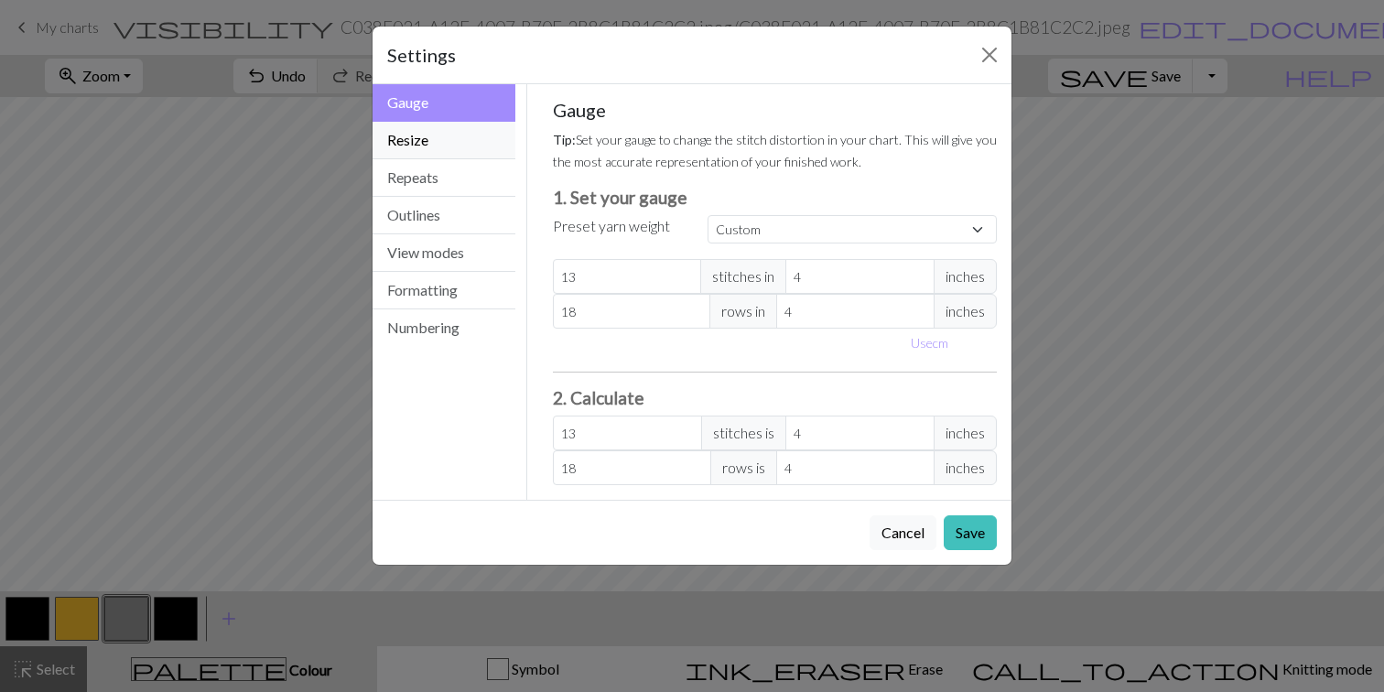
click at [435, 137] on button "Resize" at bounding box center [443, 141] width 143 height 38
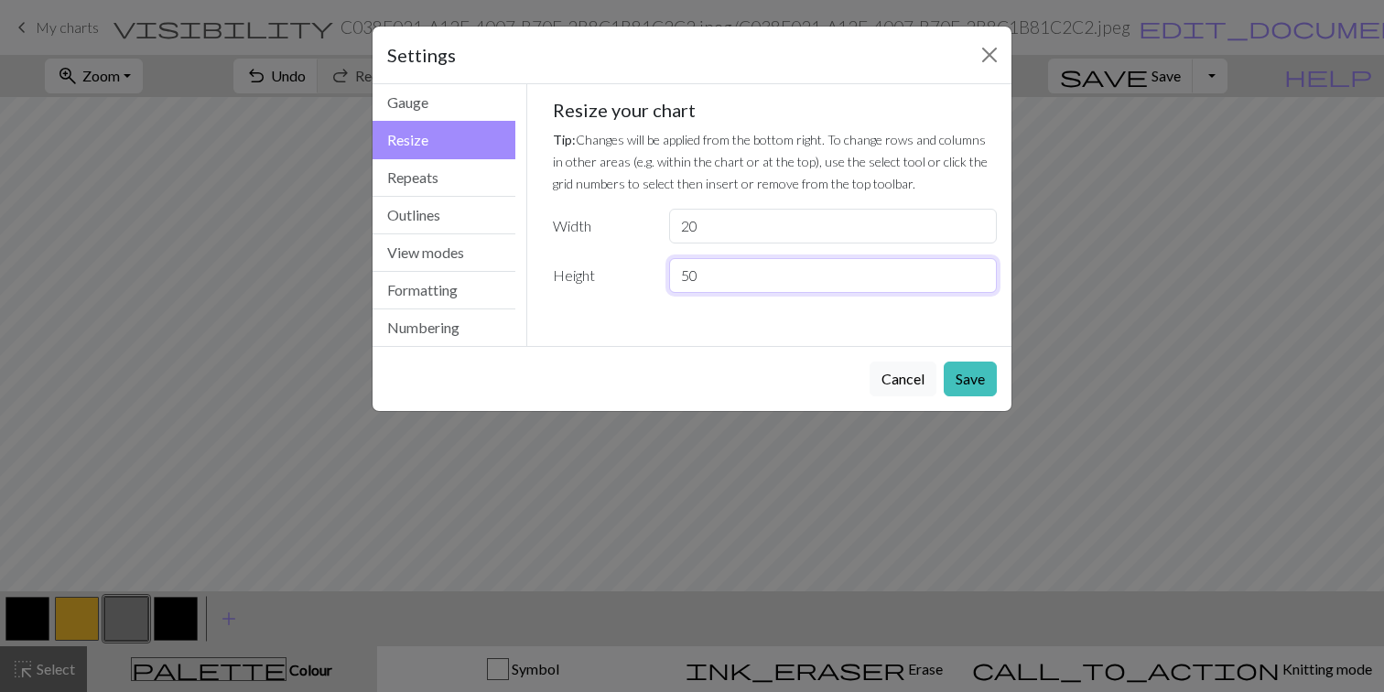
click at [685, 276] on input "50" at bounding box center [833, 275] width 328 height 35
type input "70"
click at [973, 386] on button "Save" at bounding box center [969, 378] width 53 height 35
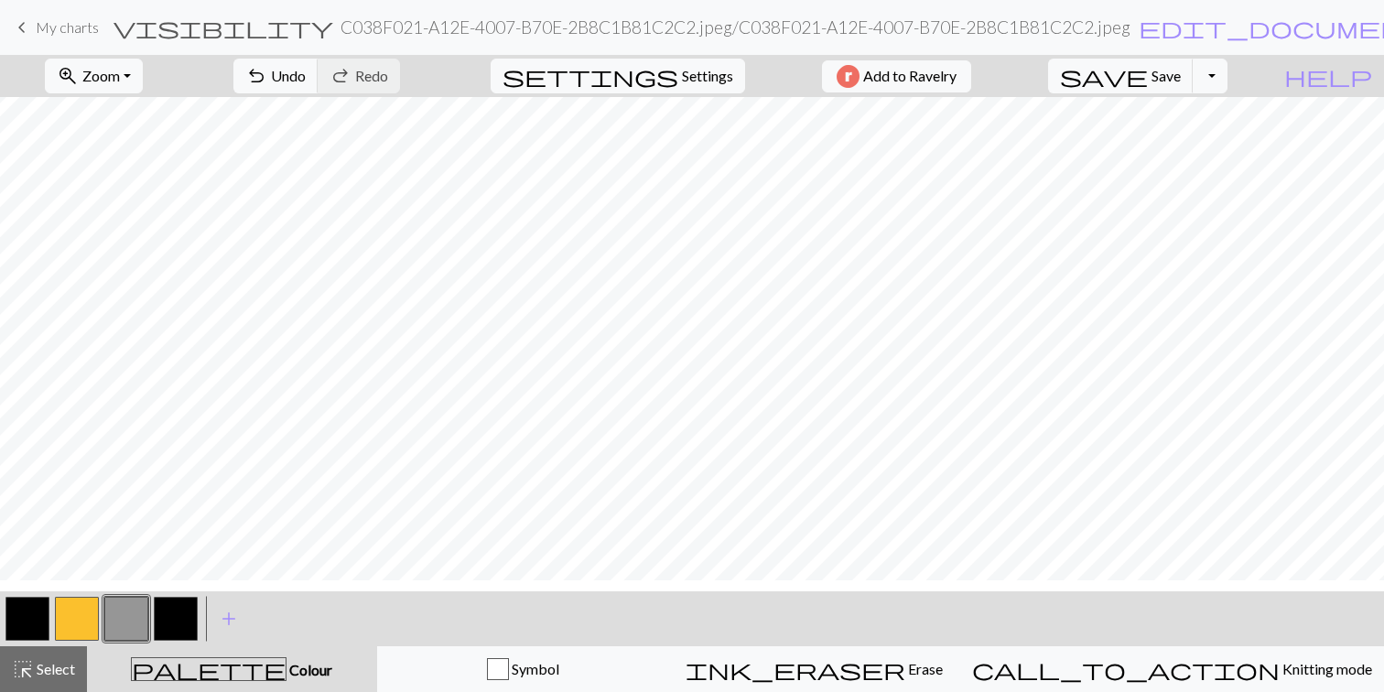
scroll to position [59, 0]
click at [707, 78] on span "Settings" at bounding box center [707, 76] width 51 height 22
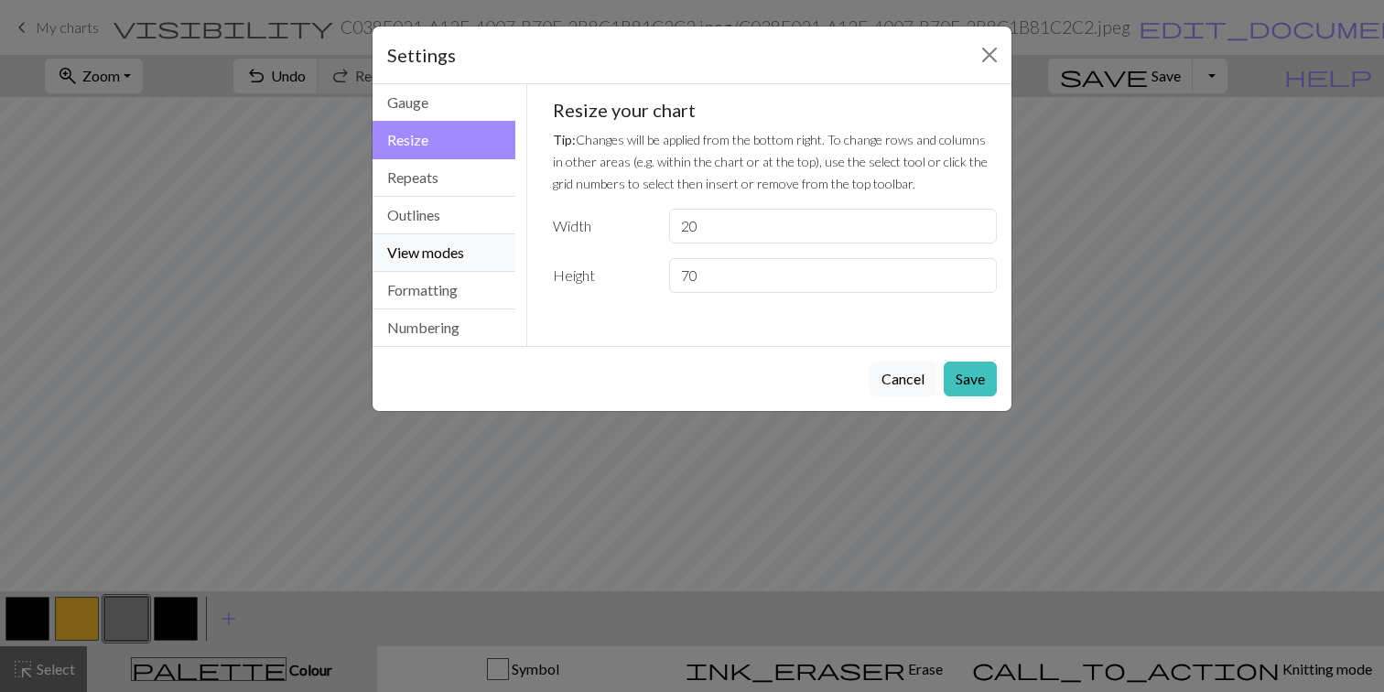
click at [420, 264] on button "View modes" at bounding box center [443, 253] width 143 height 38
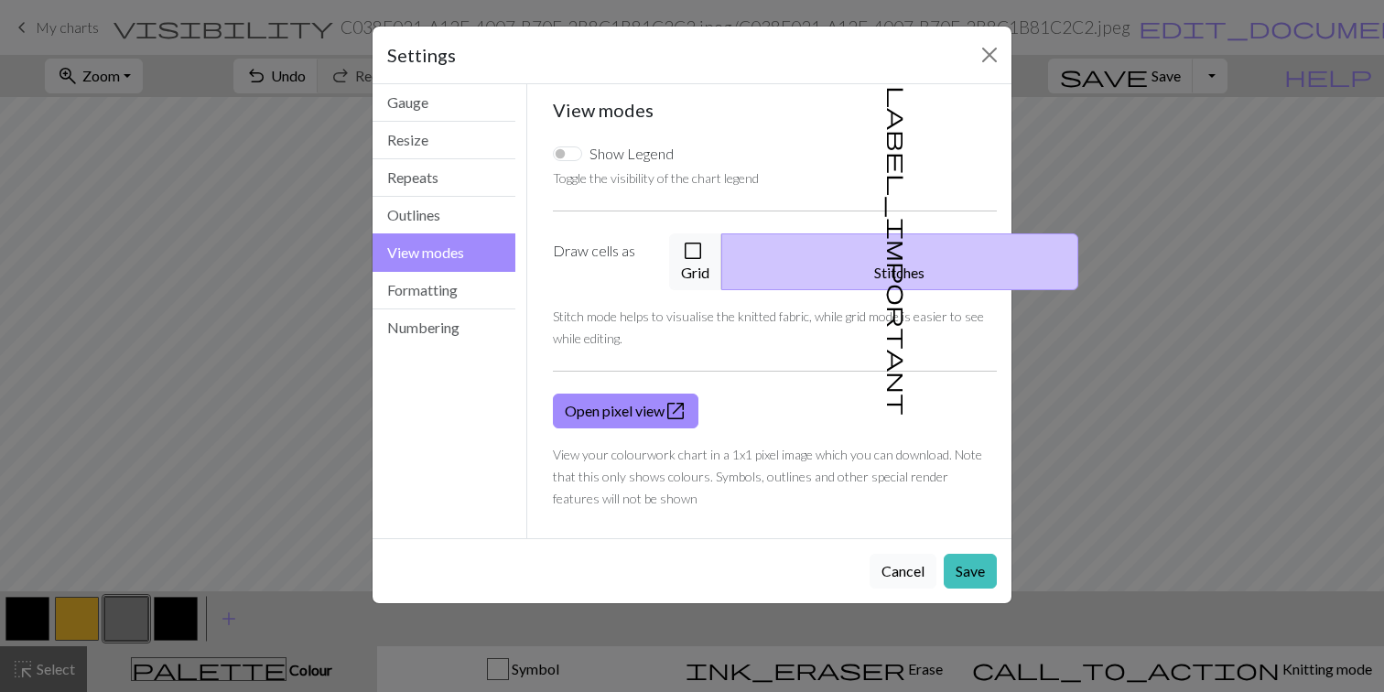
click at [900, 554] on button "Cancel" at bounding box center [902, 571] width 67 height 35
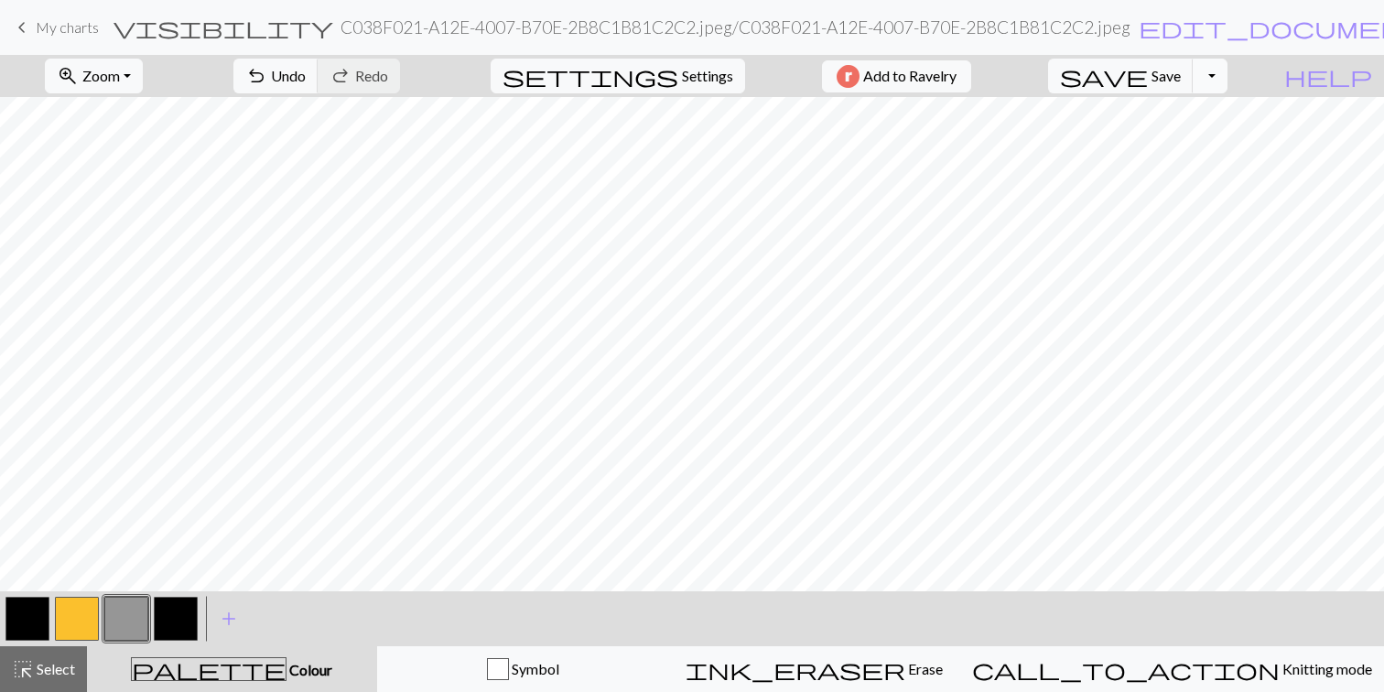
click at [1227, 78] on button "Toggle Dropdown" at bounding box center [1209, 76] width 35 height 35
click at [1194, 147] on button "save_alt Download" at bounding box center [1075, 145] width 302 height 29
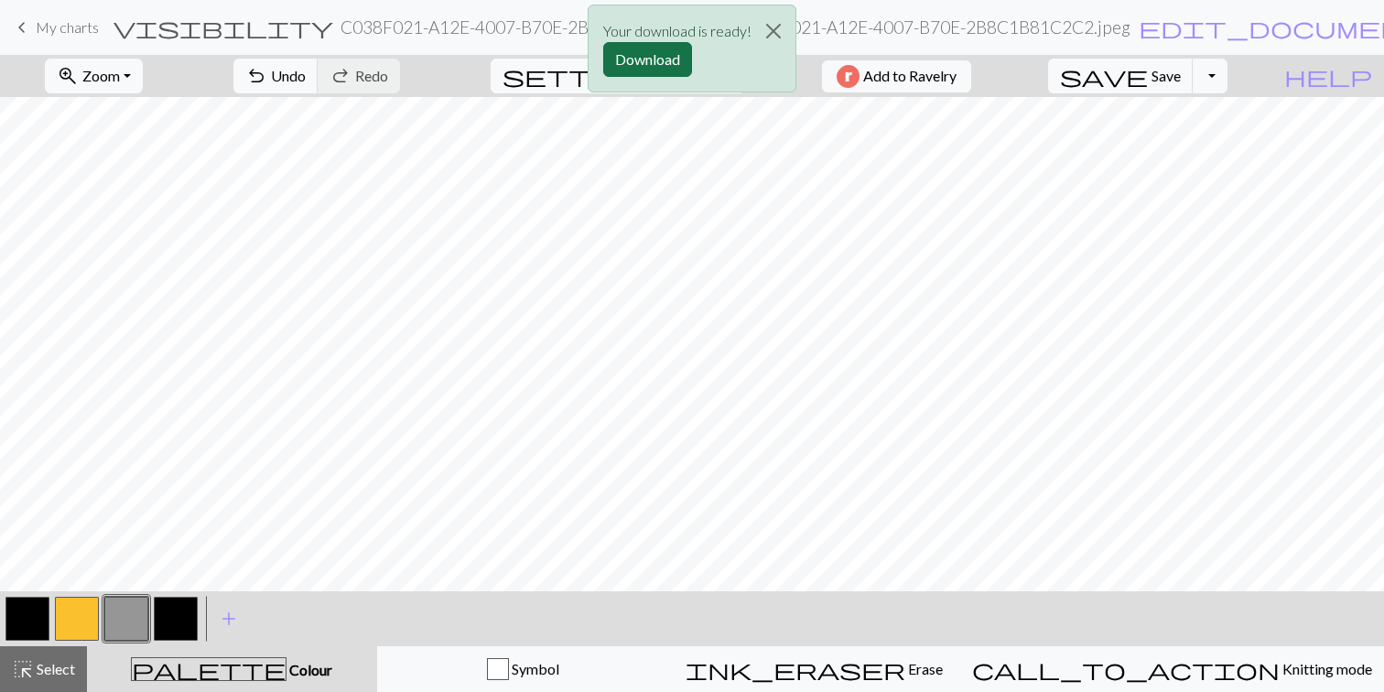
click at [642, 50] on button "Download" at bounding box center [647, 59] width 89 height 35
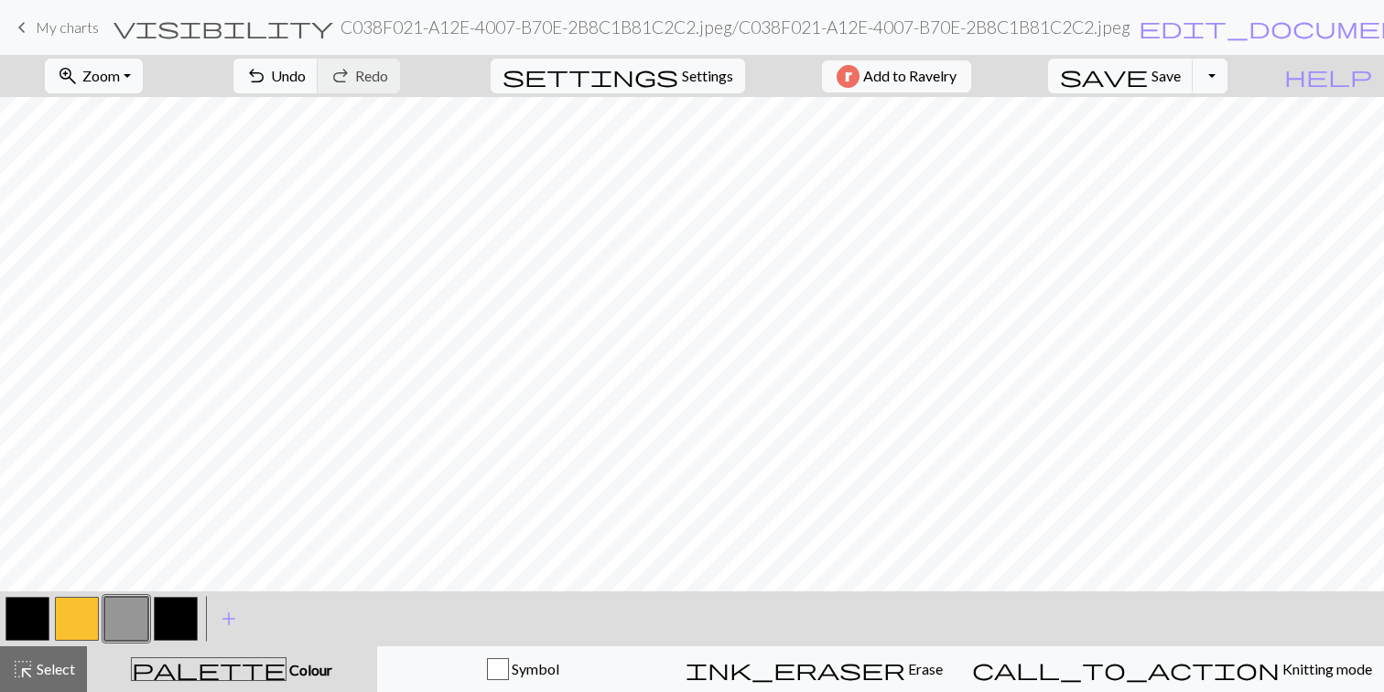
click at [70, 609] on button "button" at bounding box center [77, 619] width 44 height 44
click at [10, 611] on button "button" at bounding box center [27, 619] width 44 height 44
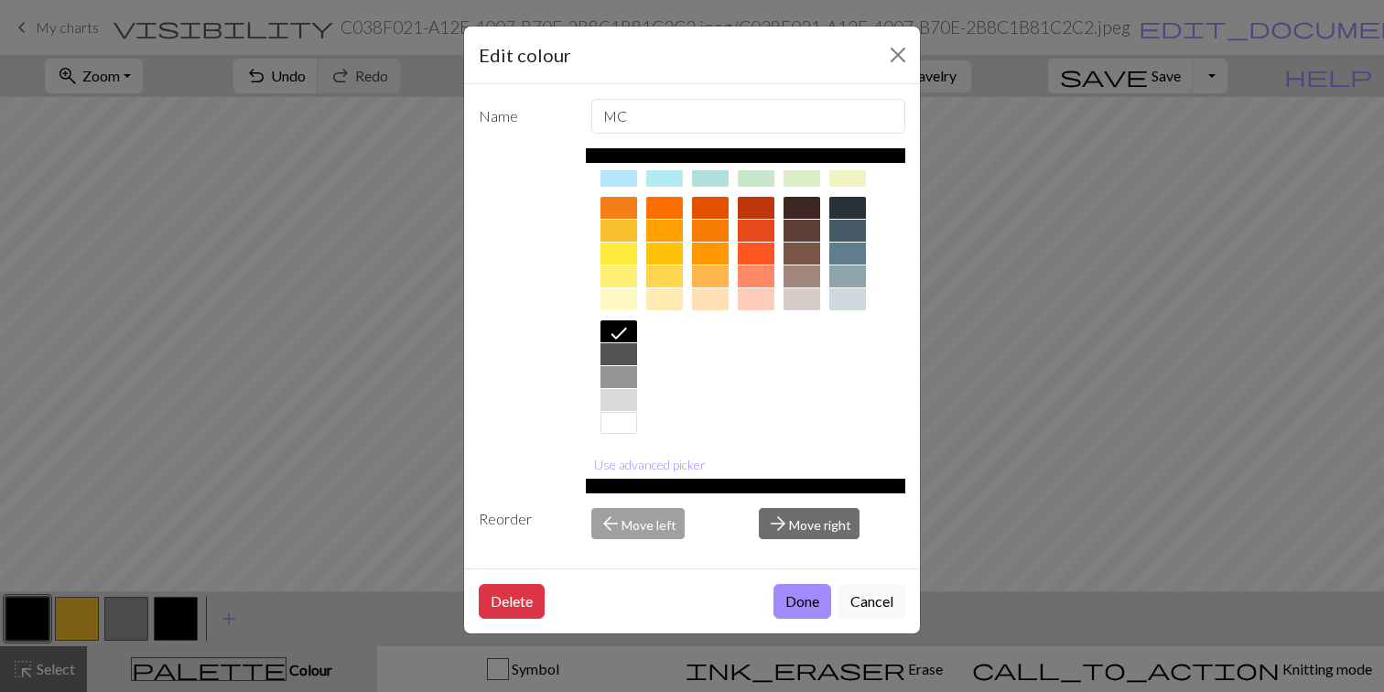
scroll to position [240, 0]
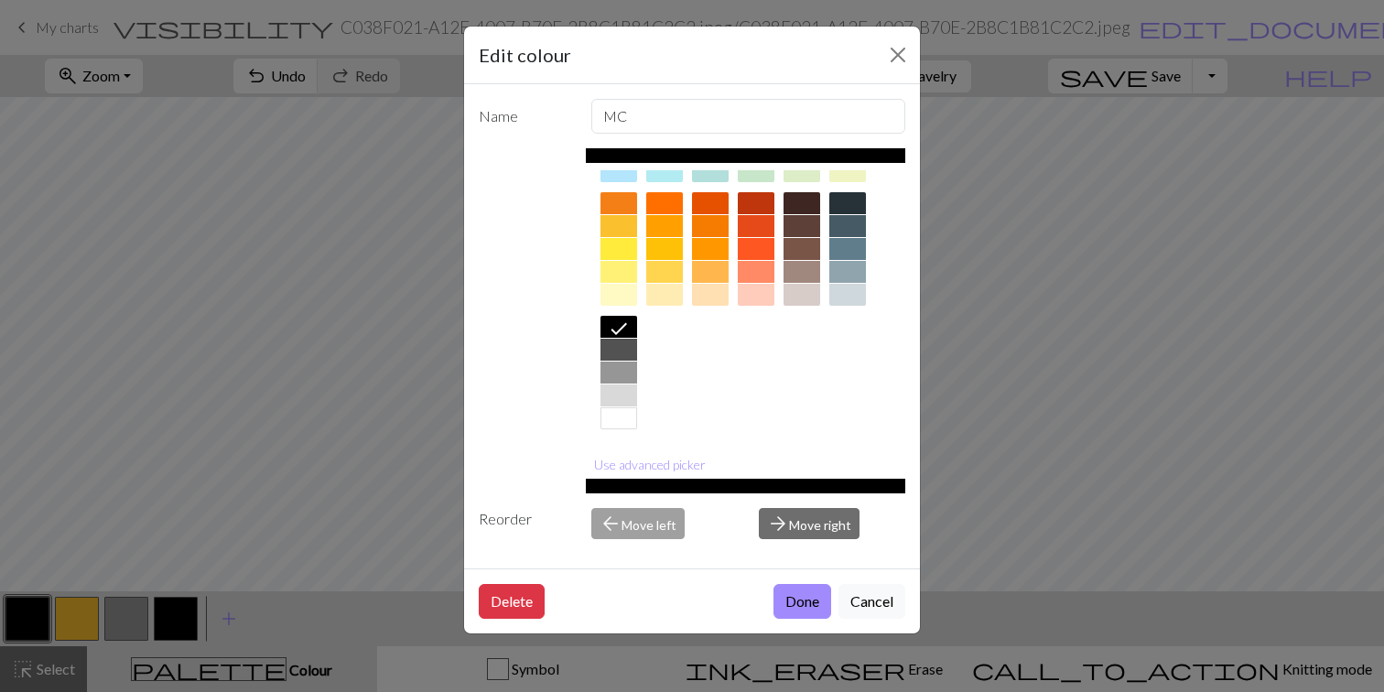
click at [623, 366] on div at bounding box center [618, 372] width 37 height 22
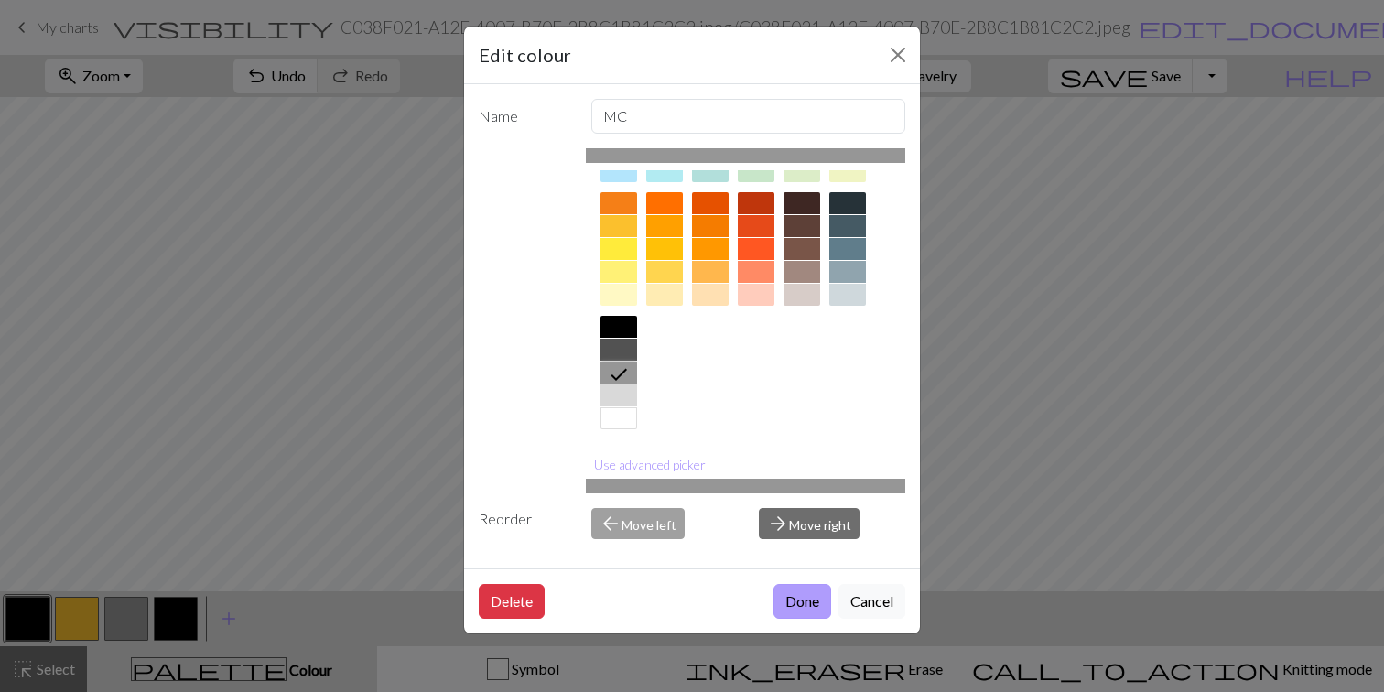
click at [792, 590] on button "Done" at bounding box center [802, 601] width 58 height 35
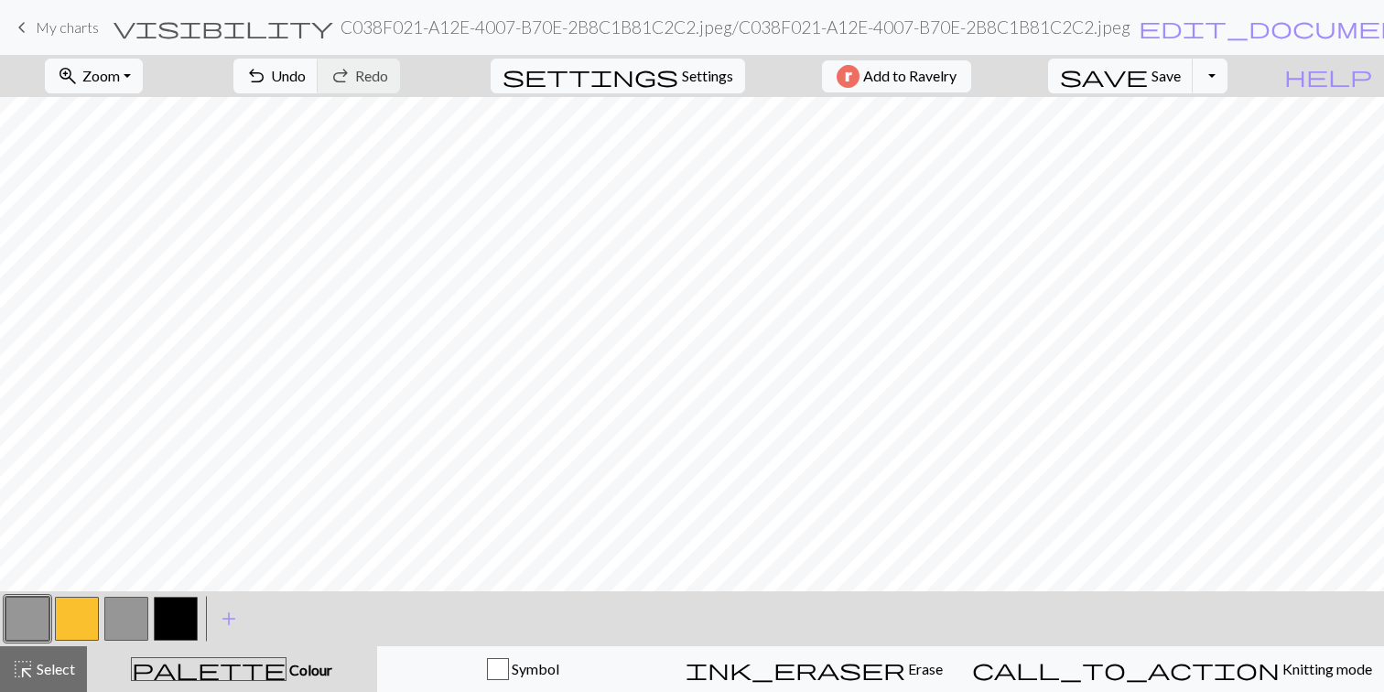
click at [179, 620] on button "button" at bounding box center [176, 619] width 44 height 44
click at [118, 618] on button "button" at bounding box center [126, 619] width 44 height 44
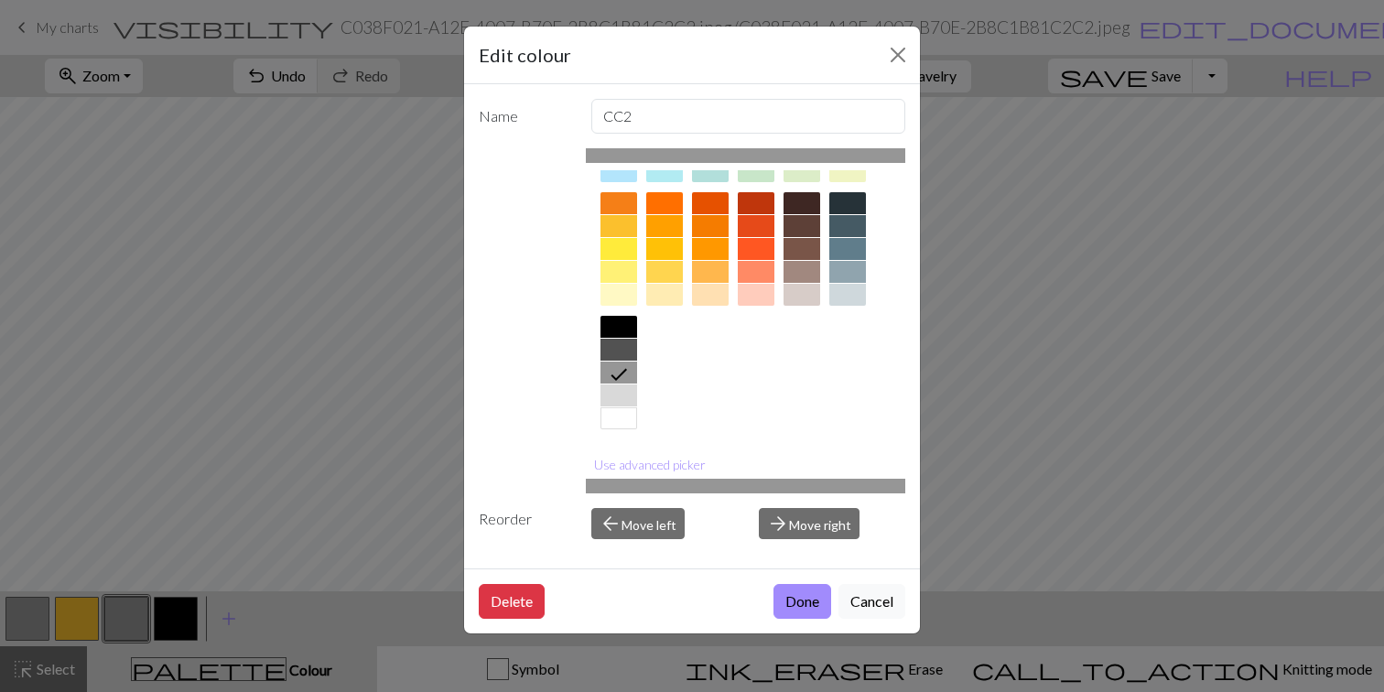
click at [613, 327] on div at bounding box center [618, 327] width 37 height 22
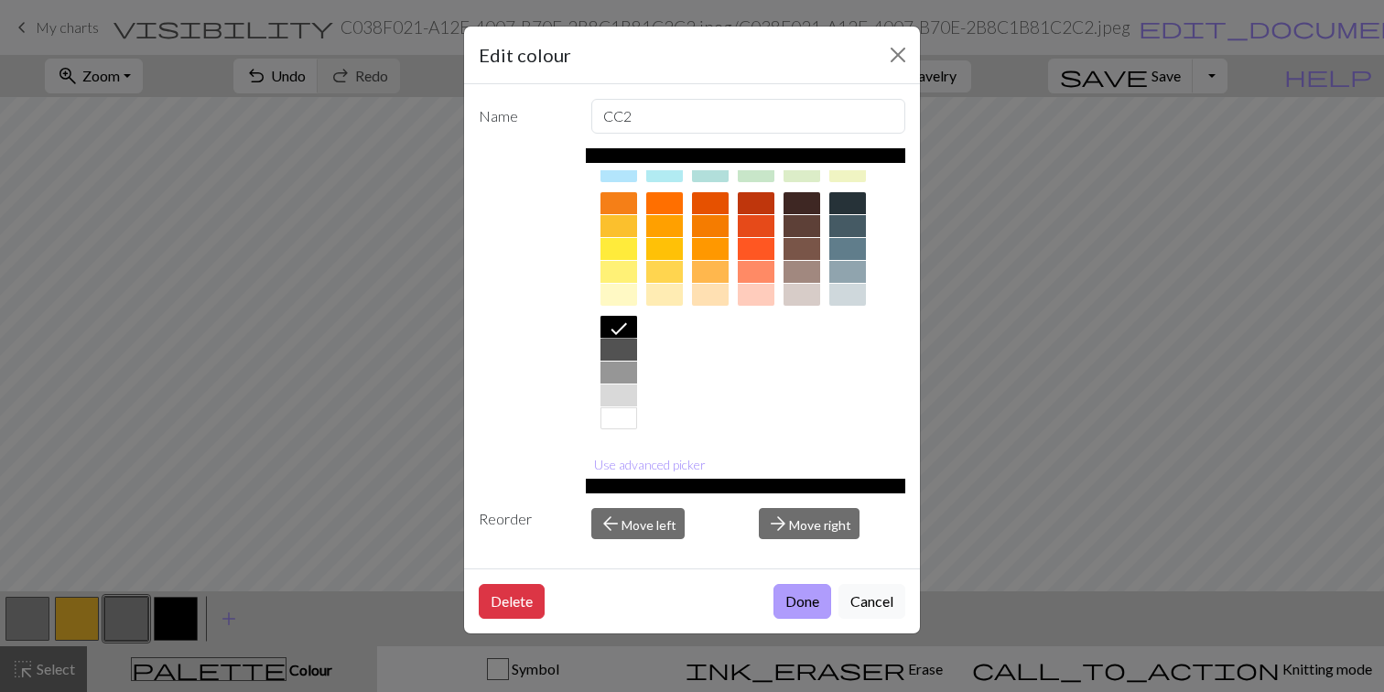
click at [793, 604] on button "Done" at bounding box center [802, 601] width 58 height 35
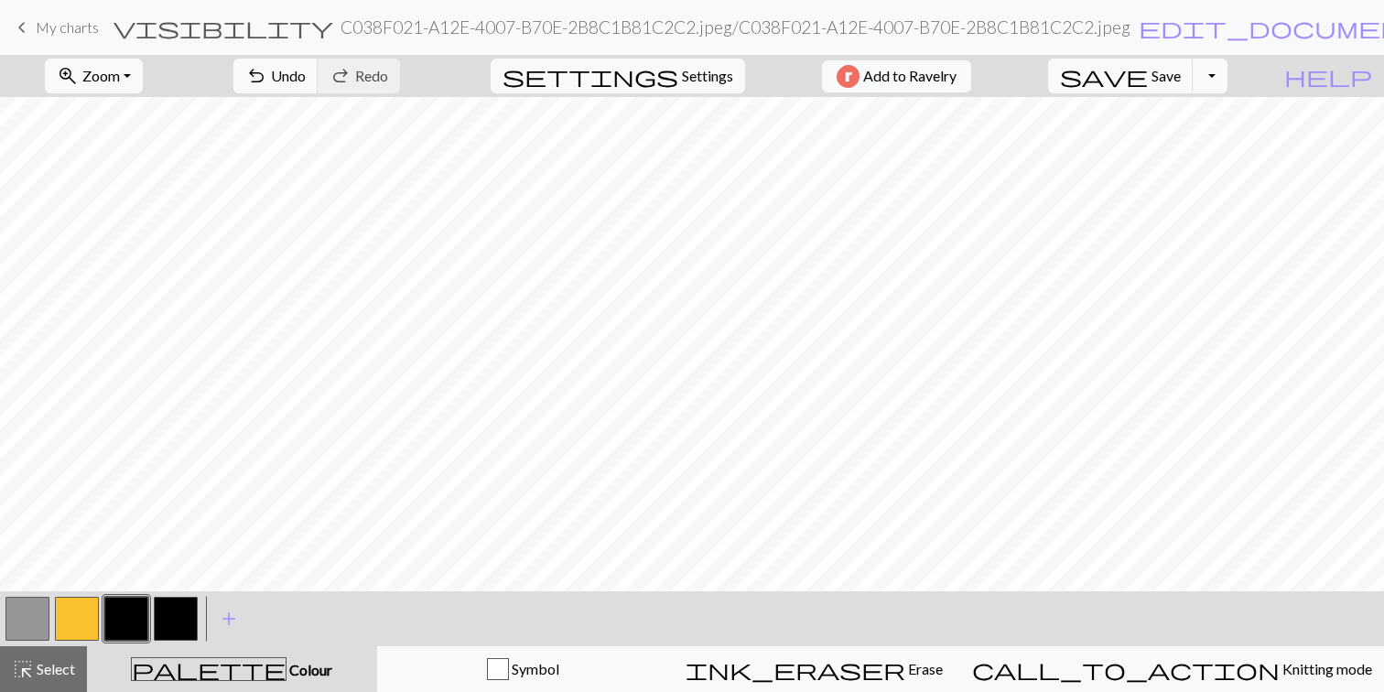
click at [184, 618] on button "button" at bounding box center [176, 619] width 44 height 44
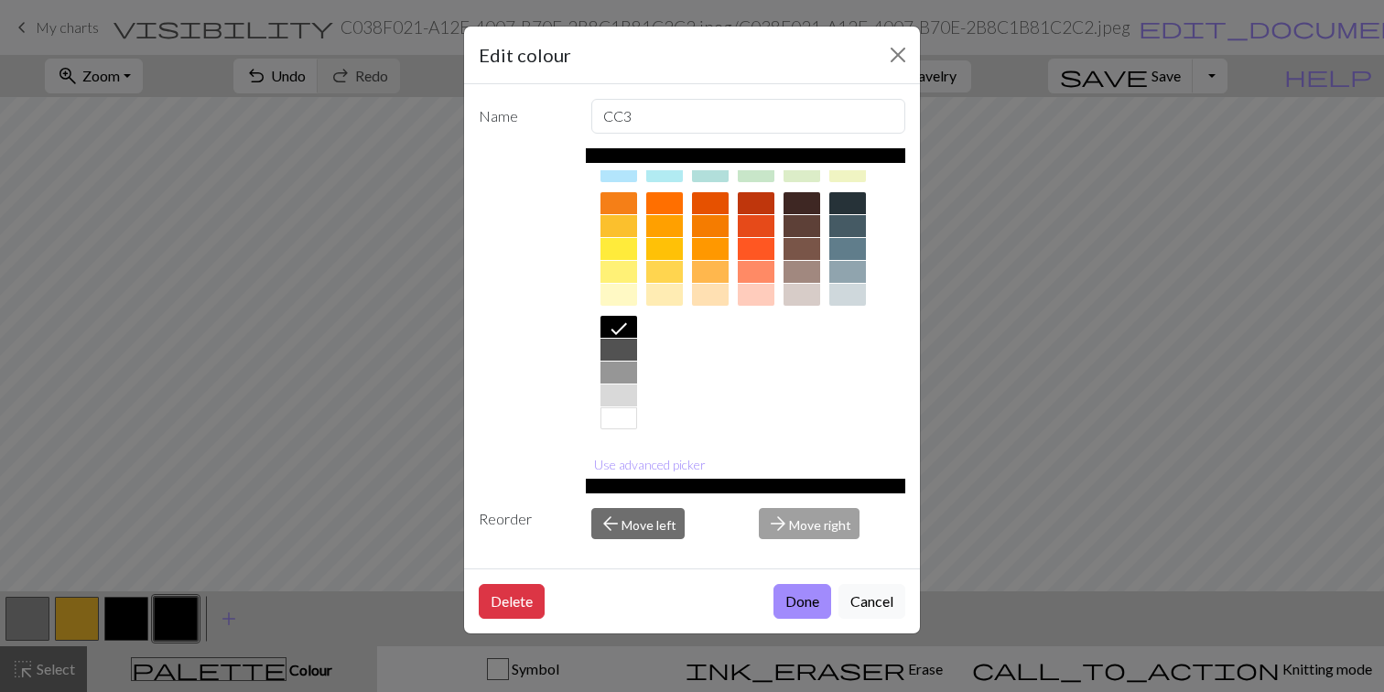
click at [620, 423] on div at bounding box center [618, 418] width 37 height 22
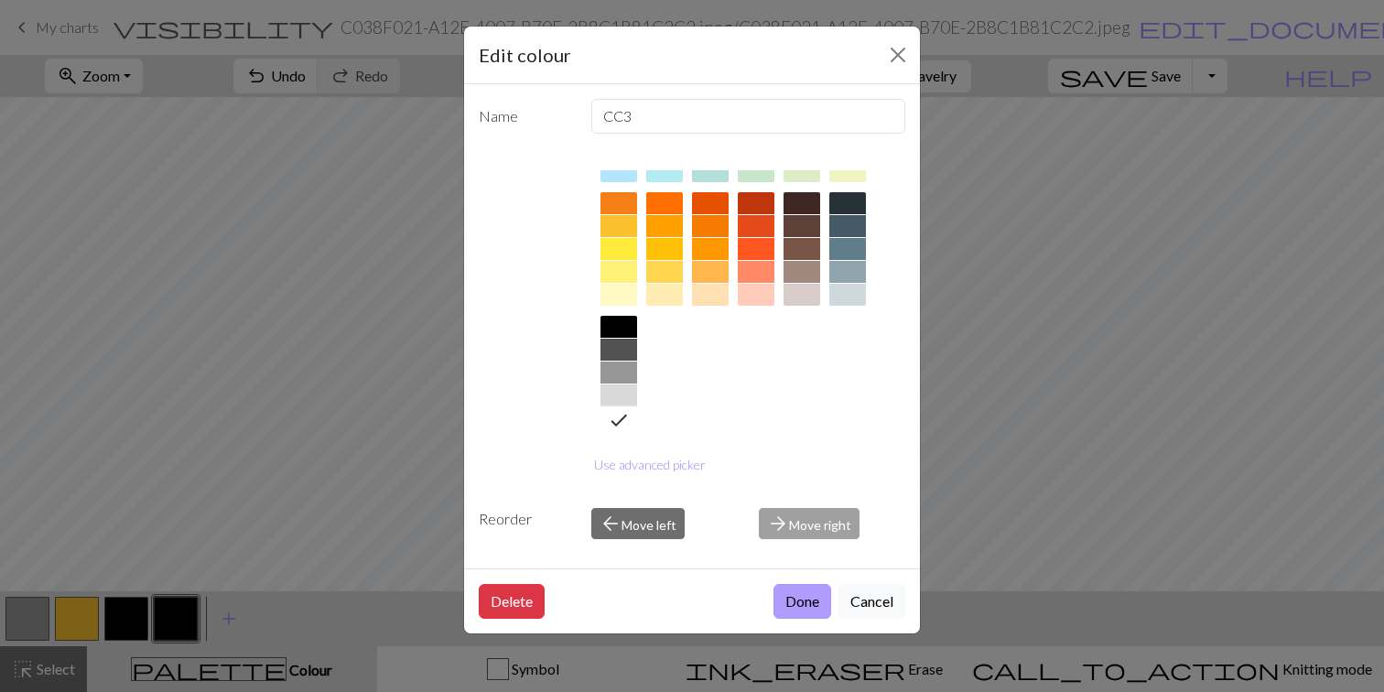
click at [802, 594] on button "Done" at bounding box center [802, 601] width 58 height 35
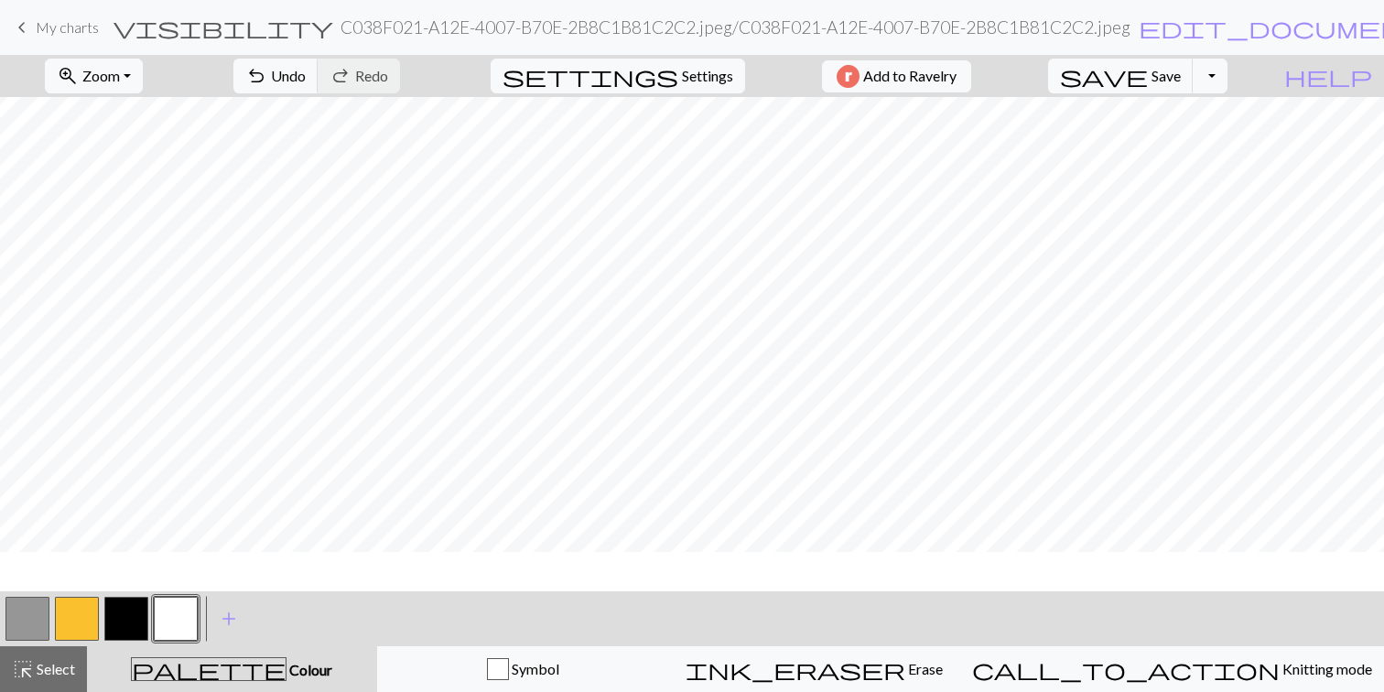
scroll to position [0, 0]
click at [1227, 63] on button "Toggle Dropdown" at bounding box center [1209, 76] width 35 height 35
click at [1171, 147] on button "save_alt Download" at bounding box center [1075, 145] width 302 height 29
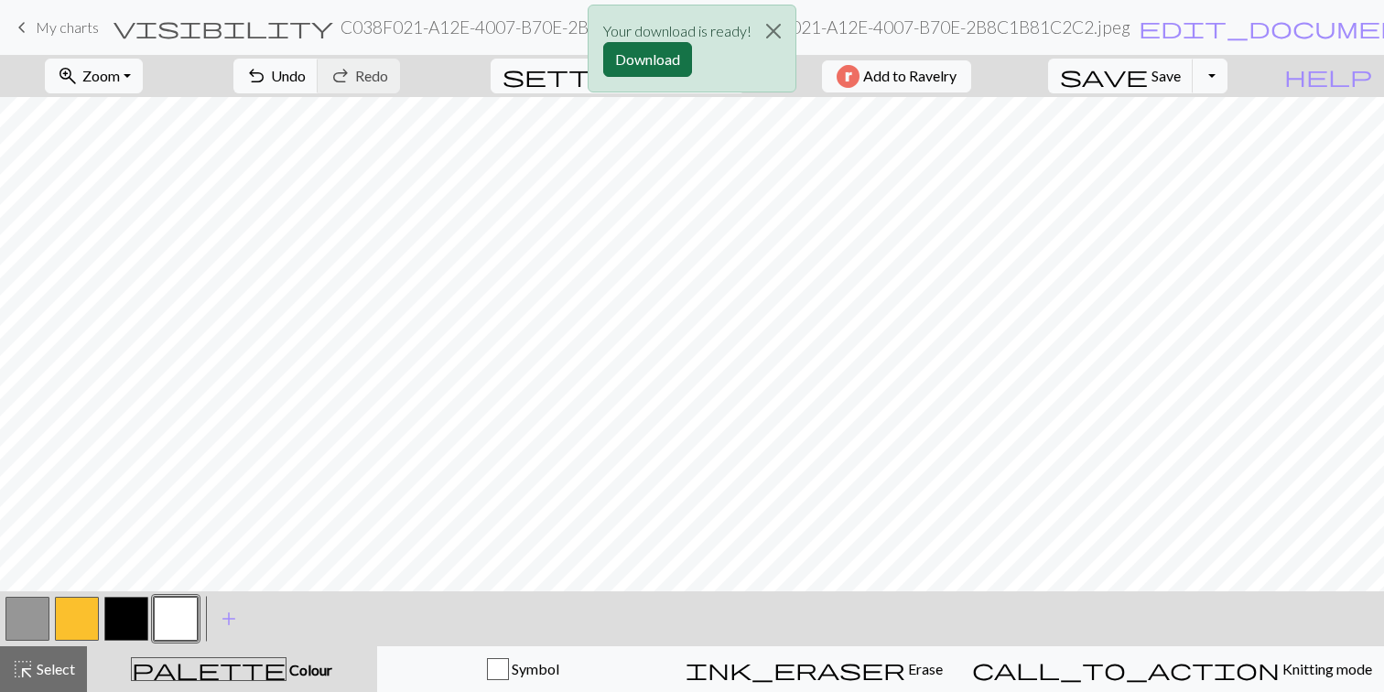
click at [653, 60] on button "Download" at bounding box center [647, 59] width 89 height 35
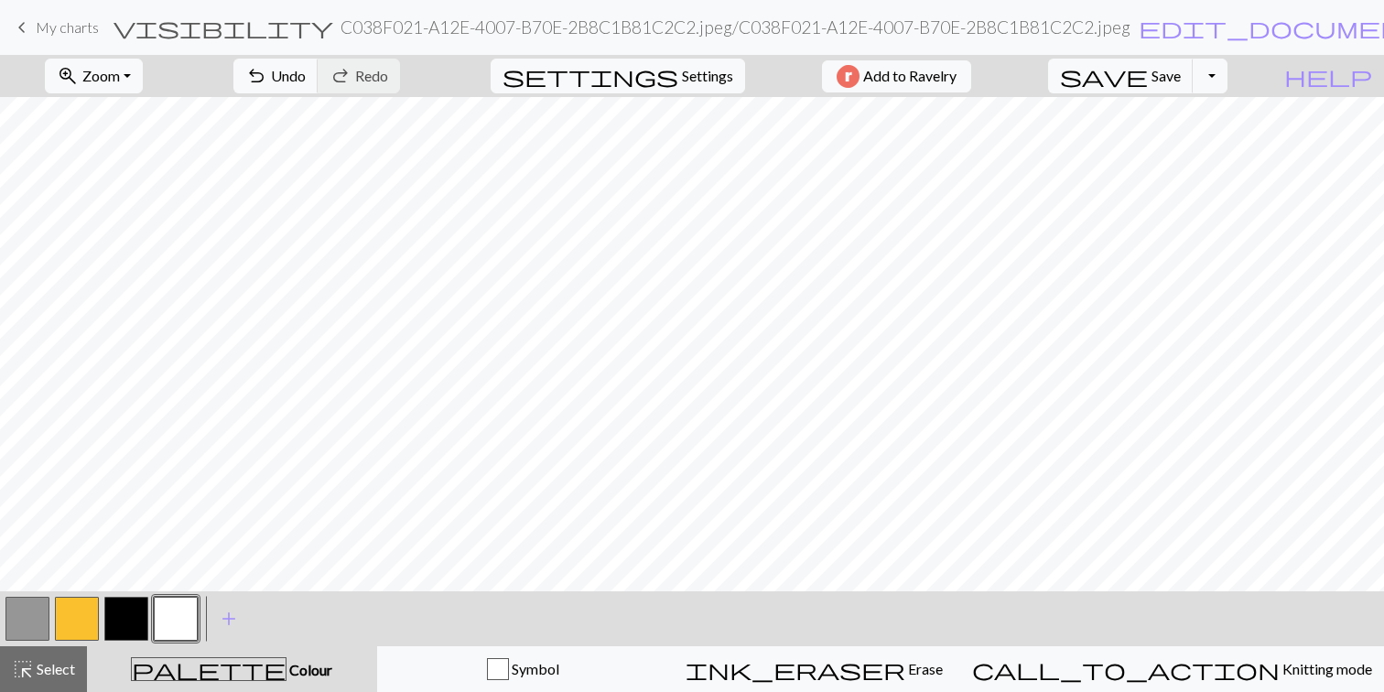
click at [12, 617] on button "button" at bounding box center [27, 619] width 44 height 44
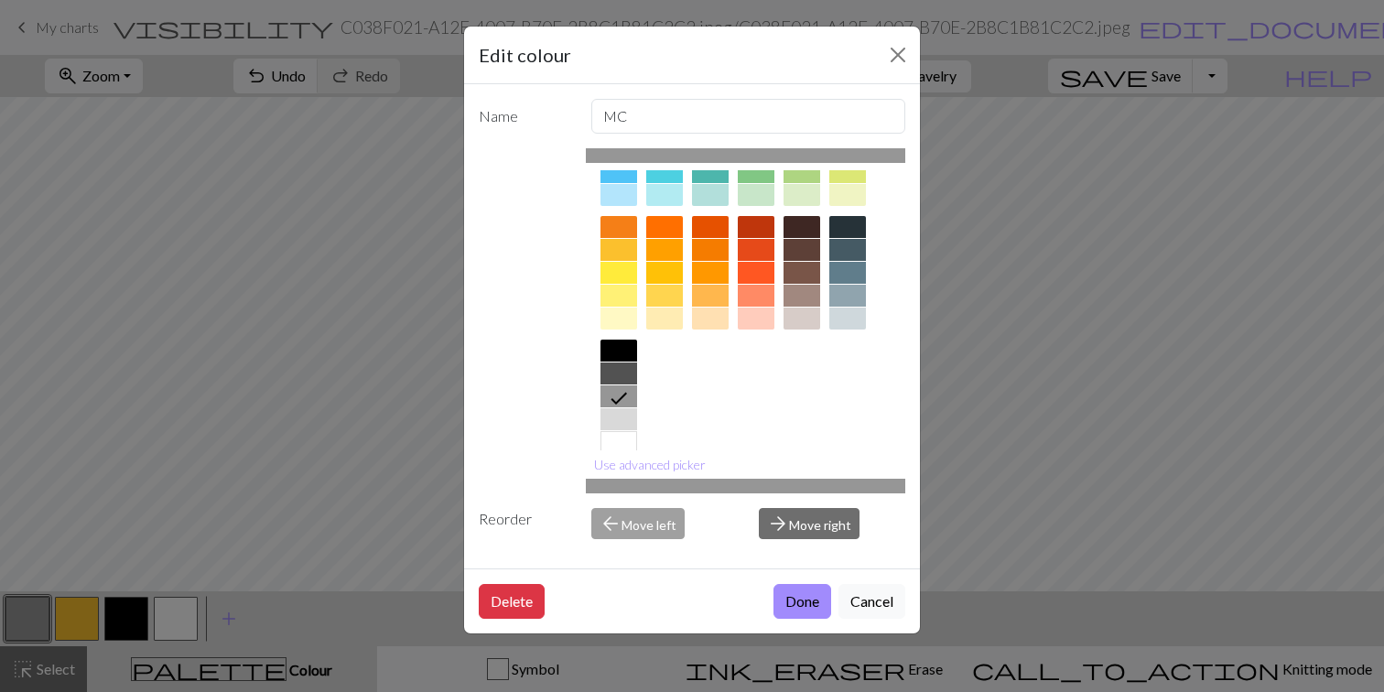
scroll to position [240, 0]
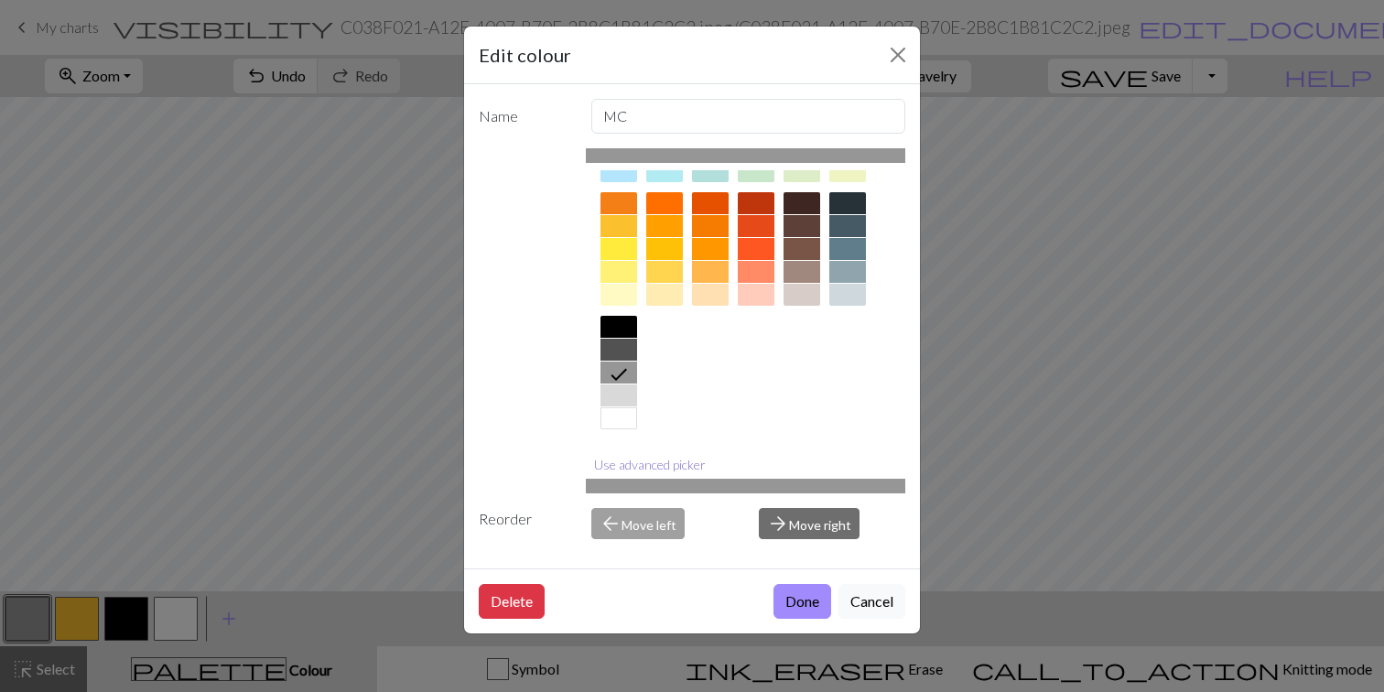
click at [682, 464] on button "Use advanced picker" at bounding box center [650, 464] width 128 height 28
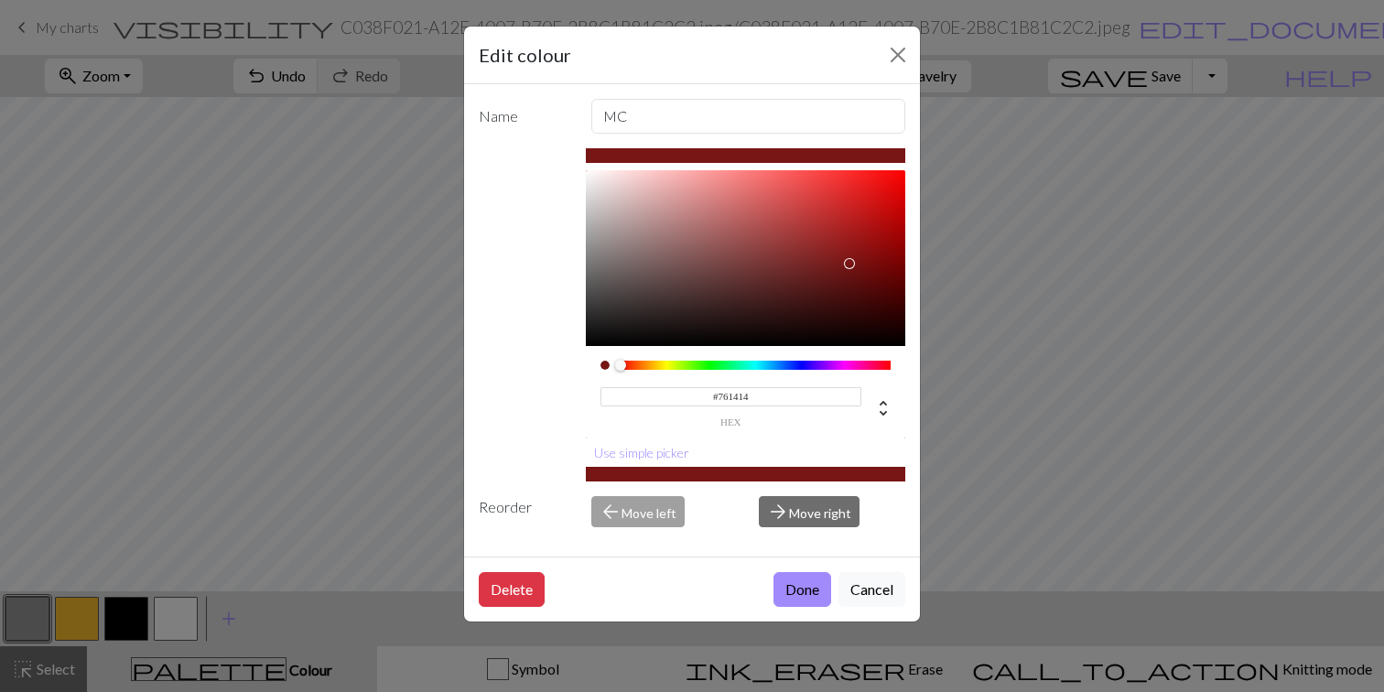
type input "#751414"
drag, startPoint x: 864, startPoint y: 214, endPoint x: 850, endPoint y: 265, distance: 53.1
click at [850, 265] on div at bounding box center [746, 258] width 320 height 176
click at [802, 583] on button "Done" at bounding box center [802, 589] width 58 height 35
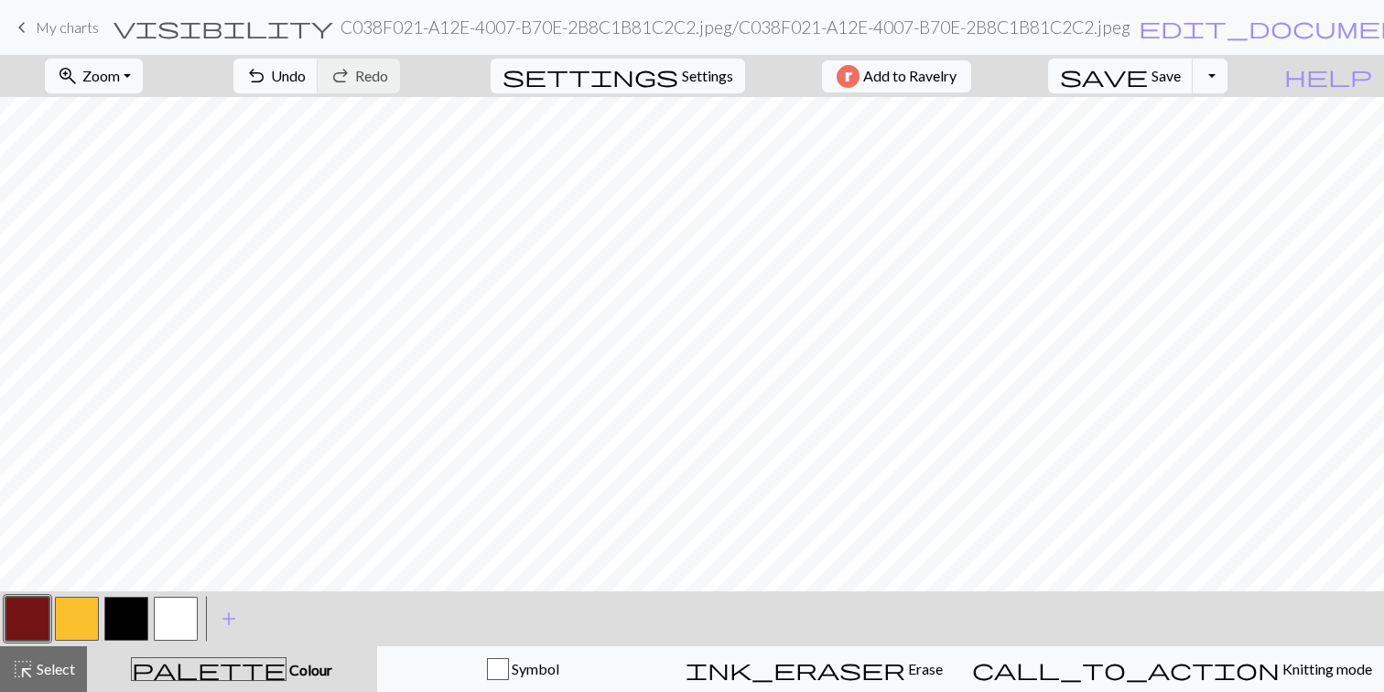
click at [78, 614] on button "button" at bounding box center [77, 619] width 44 height 44
click at [84, 610] on button "button" at bounding box center [77, 619] width 44 height 44
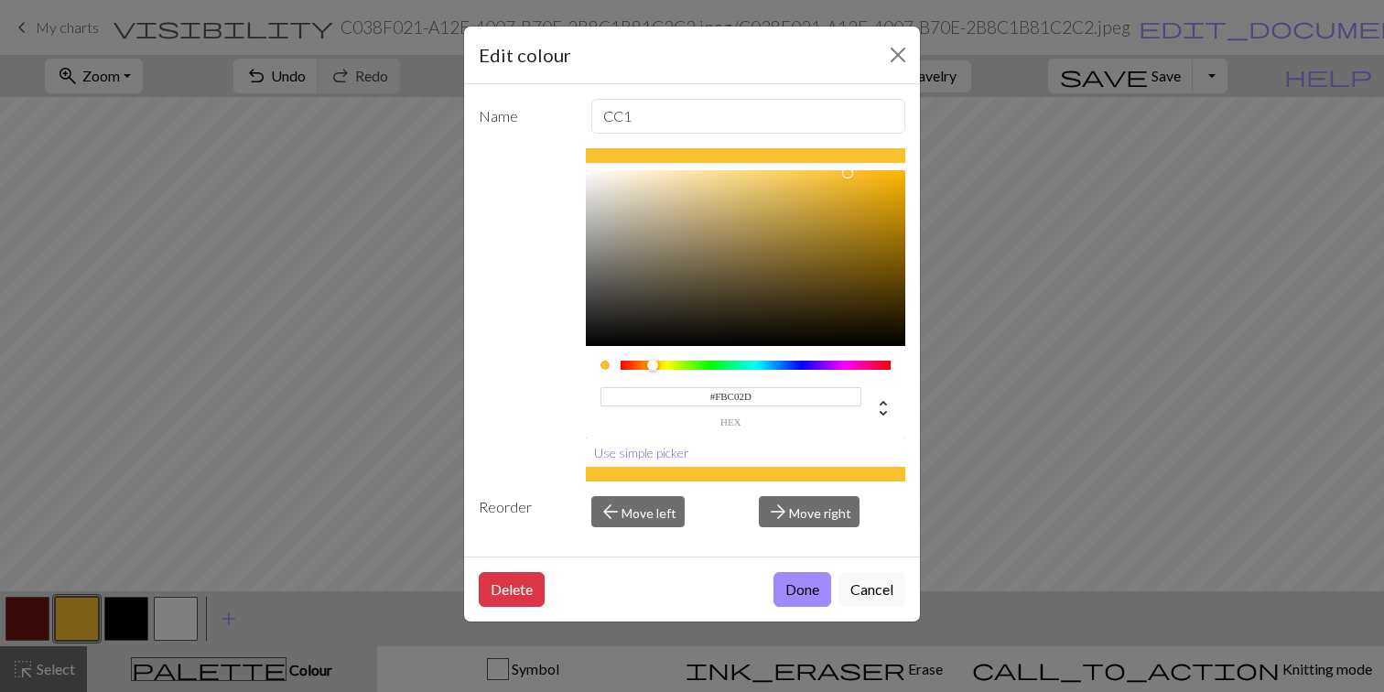
click at [665, 458] on button "Use simple picker" at bounding box center [642, 452] width 112 height 28
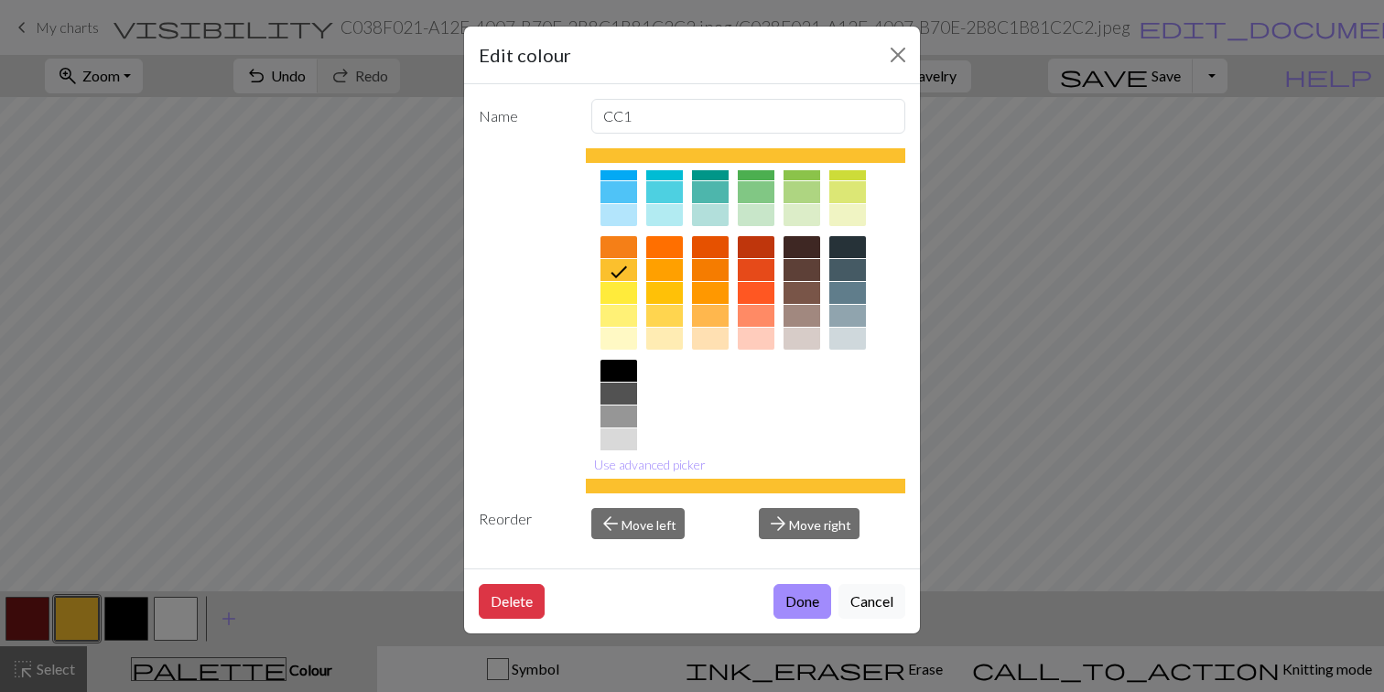
scroll to position [240, 0]
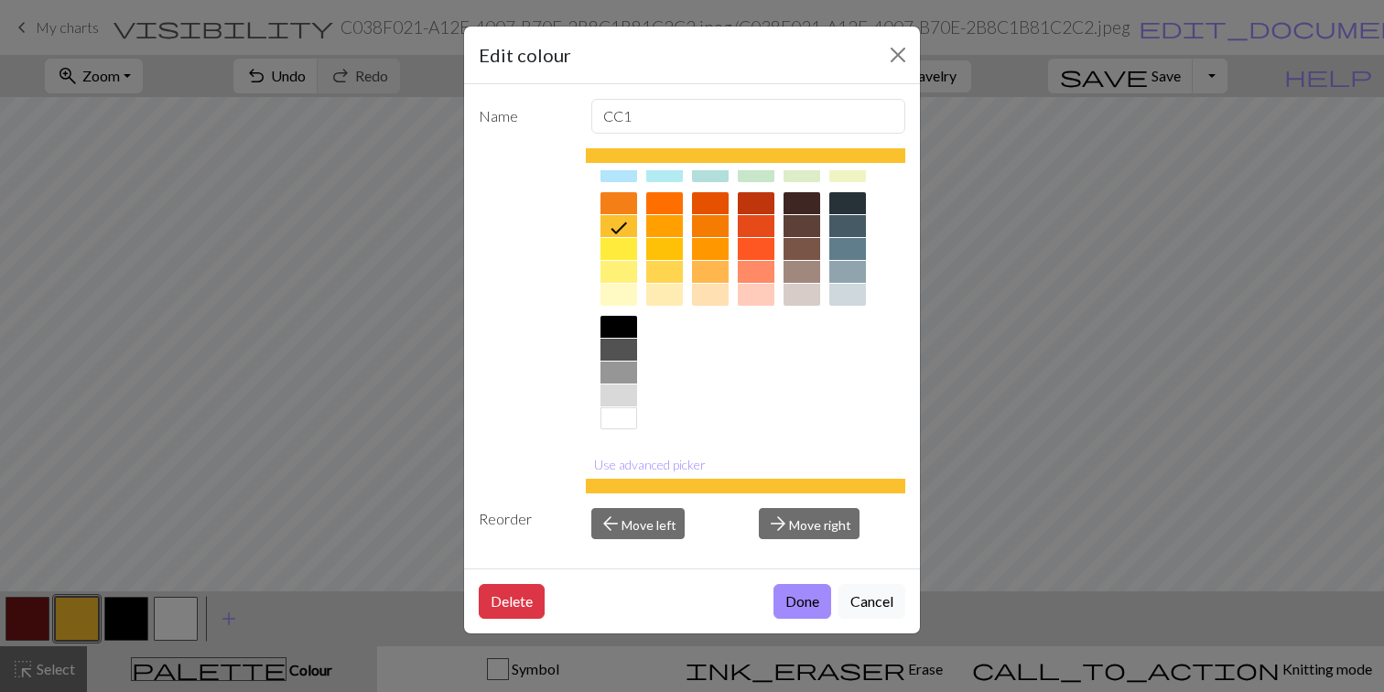
click at [620, 393] on div at bounding box center [618, 395] width 37 height 22
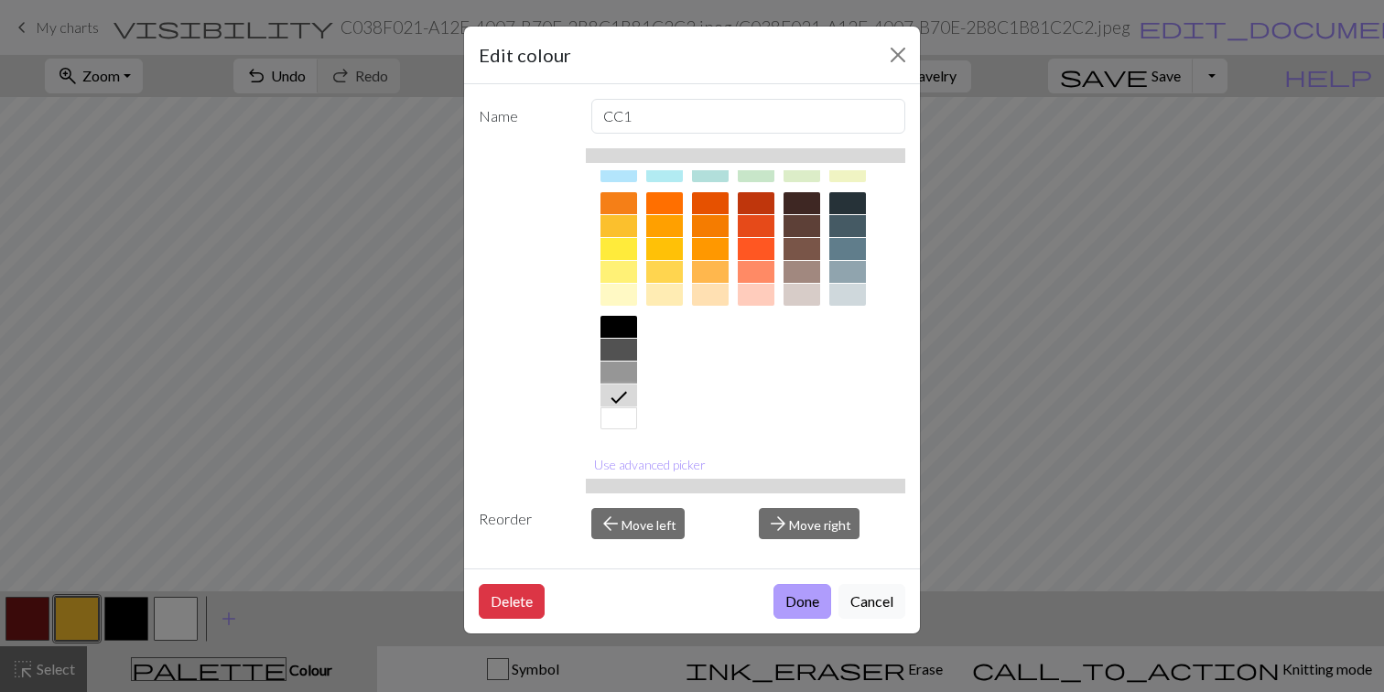
click at [802, 594] on button "Done" at bounding box center [802, 601] width 58 height 35
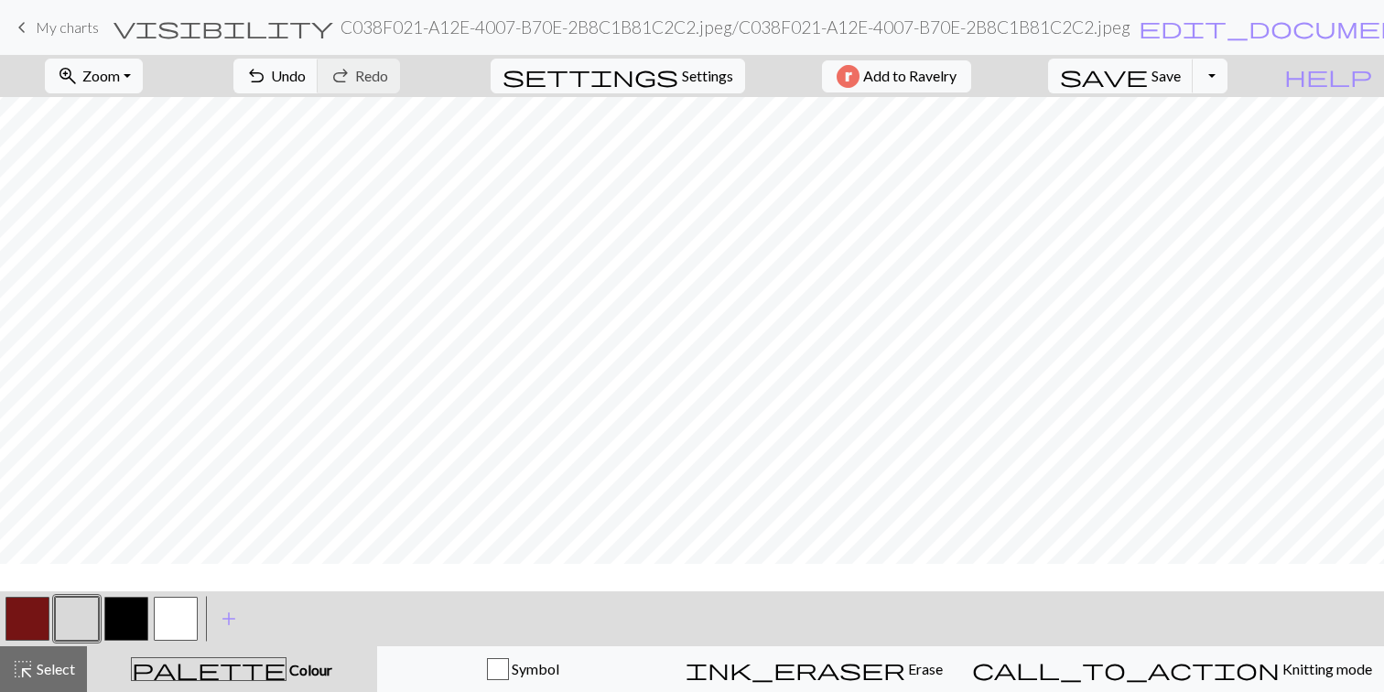
scroll to position [0, 0]
click at [1227, 78] on button "Toggle Dropdown" at bounding box center [1209, 76] width 35 height 35
click at [1191, 147] on button "save_alt Download" at bounding box center [1075, 145] width 302 height 29
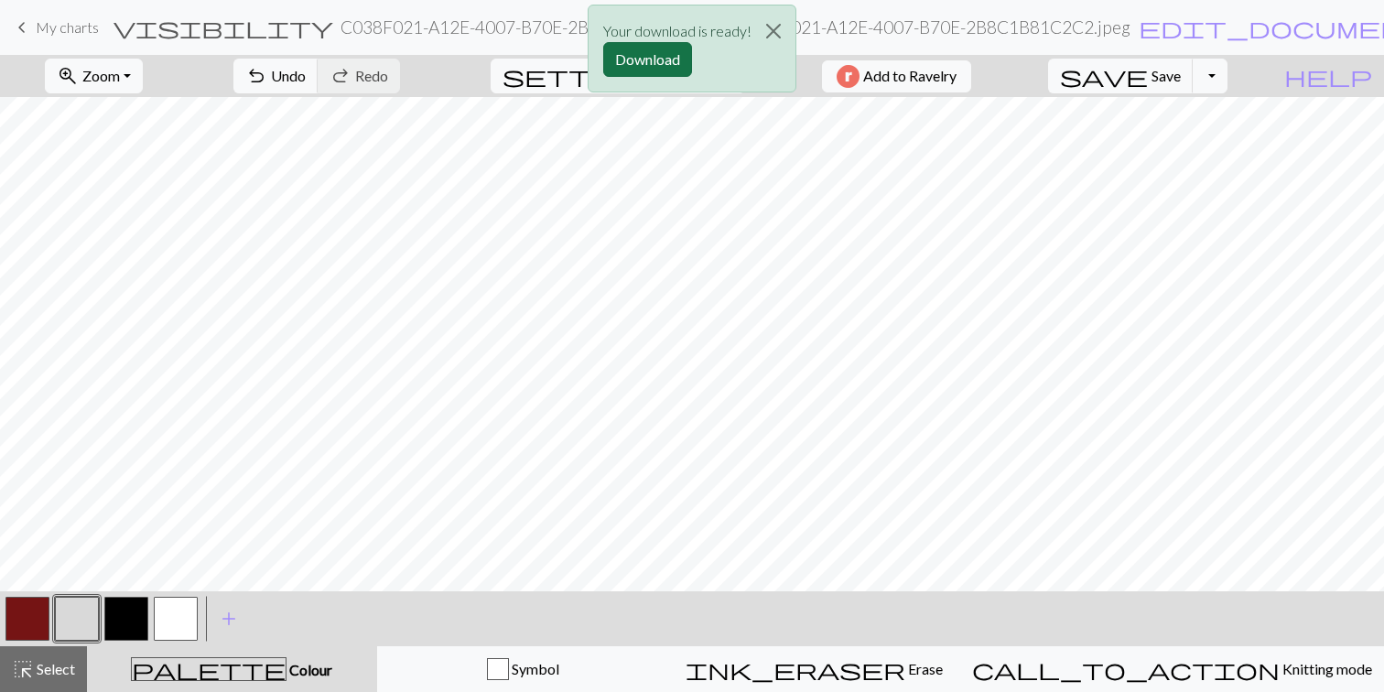
click at [628, 51] on button "Download" at bounding box center [647, 59] width 89 height 35
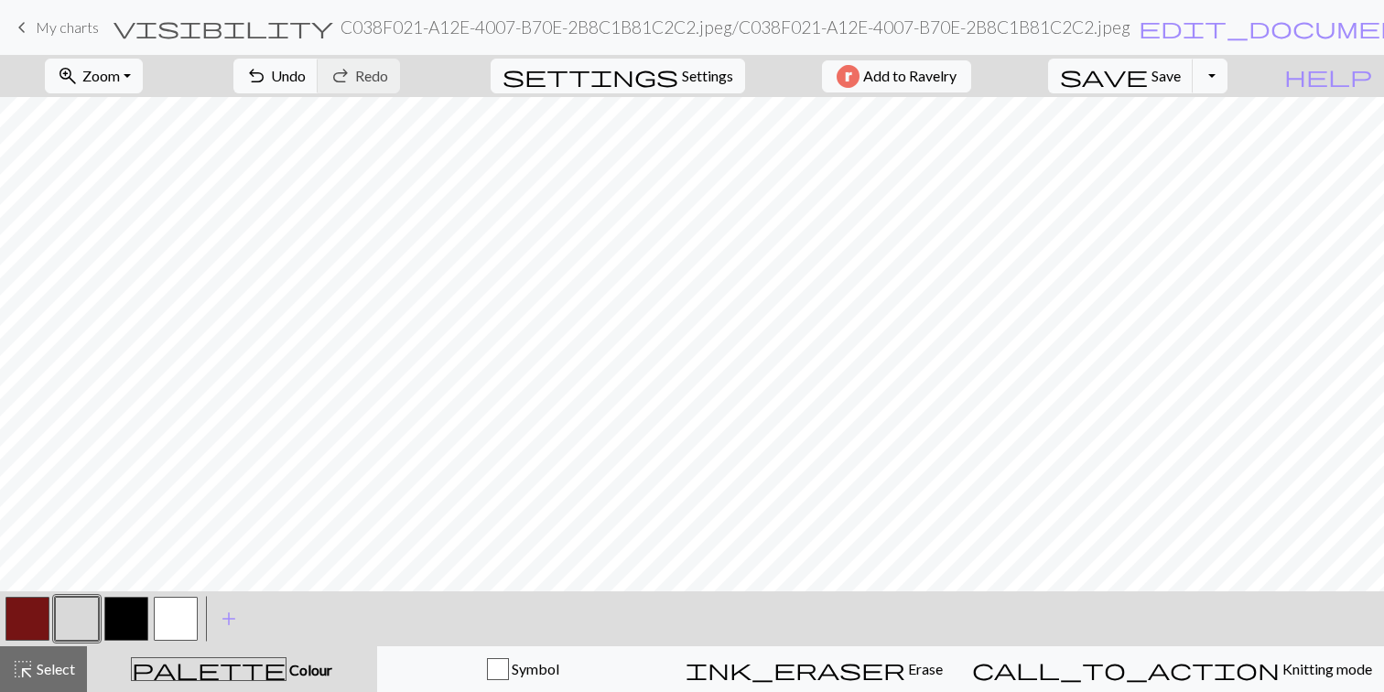
click at [33, 620] on button "button" at bounding box center [27, 619] width 44 height 44
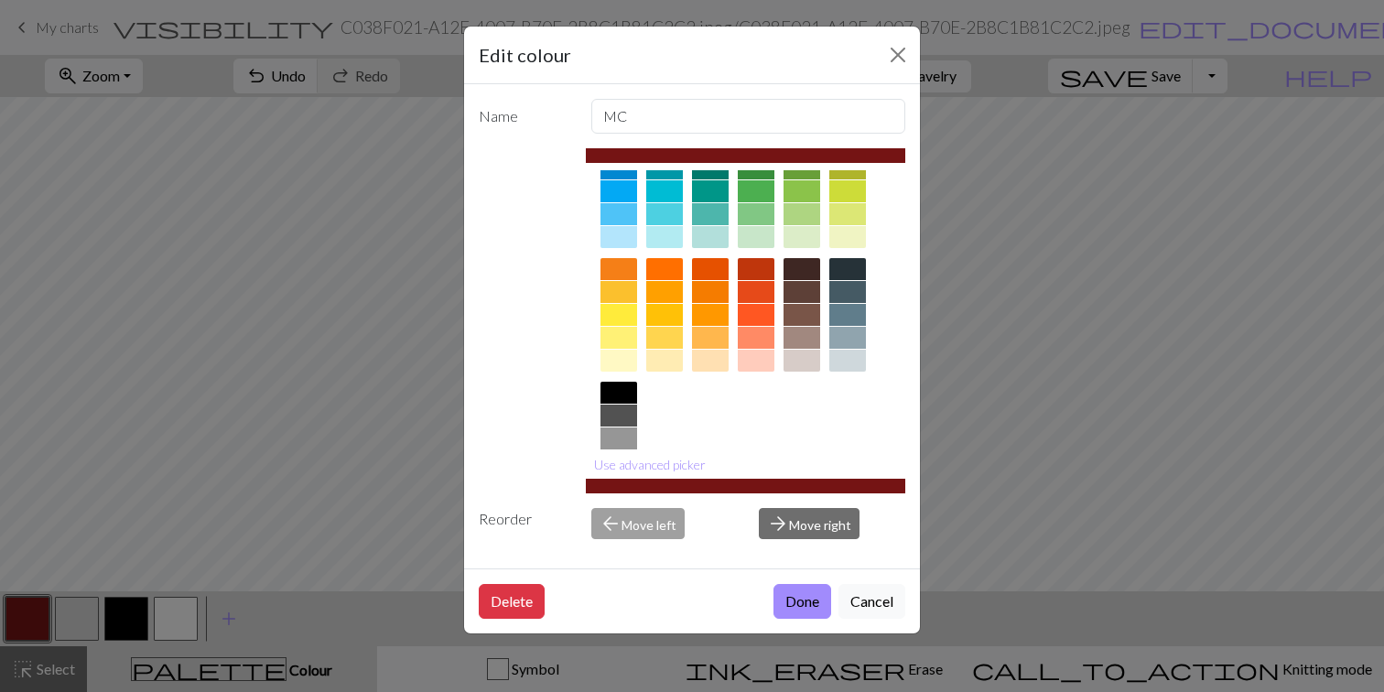
scroll to position [240, 0]
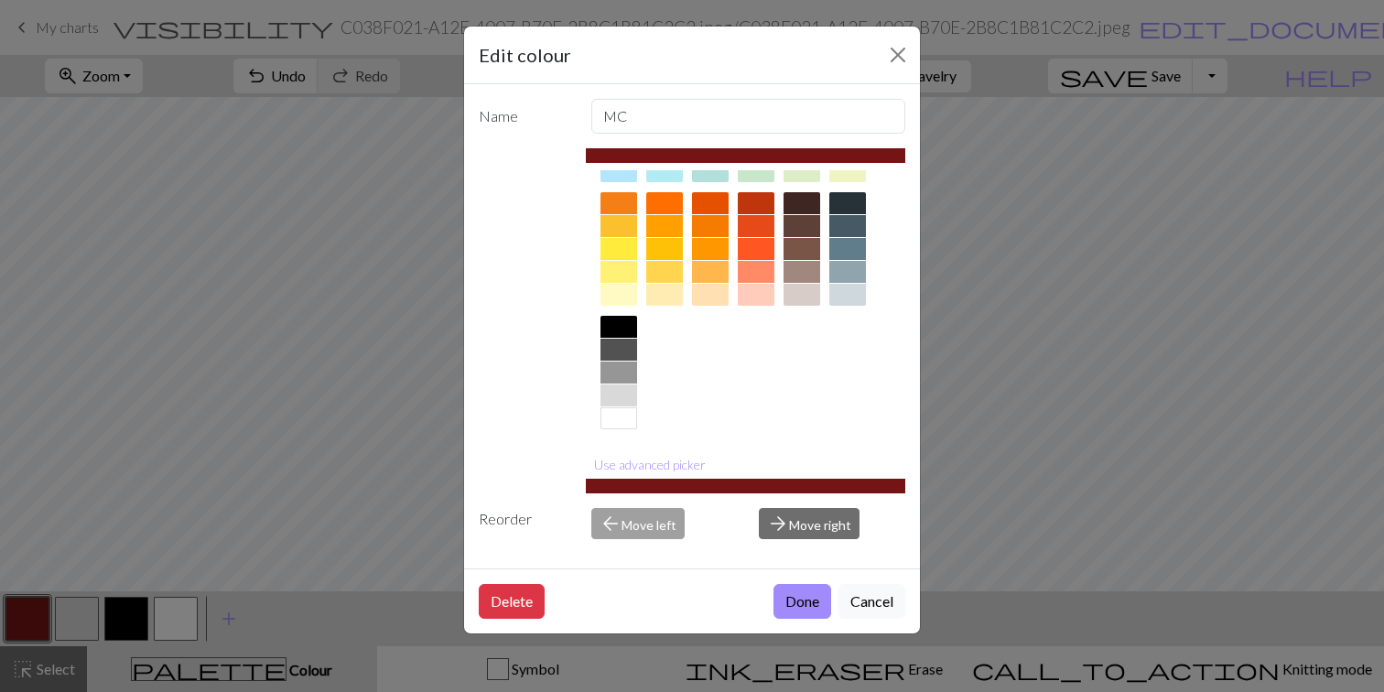
click at [632, 347] on div at bounding box center [618, 350] width 37 height 22
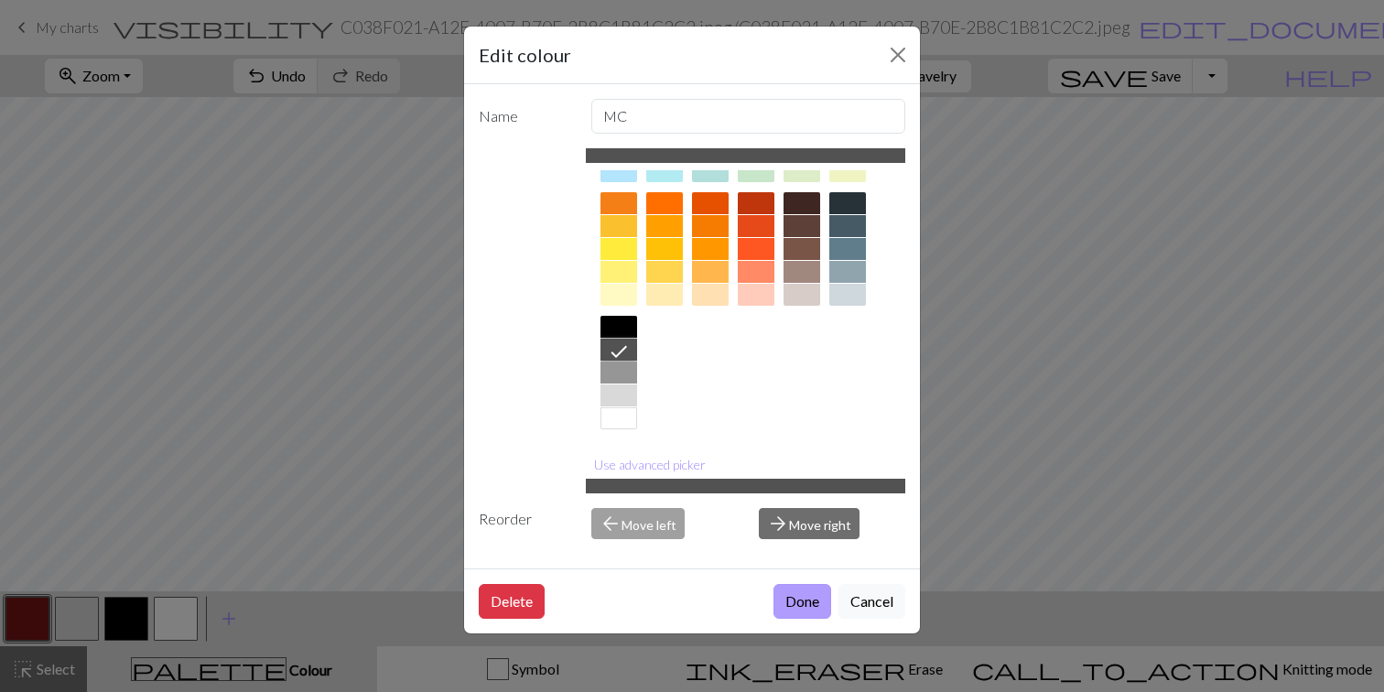
click at [798, 598] on button "Done" at bounding box center [802, 601] width 58 height 35
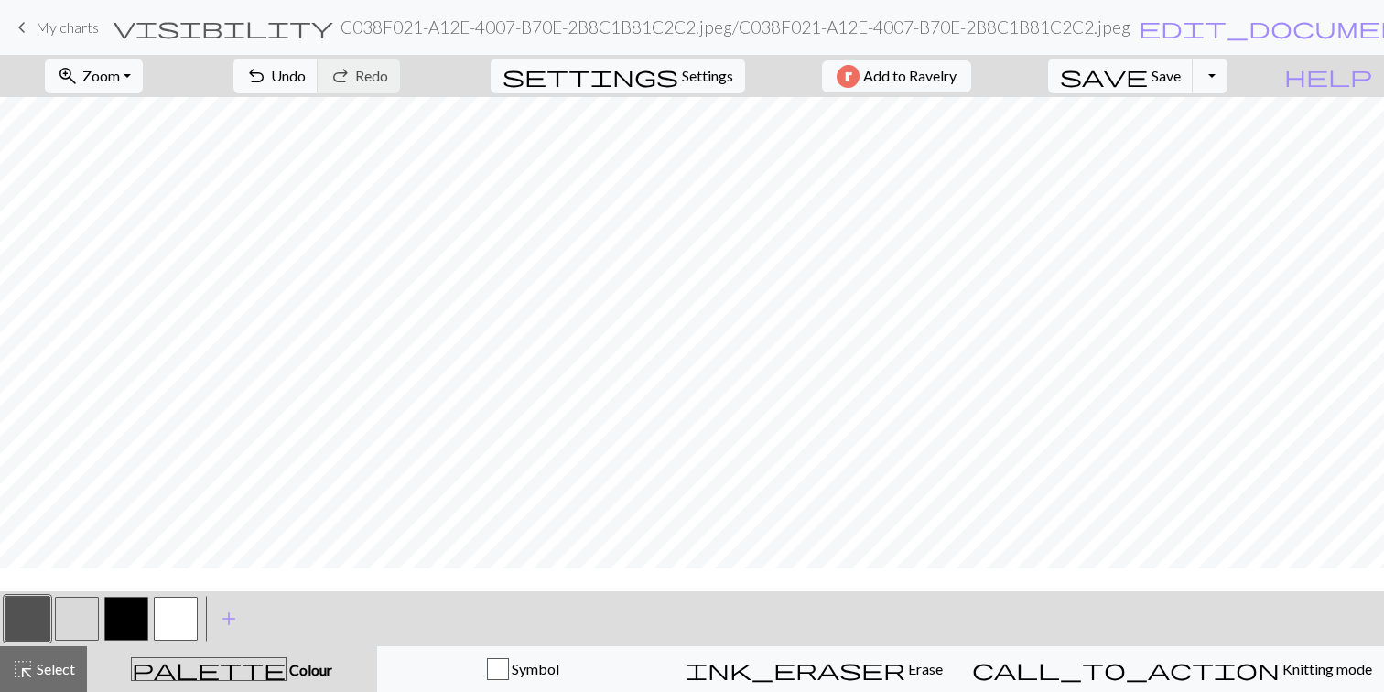
scroll to position [33, 0]
click at [79, 617] on button "button" at bounding box center [77, 619] width 44 height 44
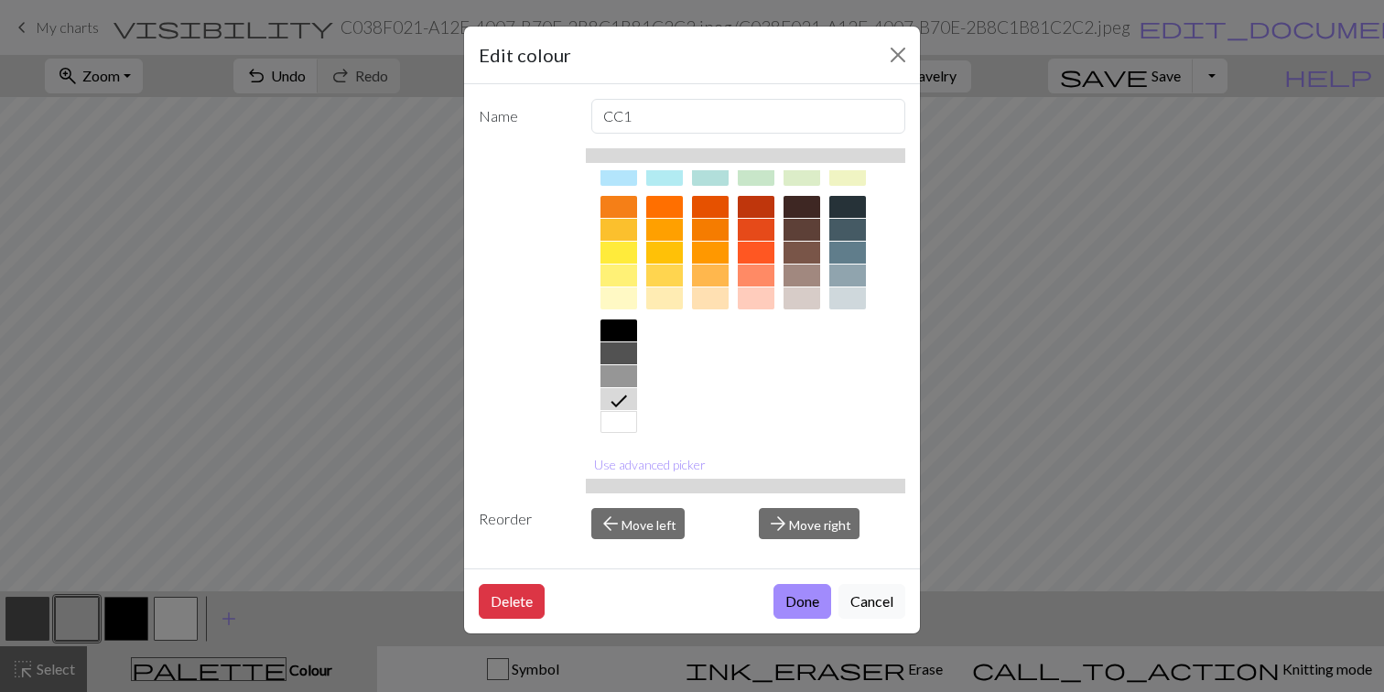
scroll to position [240, 0]
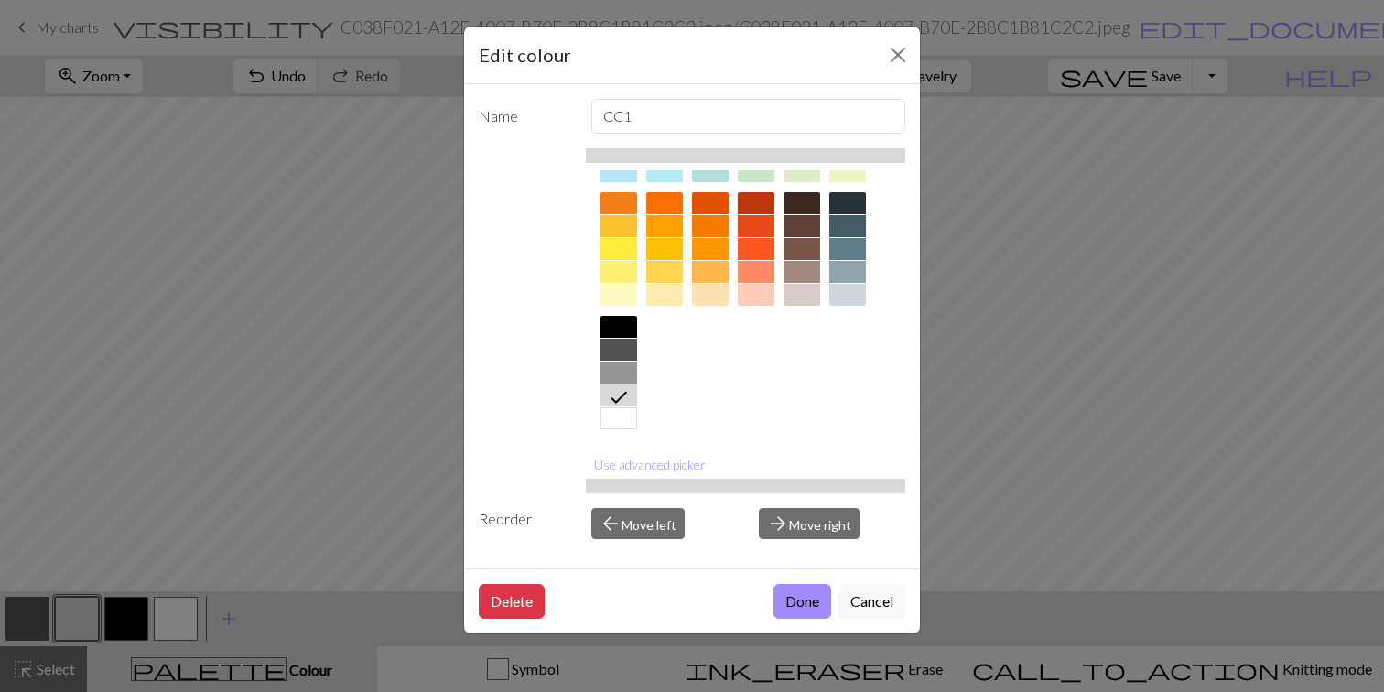
click at [624, 227] on div at bounding box center [618, 226] width 37 height 22
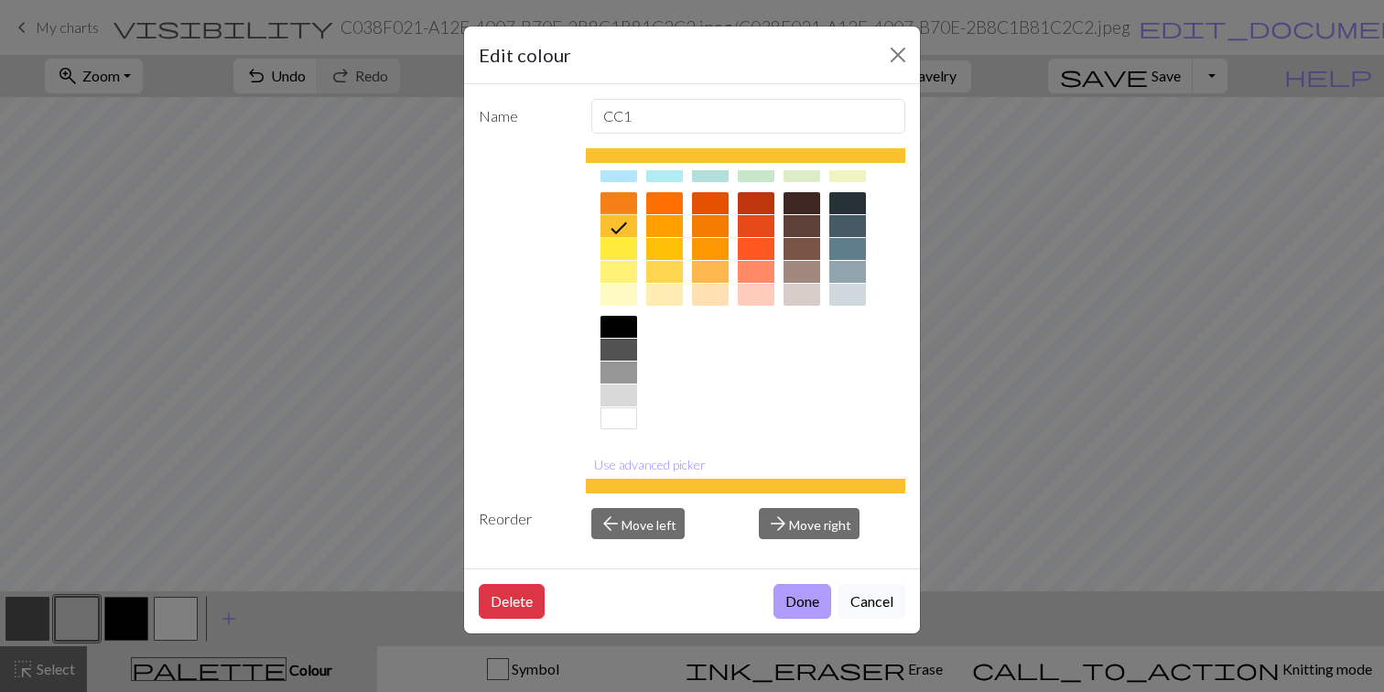
click at [804, 600] on button "Done" at bounding box center [802, 601] width 58 height 35
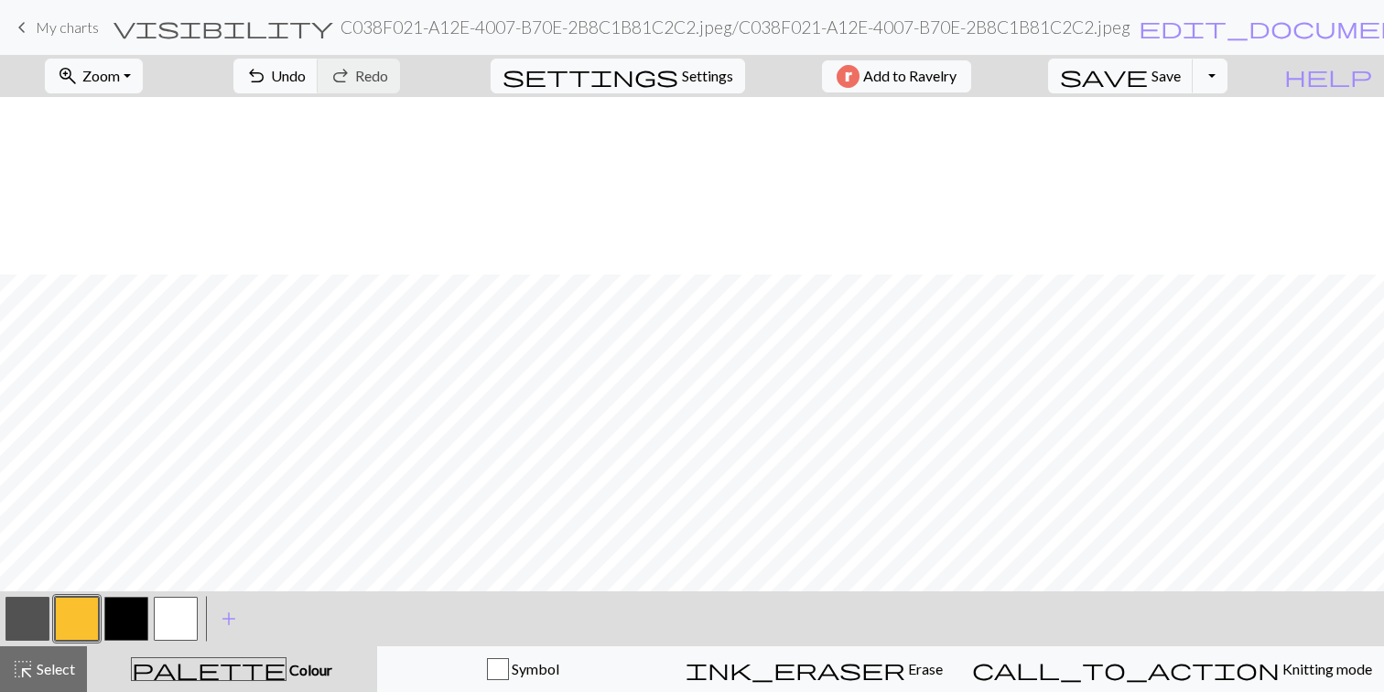
scroll to position [210, 0]
click at [1227, 71] on button "Toggle Dropdown" at bounding box center [1209, 76] width 35 height 35
click at [1183, 140] on button "save_alt Download" at bounding box center [1075, 145] width 302 height 29
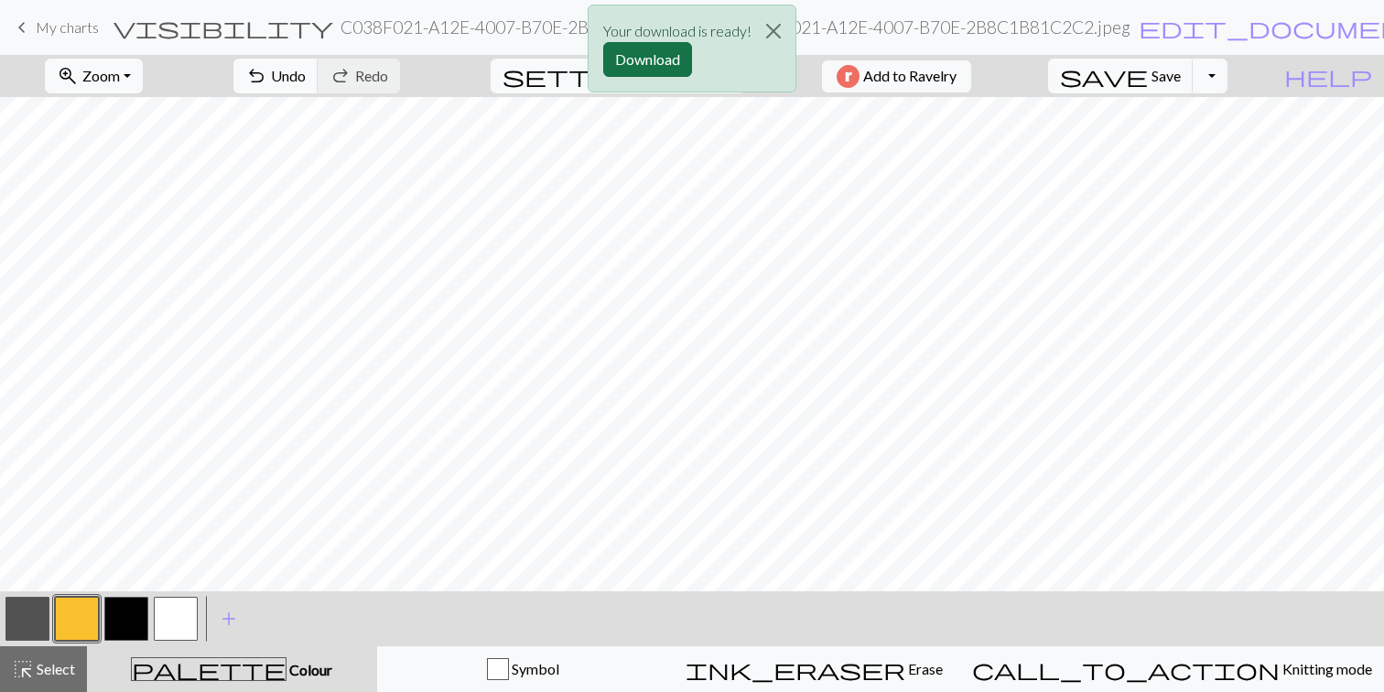
click at [681, 57] on button "Download" at bounding box center [647, 59] width 89 height 35
